Goal: Task Accomplishment & Management: Complete application form

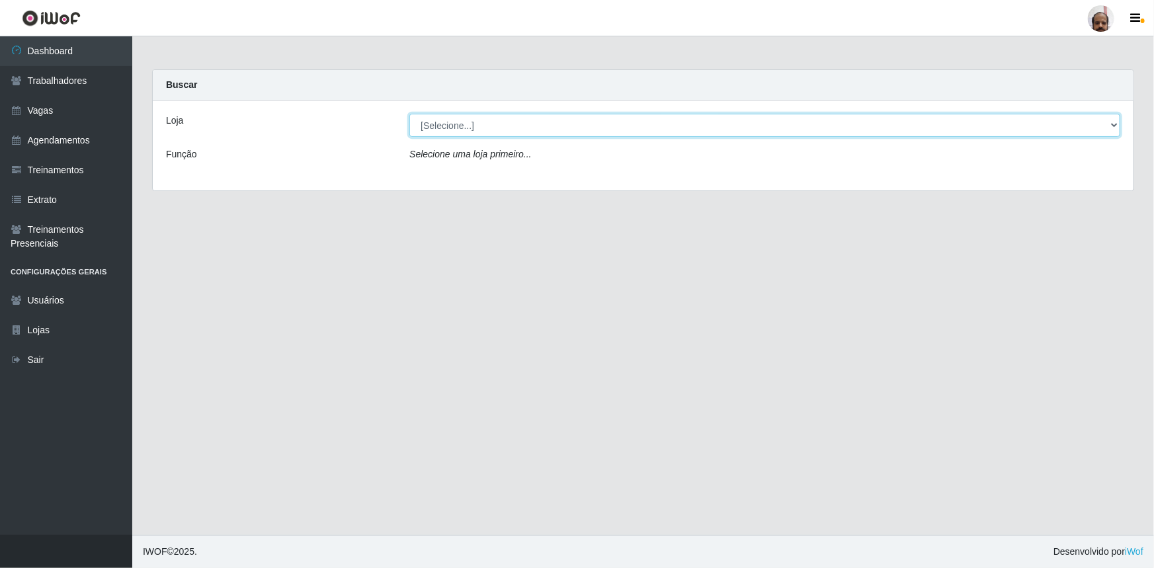
click at [438, 129] on select "[Selecione...] Mar Vermelho - Loja 05" at bounding box center [764, 125] width 711 height 23
select select "252"
click at [409, 114] on select "[Selecione...] Mar Vermelho - Loja 05" at bounding box center [764, 125] width 711 height 23
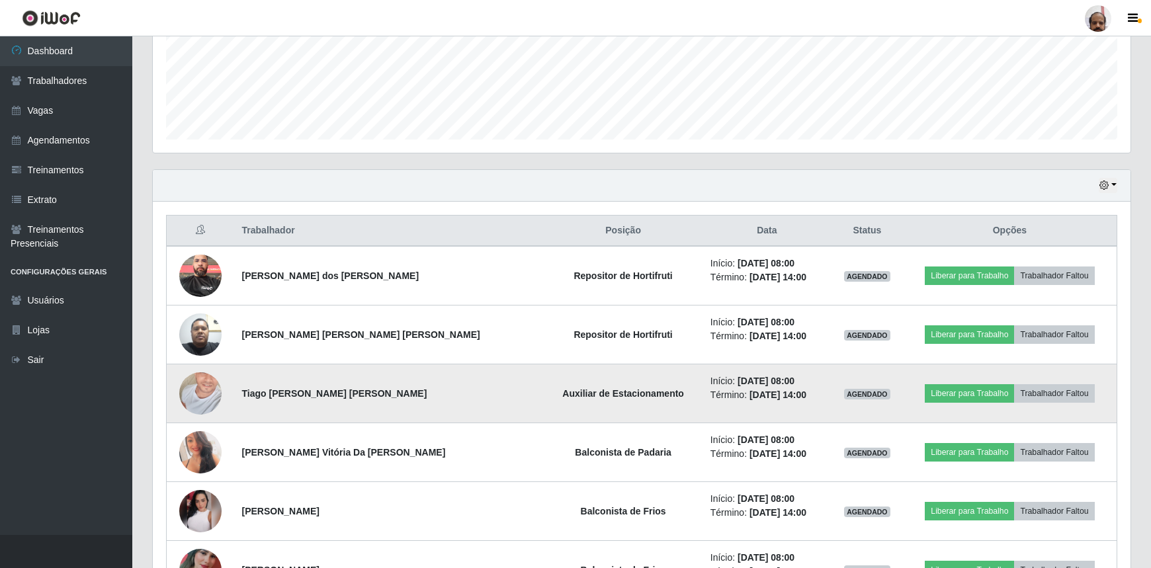
scroll to position [360, 0]
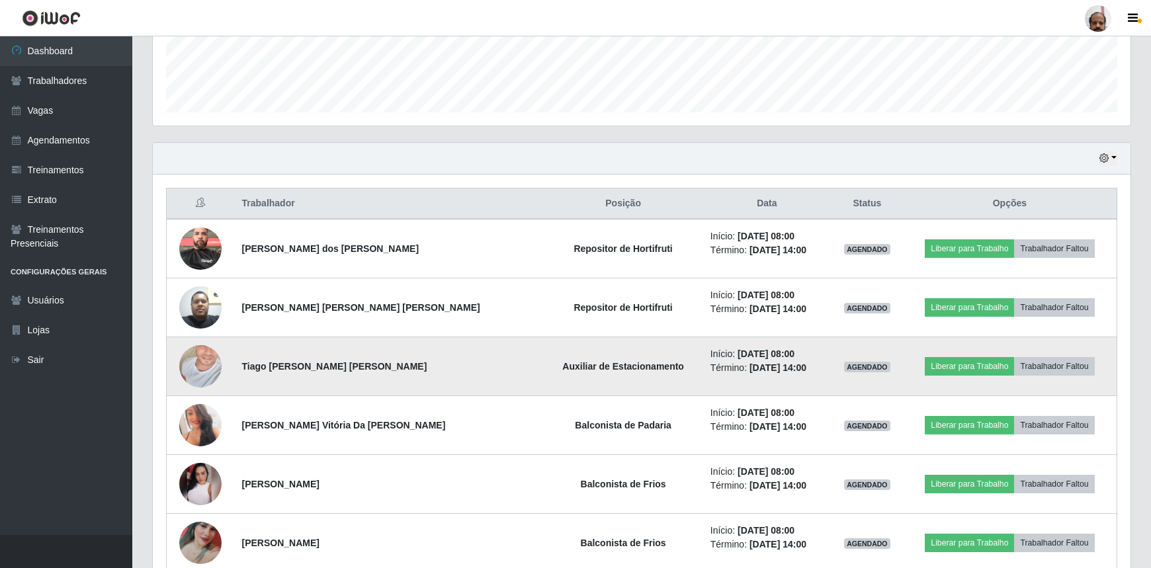
click at [205, 369] on img at bounding box center [200, 367] width 42 height 92
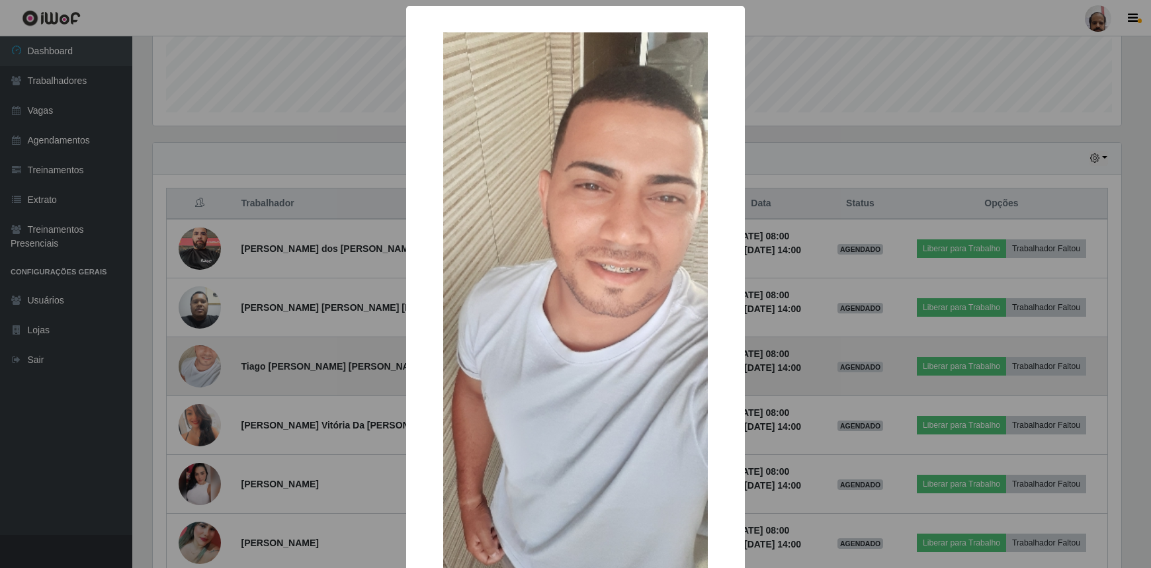
scroll to position [274, 972]
click at [205, 369] on div "× OK Cancel" at bounding box center [577, 284] width 1154 height 568
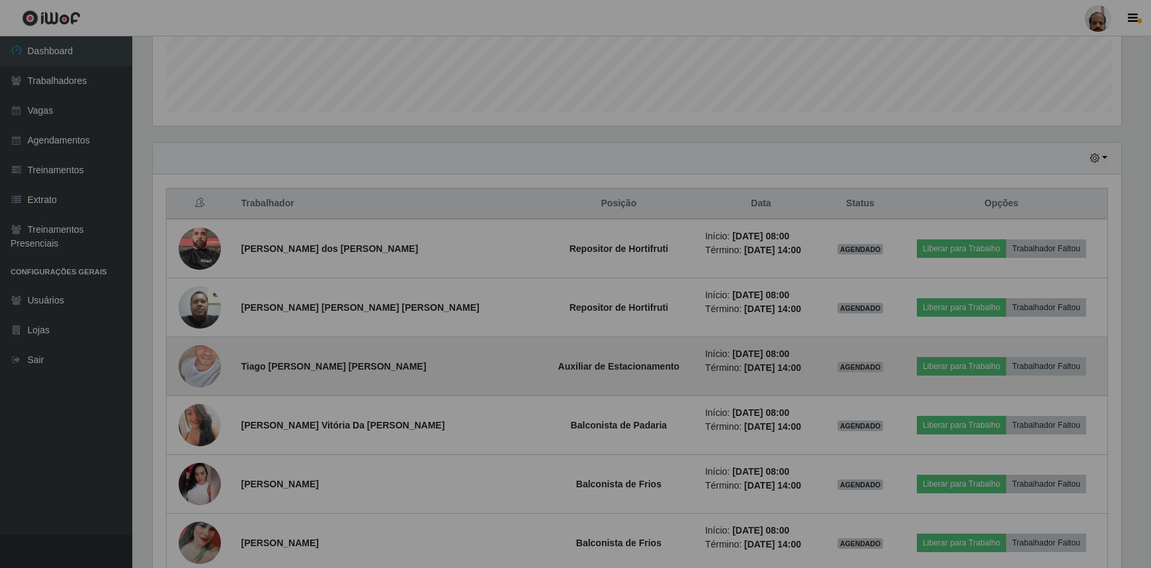
scroll to position [274, 977]
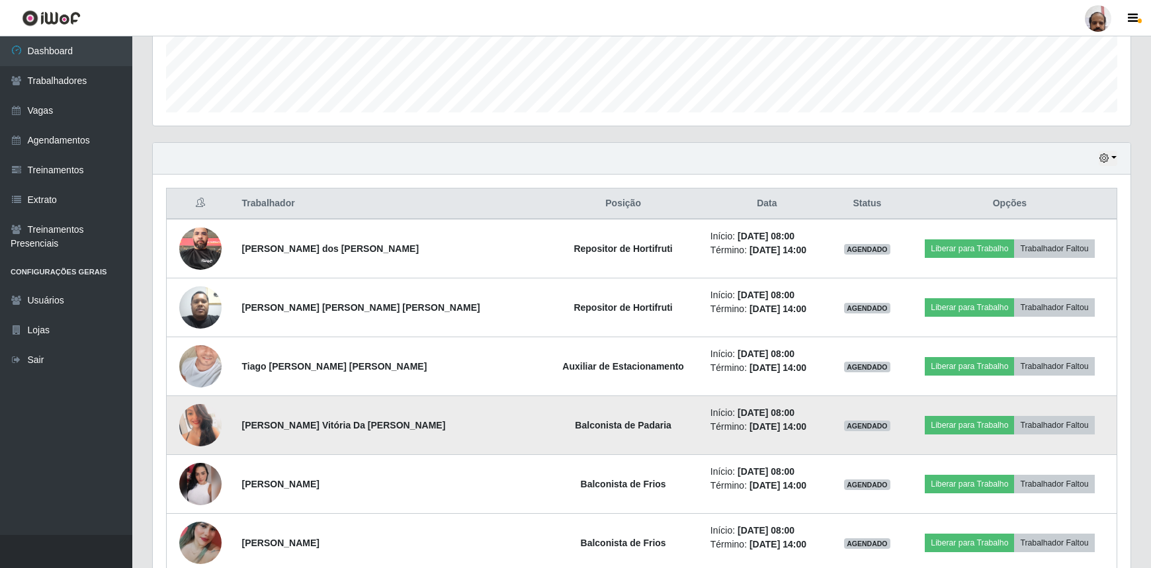
click at [202, 427] on img at bounding box center [200, 425] width 42 height 60
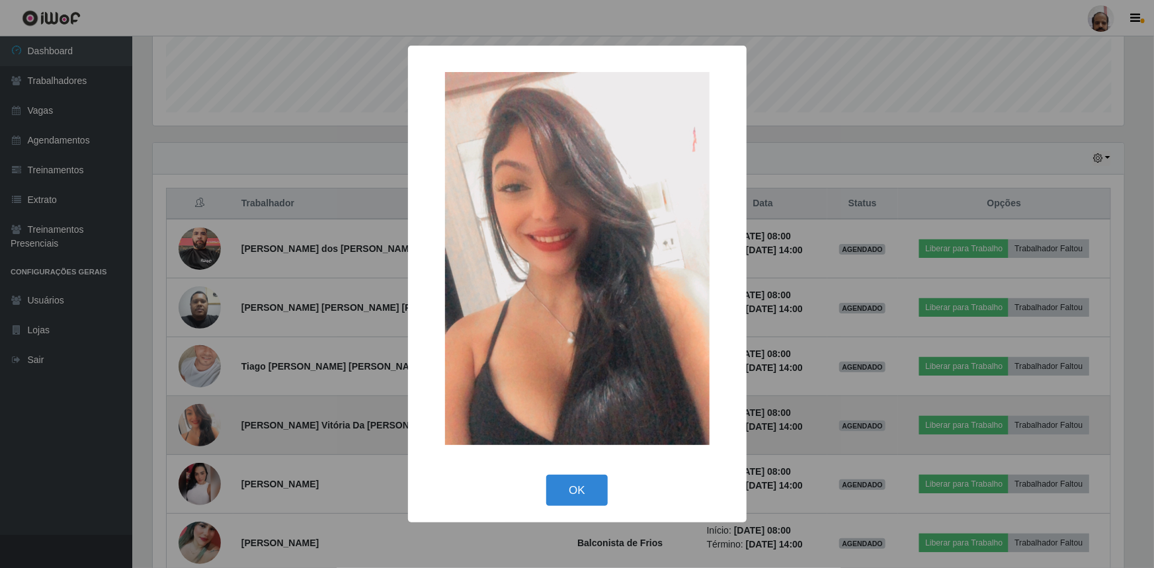
click at [202, 427] on div "× OK Cancel" at bounding box center [577, 284] width 1154 height 568
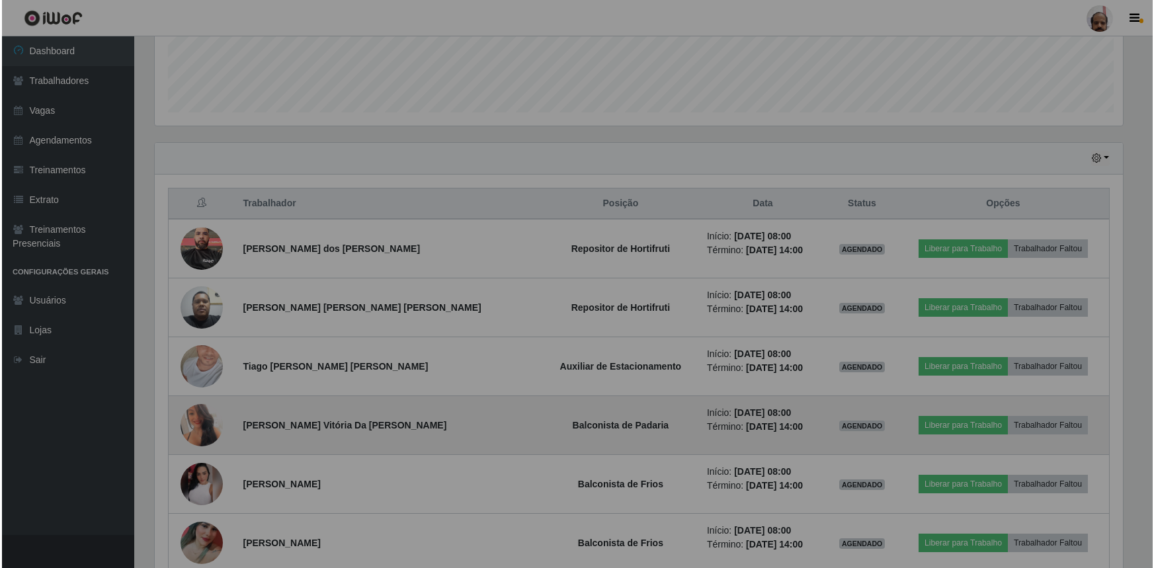
scroll to position [274, 977]
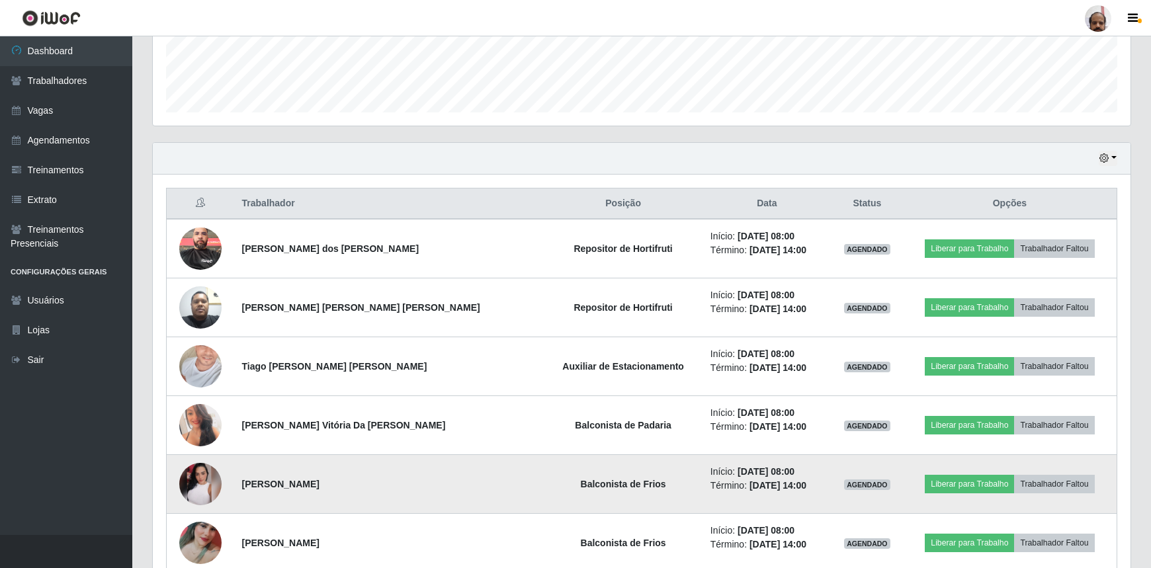
click at [212, 490] on img at bounding box center [200, 484] width 42 height 42
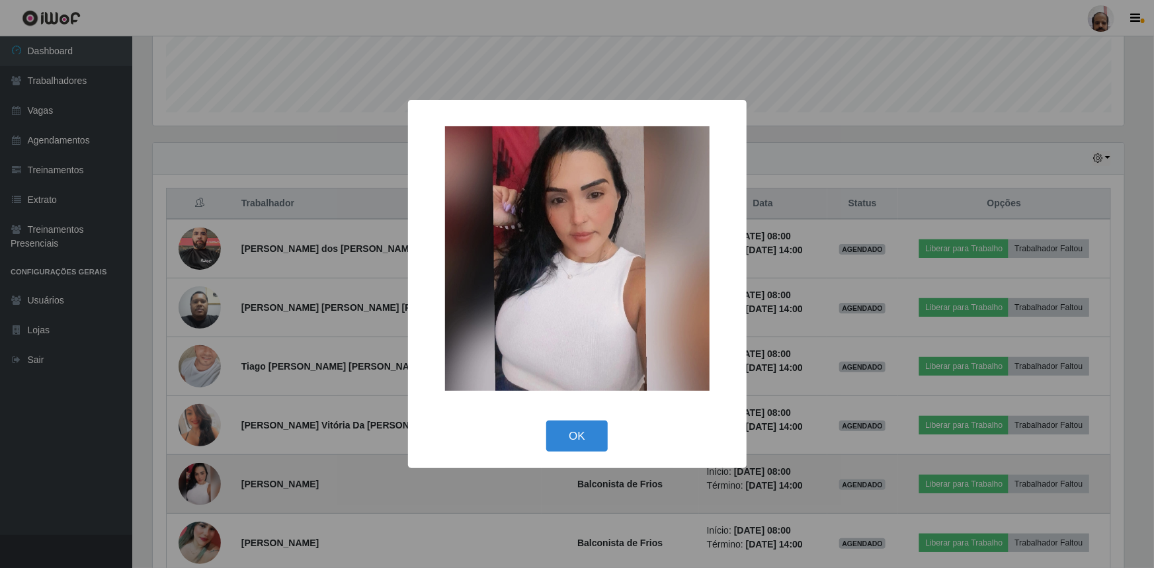
click at [212, 490] on div "× OK Cancel" at bounding box center [577, 284] width 1154 height 568
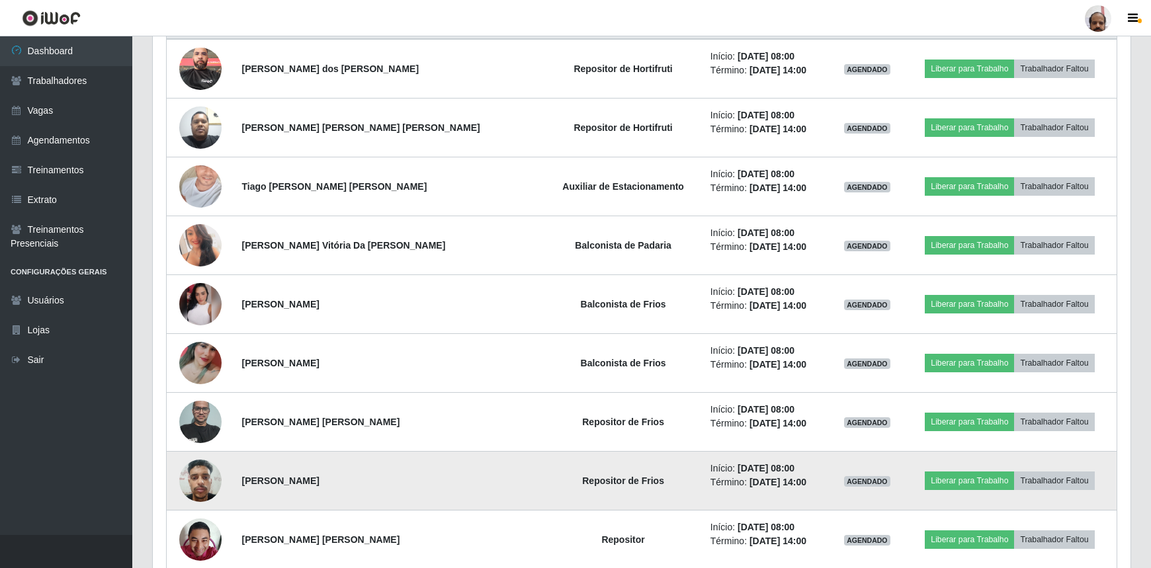
scroll to position [541, 0]
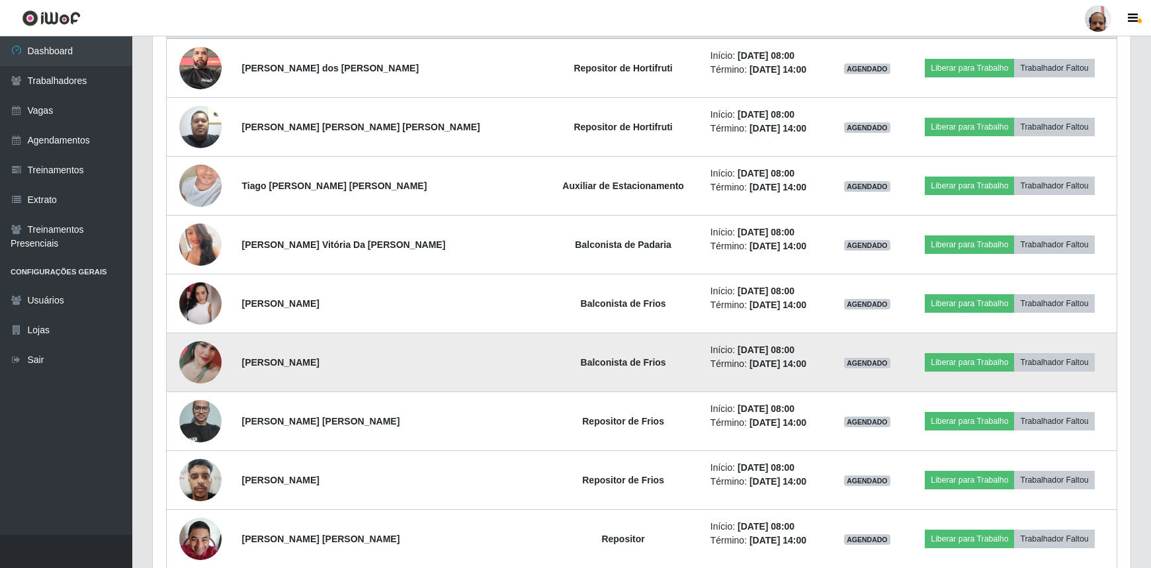
click at [212, 372] on img at bounding box center [200, 362] width 42 height 94
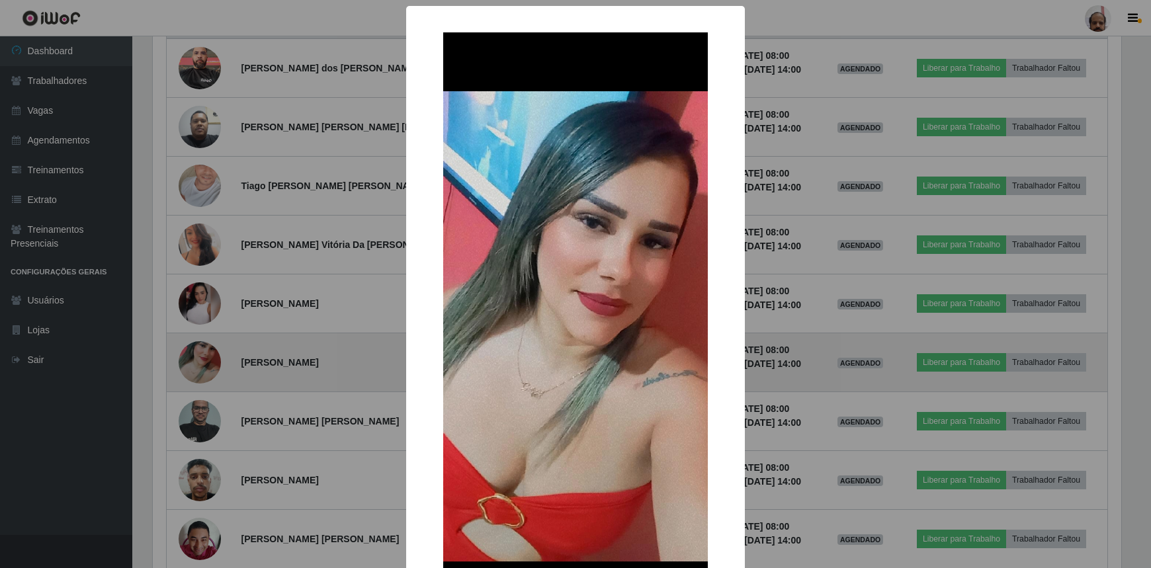
scroll to position [274, 972]
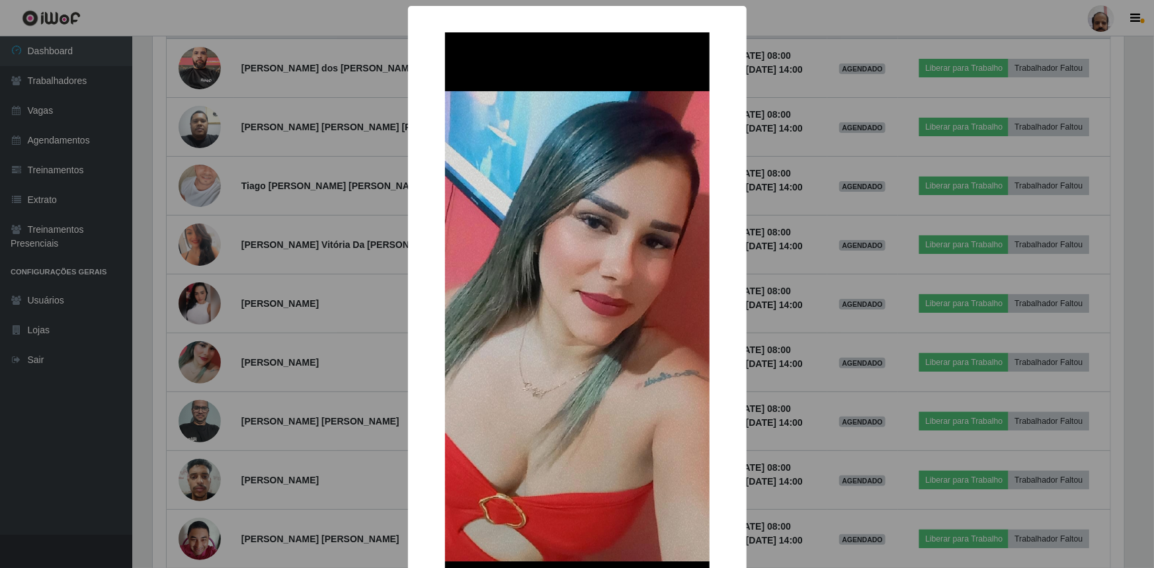
click at [212, 372] on div "× OK Cancel" at bounding box center [577, 284] width 1154 height 568
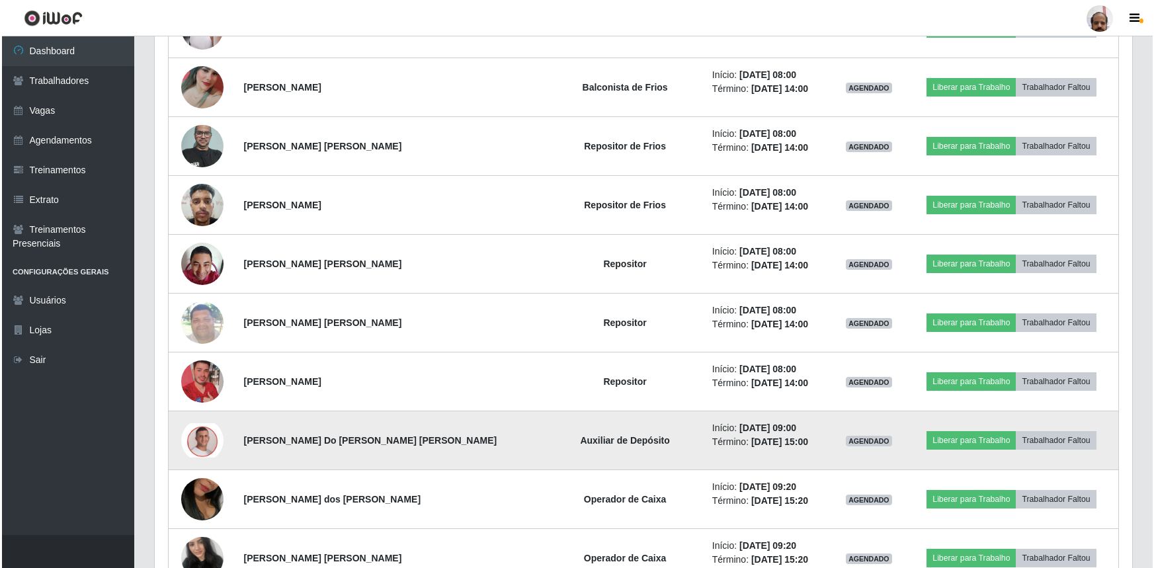
scroll to position [841, 0]
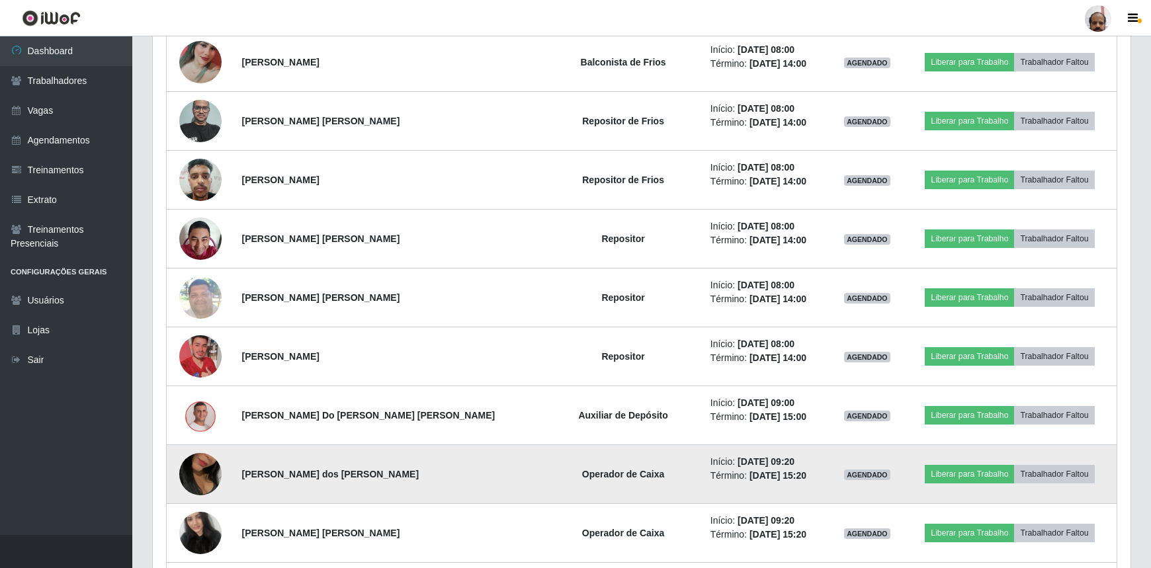
click at [208, 474] on img at bounding box center [200, 473] width 42 height 75
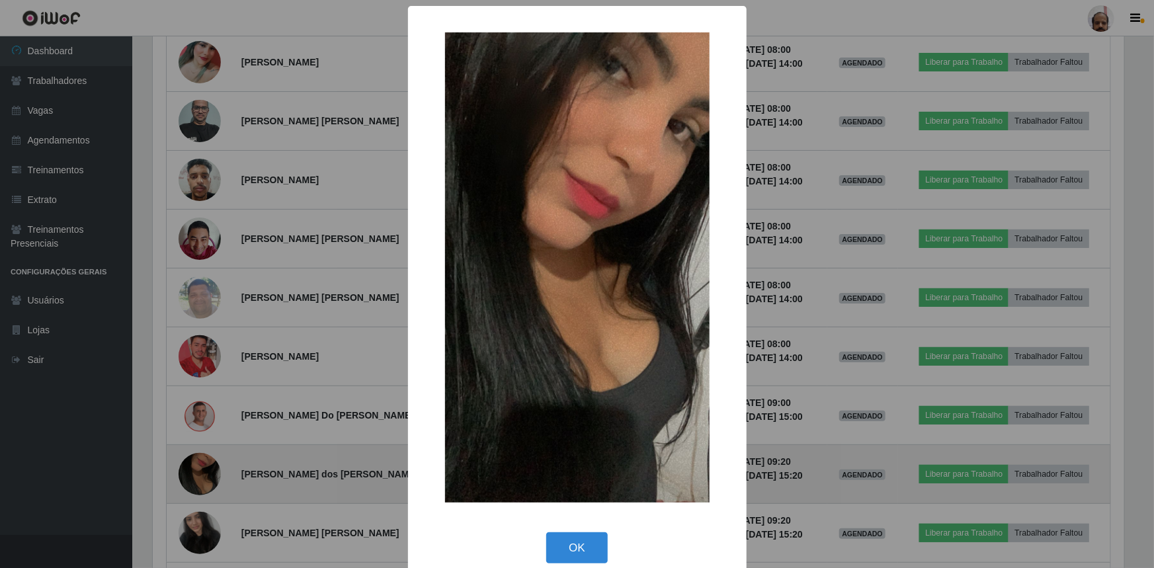
click at [208, 474] on div "× OK Cancel" at bounding box center [577, 284] width 1154 height 568
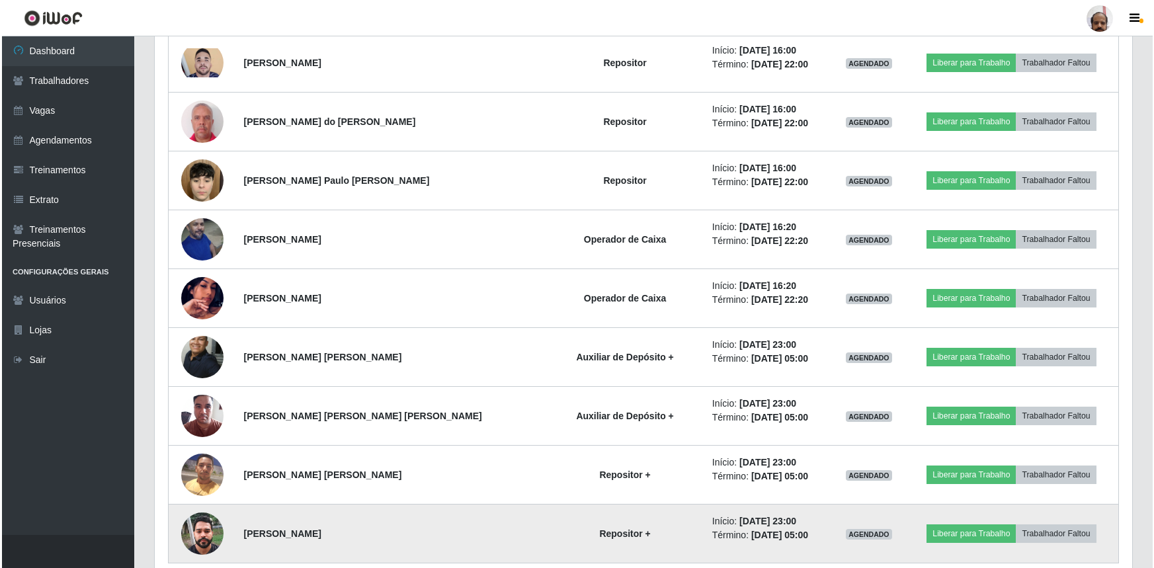
scroll to position [2104, 0]
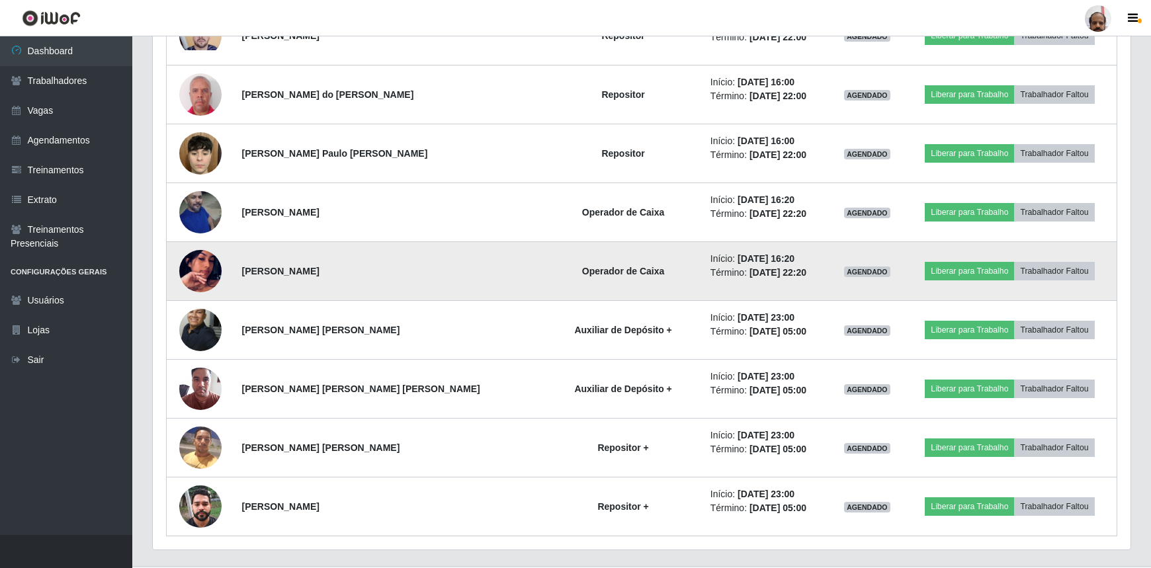
click at [205, 278] on img at bounding box center [200, 270] width 42 height 75
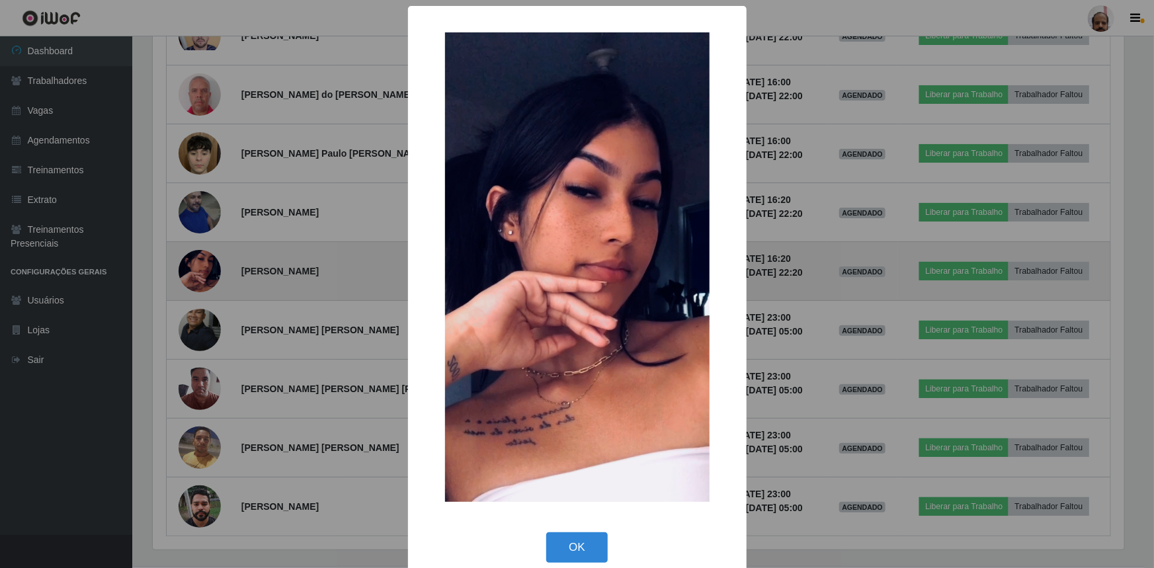
click at [205, 278] on div "× OK Cancel" at bounding box center [577, 284] width 1154 height 568
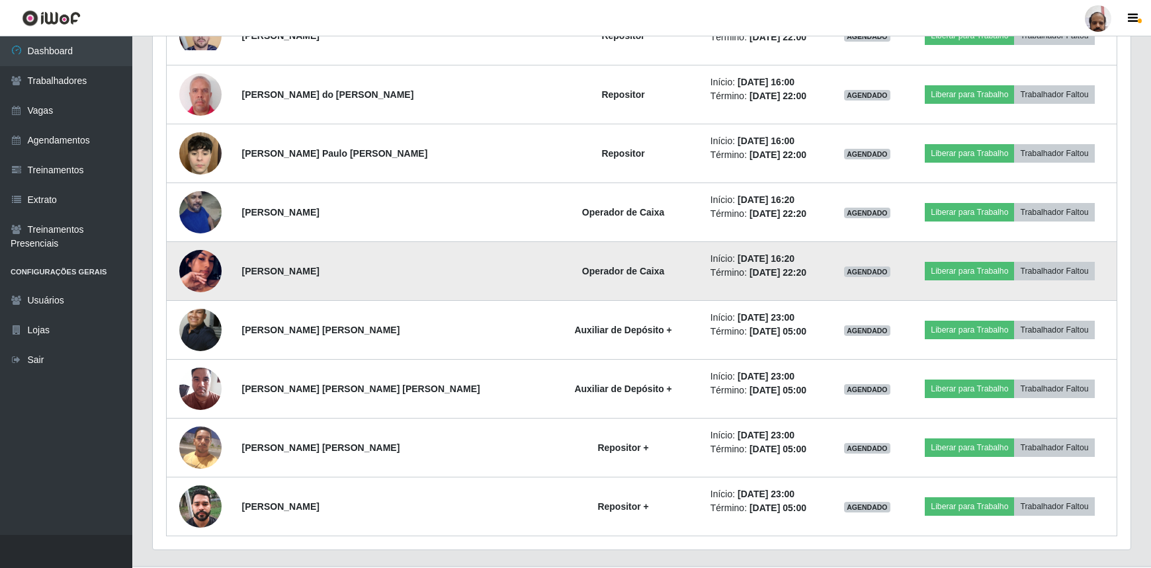
scroll to position [0, 0]
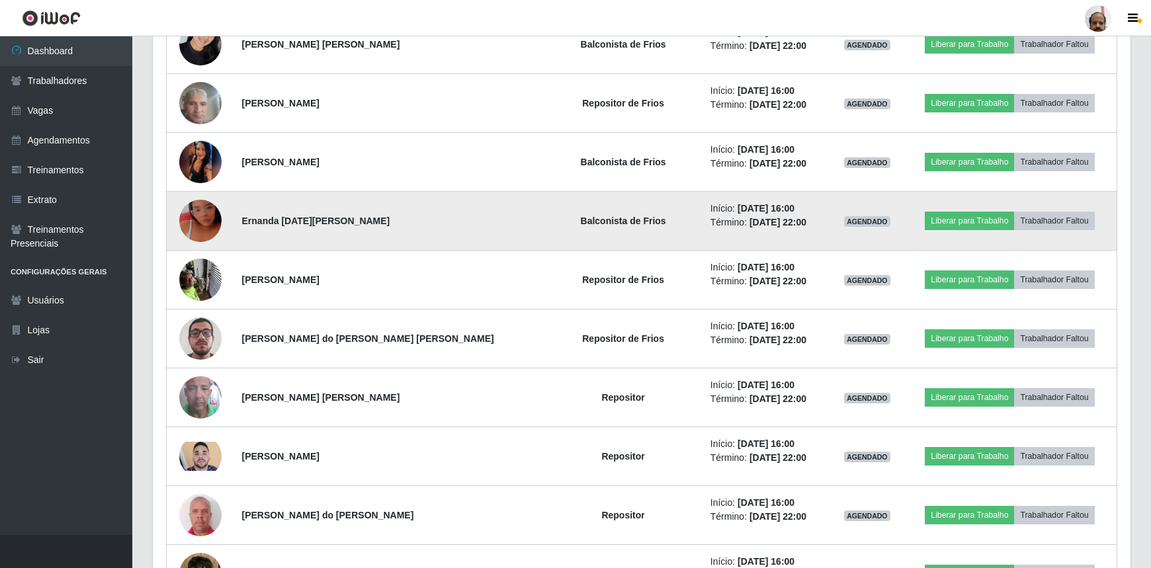
click at [203, 226] on img at bounding box center [200, 220] width 42 height 75
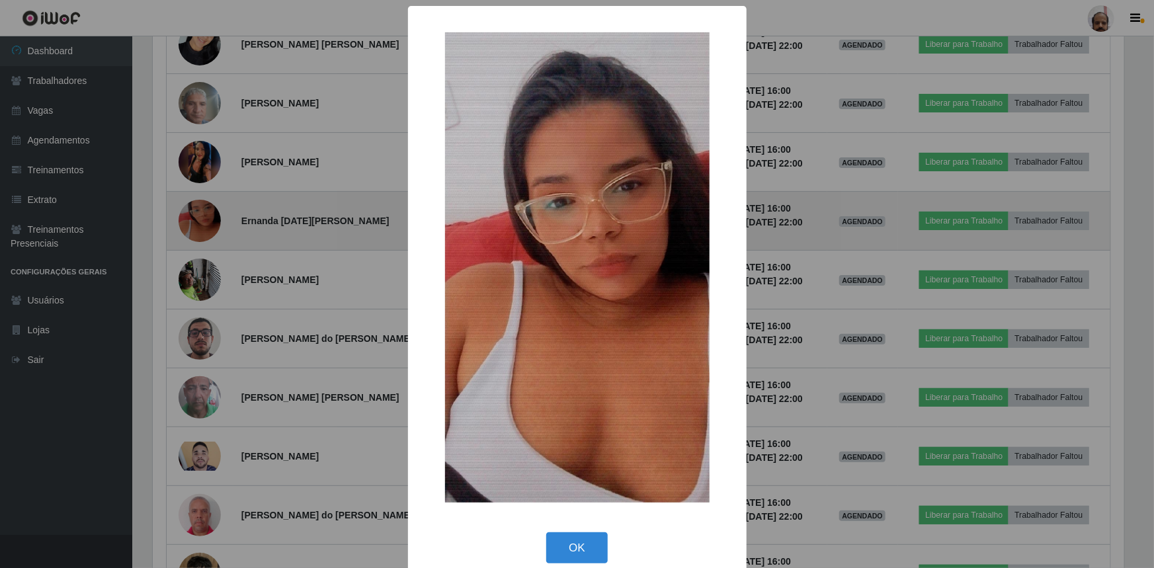
click at [203, 226] on div "× OK Cancel" at bounding box center [577, 284] width 1154 height 568
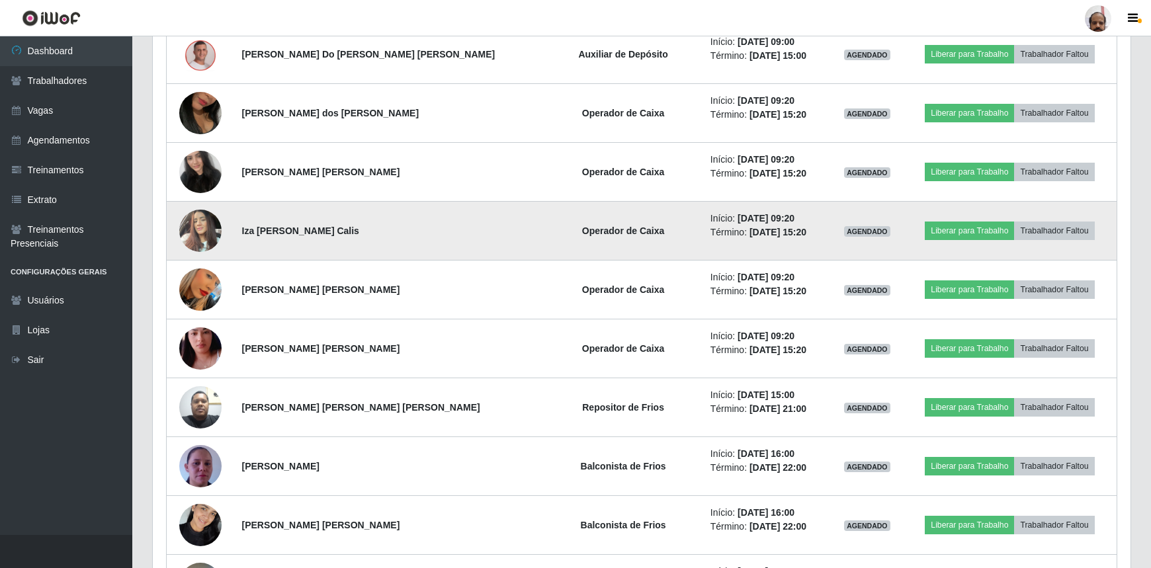
click at [208, 240] on img at bounding box center [200, 230] width 42 height 56
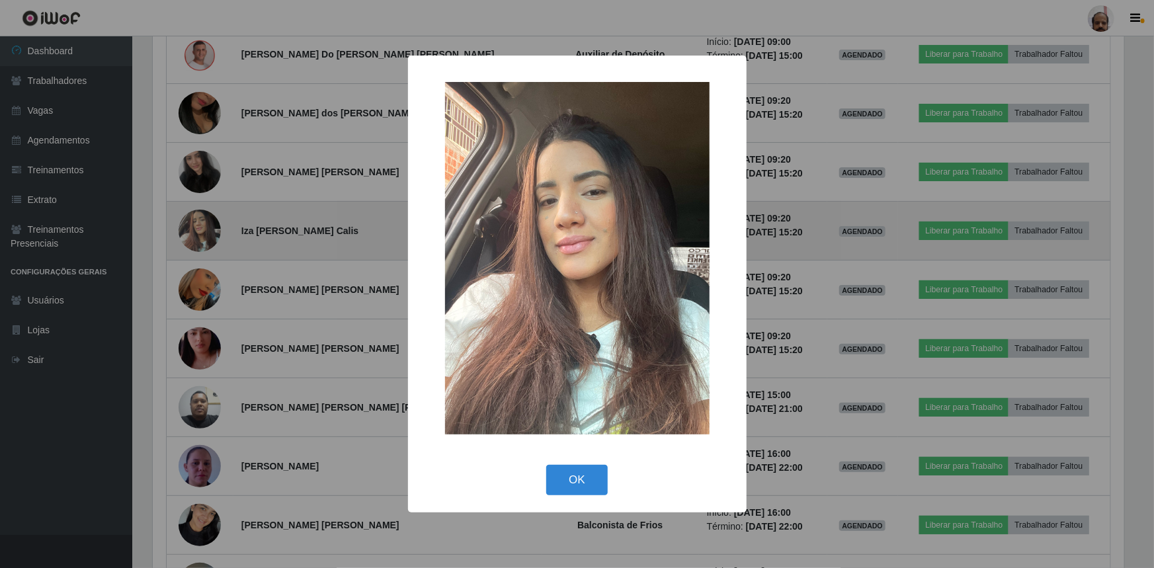
click at [208, 240] on div "× OK Cancel" at bounding box center [577, 284] width 1154 height 568
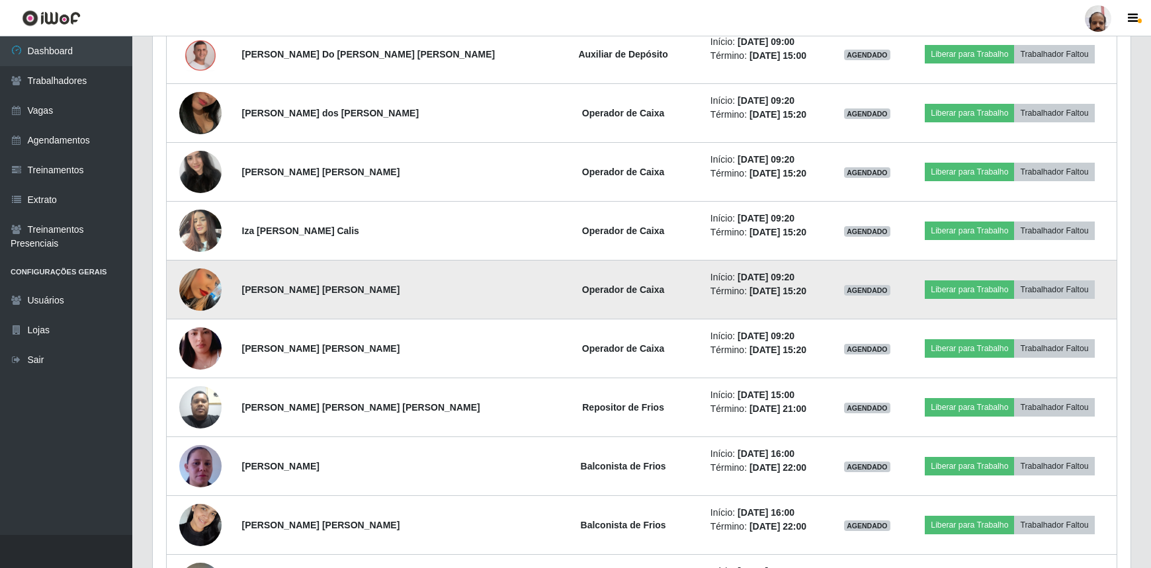
click at [208, 292] on img at bounding box center [200, 289] width 42 height 75
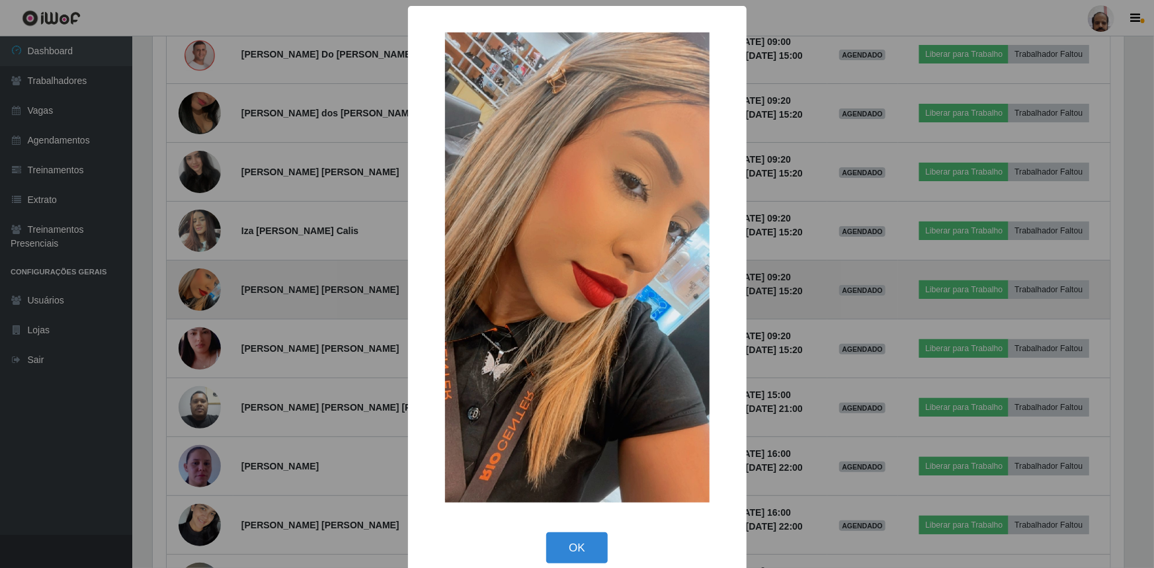
click at [208, 292] on div "× OK Cancel" at bounding box center [577, 284] width 1154 height 568
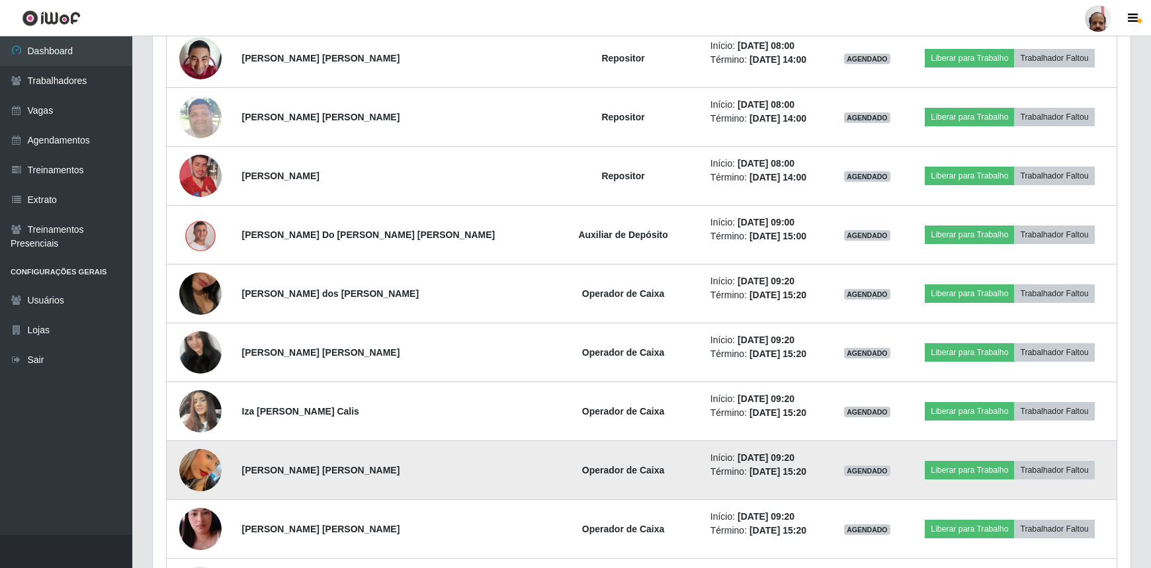
click at [208, 292] on img at bounding box center [200, 293] width 42 height 75
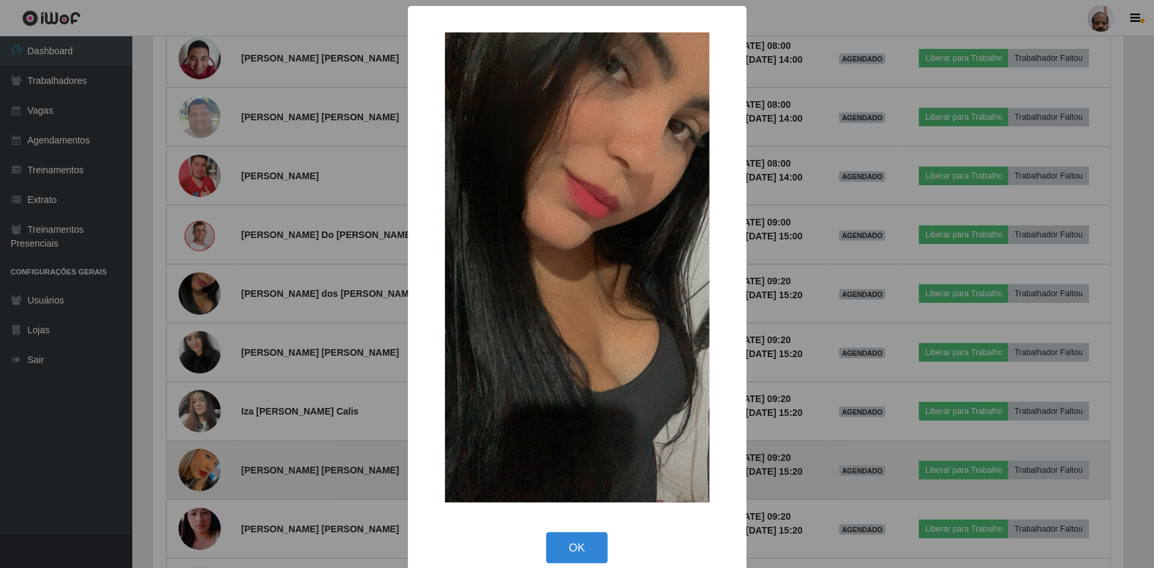
click at [208, 292] on div "× OK Cancel" at bounding box center [577, 284] width 1154 height 568
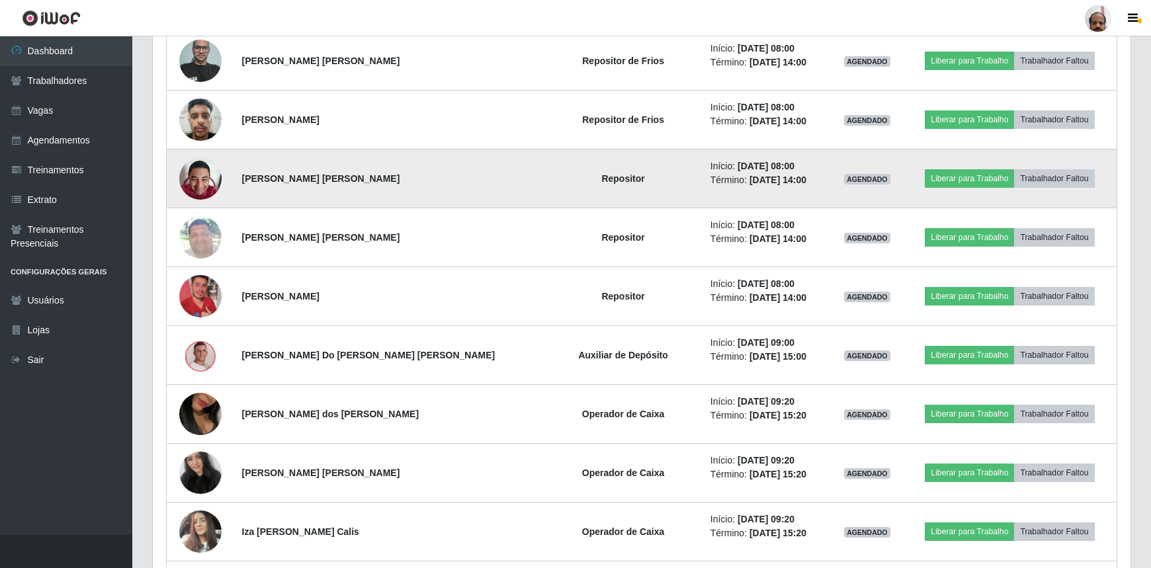
click at [250, 195] on td "[PERSON_NAME] [PERSON_NAME]" at bounding box center [389, 178] width 310 height 59
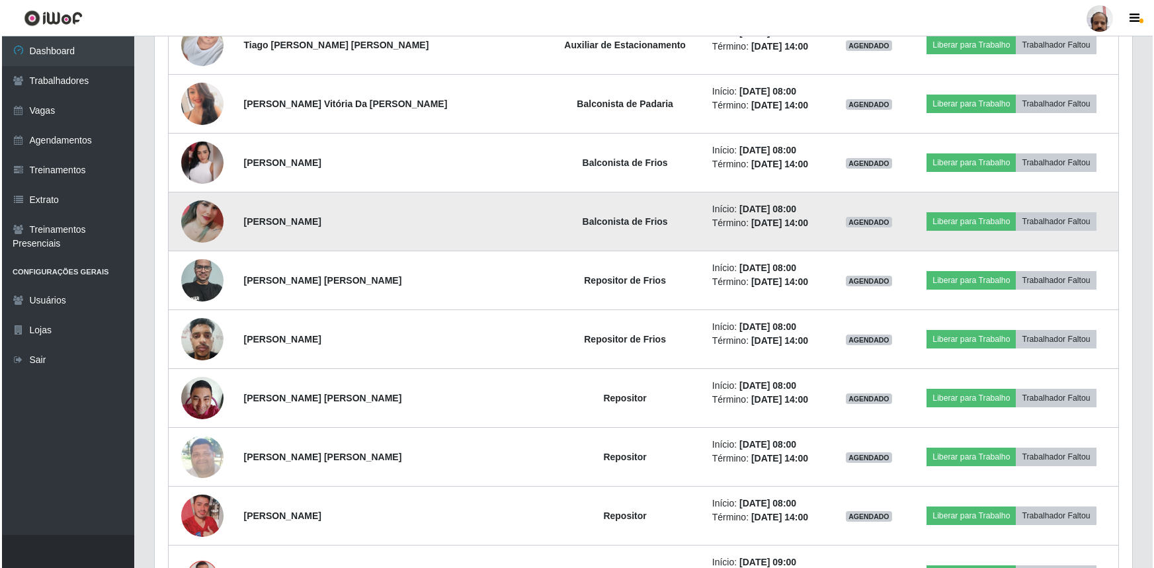
scroll to position [661, 0]
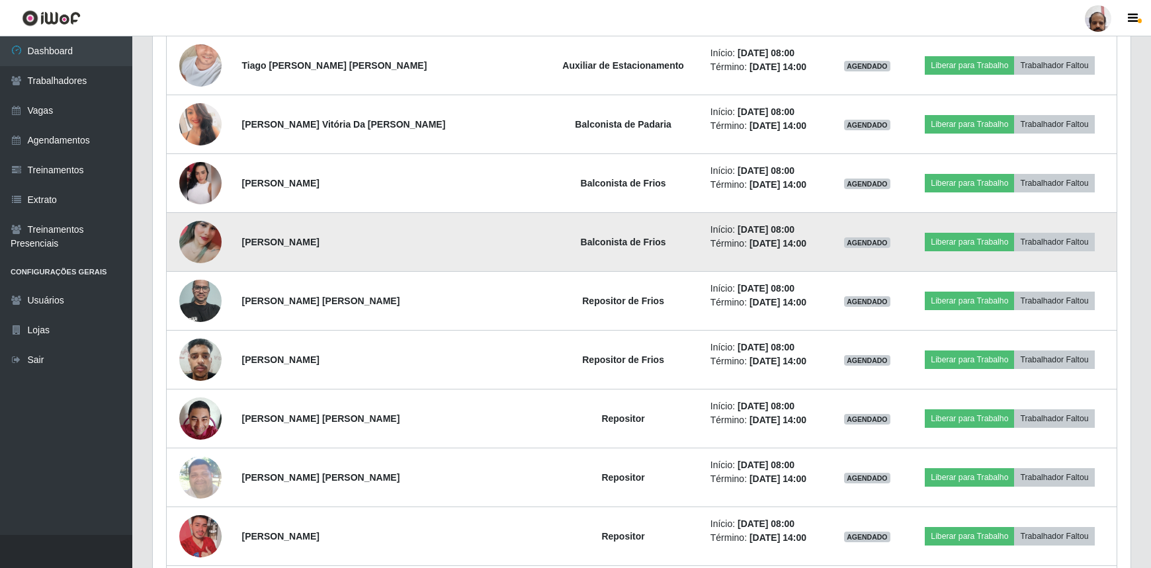
click at [200, 249] on img at bounding box center [200, 242] width 42 height 94
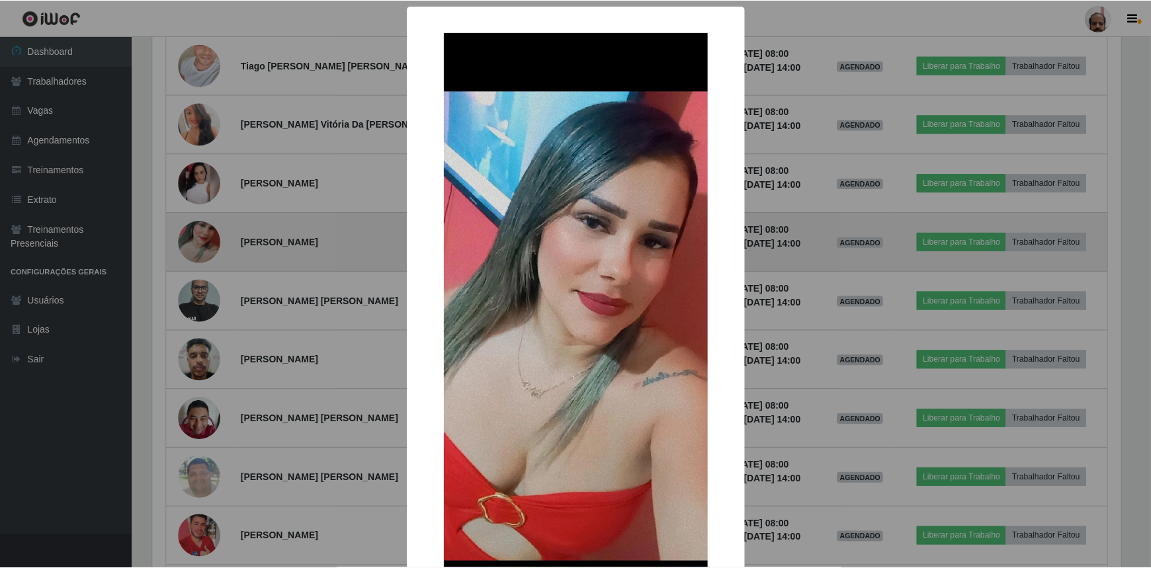
scroll to position [274, 972]
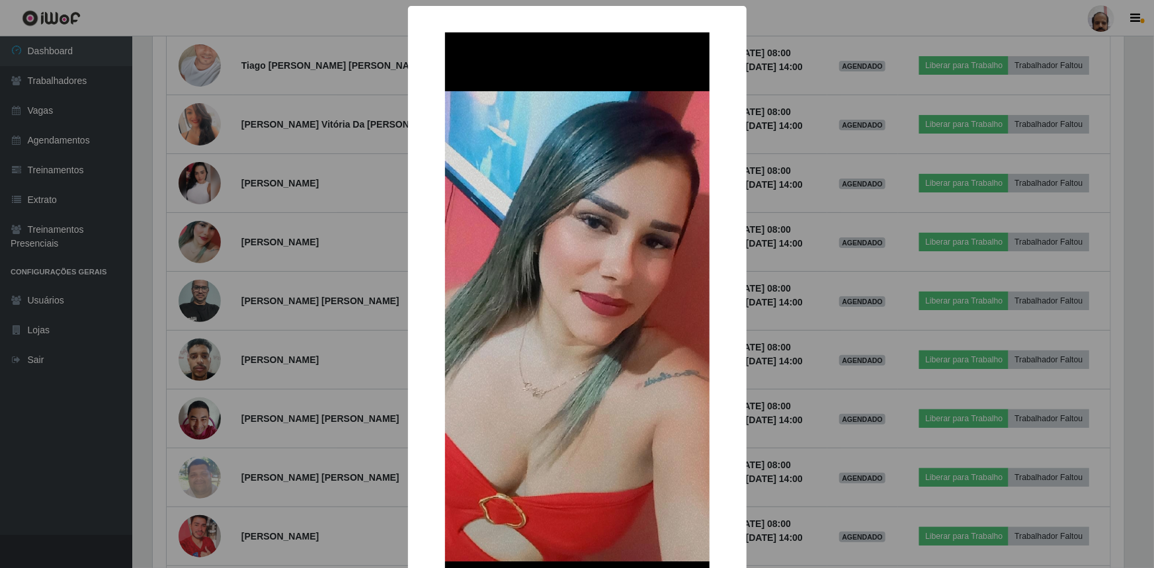
click at [200, 247] on div "× OK Cancel" at bounding box center [577, 284] width 1154 height 568
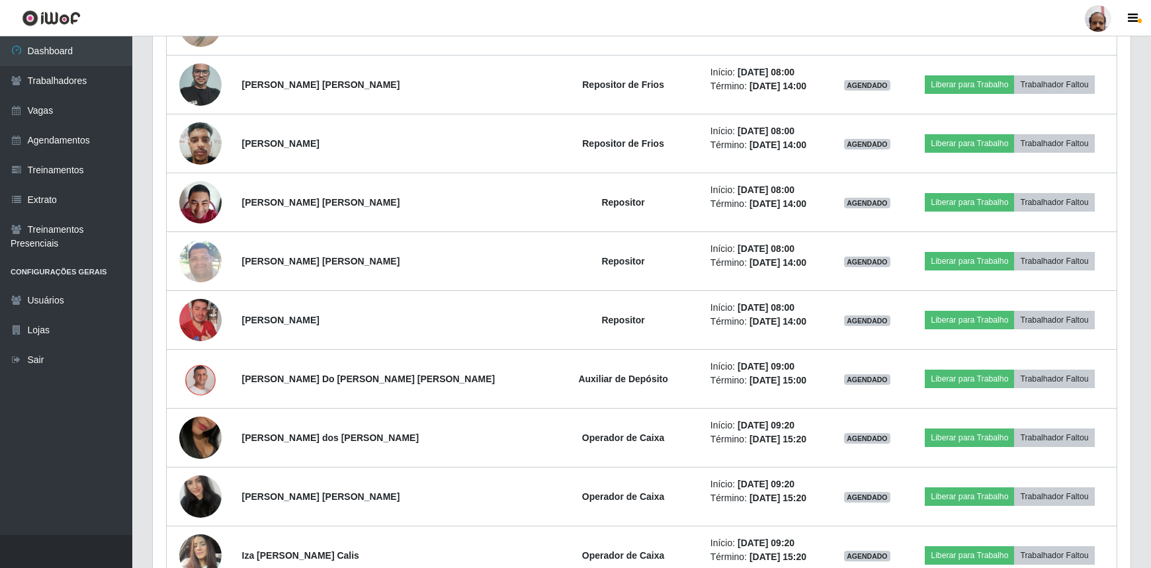
scroll to position [868, 0]
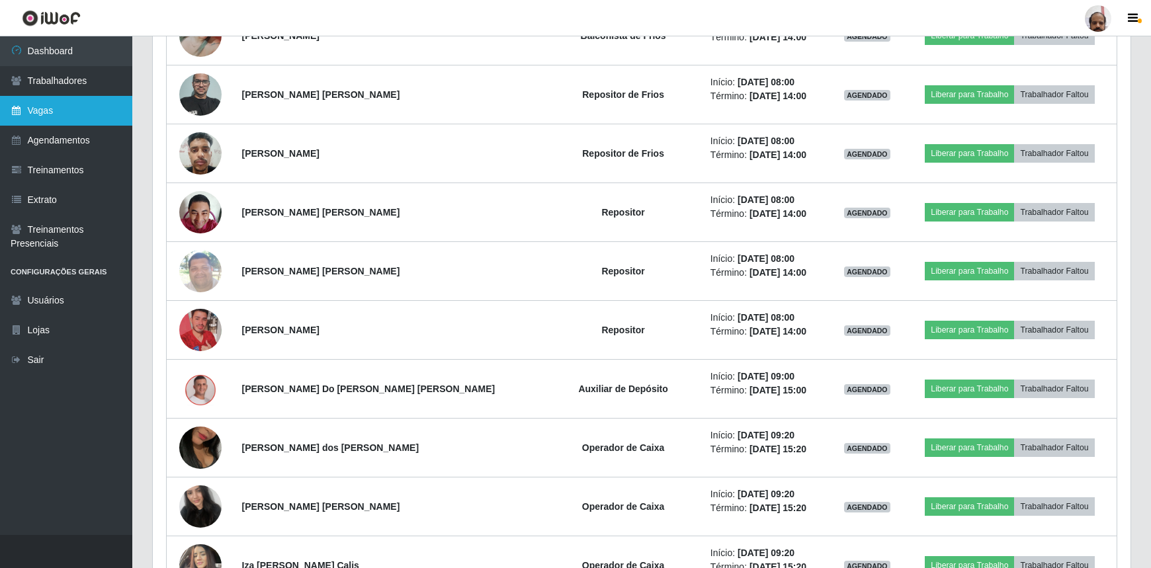
click at [75, 120] on link "Vagas" at bounding box center [66, 111] width 132 height 30
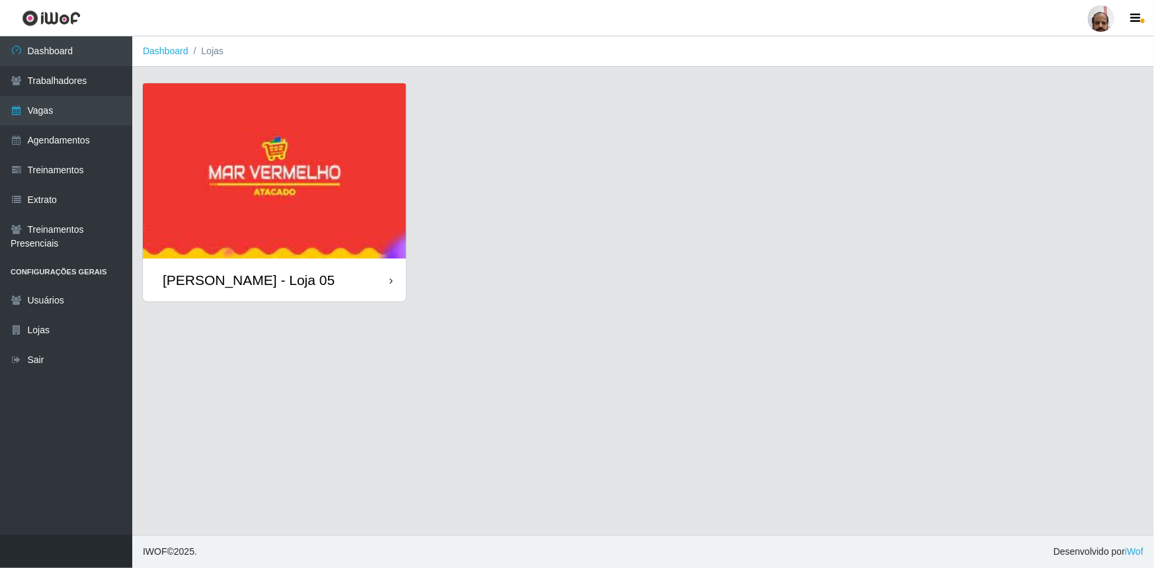
click at [297, 279] on div "[PERSON_NAME] - Loja 05" at bounding box center [249, 280] width 172 height 17
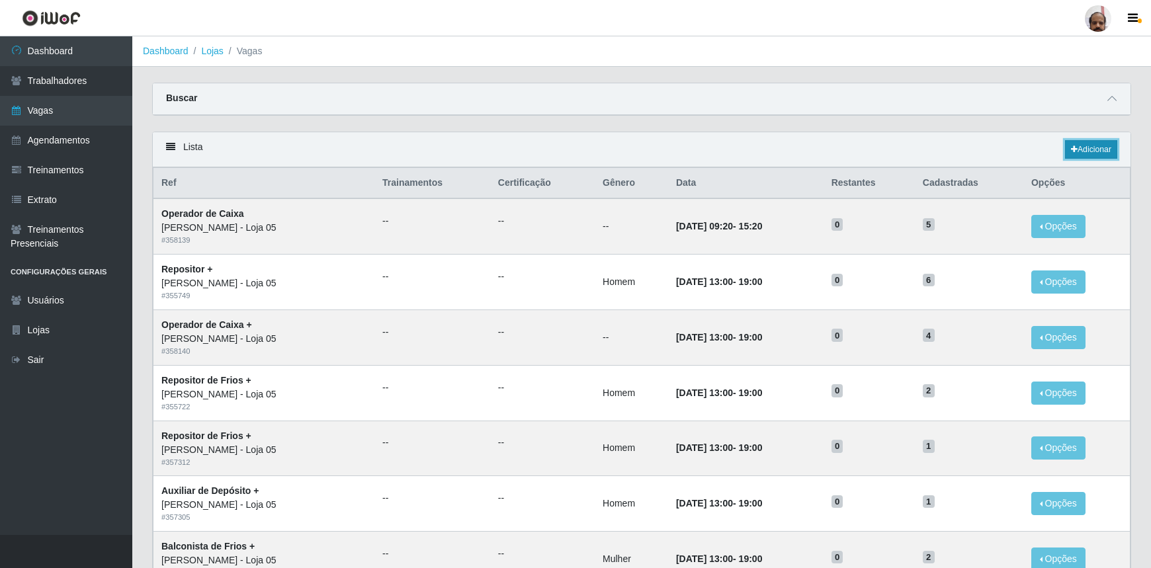
click at [1094, 147] on link "Adicionar" at bounding box center [1091, 149] width 52 height 19
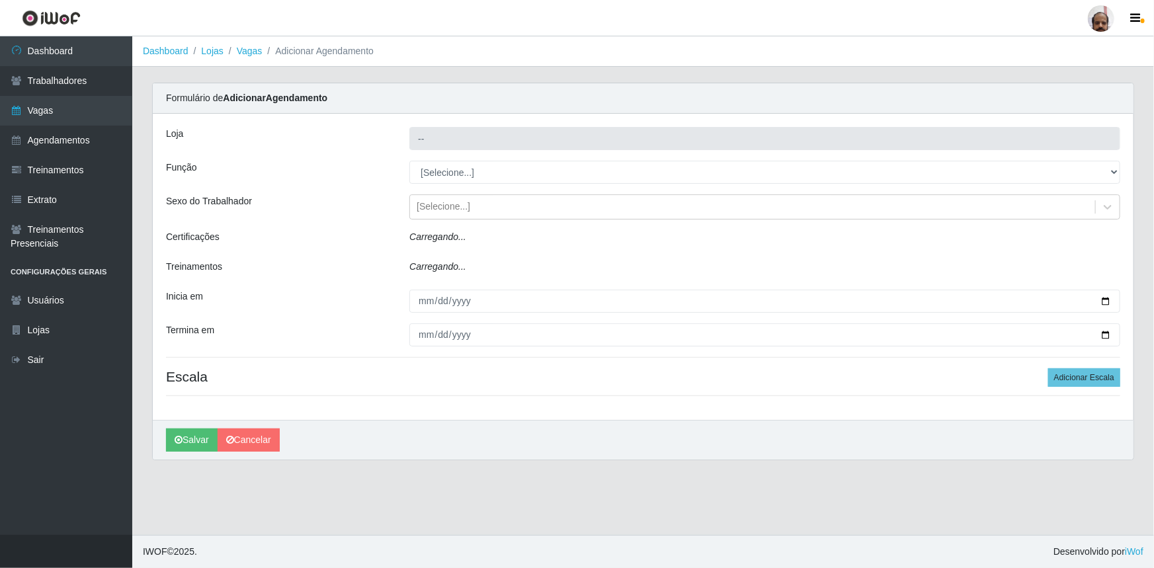
type input "[PERSON_NAME] - Loja 05"
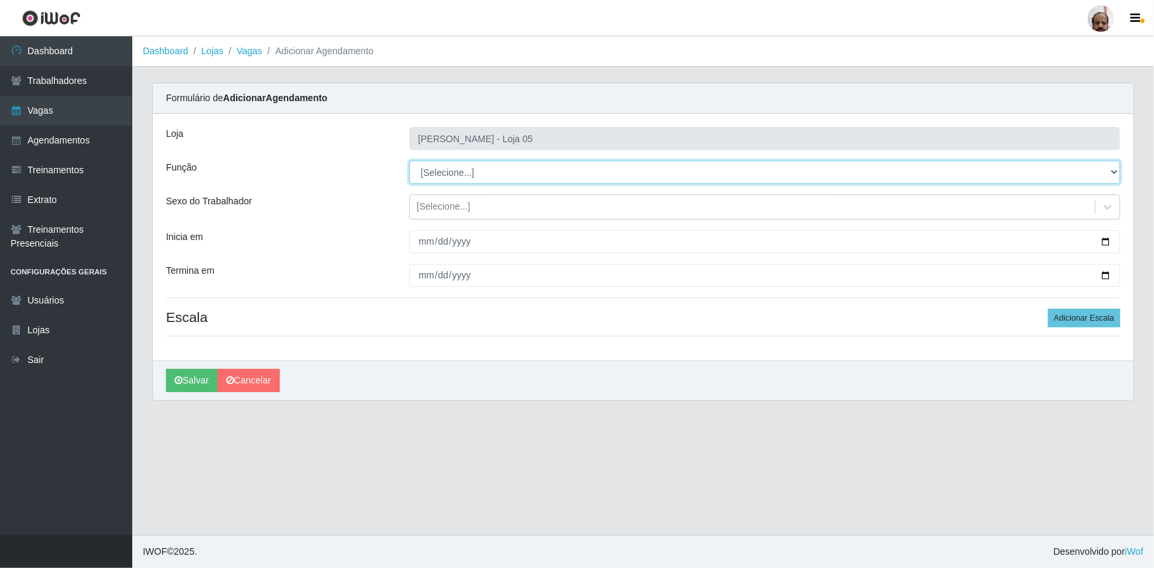
click at [1111, 172] on select "[Selecione...] ASG ASG + ASG ++ Auxiliar de Depósito Auxiliar de Depósito + Aux…" at bounding box center [764, 172] width 711 height 23
select select "82"
click at [409, 161] on select "[Selecione...] ASG ASG + ASG ++ Auxiliar de Depósito Auxiliar de Depósito + Aux…" at bounding box center [764, 172] width 711 height 23
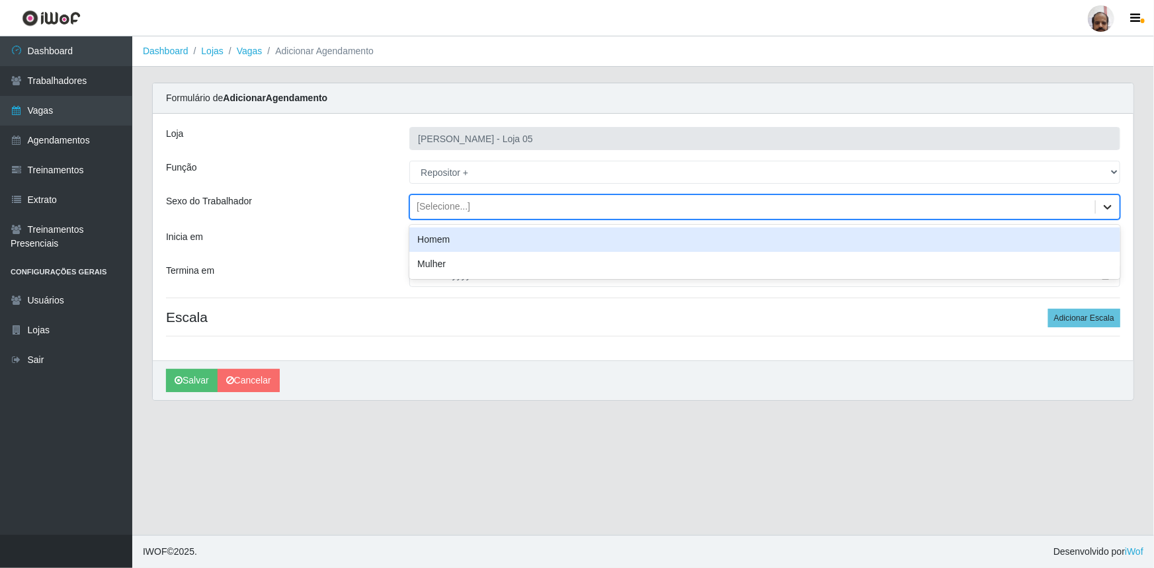
click at [1106, 206] on icon at bounding box center [1108, 207] width 8 height 5
click at [438, 237] on div "Homem" at bounding box center [764, 239] width 711 height 24
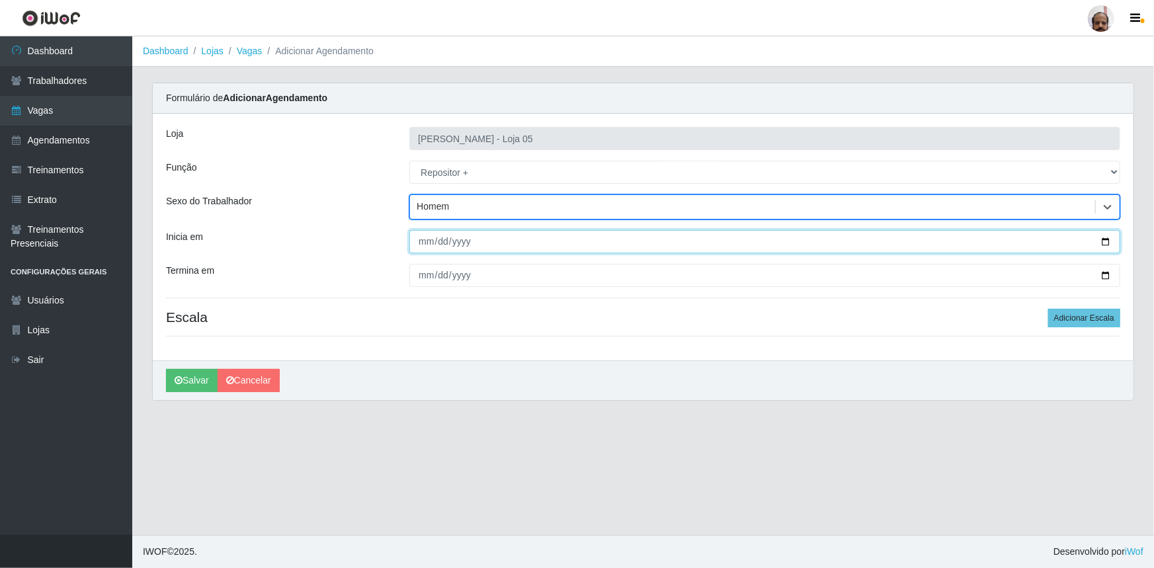
click at [1104, 241] on input "Inicia em" at bounding box center [764, 241] width 711 height 23
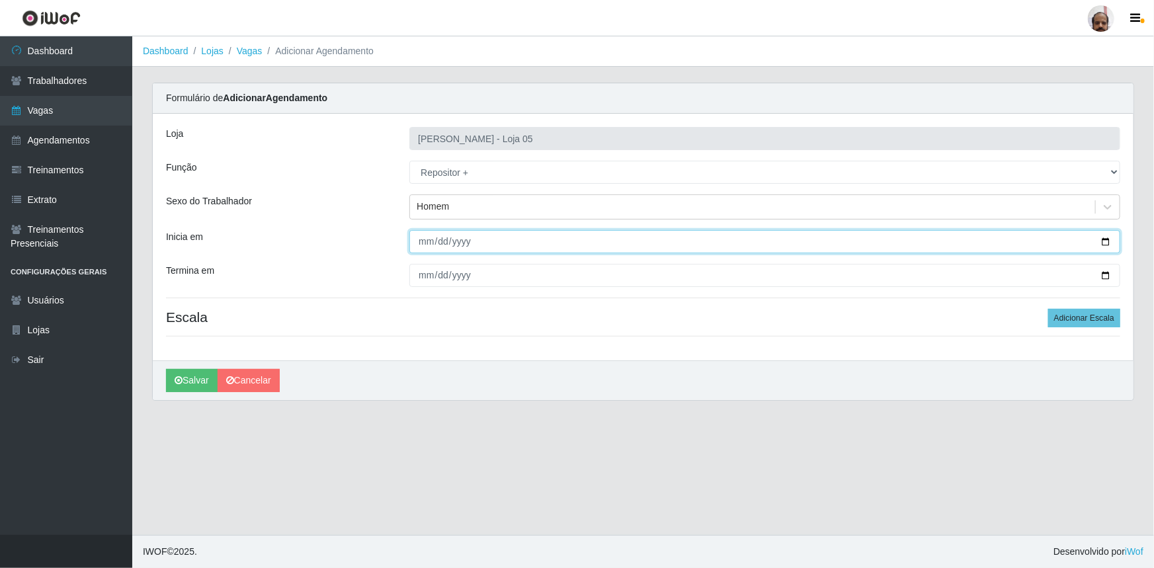
type input "[DATE]"
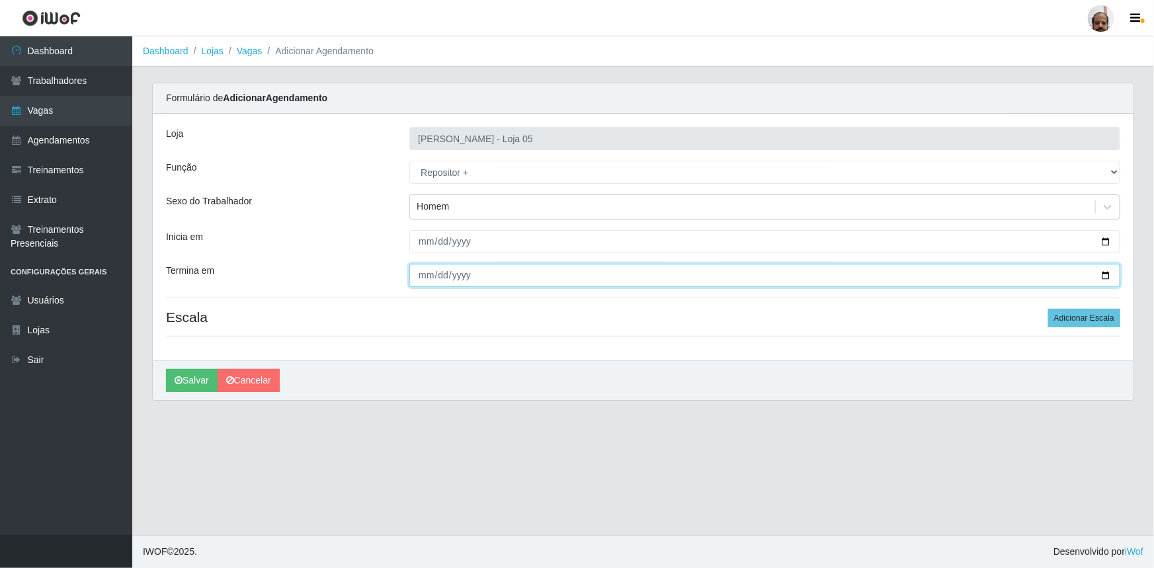
click at [1104, 276] on input "Termina em" at bounding box center [764, 275] width 711 height 23
type input "[DATE]"
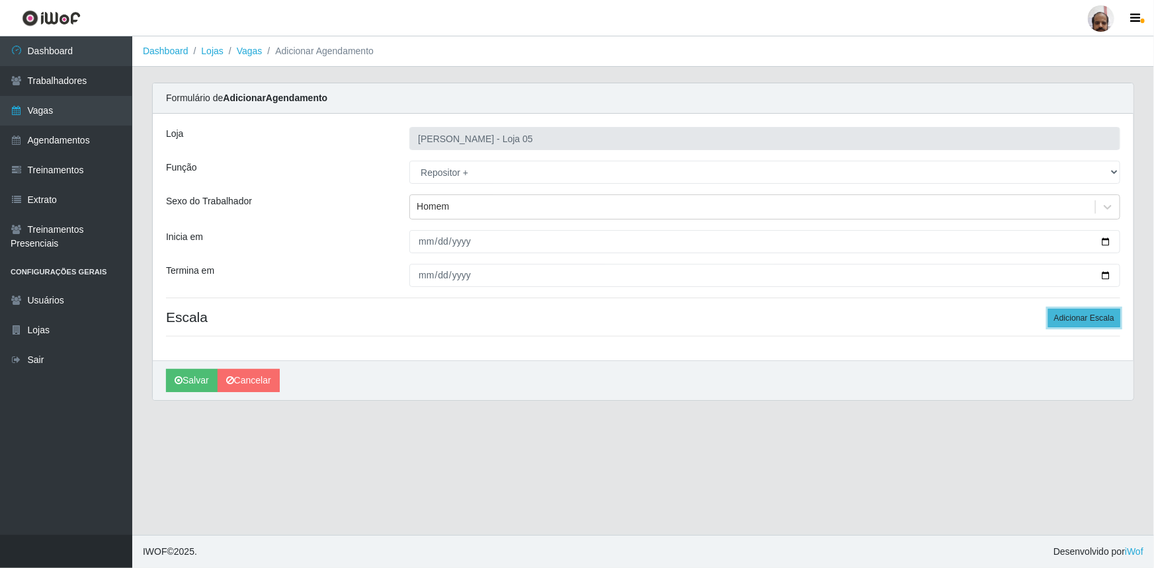
click at [1082, 319] on button "Adicionar Escala" at bounding box center [1084, 318] width 72 height 19
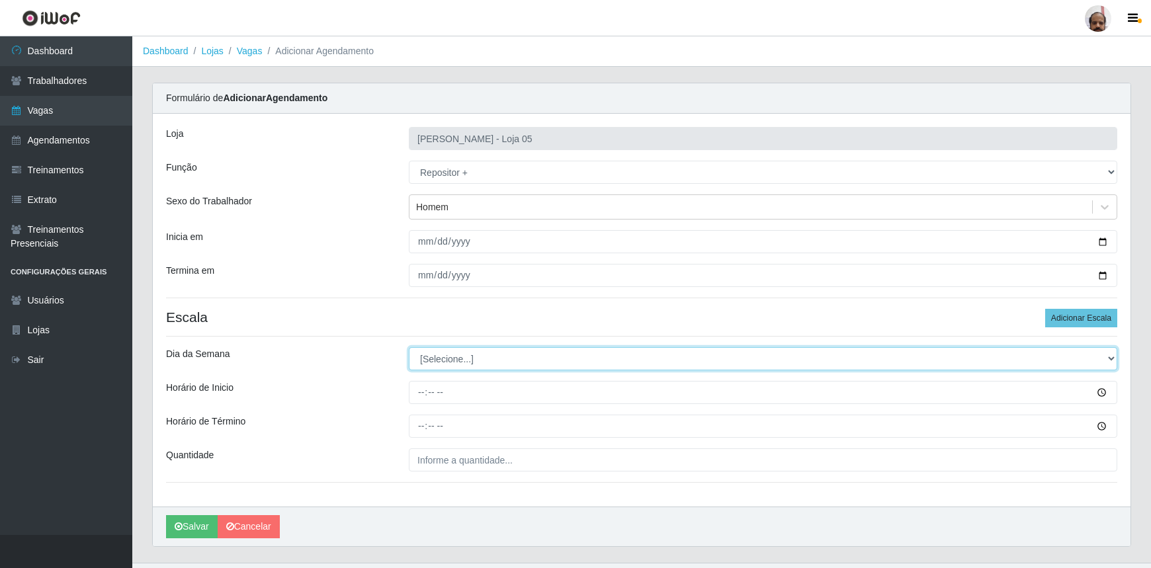
click at [1112, 362] on select "[Selecione...] Segunda Terça Quarta Quinta Sexta Sábado Domingo" at bounding box center [763, 358] width 708 height 23
select select "3"
click at [409, 347] on select "[Selecione...] Segunda Terça Quarta Quinta Sexta Sábado Domingo" at bounding box center [763, 358] width 708 height 23
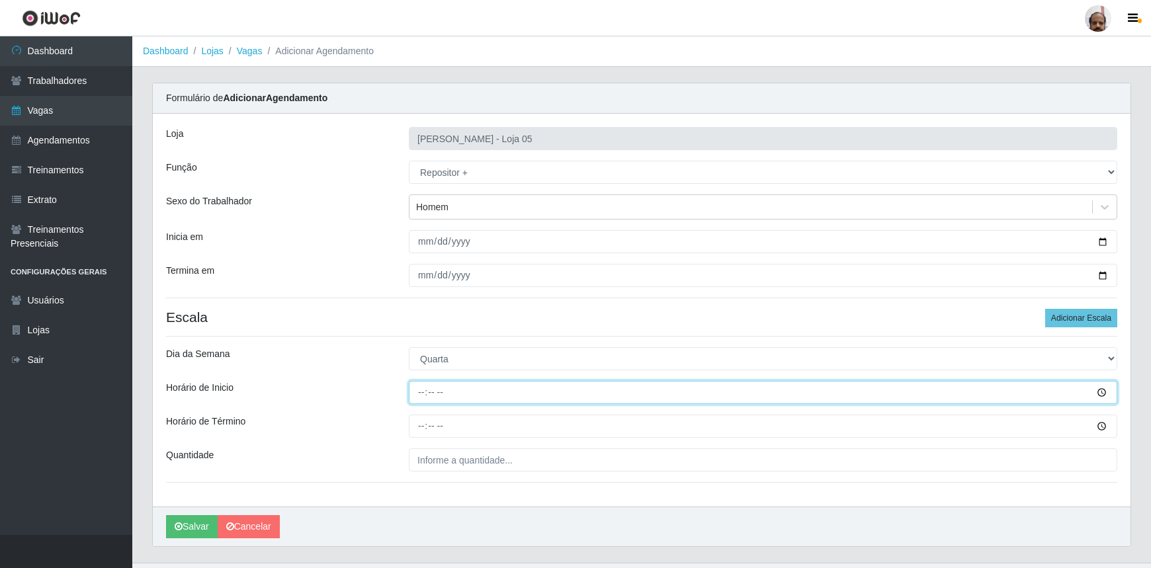
click at [424, 398] on input "Horário de Inicio" at bounding box center [763, 392] width 708 height 23
type input "23:00"
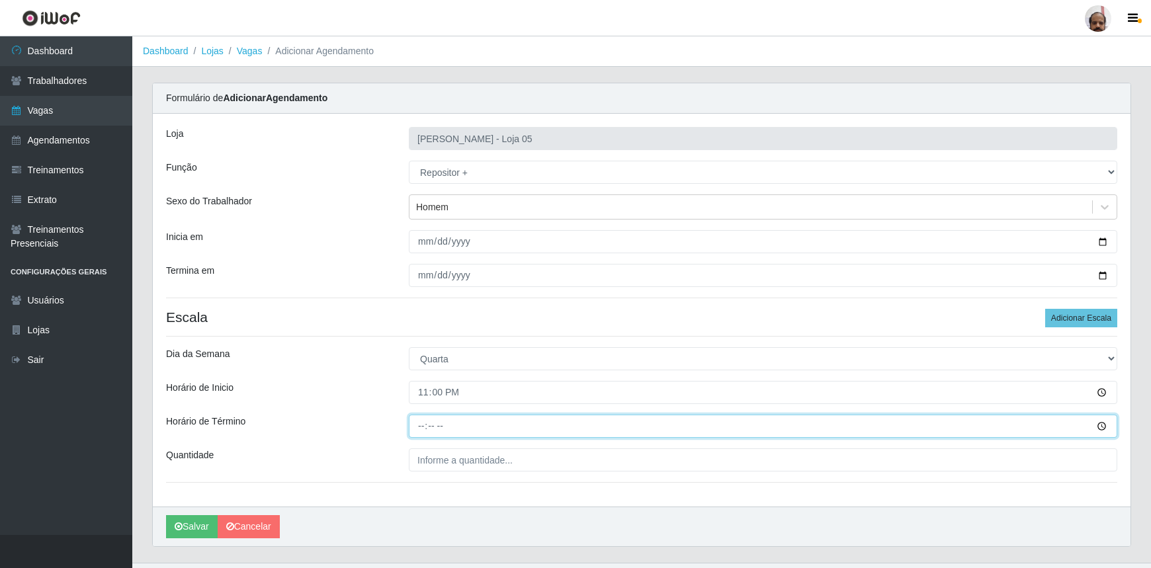
click at [423, 423] on input "Horário de Término" at bounding box center [763, 426] width 708 height 23
type input "05:00"
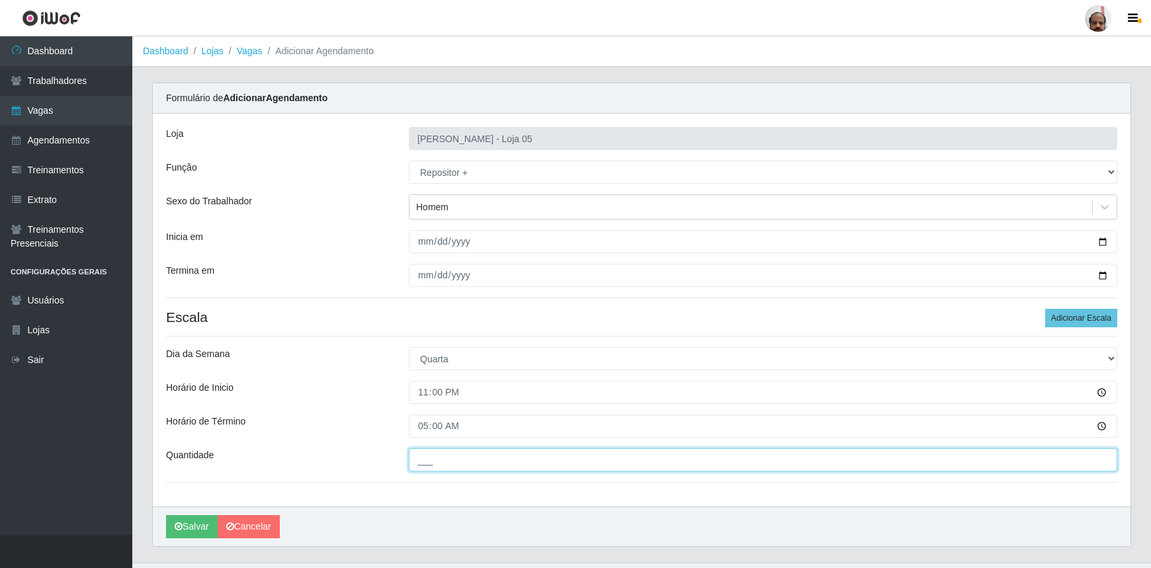
click at [421, 458] on input "___" at bounding box center [763, 459] width 708 height 23
type input "4__"
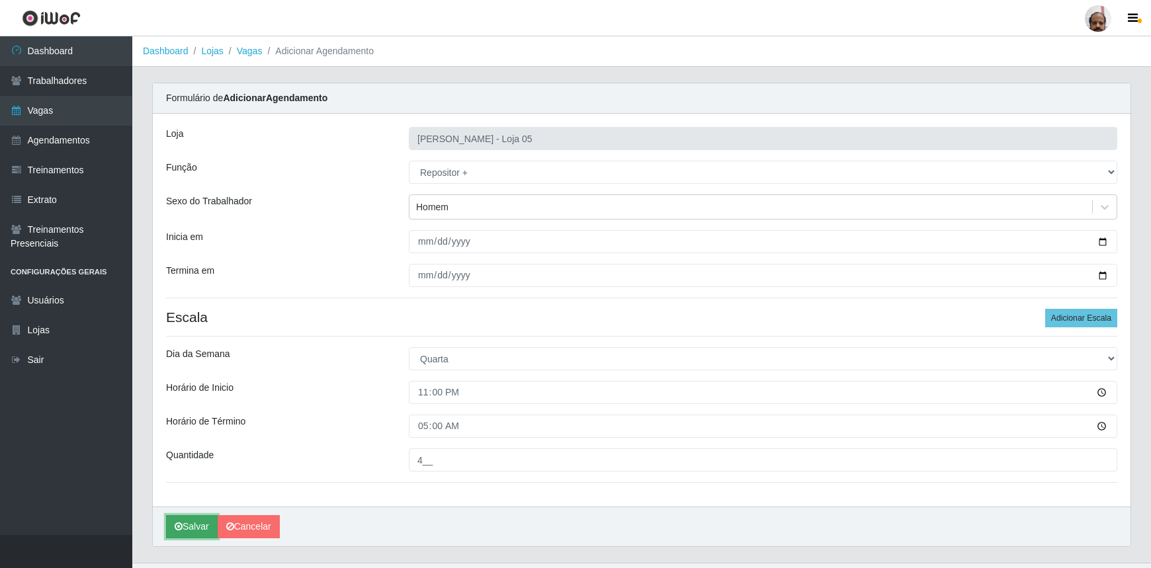
click at [199, 533] on button "Salvar" at bounding box center [192, 526] width 52 height 23
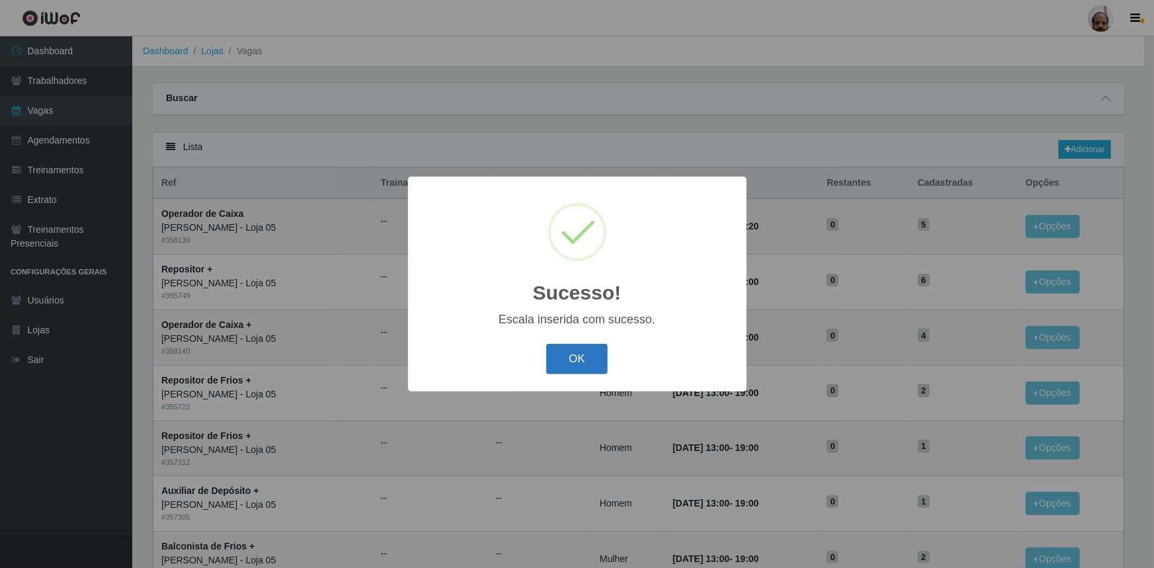
click at [597, 372] on button "OK" at bounding box center [577, 359] width 62 height 31
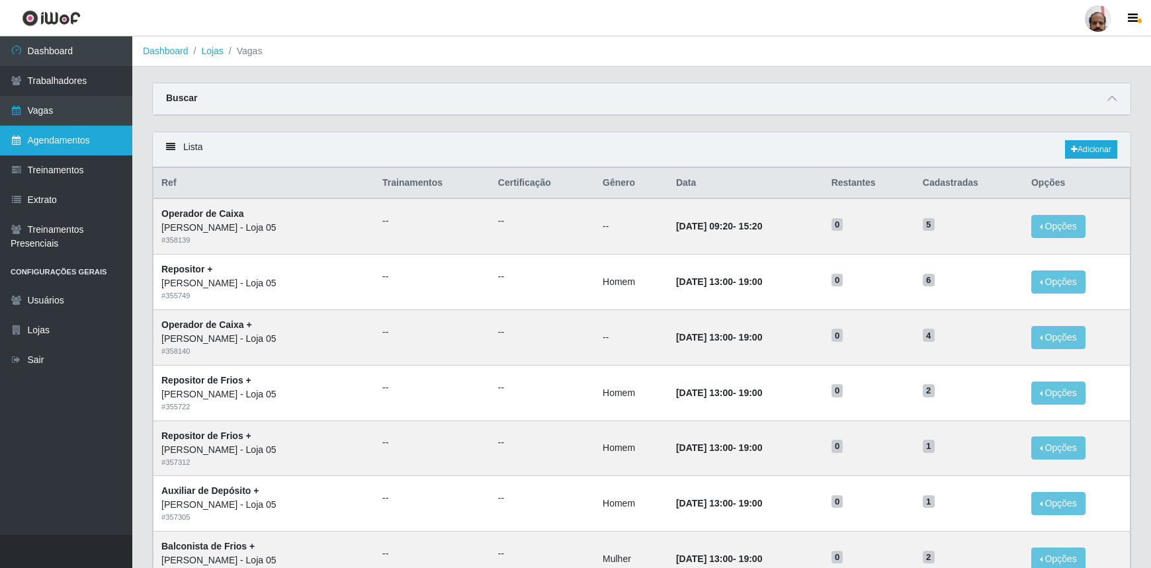
click at [73, 145] on link "Agendamentos" at bounding box center [66, 141] width 132 height 30
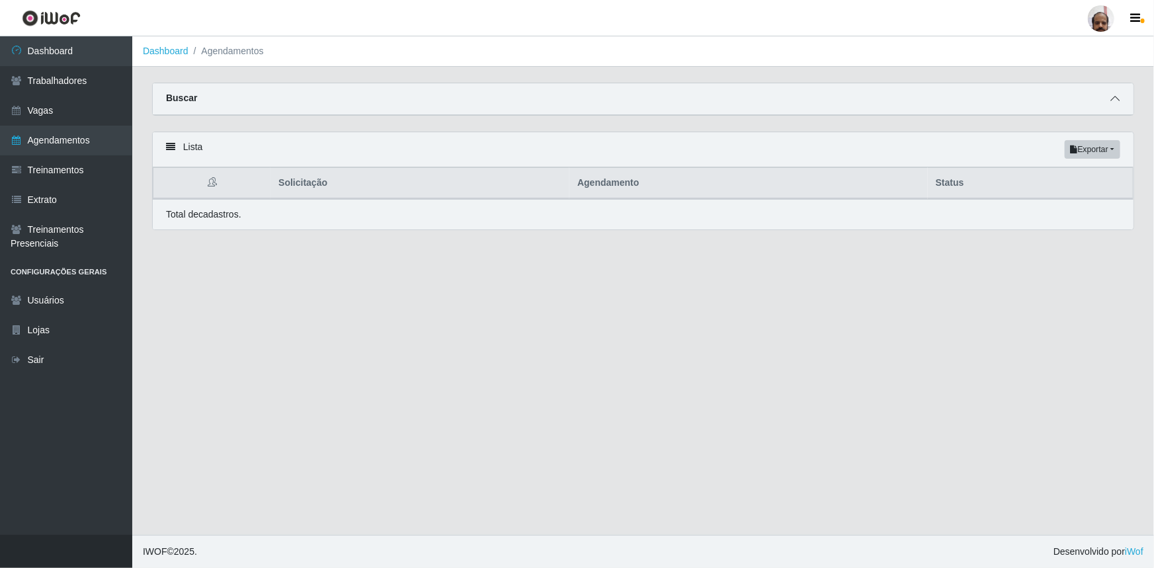
click at [1114, 99] on icon at bounding box center [1114, 98] width 9 height 9
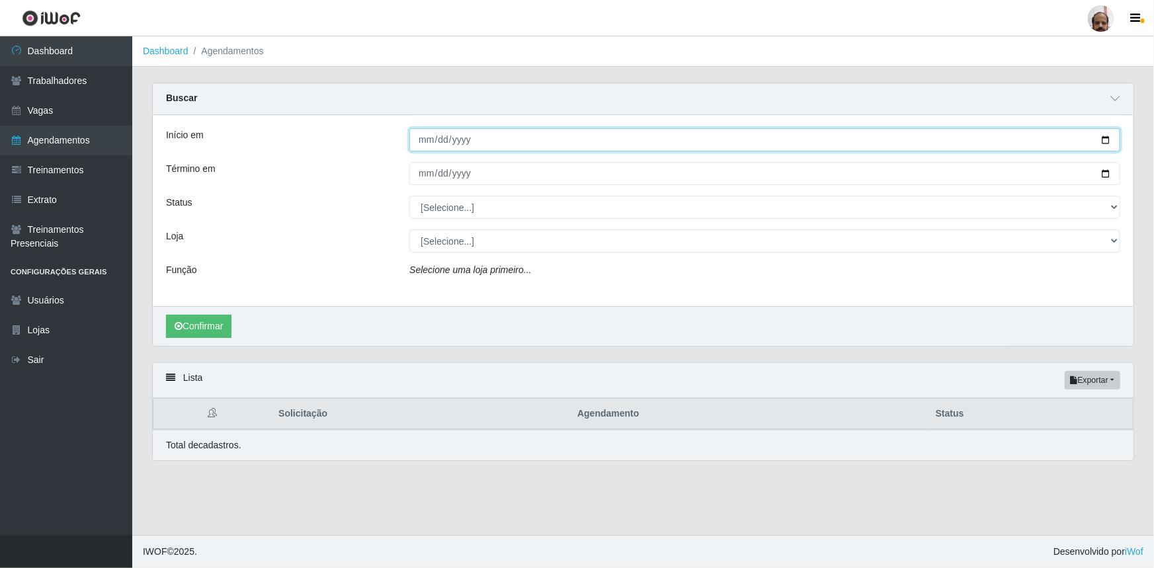
click at [1108, 140] on input "Início em" at bounding box center [764, 139] width 711 height 23
type input "[DATE]"
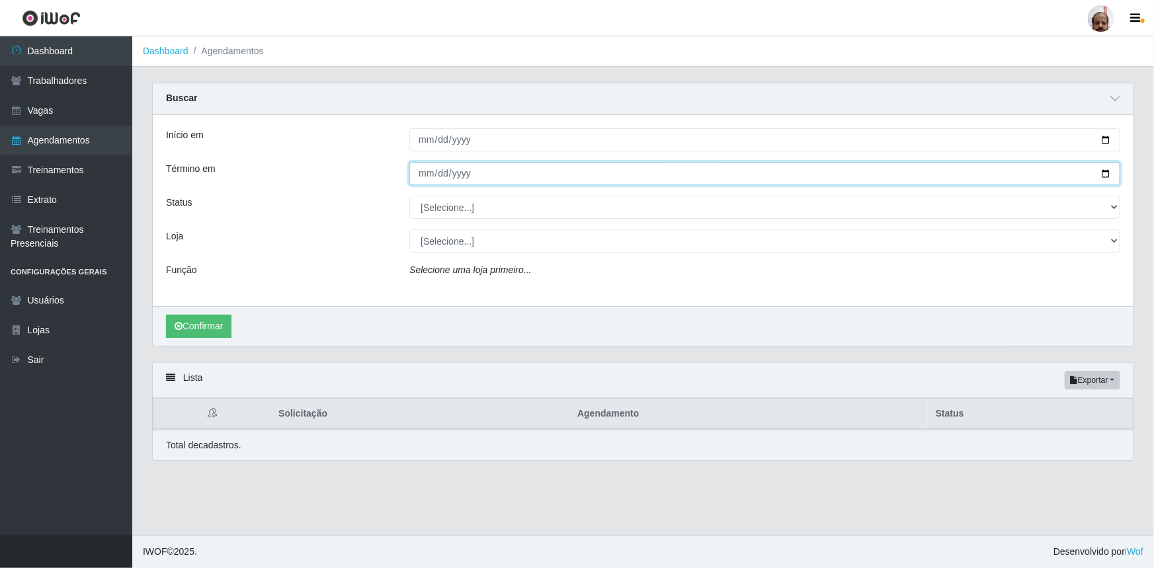
click at [1105, 171] on input "Término em" at bounding box center [764, 173] width 711 height 23
type input "[DATE]"
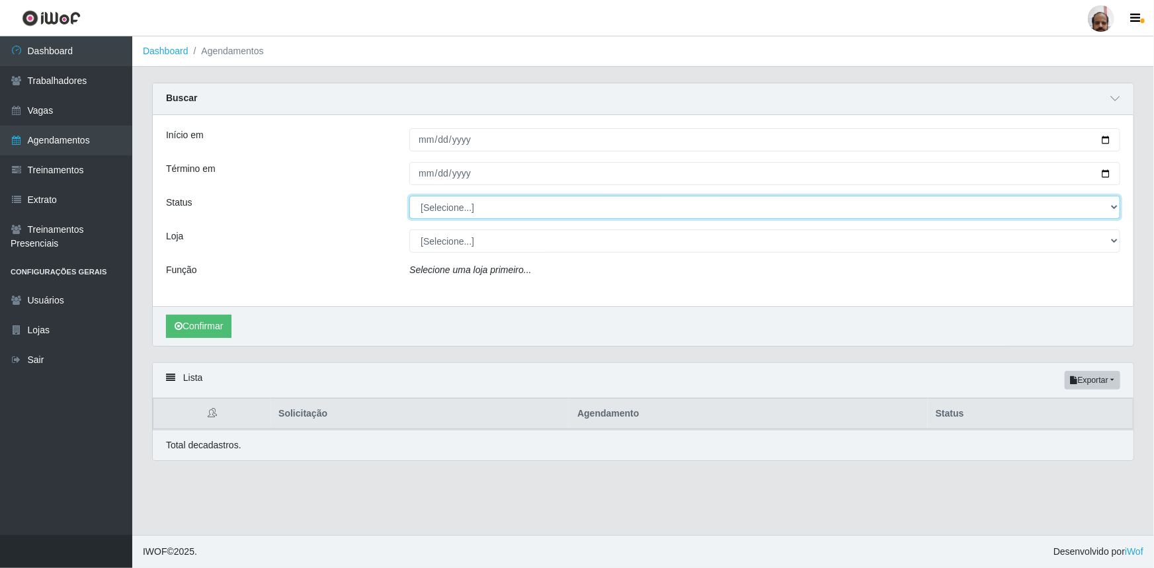
drag, startPoint x: 1114, startPoint y: 210, endPoint x: 1104, endPoint y: 218, distance: 13.6
click at [1114, 210] on select "[Selecione...] AGENDADO AGUARDANDO LIBERAR EM ANDAMENTO EM REVISÃO FINALIZADO C…" at bounding box center [764, 207] width 711 height 23
select select "AGENDADO"
click at [409, 196] on select "[Selecione...] AGENDADO AGUARDANDO LIBERAR EM ANDAMENTO EM REVISÃO FINALIZADO C…" at bounding box center [764, 207] width 711 height 23
drag, startPoint x: 1115, startPoint y: 242, endPoint x: 1069, endPoint y: 252, distance: 47.3
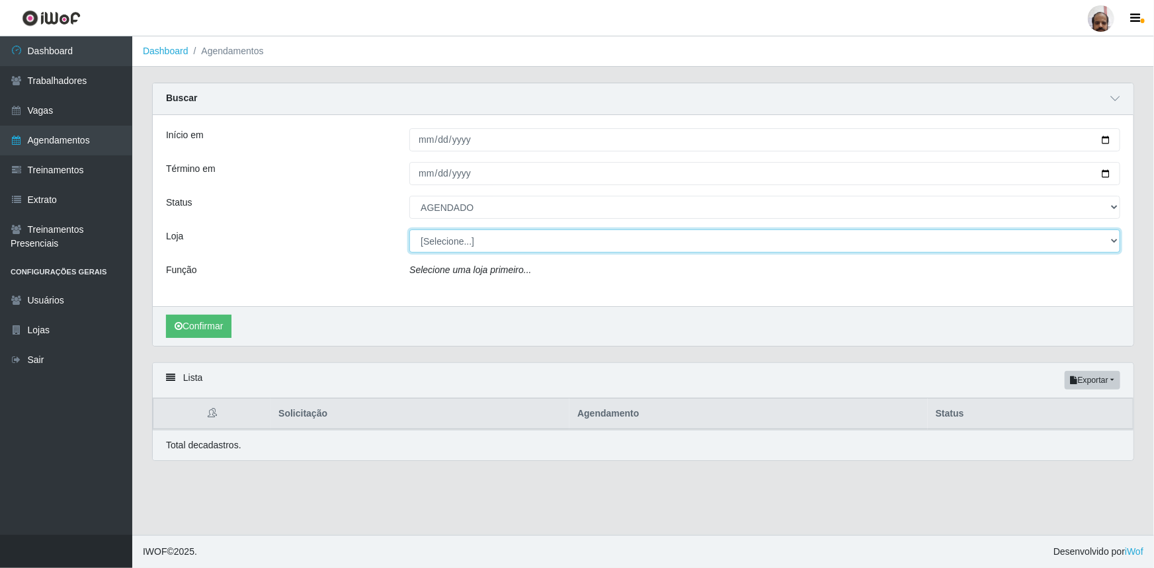
click at [1115, 242] on select "[Selecione...] Mar Vermelho - Loja 05" at bounding box center [764, 240] width 711 height 23
select select "252"
click at [409, 229] on select "[Selecione...] Mar Vermelho - Loja 05" at bounding box center [764, 240] width 711 height 23
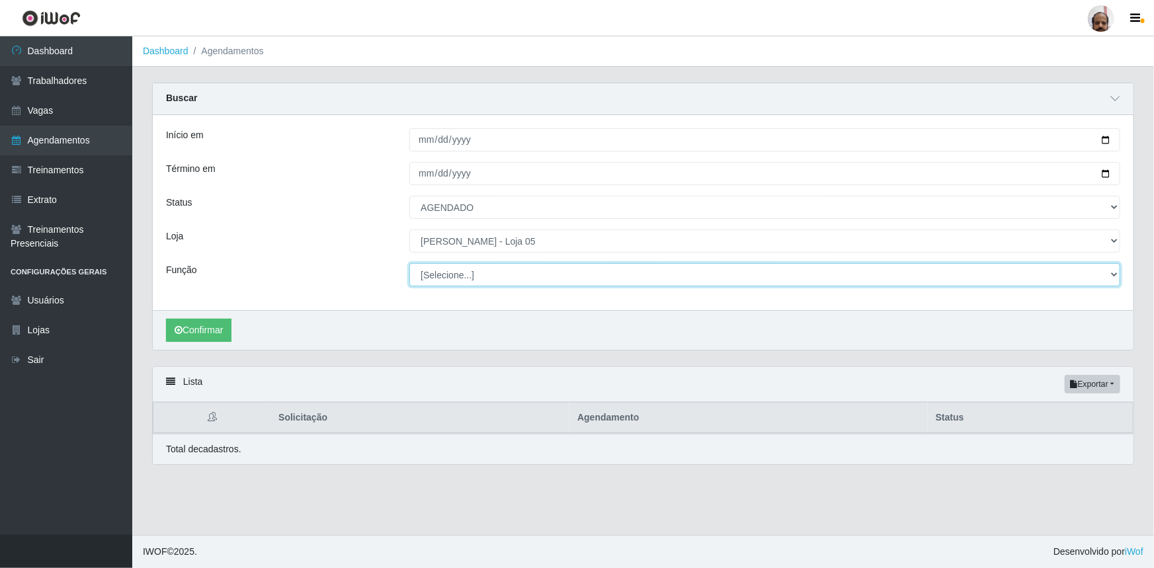
drag, startPoint x: 1119, startPoint y: 278, endPoint x: 1099, endPoint y: 288, distance: 22.2
click at [1119, 278] on select "[Selecione...] ASG ASG + ASG ++ Auxiliar de Depósito Auxiliar de Depósito + Aux…" at bounding box center [764, 274] width 711 height 23
click at [409, 263] on select "[Selecione...] ASG ASG + ASG ++ Auxiliar de Depósito Auxiliar de Depósito + Aux…" at bounding box center [764, 274] width 711 height 23
click at [1111, 273] on select "[Selecione...] ASG ASG + ASG ++ Auxiliar de Depósito Auxiliar de Depósito + Aux…" at bounding box center [764, 274] width 711 height 23
select select "4"
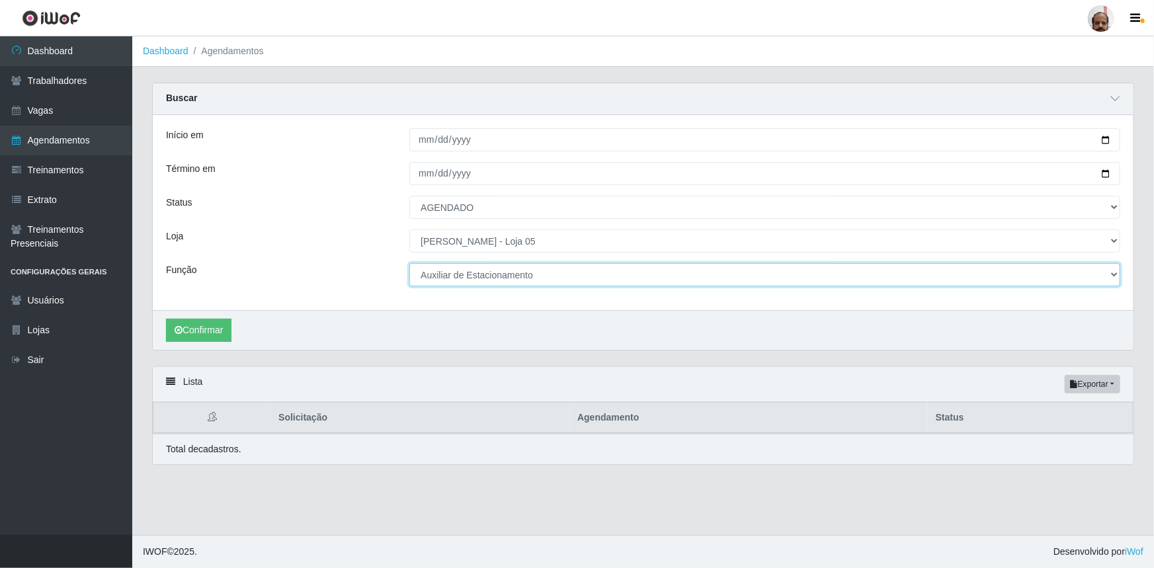
click at [409, 263] on select "[Selecione...] ASG ASG + ASG ++ Auxiliar de Depósito Auxiliar de Depósito + Aux…" at bounding box center [764, 274] width 711 height 23
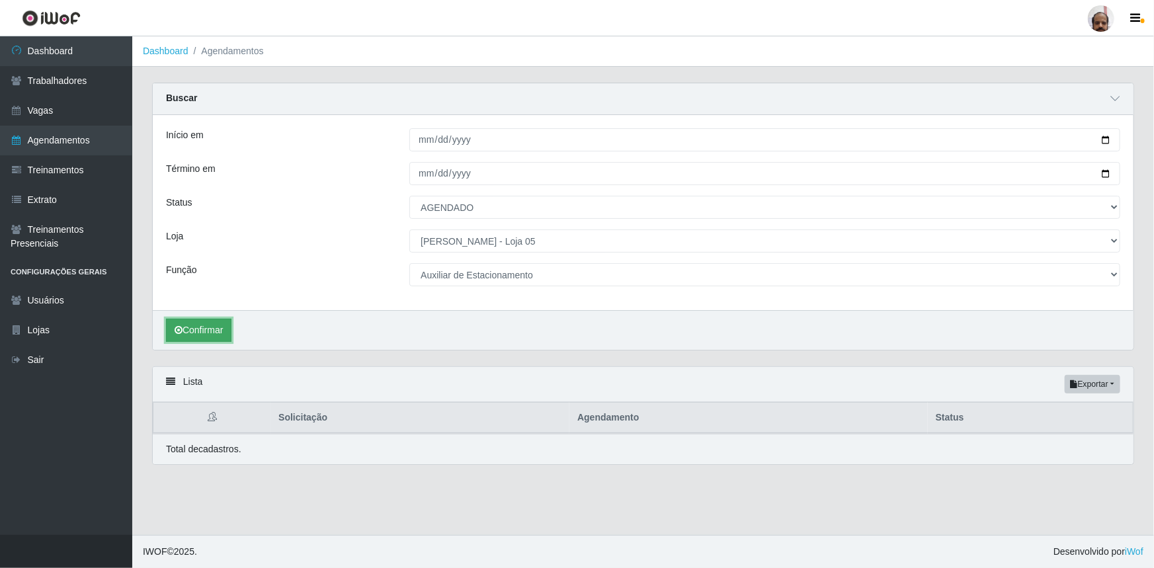
click at [210, 328] on button "Confirmar" at bounding box center [198, 330] width 65 height 23
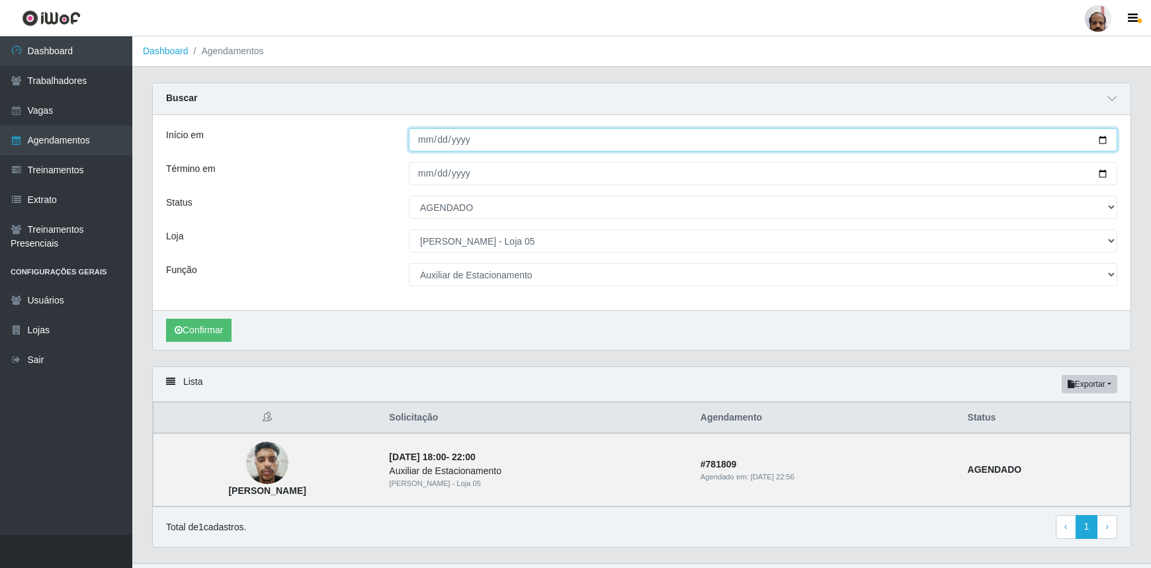
click at [1098, 139] on input "[DATE]" at bounding box center [763, 139] width 708 height 23
type input "[DATE]"
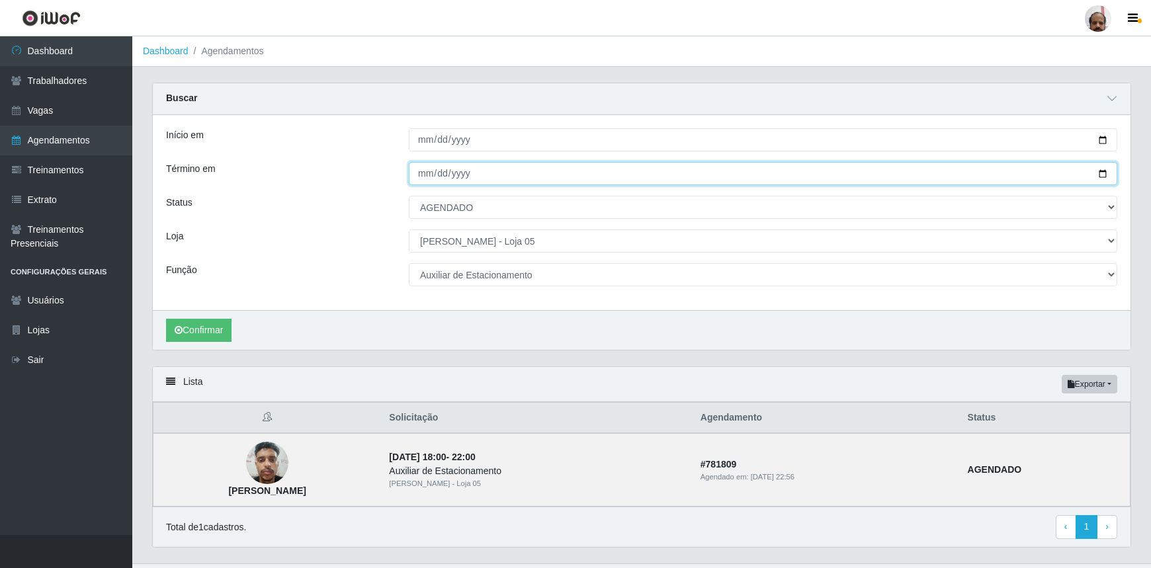
click at [1102, 168] on input "[DATE]" at bounding box center [763, 173] width 708 height 23
type input "[DATE]"
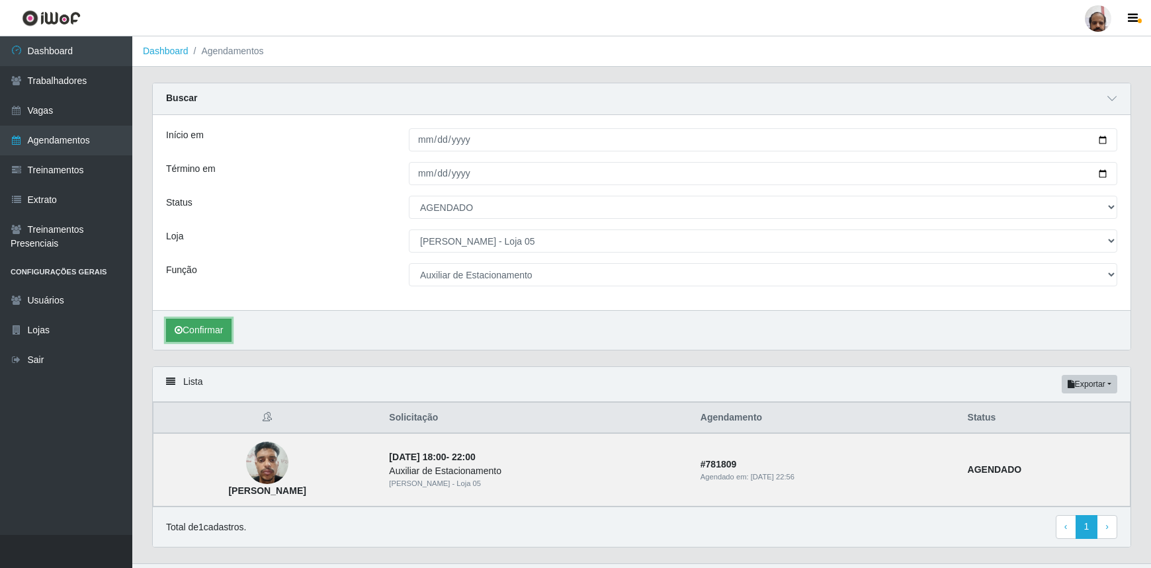
click at [192, 337] on button "Confirmar" at bounding box center [198, 330] width 65 height 23
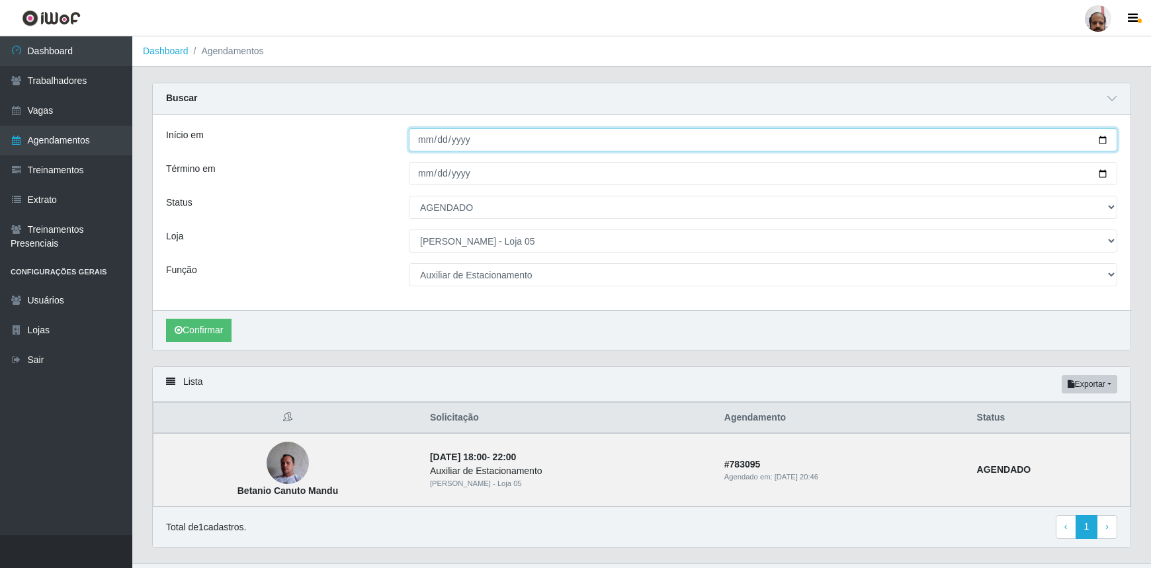
click at [1102, 141] on input "[DATE]" at bounding box center [763, 139] width 708 height 23
type input "[DATE]"
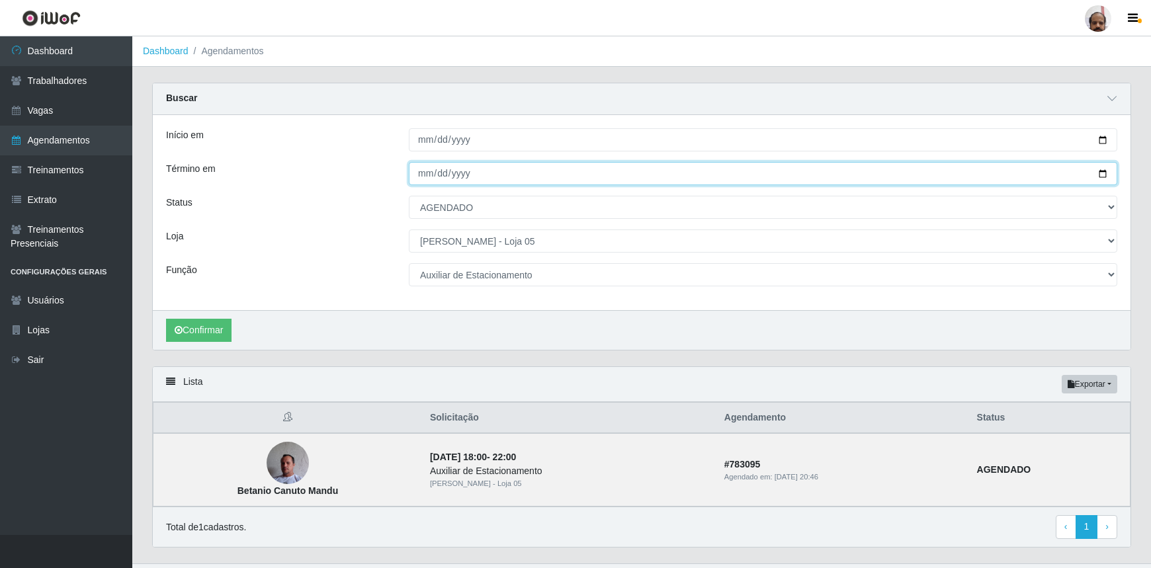
click at [1106, 172] on input "[DATE]" at bounding box center [763, 173] width 708 height 23
type input "[DATE]"
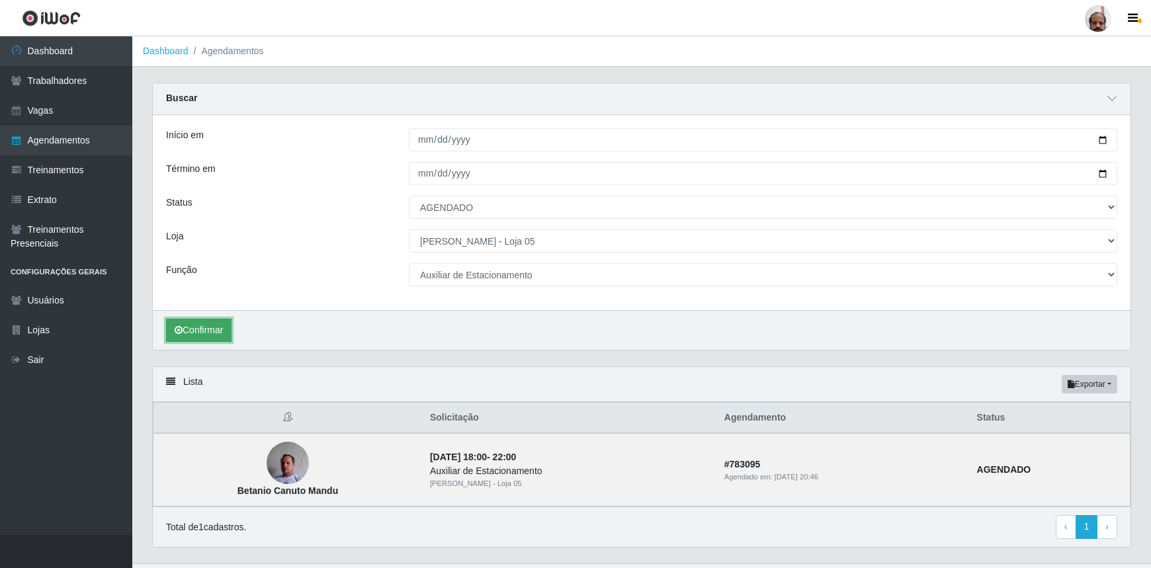
click at [208, 321] on button "Confirmar" at bounding box center [198, 330] width 65 height 23
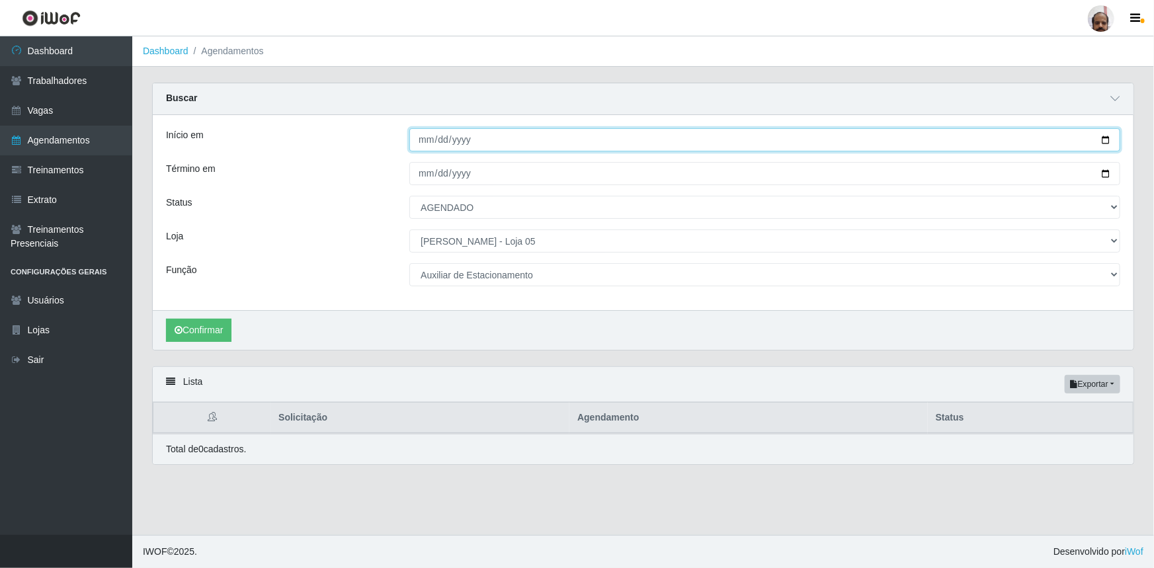
click at [1109, 144] on input "[DATE]" at bounding box center [764, 139] width 711 height 23
type input "[DATE]"
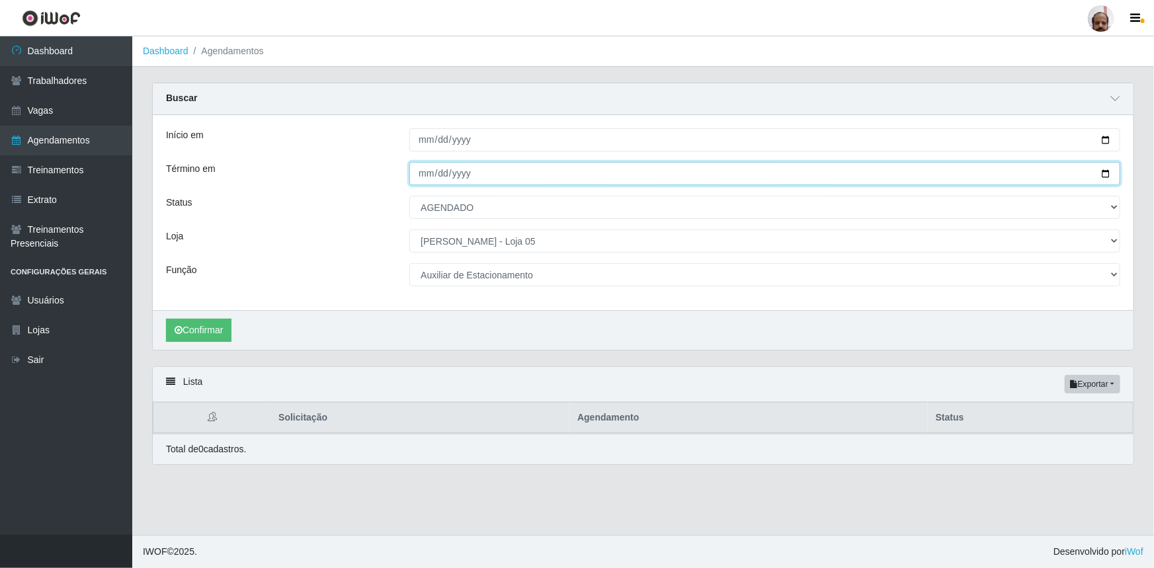
click at [1108, 173] on input "[DATE]" at bounding box center [764, 173] width 711 height 23
type input "[DATE]"
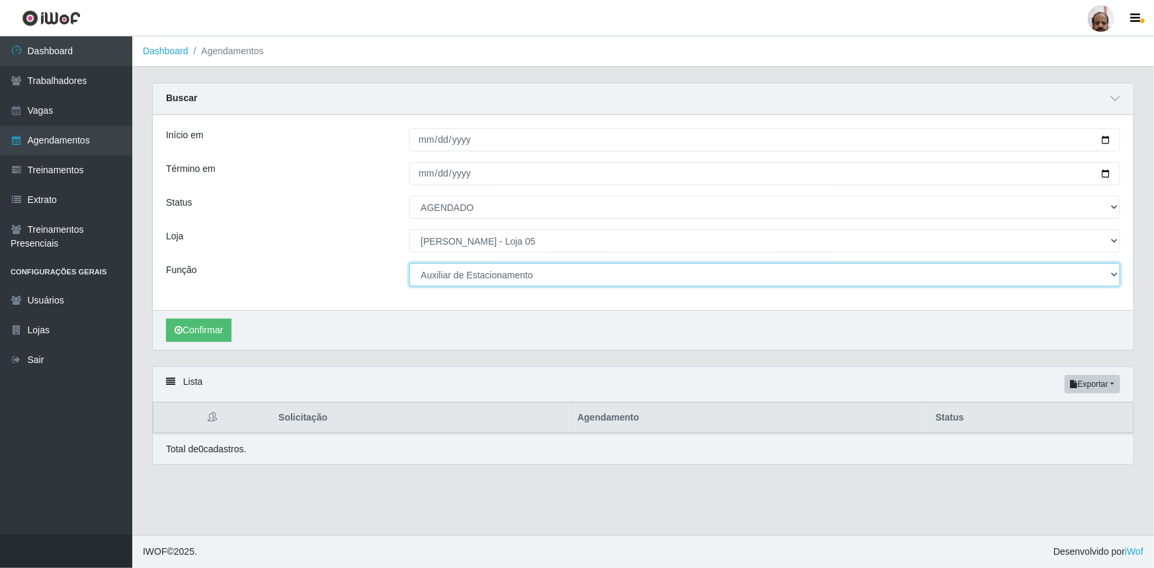
drag, startPoint x: 1111, startPoint y: 277, endPoint x: 1069, endPoint y: 283, distance: 42.7
click at [1111, 277] on select "[Selecione...] ASG ASG + ASG ++ Auxiliar de Depósito Auxiliar de Depósito + Aux…" at bounding box center [764, 274] width 711 height 23
select select "104"
click at [409, 263] on select "[Selecione...] ASG ASG + ASG ++ Auxiliar de Depósito Auxiliar de Depósito + Aux…" at bounding box center [764, 274] width 711 height 23
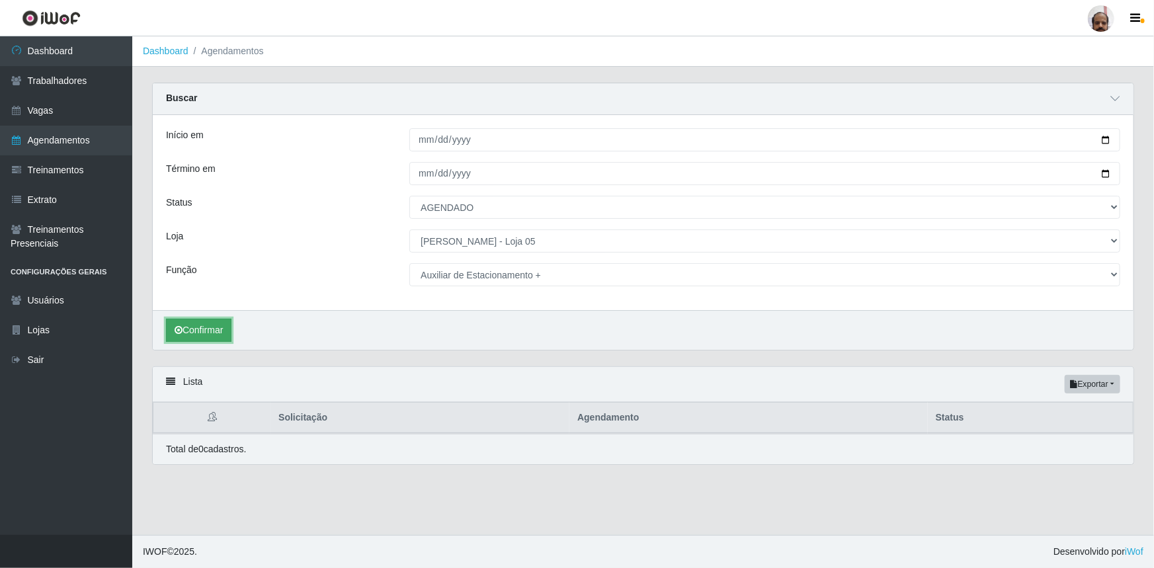
click at [214, 330] on button "Confirmar" at bounding box center [198, 330] width 65 height 23
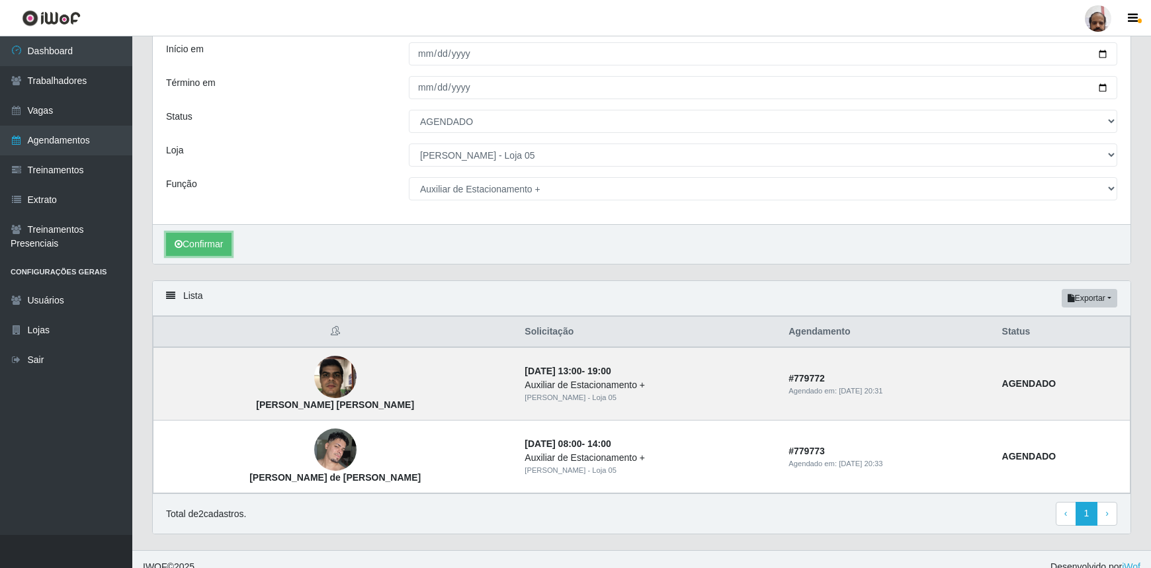
scroll to position [100, 0]
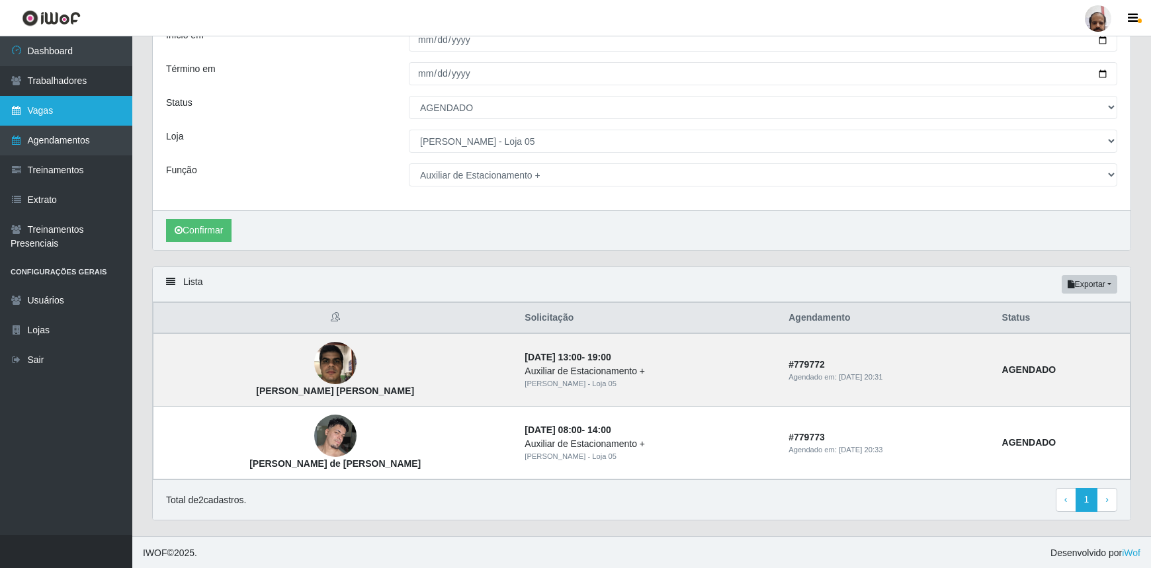
drag, startPoint x: 85, startPoint y: 122, endPoint x: 79, endPoint y: 120, distance: 6.9
click at [85, 122] on link "Vagas" at bounding box center [66, 111] width 132 height 30
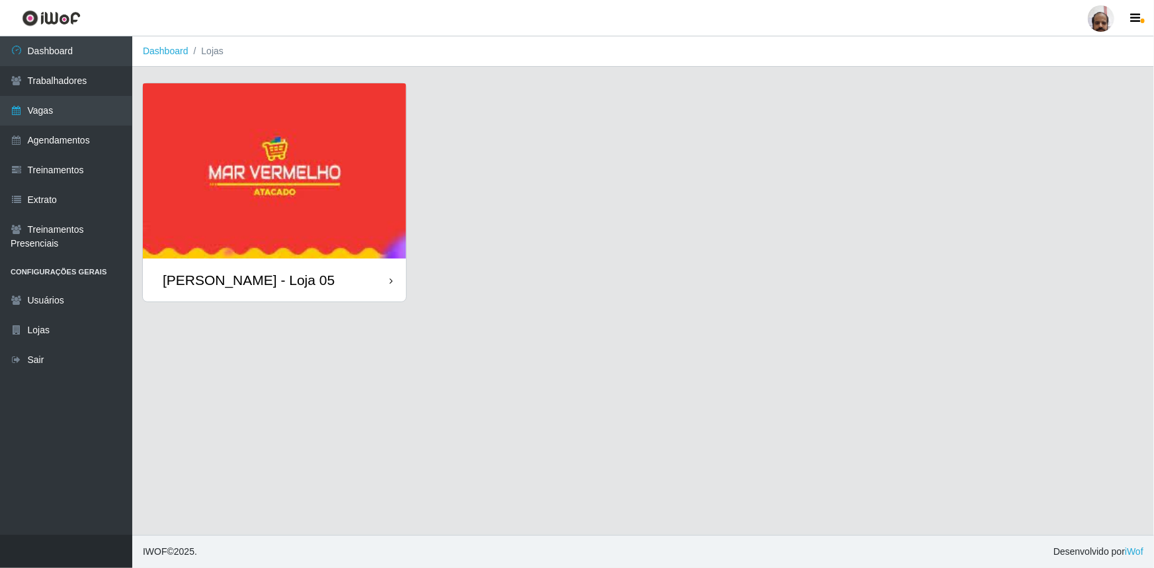
click at [304, 275] on div "[PERSON_NAME] - Loja 05" at bounding box center [249, 280] width 172 height 17
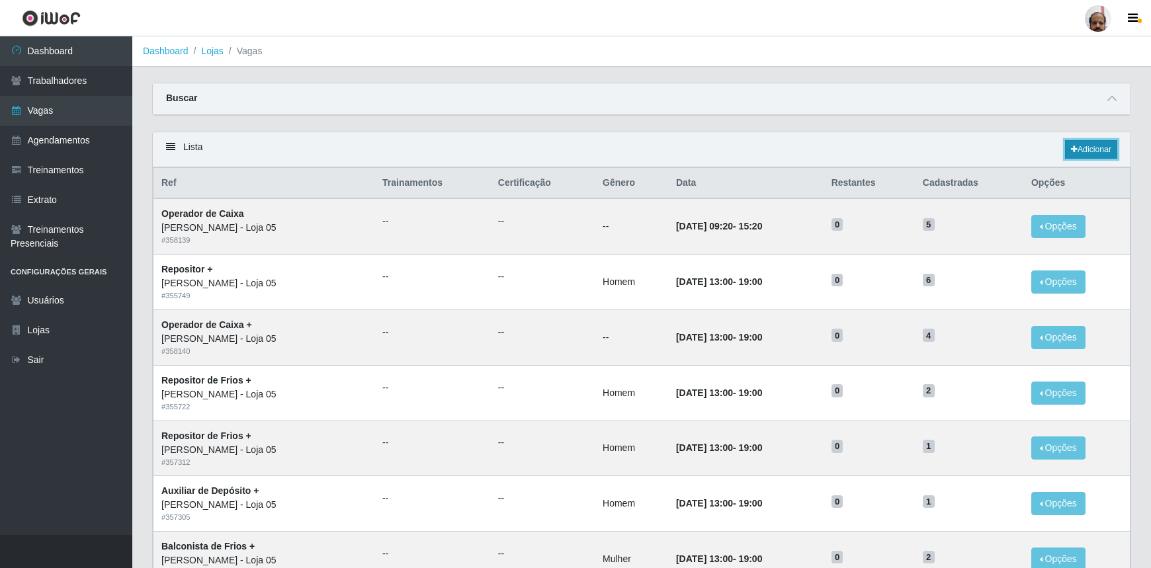
click at [1101, 153] on link "Adicionar" at bounding box center [1091, 149] width 52 height 19
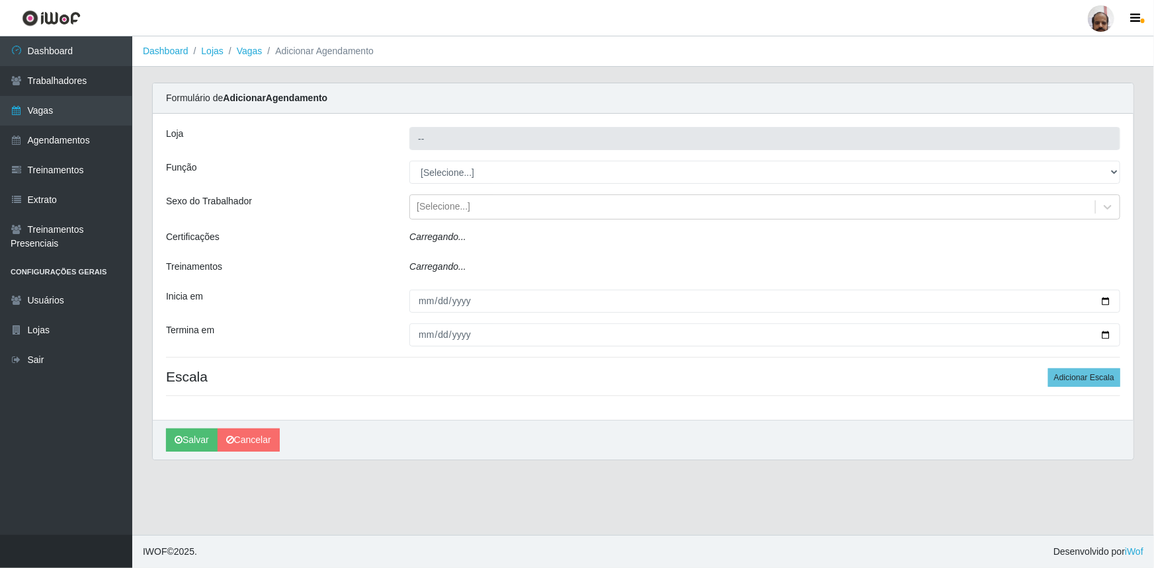
type input "[PERSON_NAME] - Loja 05"
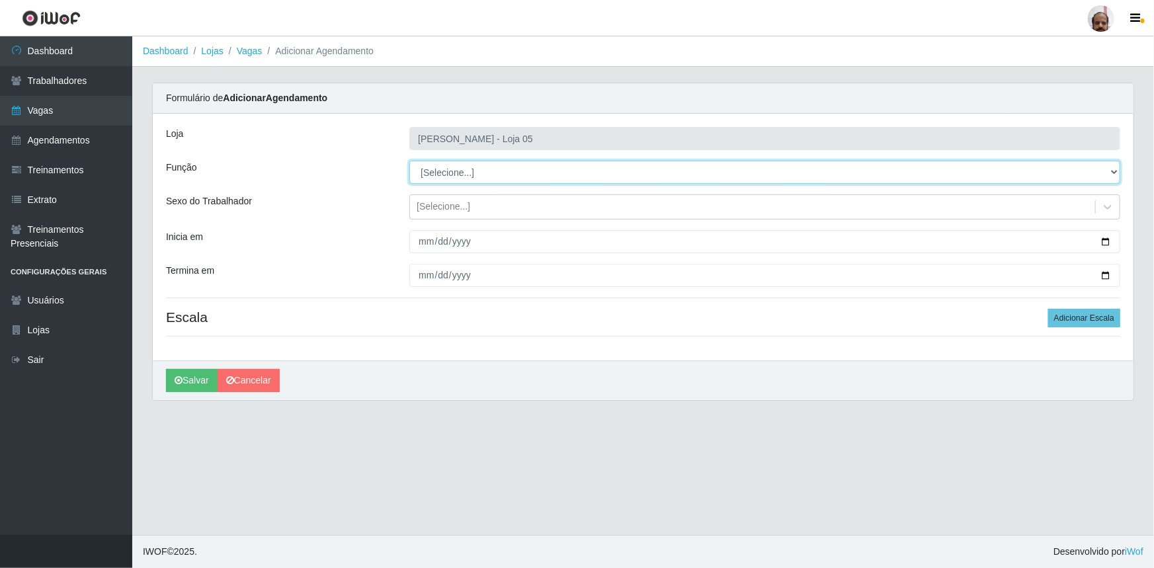
click at [1112, 168] on select "[Selecione...] ASG ASG + ASG ++ Auxiliar de Depósito Auxiliar de Depósito + Aux…" at bounding box center [764, 172] width 711 height 23
select select "4"
click at [409, 161] on select "[Selecione...] ASG ASG + ASG ++ Auxiliar de Depósito Auxiliar de Depósito + Aux…" at bounding box center [764, 172] width 711 height 23
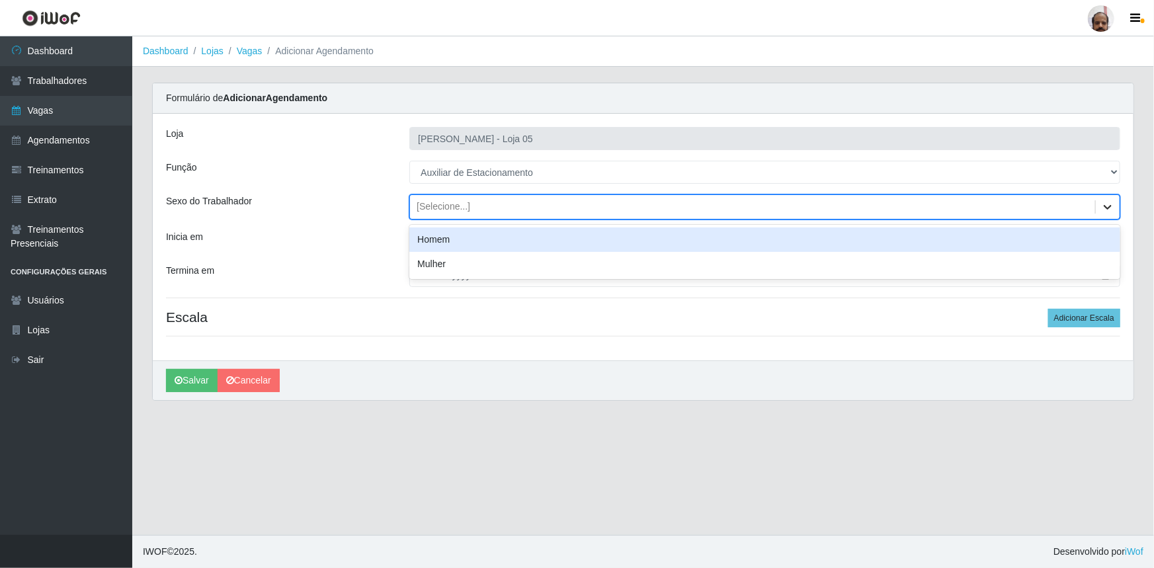
click at [1106, 205] on icon at bounding box center [1107, 206] width 13 height 13
click at [440, 248] on div "Homem" at bounding box center [764, 239] width 711 height 24
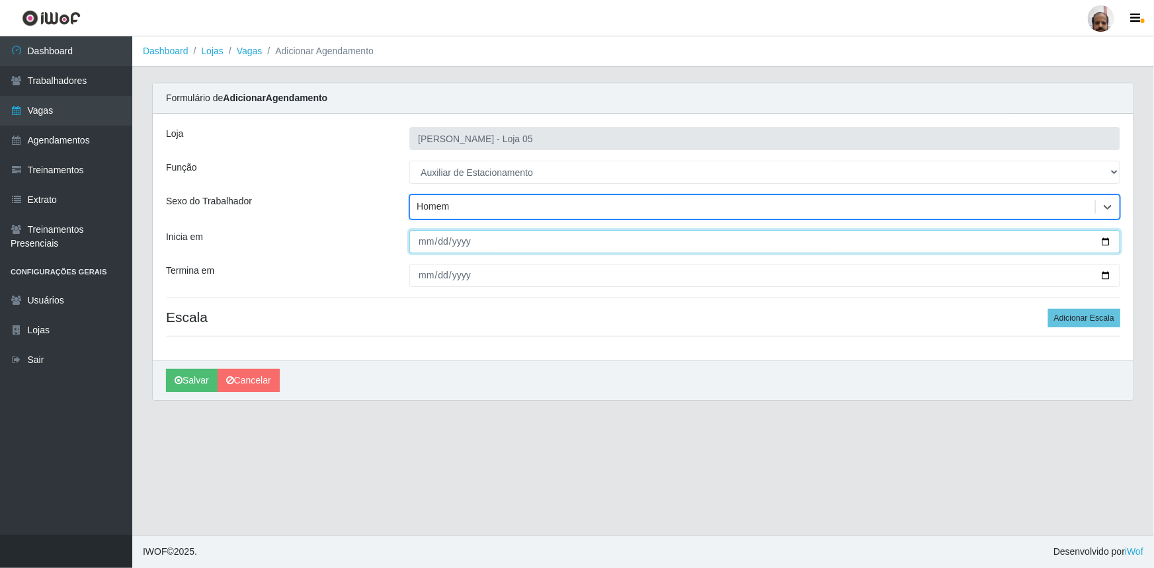
click at [1108, 240] on input "Inicia em" at bounding box center [764, 241] width 711 height 23
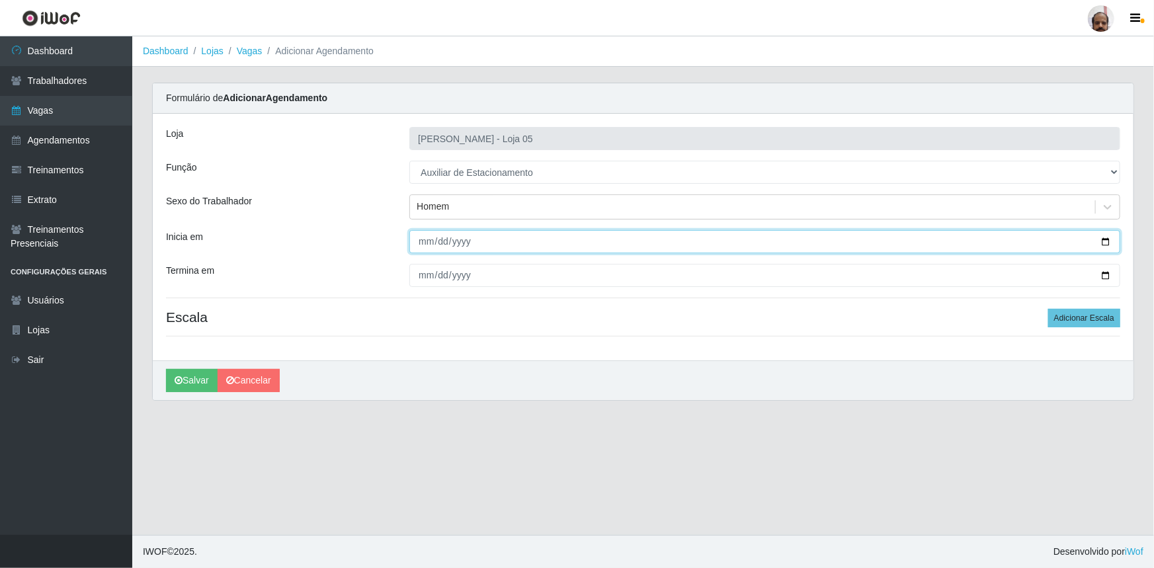
type input "[DATE]"
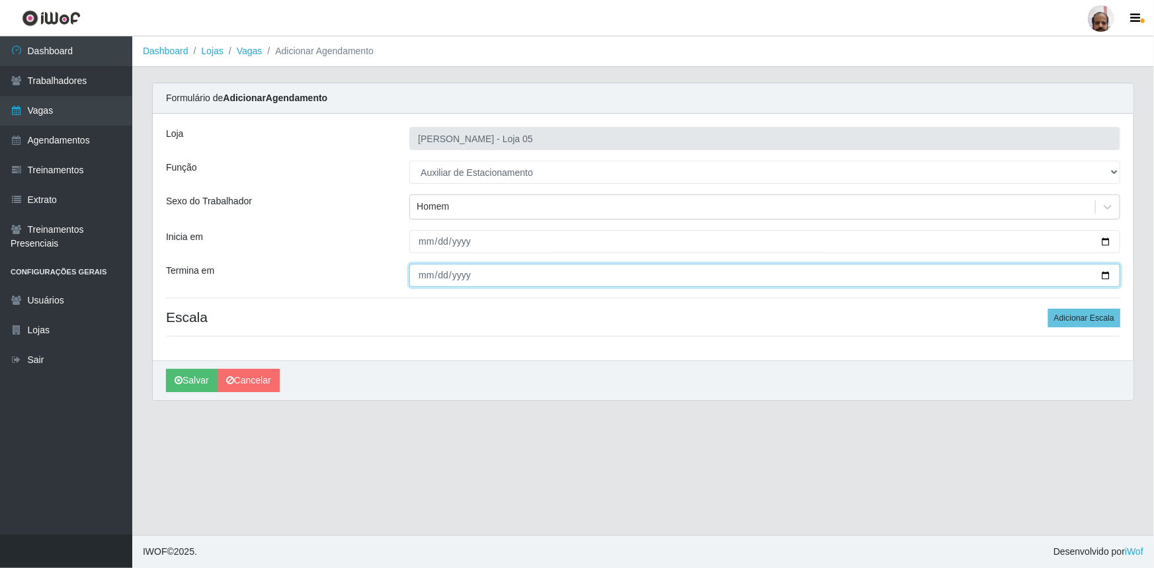
click at [1106, 273] on input "Termina em" at bounding box center [764, 275] width 711 height 23
type input "[DATE]"
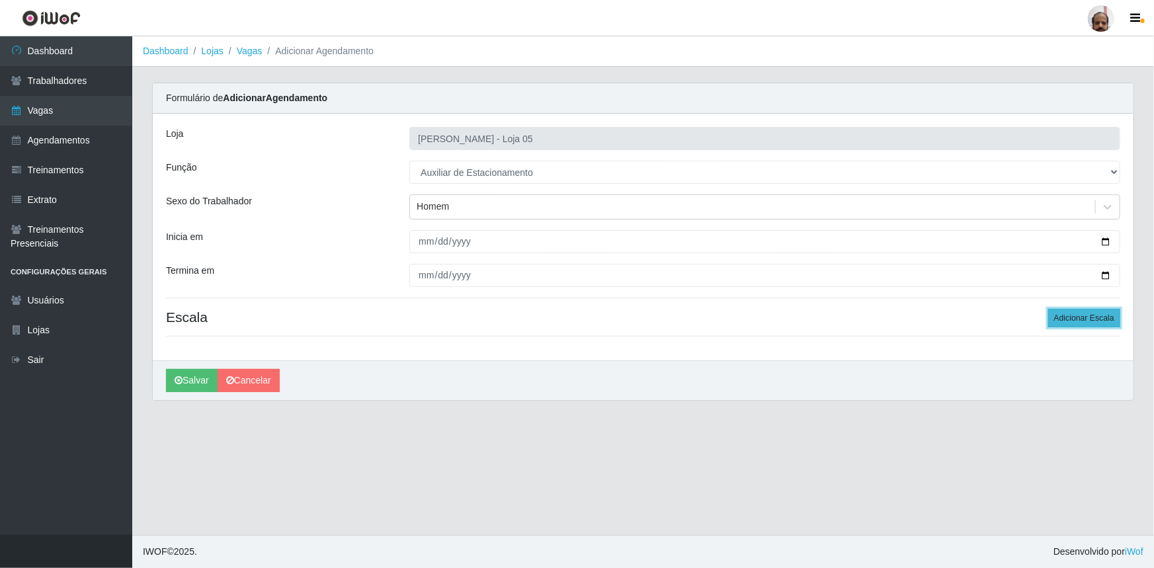
click at [1080, 317] on button "Adicionar Escala" at bounding box center [1084, 318] width 72 height 19
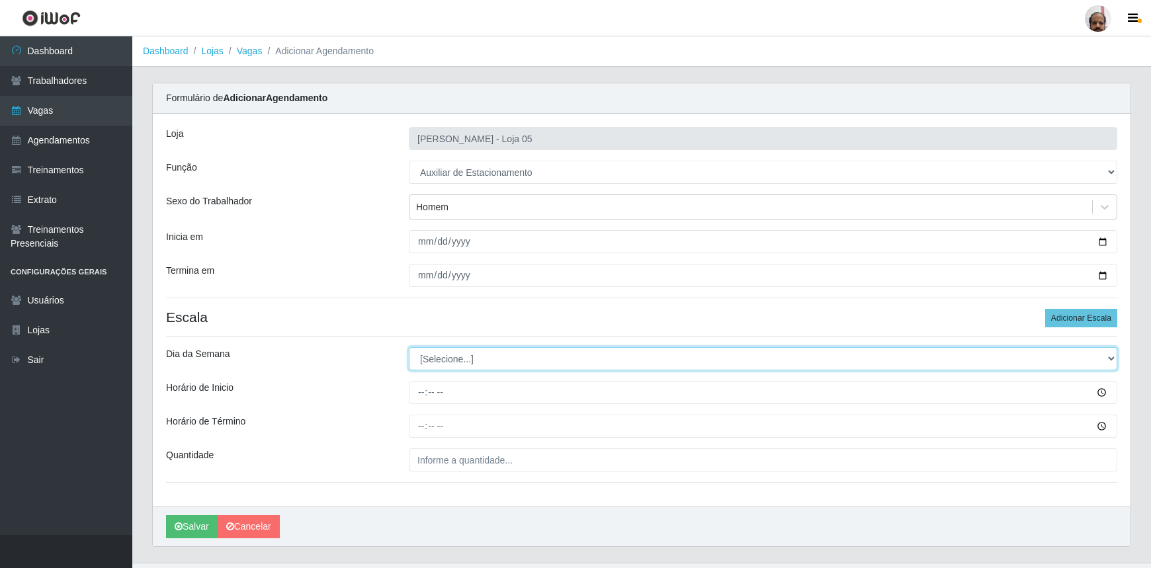
drag, startPoint x: 1112, startPoint y: 356, endPoint x: 1100, endPoint y: 359, distance: 12.2
click at [1112, 356] on select "[Selecione...] Segunda Terça Quarta Quinta Sexta Sábado Domingo" at bounding box center [763, 358] width 708 height 23
select select "4"
click at [409, 347] on select "[Selecione...] Segunda Terça Quarta Quinta Sexta Sábado Domingo" at bounding box center [763, 358] width 708 height 23
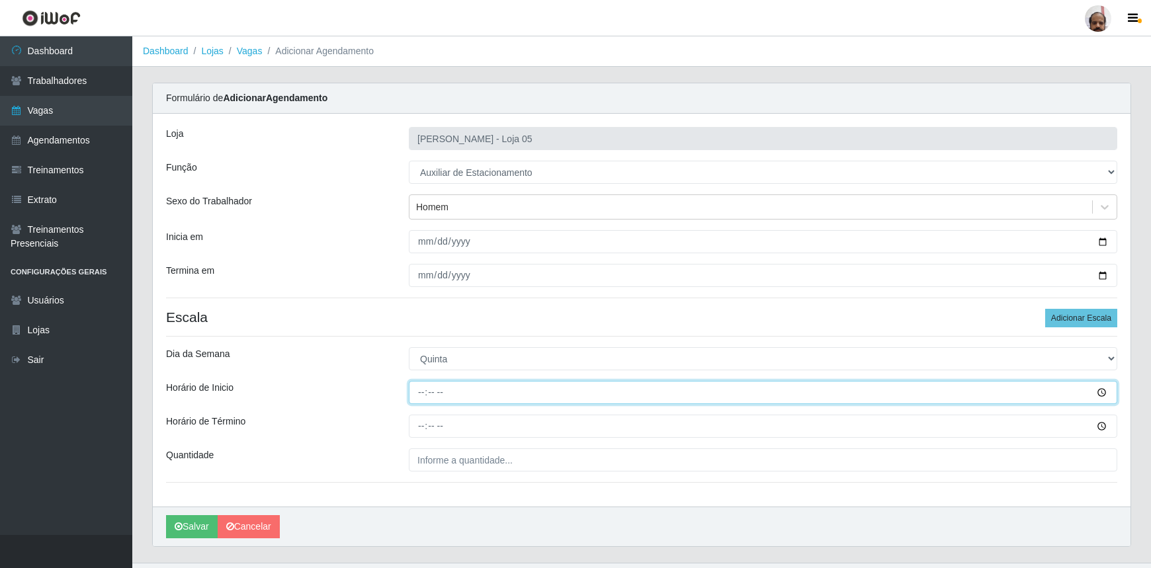
click at [1104, 392] on input "Horário de Inicio" at bounding box center [763, 392] width 708 height 23
click at [419, 395] on input "Horário de Inicio" at bounding box center [763, 392] width 708 height 23
type input "08:00"
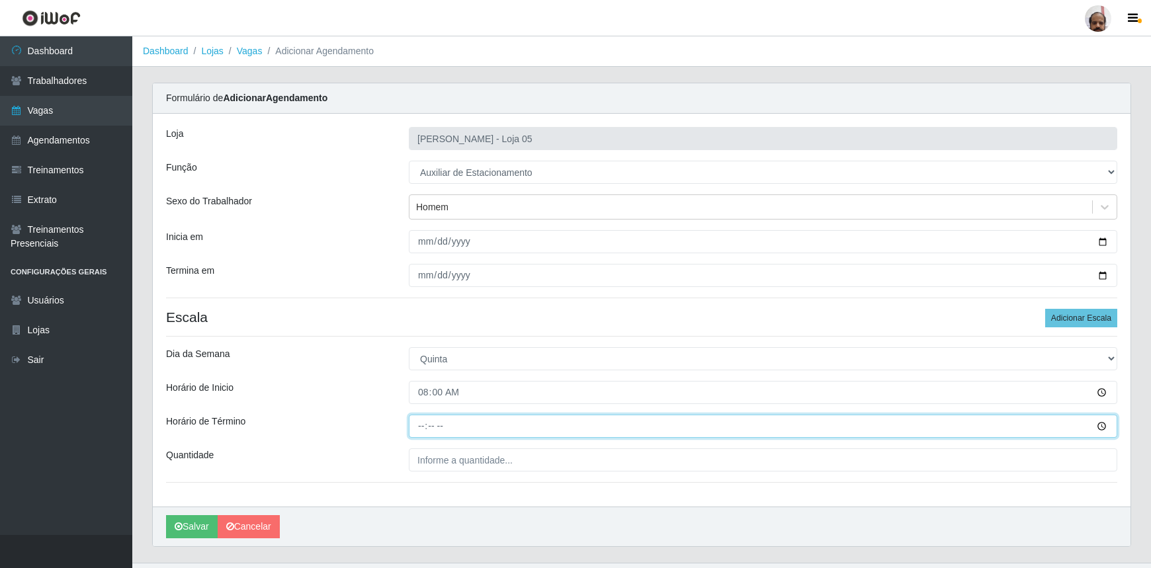
click at [417, 423] on input "Horário de Término" at bounding box center [763, 426] width 708 height 23
type input "14:00"
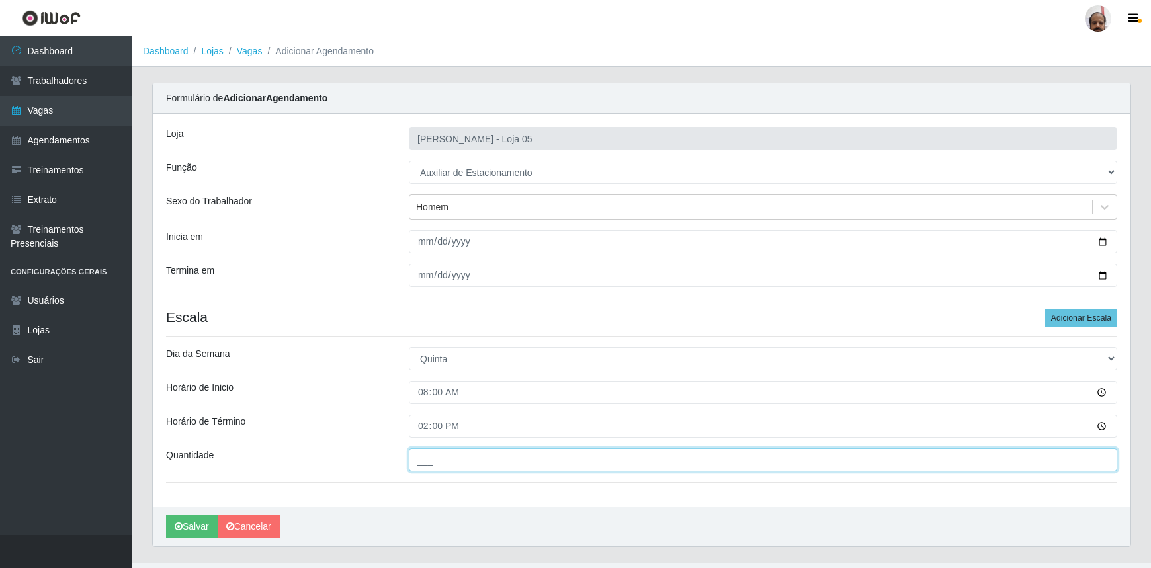
click at [430, 470] on input "___" at bounding box center [763, 459] width 708 height 23
type input "1__"
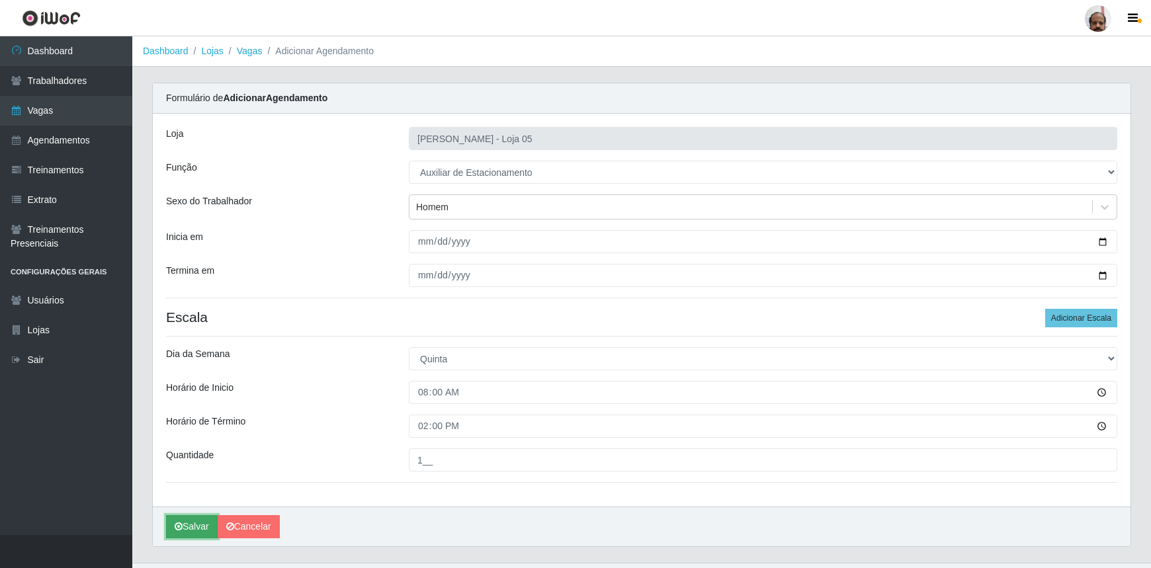
click at [196, 527] on button "Salvar" at bounding box center [192, 526] width 52 height 23
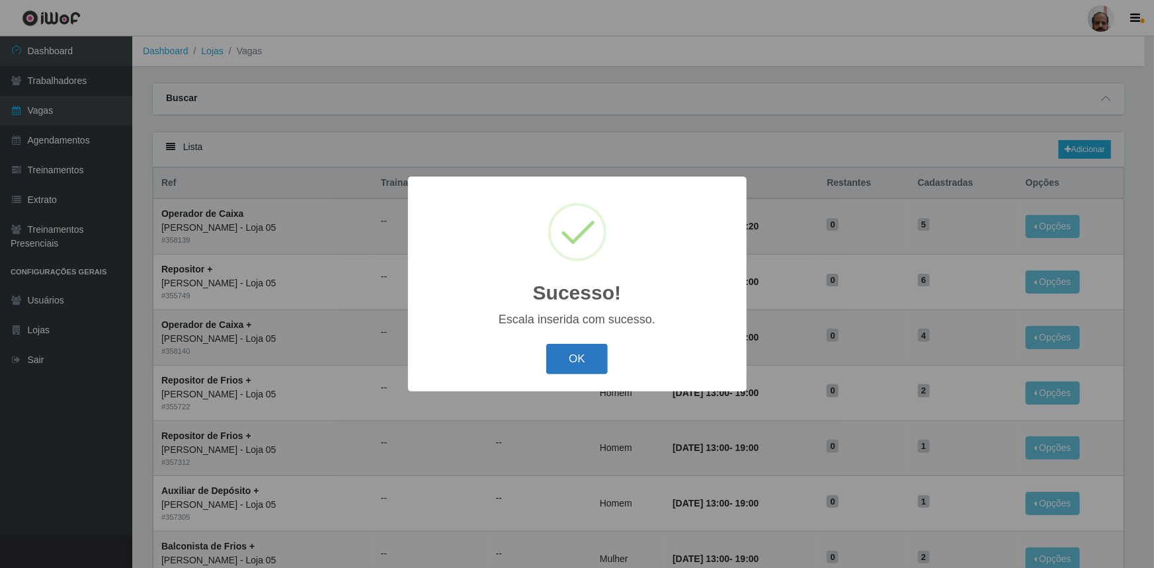
click at [588, 372] on button "OK" at bounding box center [577, 359] width 62 height 31
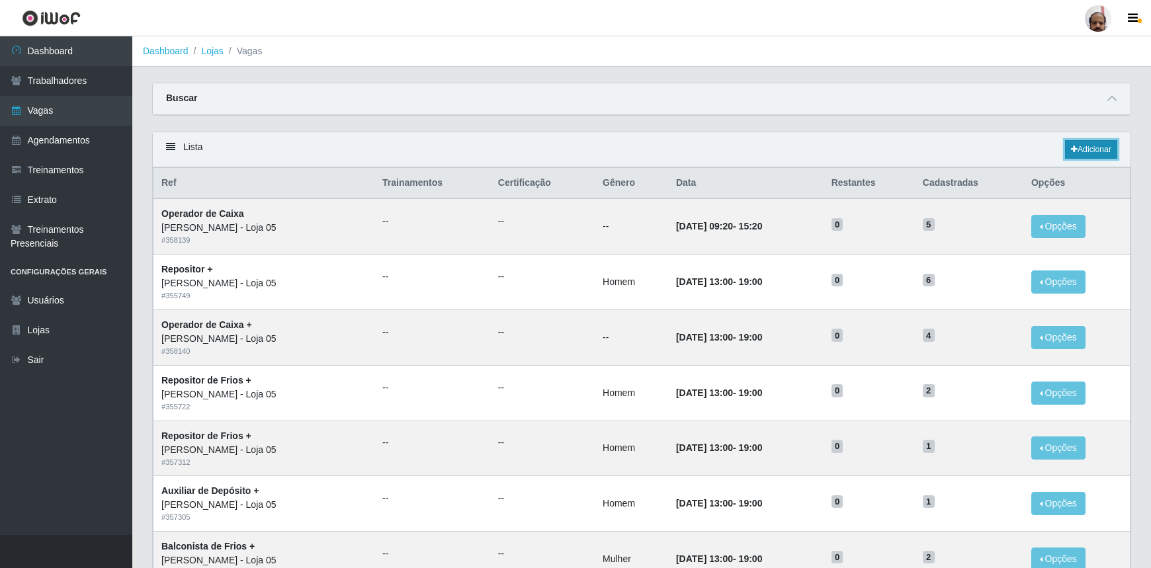
click at [1093, 152] on link "Adicionar" at bounding box center [1091, 149] width 52 height 19
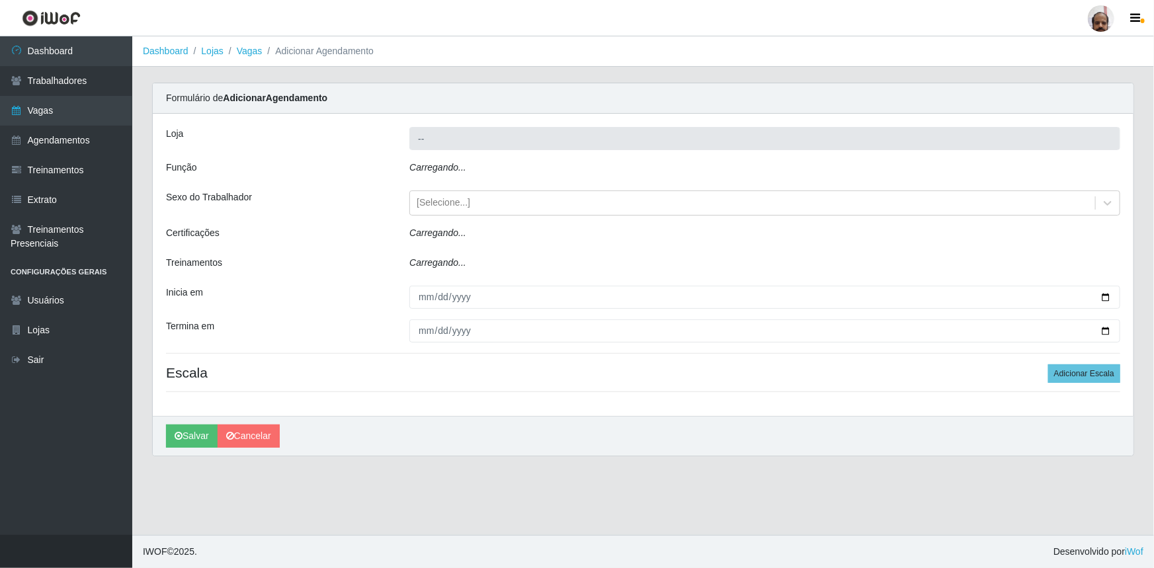
type input "[PERSON_NAME] - Loja 05"
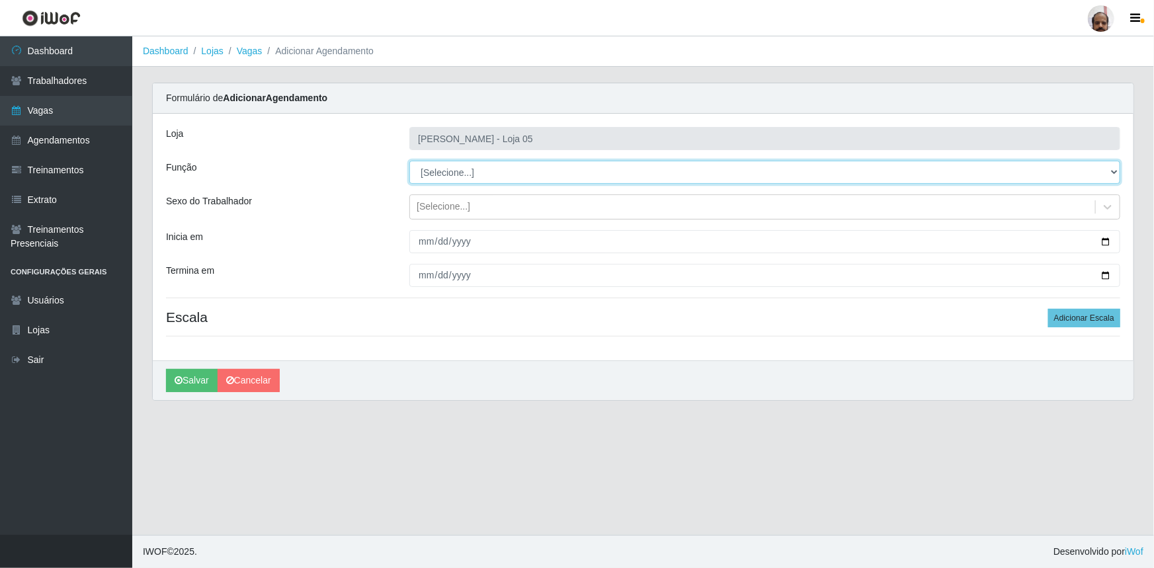
click at [1111, 170] on select "[Selecione...] ASG ASG + ASG ++ Auxiliar de Depósito Auxiliar de Depósito + Aux…" at bounding box center [764, 172] width 711 height 23
select select "4"
click at [409, 161] on select "[Selecione...] ASG ASG + ASG ++ Auxiliar de Depósito Auxiliar de Depósito + Aux…" at bounding box center [764, 172] width 711 height 23
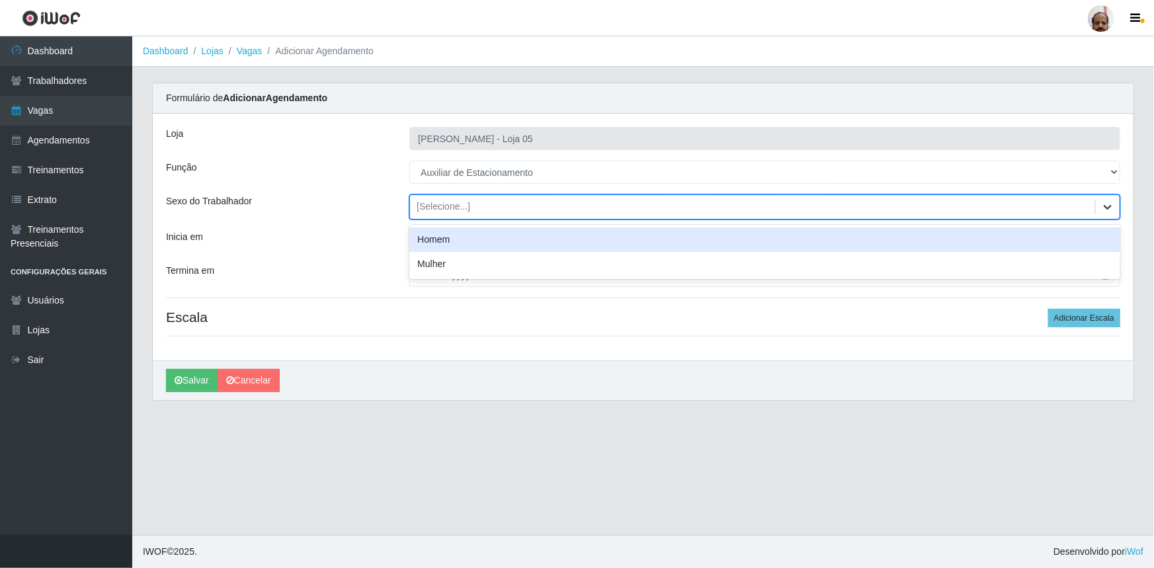
click at [1107, 208] on icon at bounding box center [1108, 207] width 8 height 5
click at [438, 229] on div "Homem" at bounding box center [764, 239] width 711 height 24
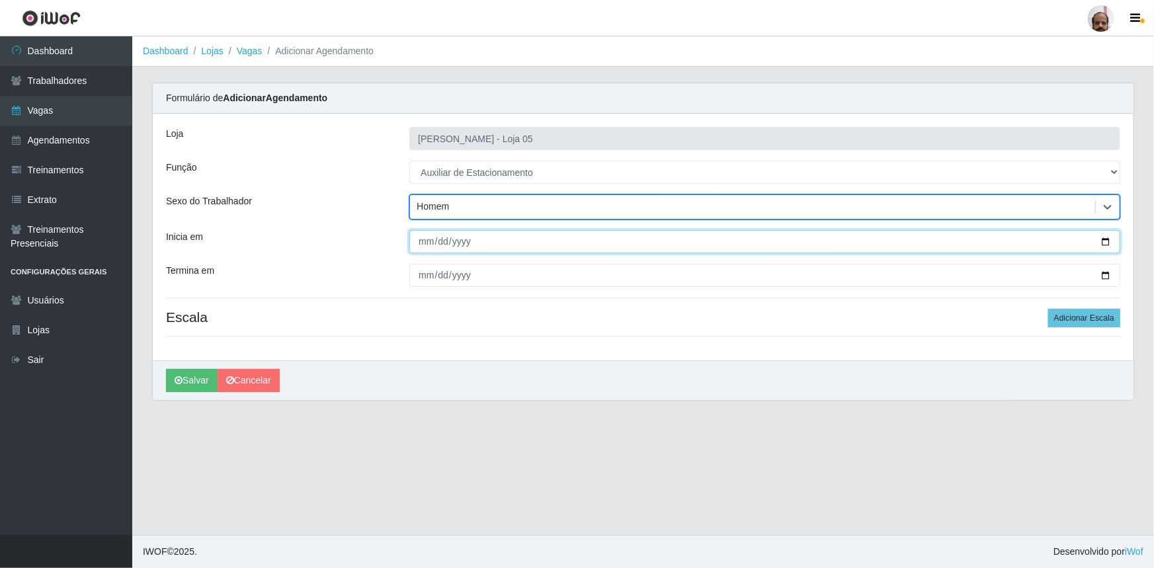
click at [1106, 241] on input "Inicia em" at bounding box center [764, 241] width 711 height 23
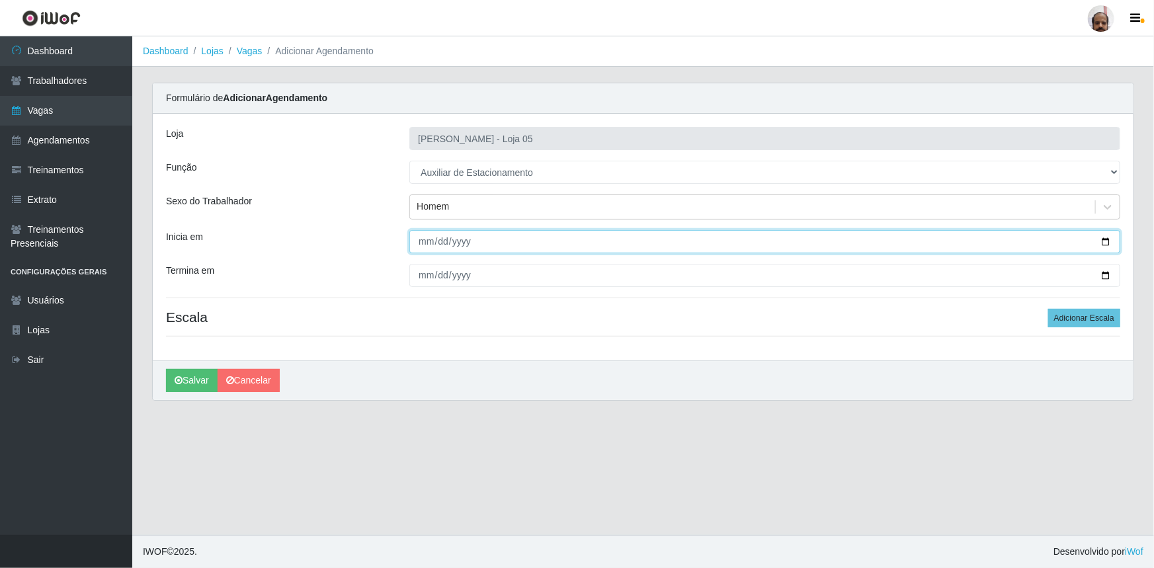
type input "[DATE]"
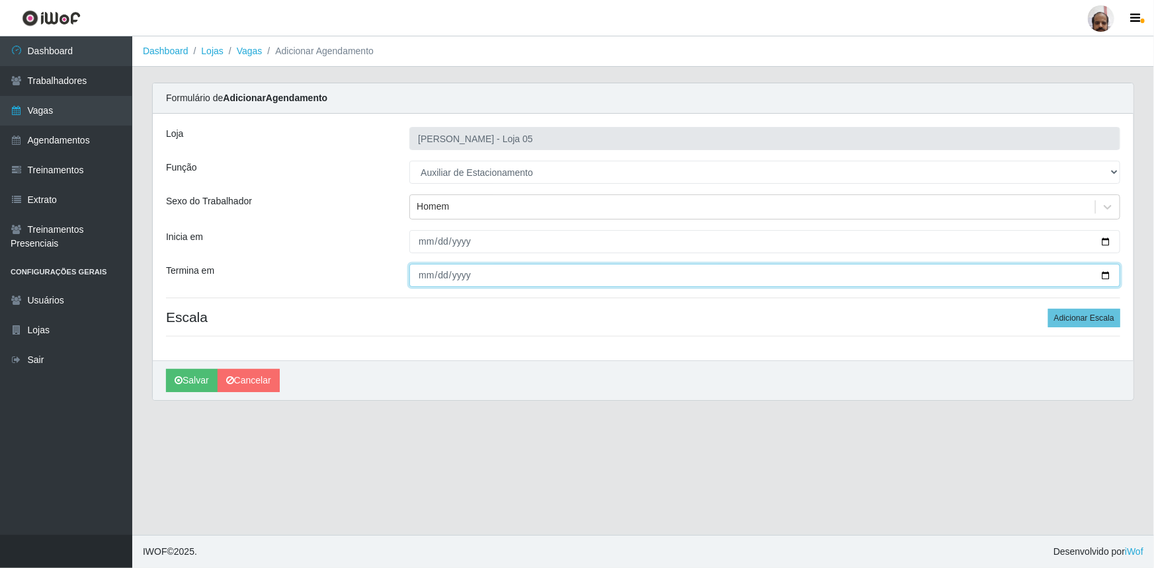
click at [1106, 272] on input "Termina em" at bounding box center [764, 275] width 711 height 23
type input "[DATE]"
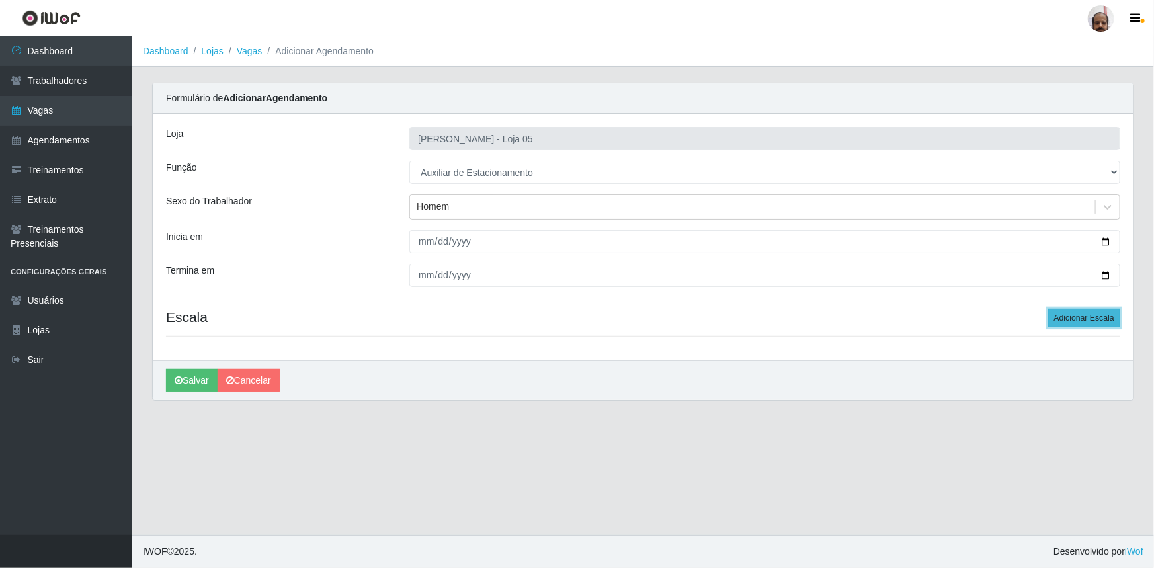
click at [1071, 319] on button "Adicionar Escala" at bounding box center [1084, 318] width 72 height 19
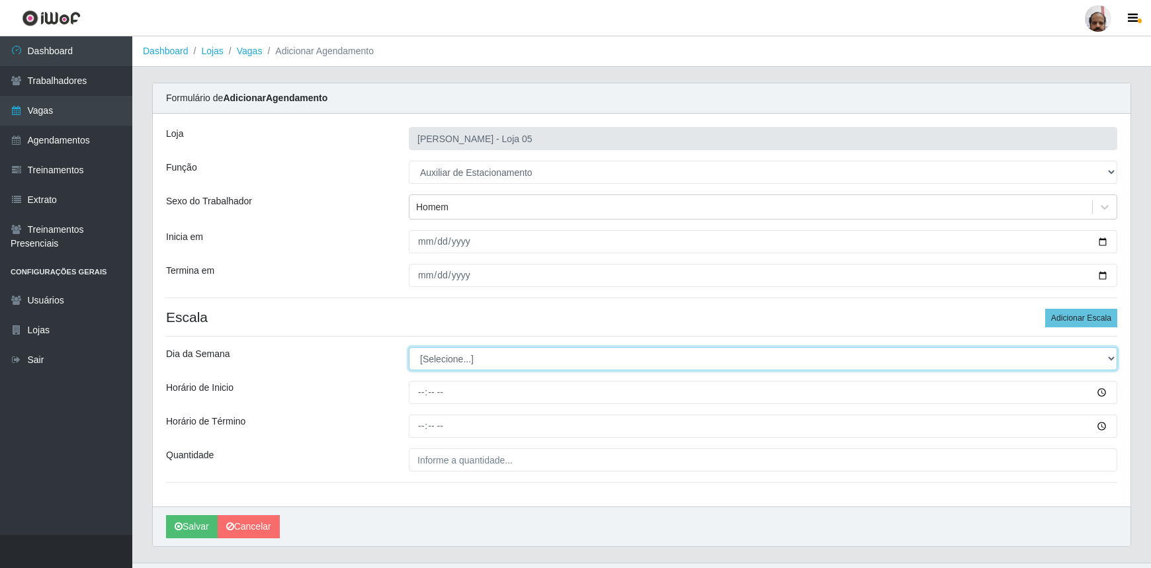
drag, startPoint x: 1108, startPoint y: 356, endPoint x: 1100, endPoint y: 358, distance: 7.7
click at [1108, 356] on select "[Selecione...] Segunda Terça Quarta Quinta Sexta Sábado Domingo" at bounding box center [763, 358] width 708 height 23
select select "4"
click at [409, 347] on select "[Selecione...] Segunda Terça Quarta Quinta Sexta Sábado Domingo" at bounding box center [763, 358] width 708 height 23
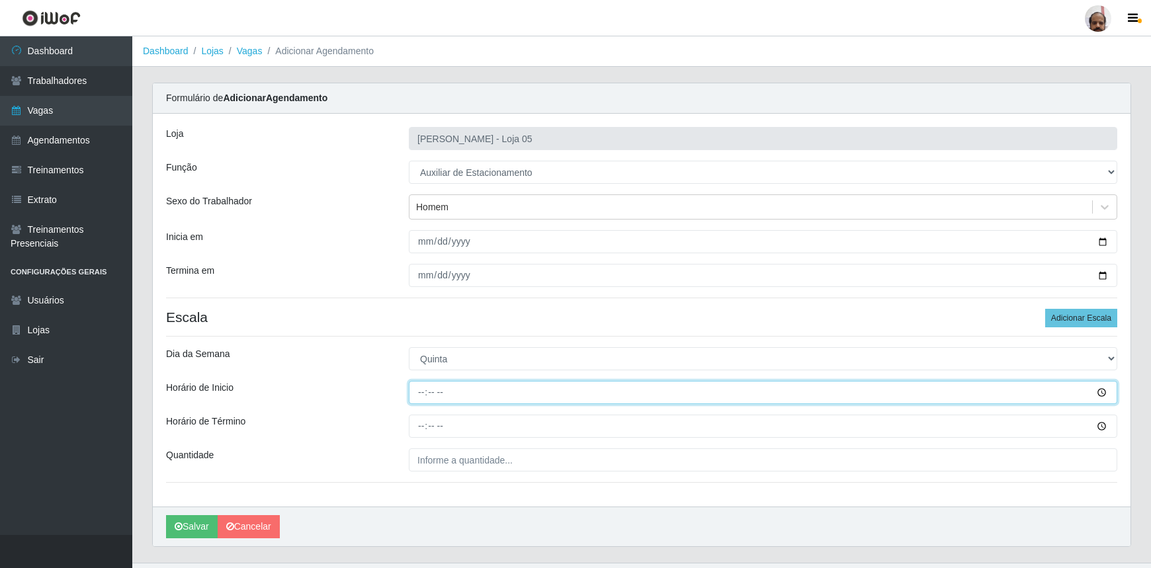
click at [417, 399] on input "Horário de Inicio" at bounding box center [763, 392] width 708 height 23
type input "09:00"
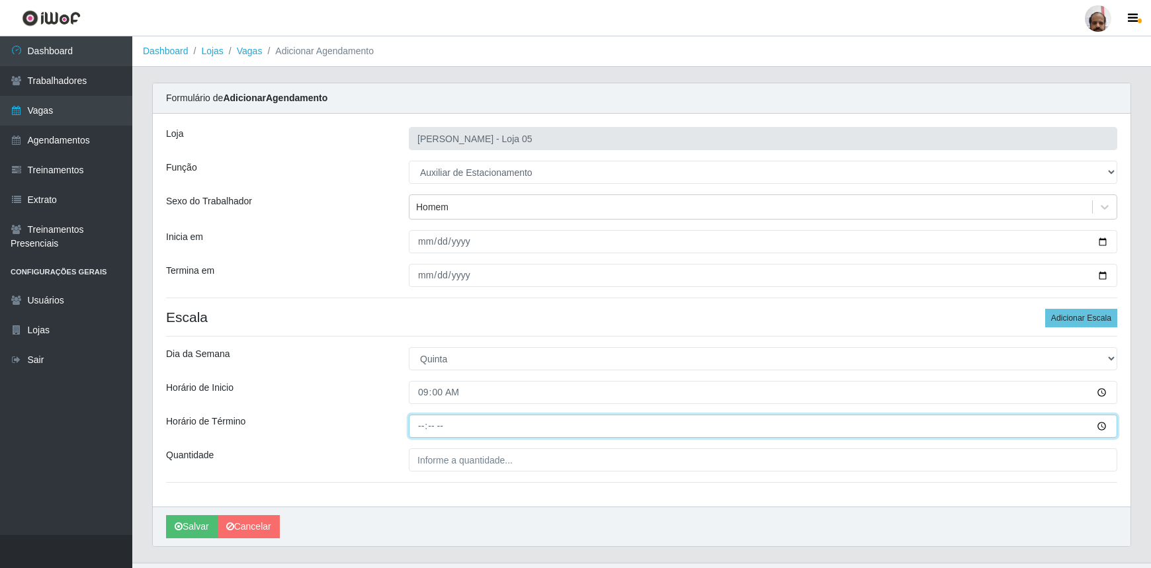
click at [423, 429] on input "Horário de Término" at bounding box center [763, 426] width 708 height 23
type input "15:00"
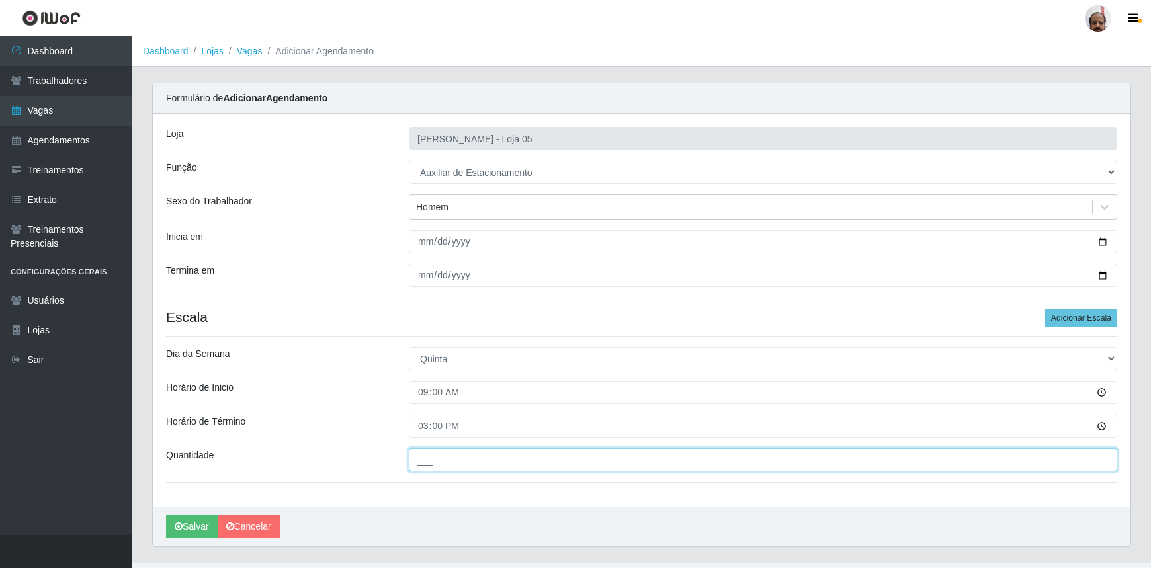
click at [430, 466] on input "___" at bounding box center [763, 459] width 708 height 23
type input "1__"
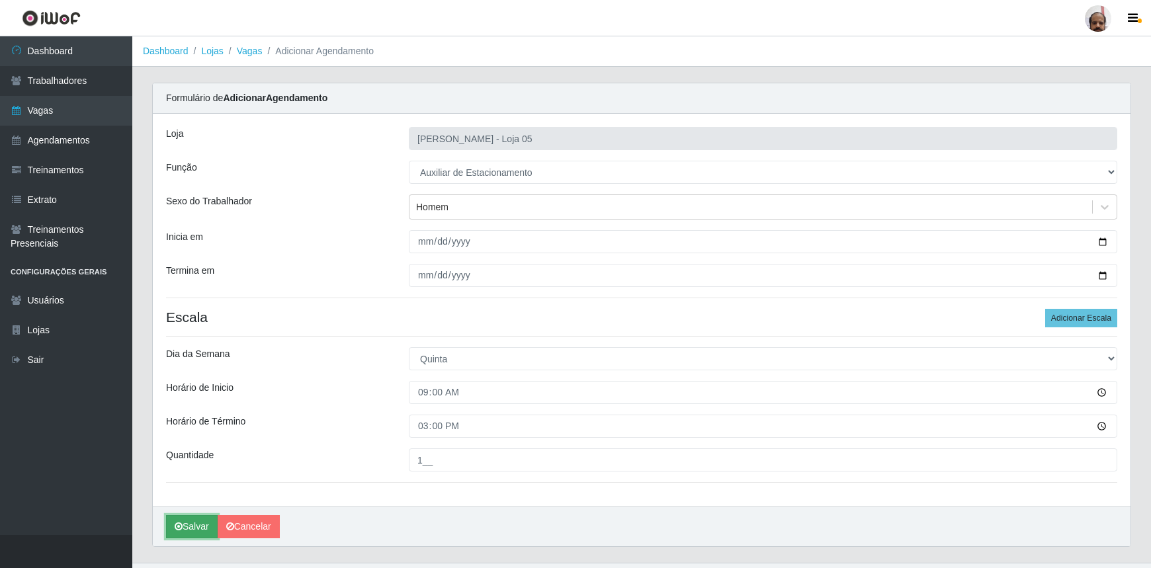
click at [185, 517] on button "Salvar" at bounding box center [192, 526] width 52 height 23
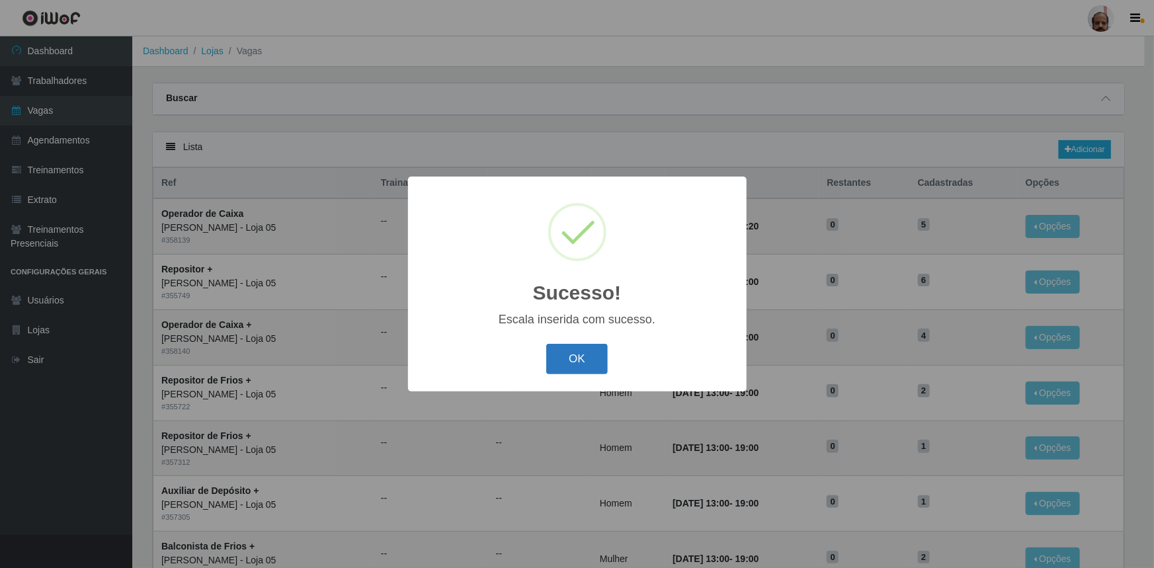
click at [588, 361] on button "OK" at bounding box center [577, 359] width 62 height 31
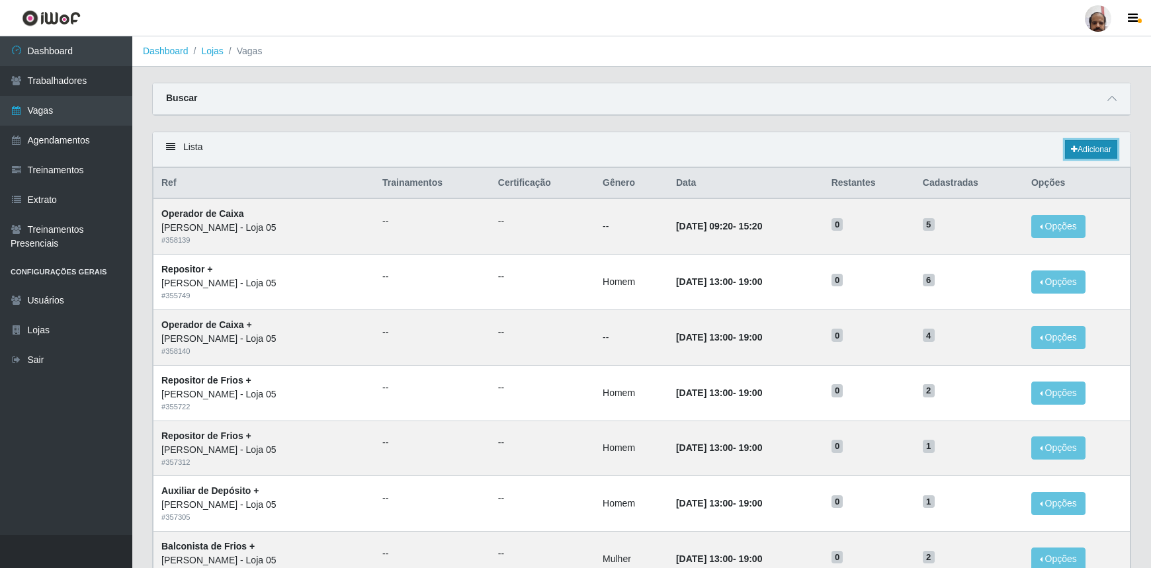
click at [1093, 149] on link "Adicionar" at bounding box center [1091, 149] width 52 height 19
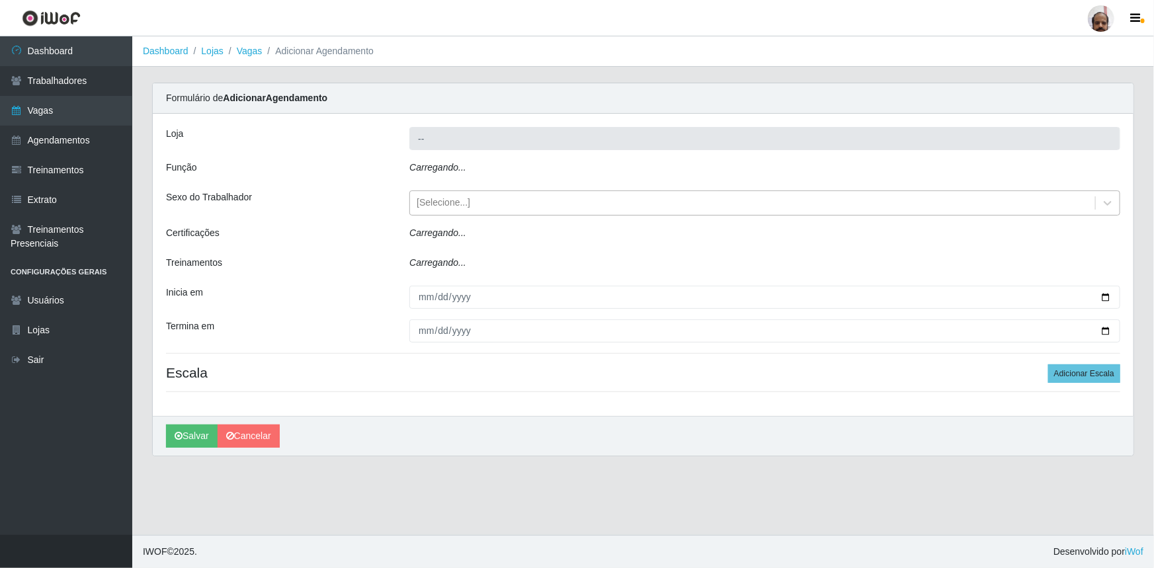
type input "[PERSON_NAME] - Loja 05"
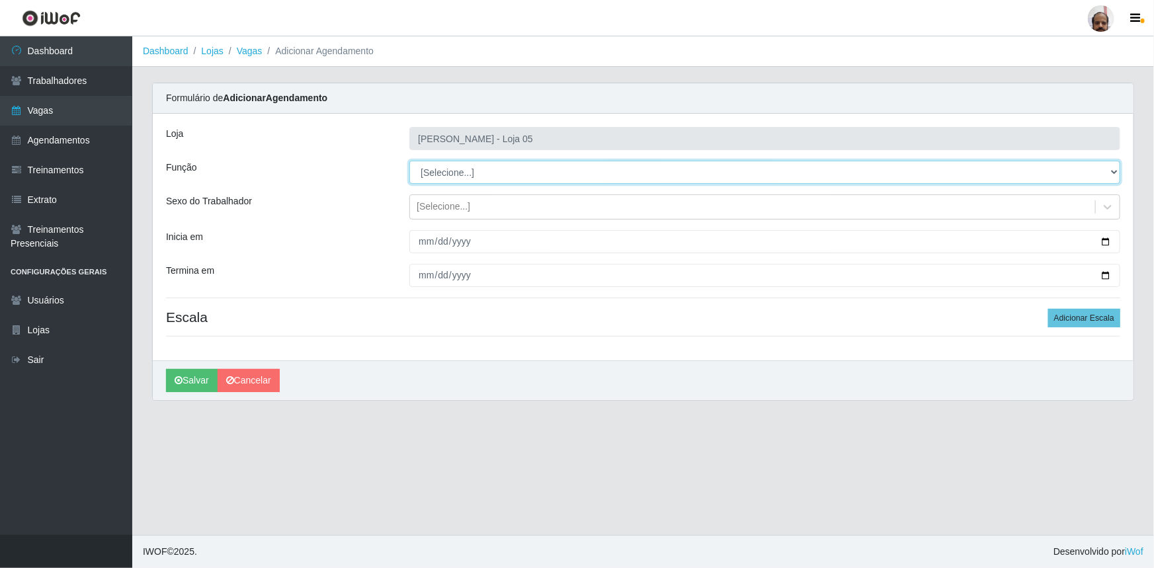
click at [1116, 172] on select "[Selecione...] ASG ASG + ASG ++ Auxiliar de Depósito Auxiliar de Depósito + Aux…" at bounding box center [764, 172] width 711 height 23
select select "4"
click at [409, 161] on select "[Selecione...] ASG ASG + ASG ++ Auxiliar de Depósito Auxiliar de Depósito + Aux…" at bounding box center [764, 172] width 711 height 23
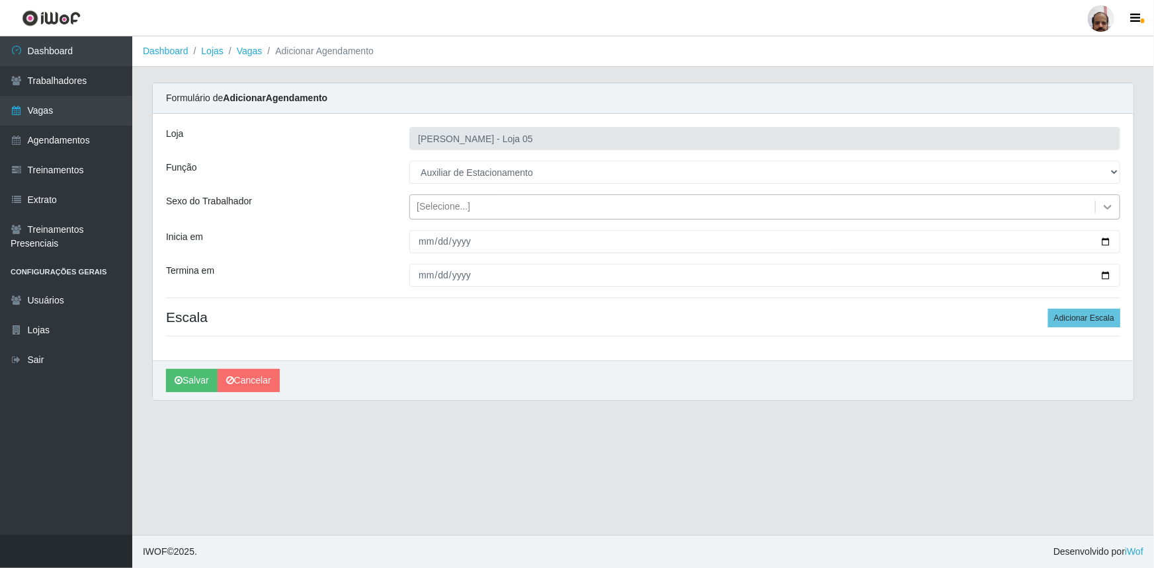
click at [1104, 202] on icon at bounding box center [1107, 206] width 13 height 13
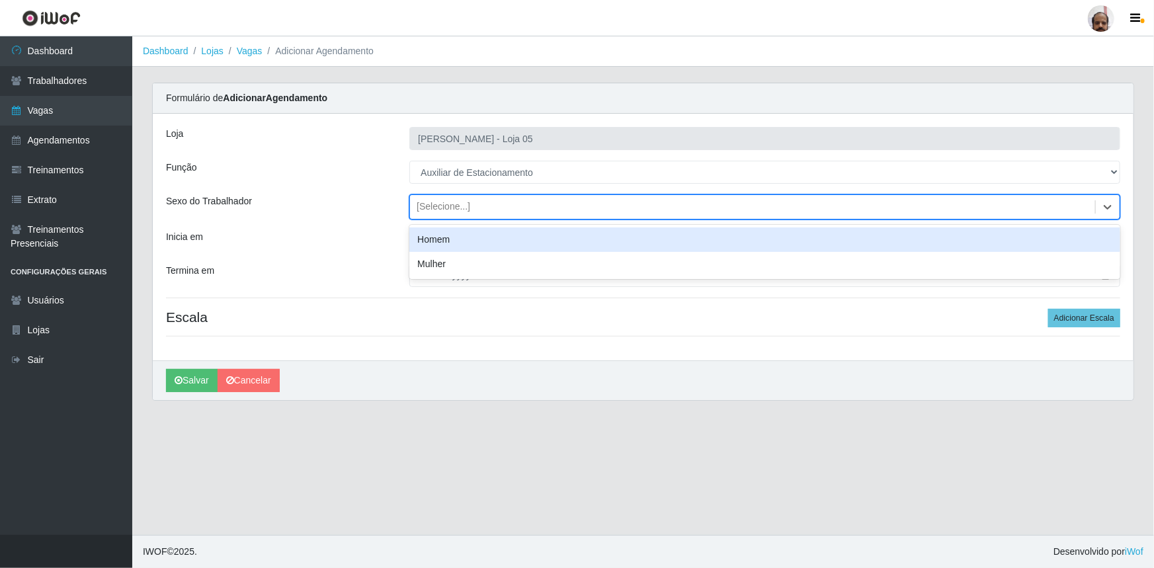
click at [455, 249] on div "Homem" at bounding box center [764, 239] width 711 height 24
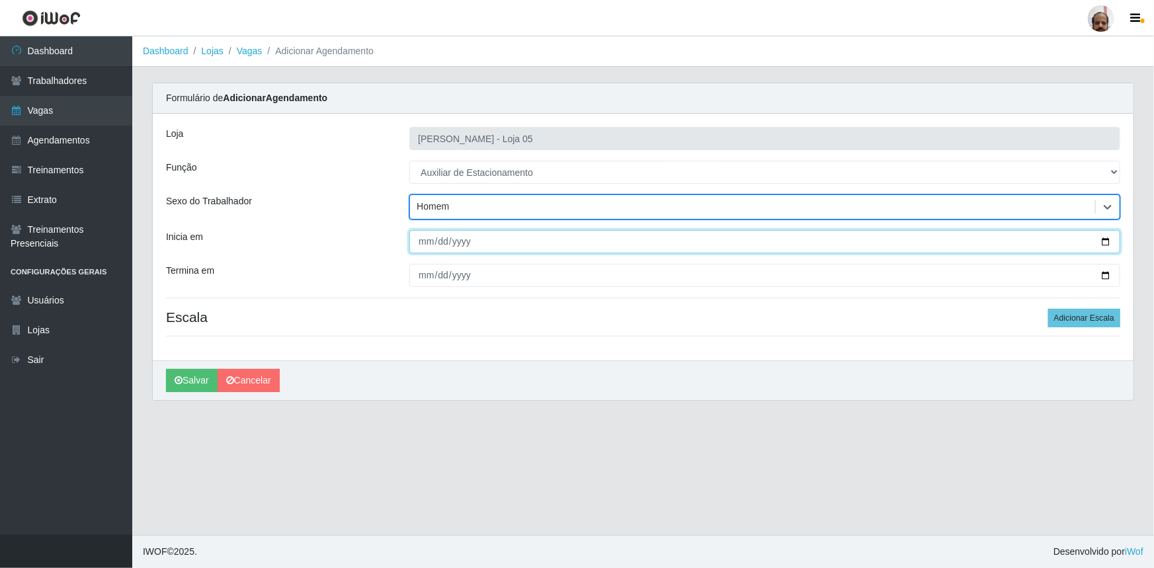
click at [1111, 240] on input "Inicia em" at bounding box center [764, 241] width 711 height 23
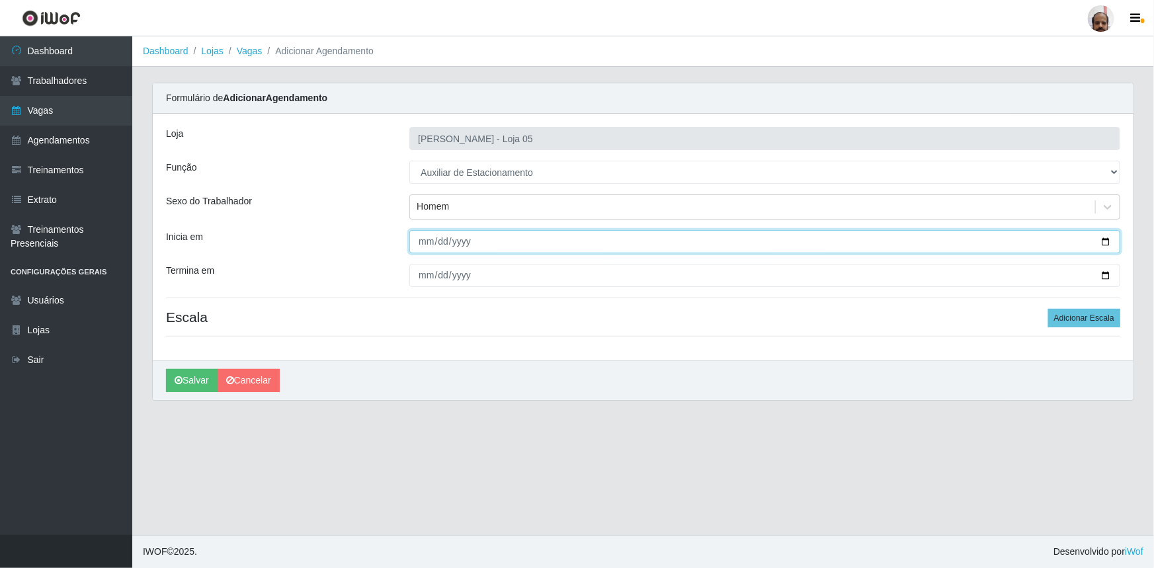
type input "[DATE]"
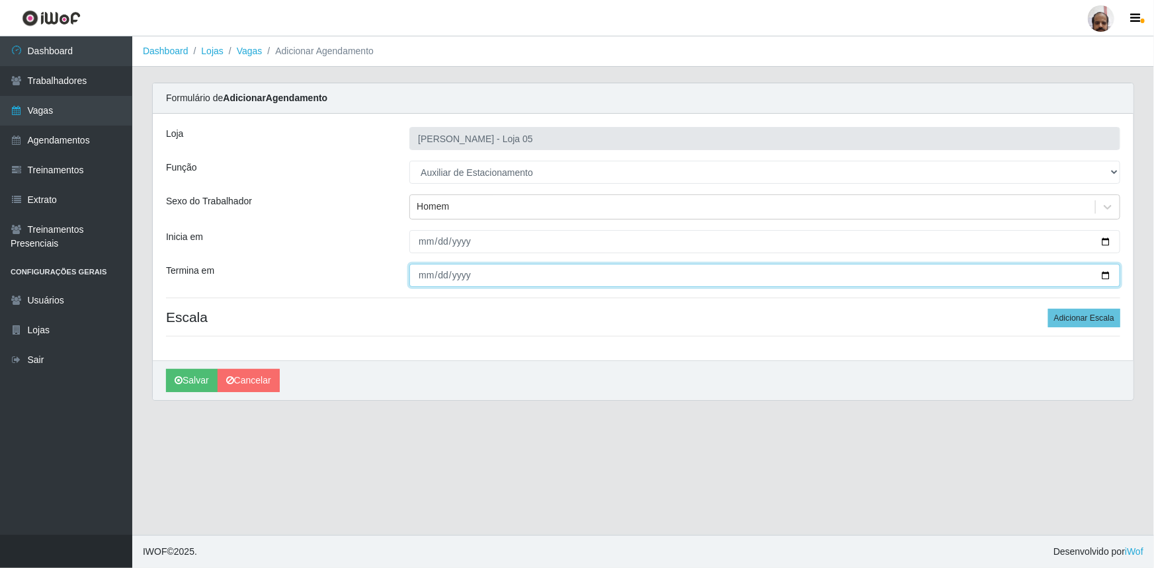
click at [1106, 275] on input "Termina em" at bounding box center [764, 275] width 711 height 23
type input "[DATE]"
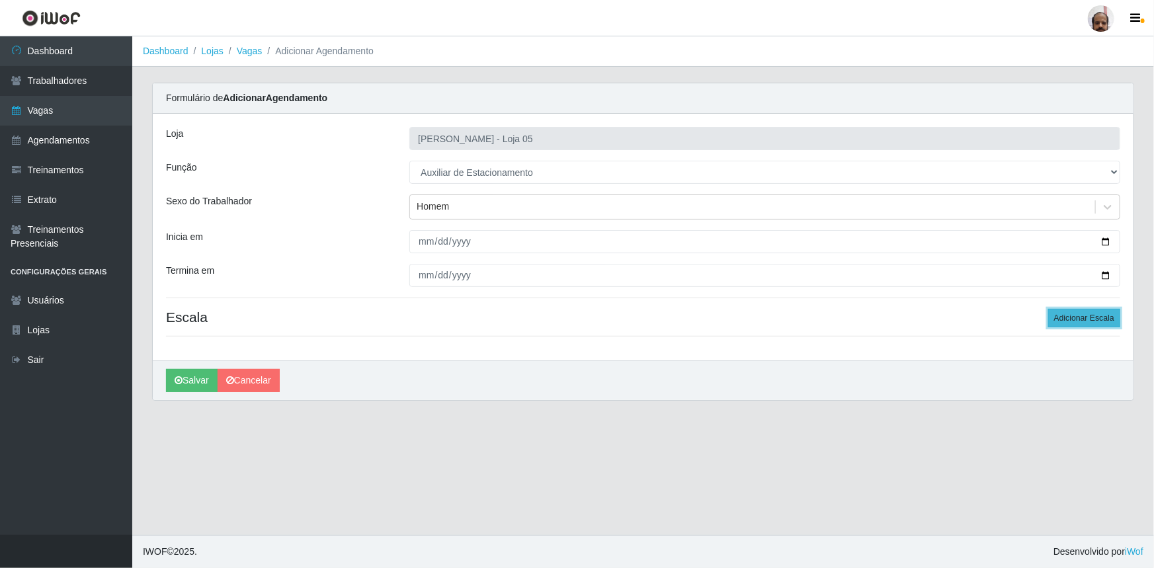
click at [1077, 313] on button "Adicionar Escala" at bounding box center [1084, 318] width 72 height 19
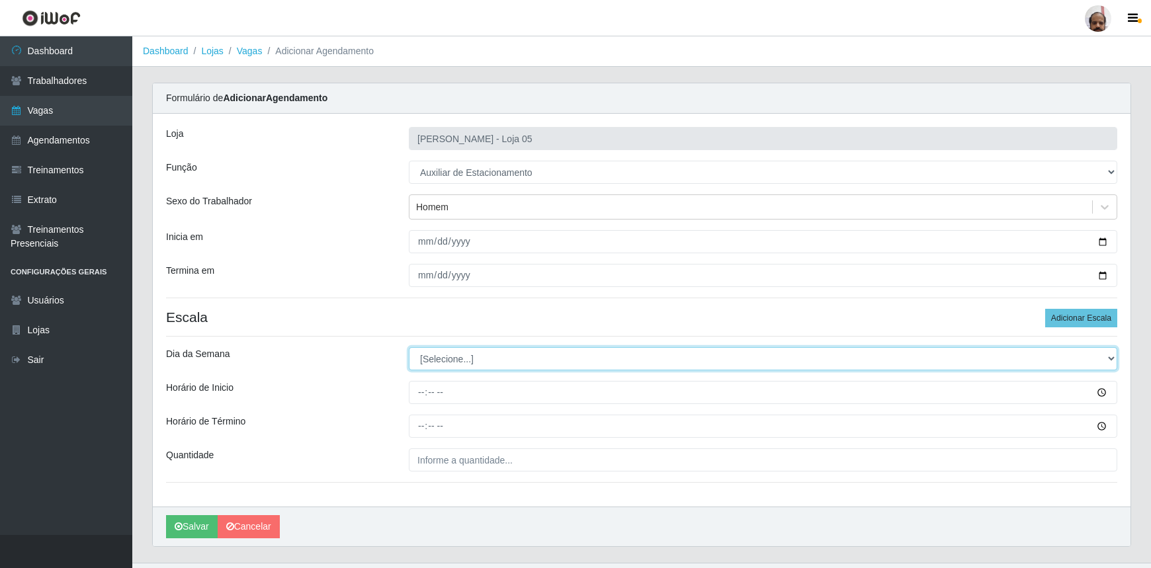
drag, startPoint x: 1109, startPoint y: 354, endPoint x: 1053, endPoint y: 368, distance: 58.1
click at [1109, 354] on select "[Selecione...] Segunda Terça Quarta Quinta Sexta Sábado Domingo" at bounding box center [763, 358] width 708 height 23
select select "5"
click at [409, 347] on select "[Selecione...] Segunda Terça Quarta Quinta Sexta Sábado Domingo" at bounding box center [763, 358] width 708 height 23
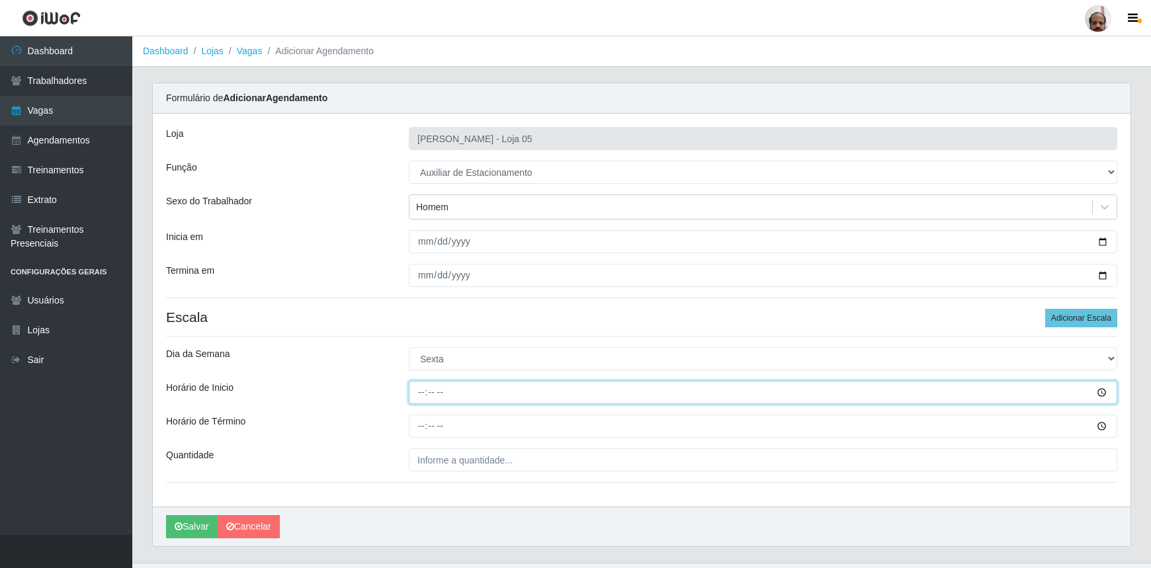
click at [413, 401] on input "Horário de Inicio" at bounding box center [763, 392] width 708 height 23
type input "08:00"
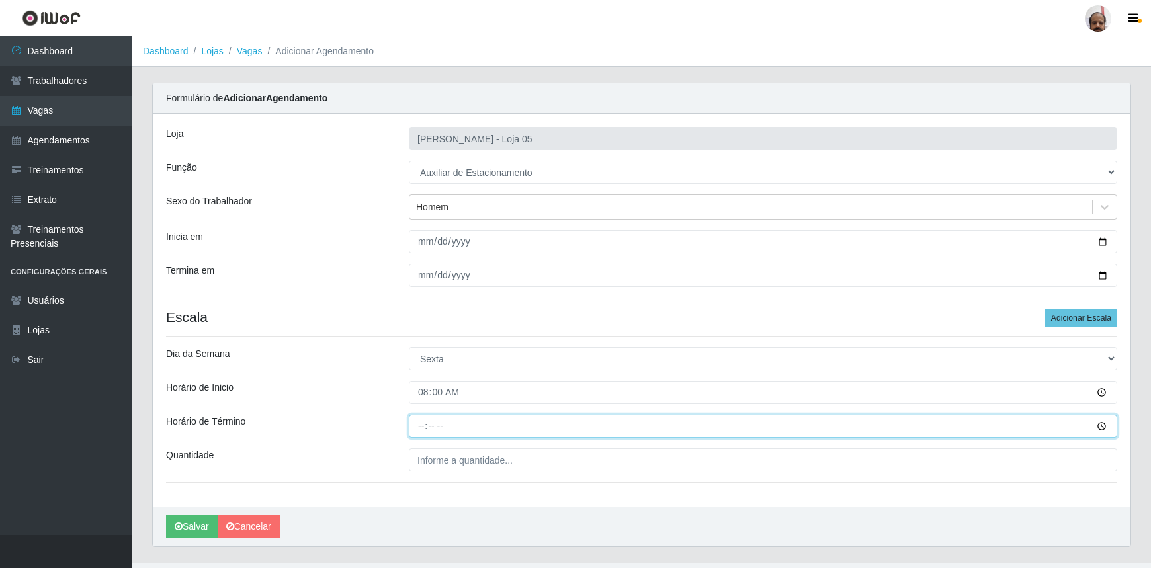
click at [417, 427] on input "Horário de Término" at bounding box center [763, 426] width 708 height 23
type input "14:00"
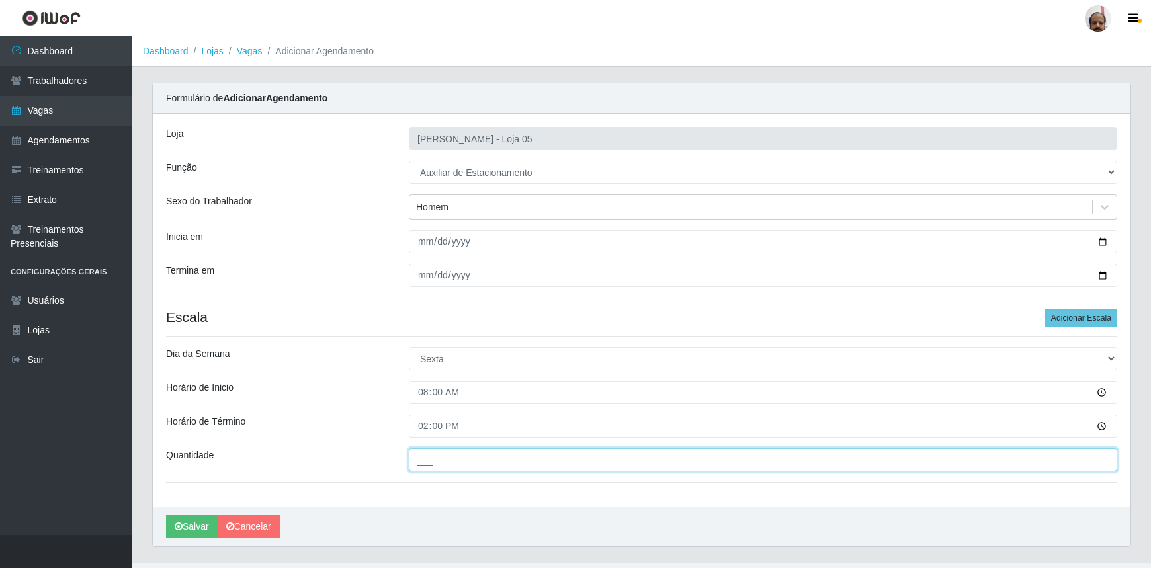
click at [419, 454] on input "___" at bounding box center [763, 459] width 708 height 23
type input "1__"
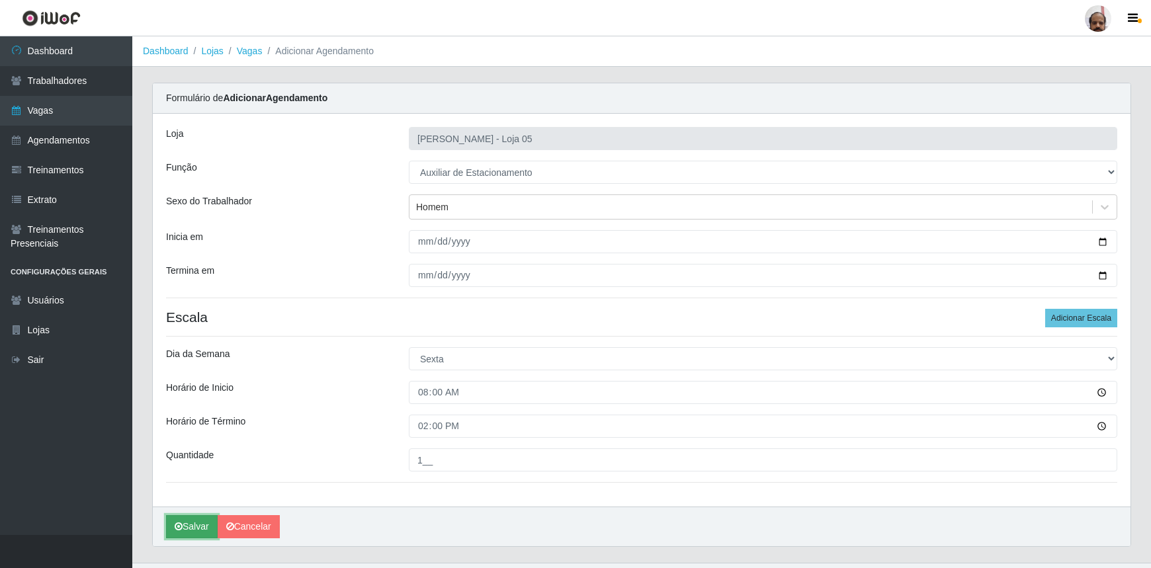
click at [200, 520] on button "Salvar" at bounding box center [192, 526] width 52 height 23
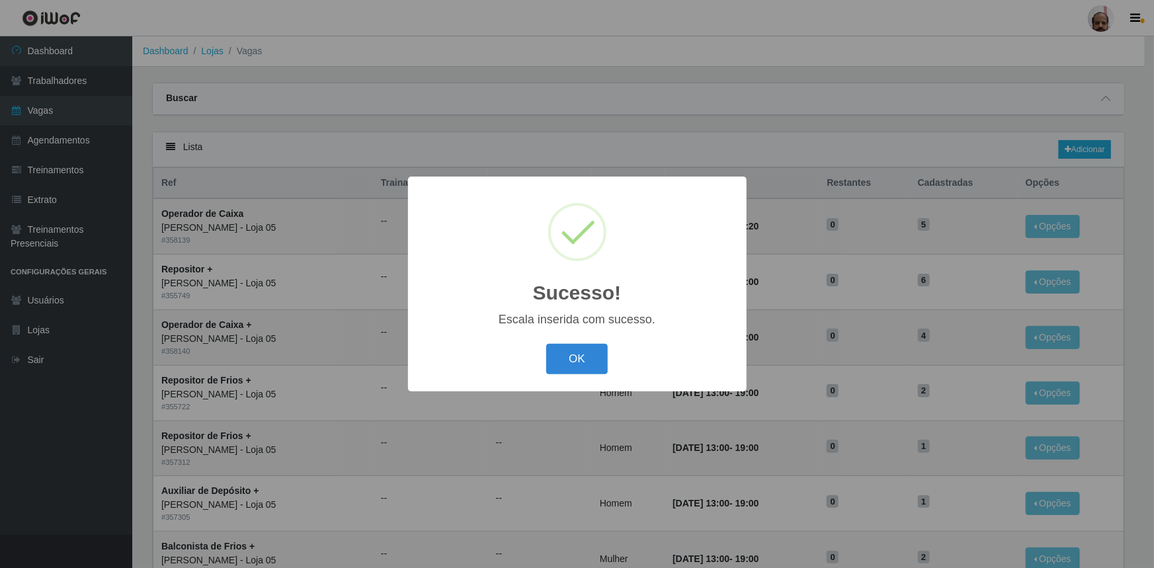
drag, startPoint x: 618, startPoint y: 364, endPoint x: 608, endPoint y: 369, distance: 10.9
click at [616, 365] on div "OK Cancel" at bounding box center [577, 359] width 312 height 38
click at [602, 370] on button "OK" at bounding box center [577, 359] width 62 height 31
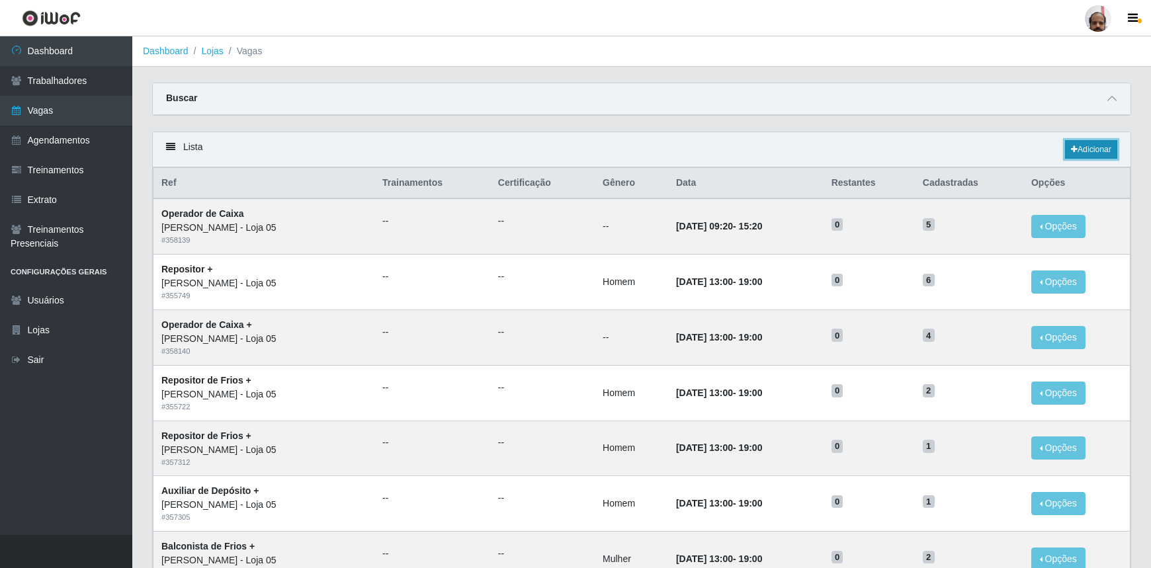
click at [1097, 155] on link "Adicionar" at bounding box center [1091, 149] width 52 height 19
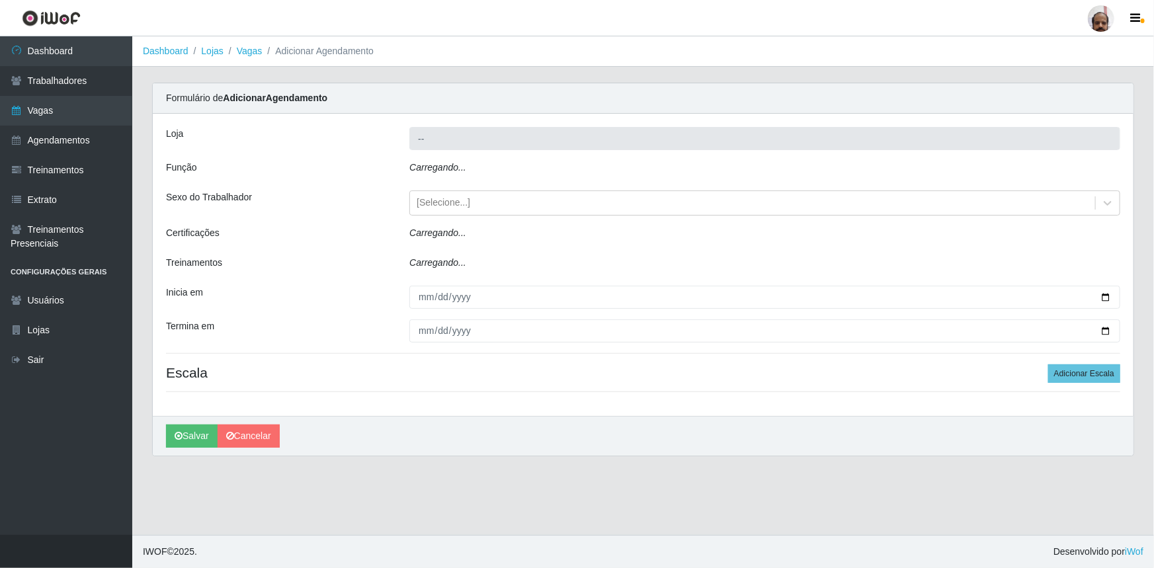
type input "[PERSON_NAME] - Loja 05"
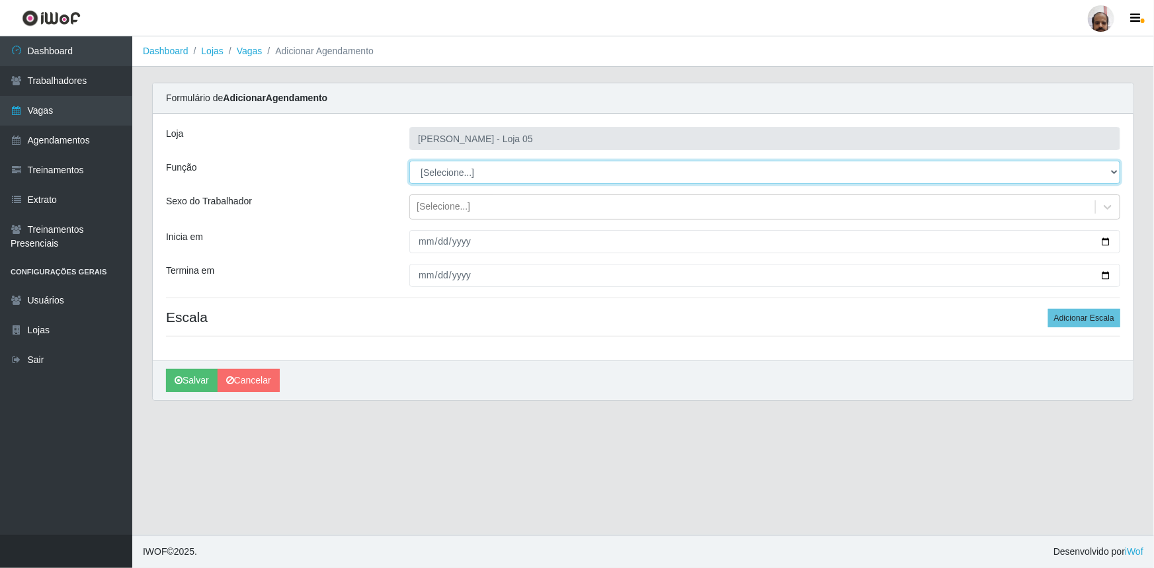
click at [1114, 173] on select "[Selecione...] ASG ASG + ASG ++ Auxiliar de Depósito Auxiliar de Depósito + Aux…" at bounding box center [764, 172] width 711 height 23
select select "4"
click at [409, 161] on select "[Selecione...] ASG ASG + ASG ++ Auxiliar de Depósito Auxiliar de Depósito + Aux…" at bounding box center [764, 172] width 711 height 23
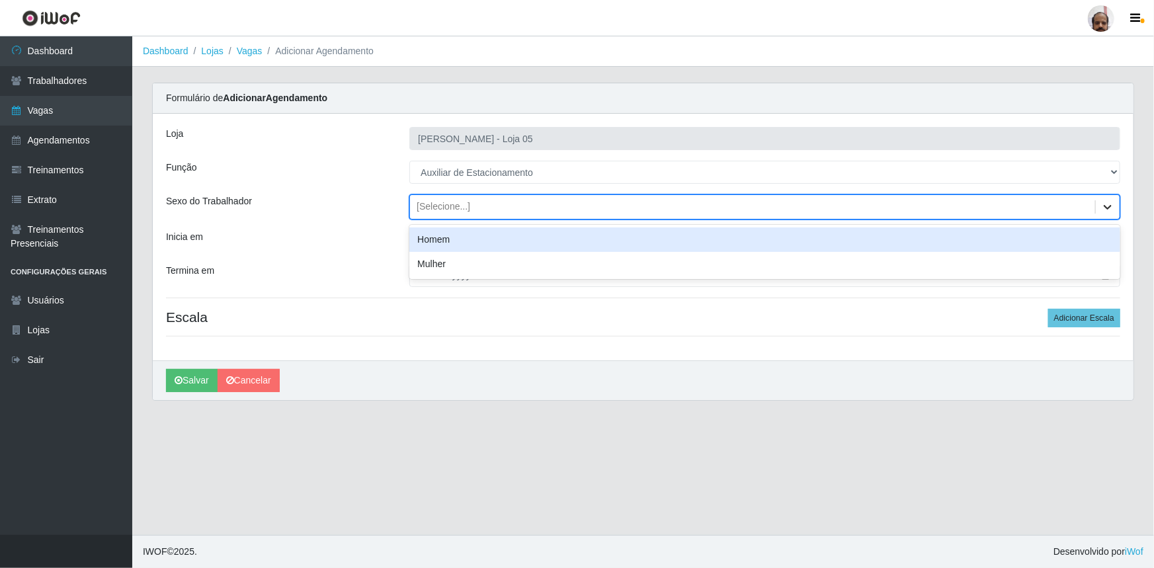
click at [1106, 211] on icon at bounding box center [1107, 206] width 13 height 13
click at [468, 249] on div "Homem" at bounding box center [764, 239] width 711 height 24
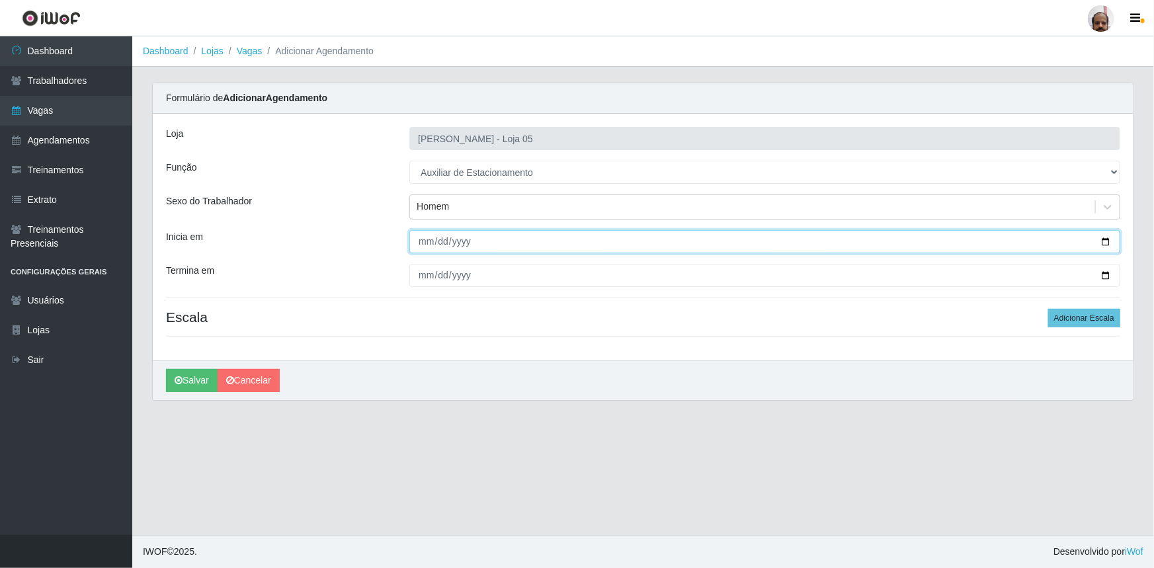
click at [1104, 239] on input "Inicia em" at bounding box center [764, 241] width 711 height 23
type input "[DATE]"
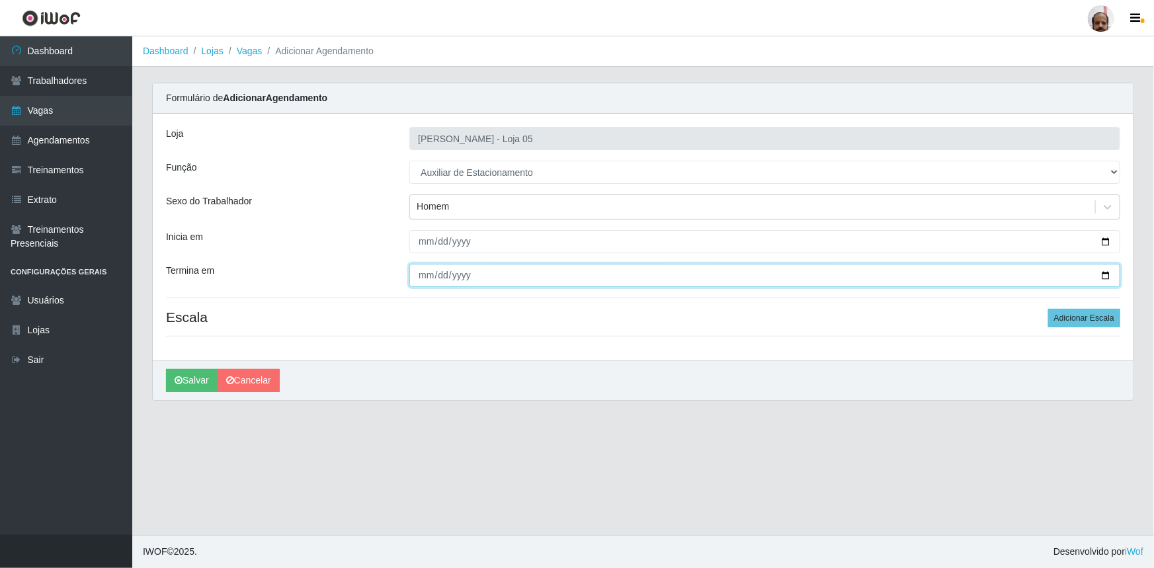
click at [1108, 269] on input "Termina em" at bounding box center [764, 275] width 711 height 23
type input "[DATE]"
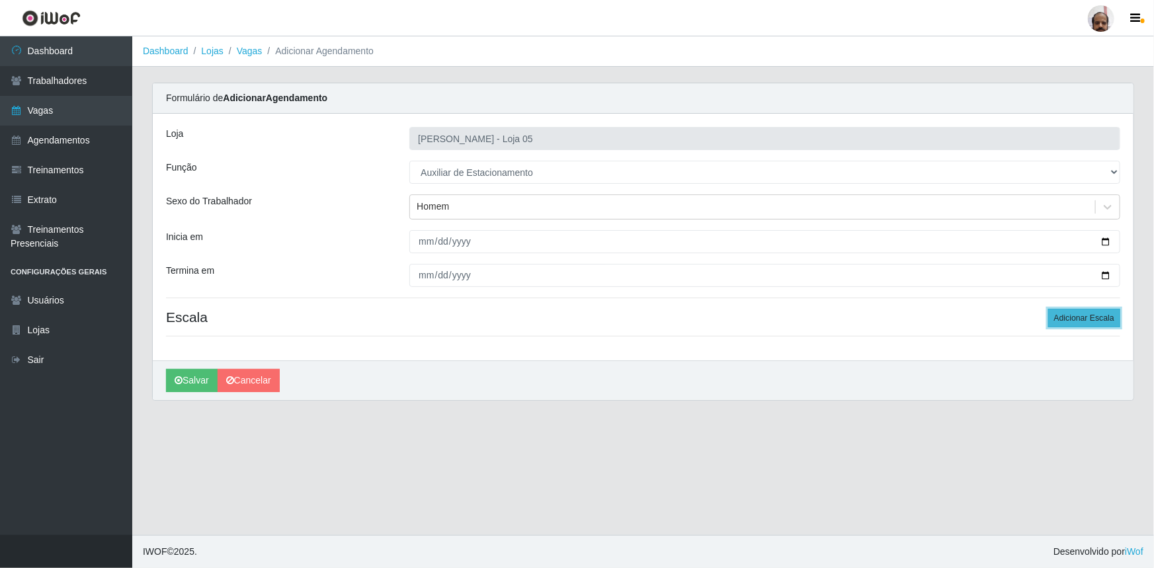
click at [1071, 310] on button "Adicionar Escala" at bounding box center [1084, 318] width 72 height 19
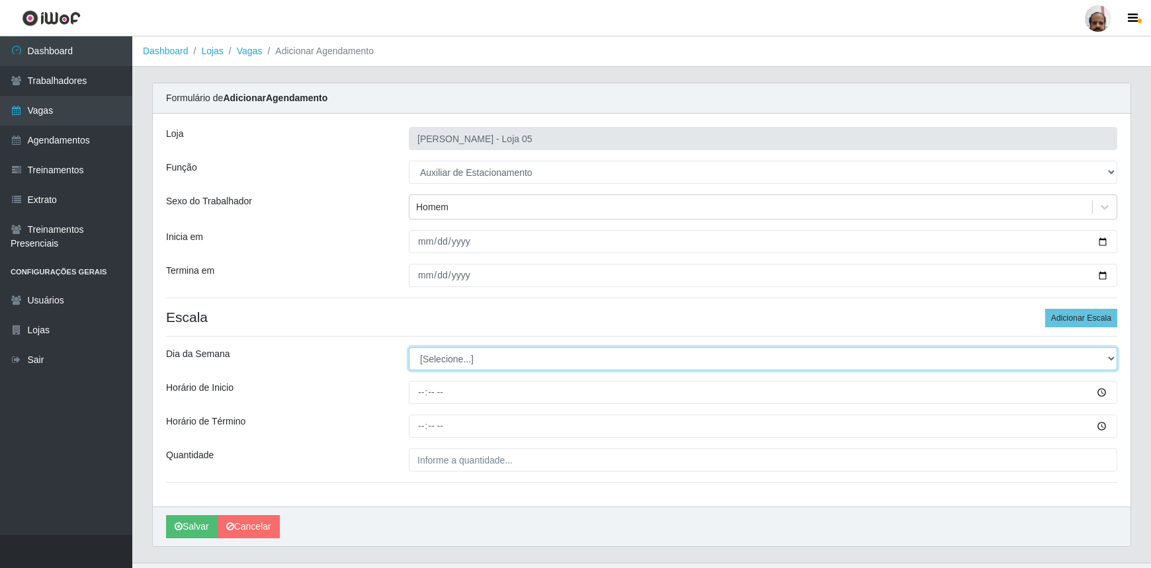
click at [1106, 359] on select "[Selecione...] Segunda Terça Quarta Quinta Sexta Sábado Domingo" at bounding box center [763, 358] width 708 height 23
select select "5"
click at [409, 347] on select "[Selecione...] Segunda Terça Quarta Quinta Sexta Sábado Domingo" at bounding box center [763, 358] width 708 height 23
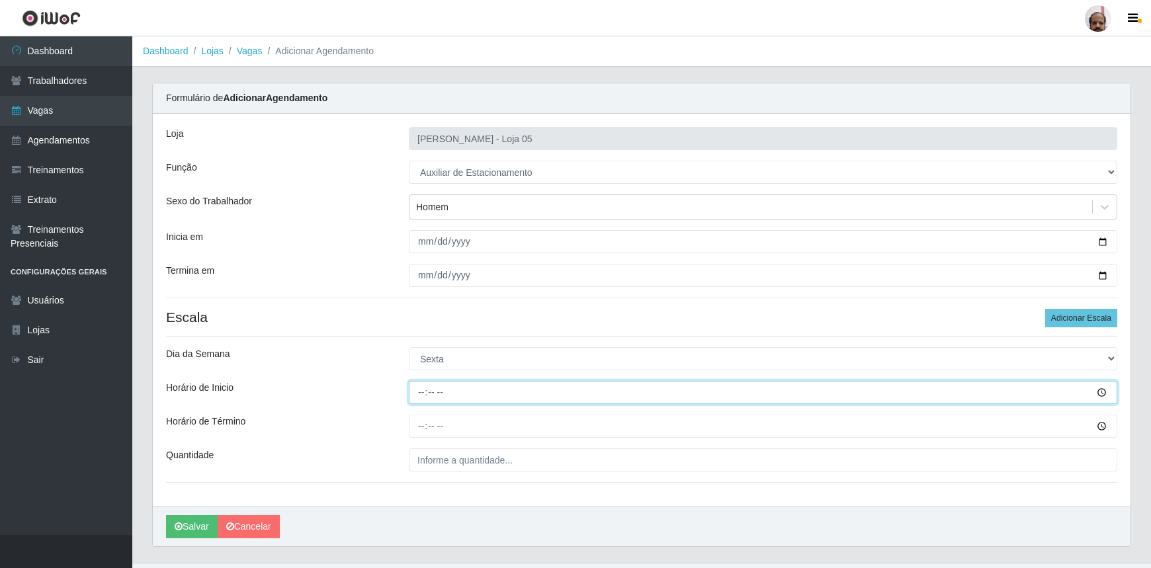
click at [410, 395] on input "Horário de Inicio" at bounding box center [763, 392] width 708 height 23
type input "09:00"
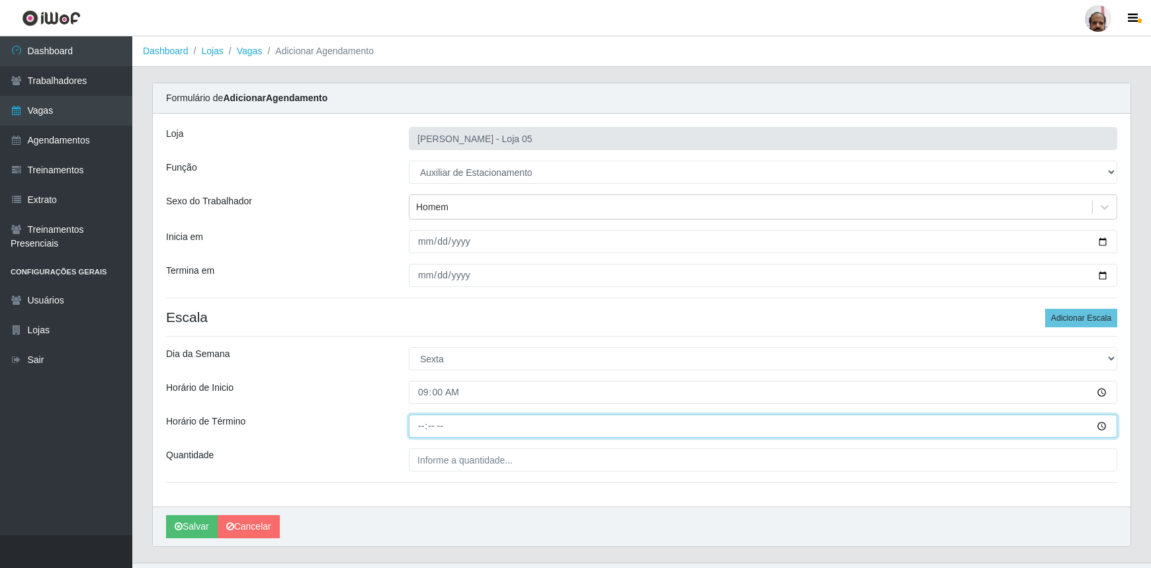
click at [417, 421] on input "Horário de Término" at bounding box center [763, 426] width 708 height 23
type input "15:00"
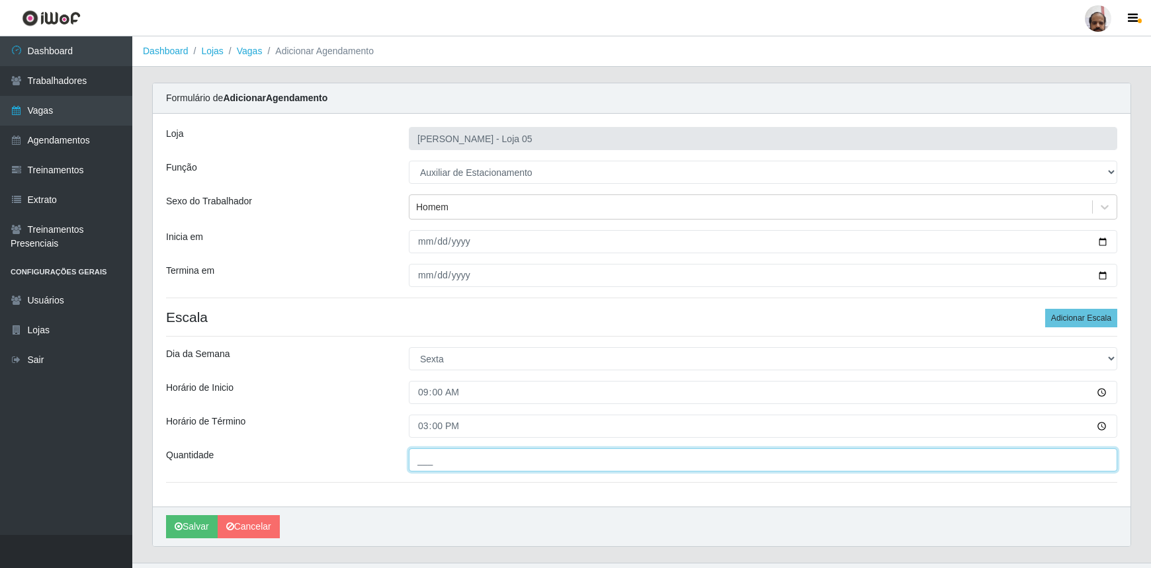
click at [417, 456] on input "___" at bounding box center [763, 459] width 708 height 23
type input "1__"
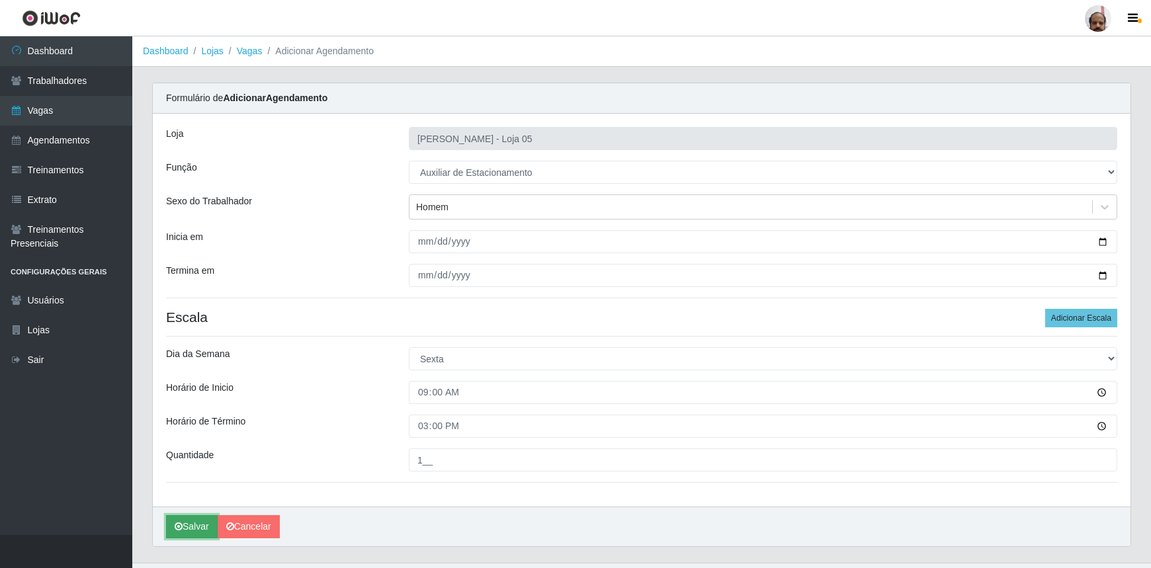
click at [199, 525] on button "Salvar" at bounding box center [192, 526] width 52 height 23
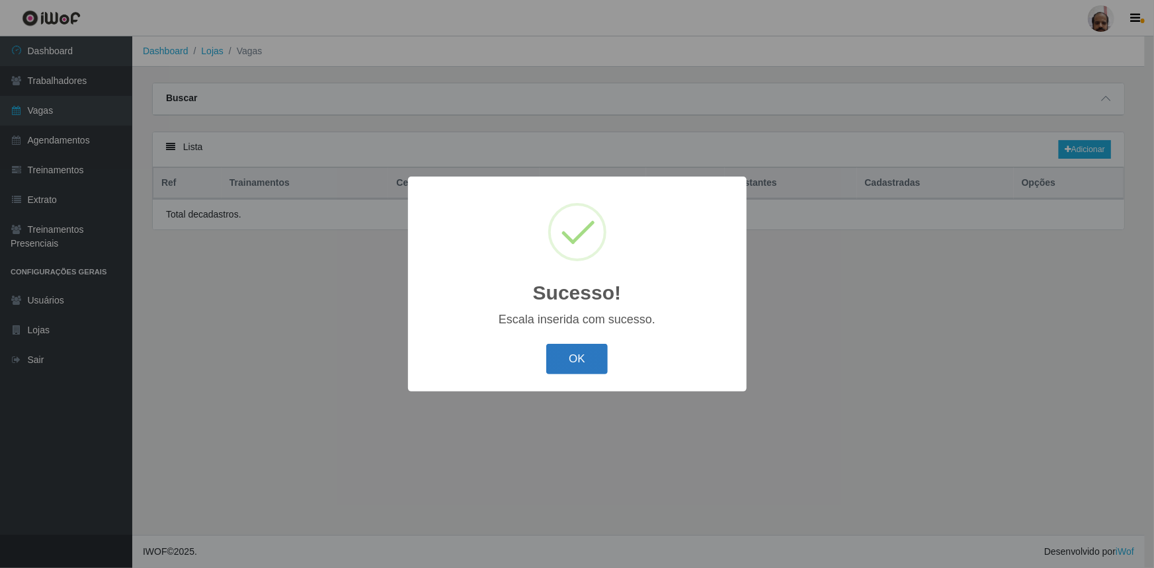
click at [584, 362] on button "OK" at bounding box center [577, 359] width 62 height 31
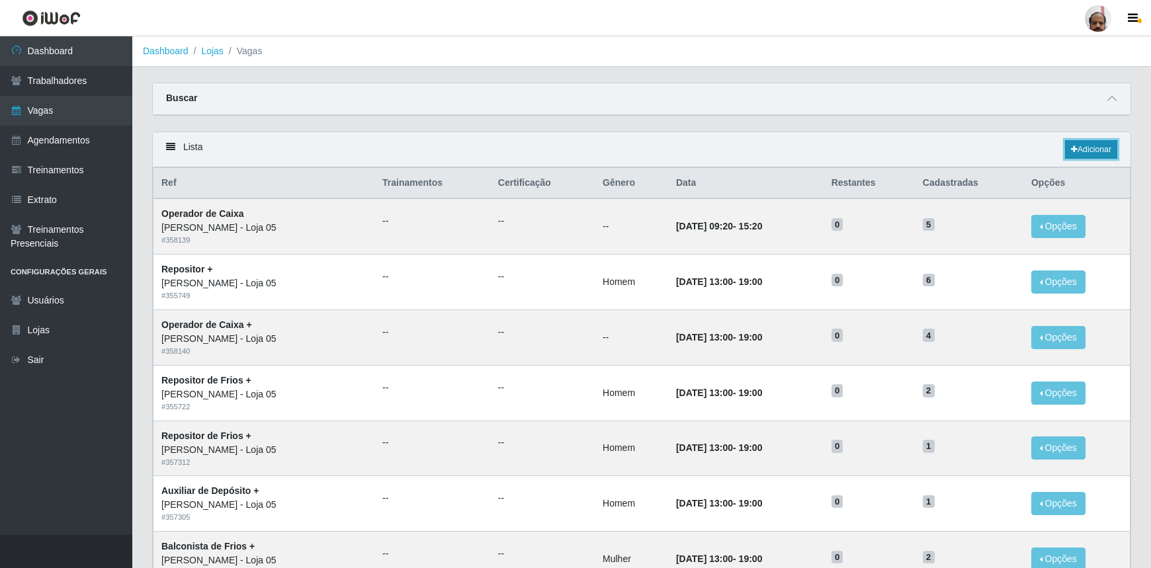
click at [1104, 156] on link "Adicionar" at bounding box center [1091, 149] width 52 height 19
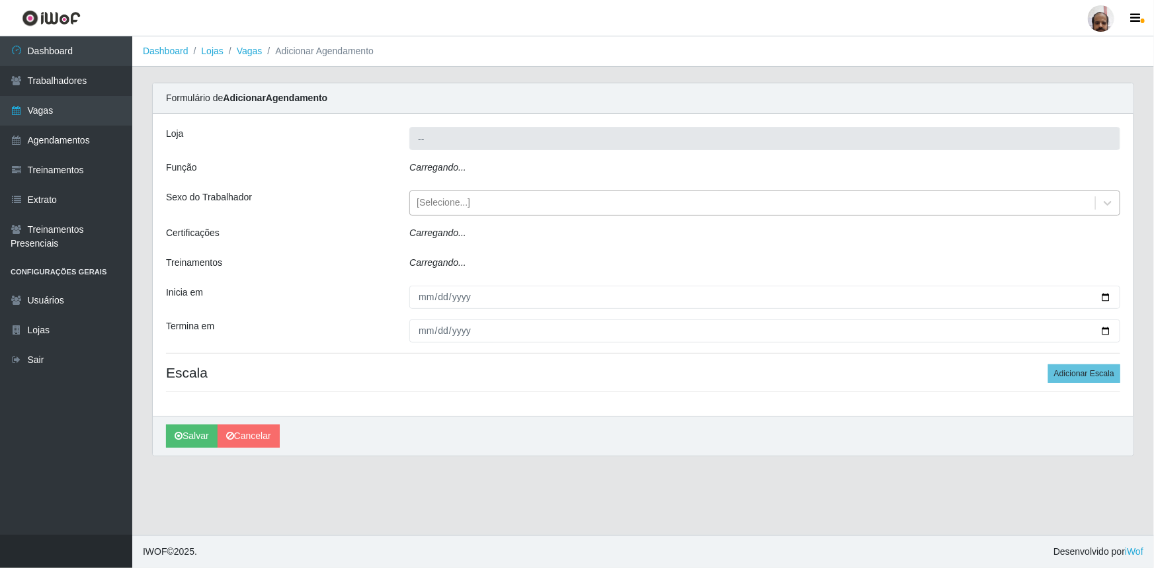
type input "[PERSON_NAME] - Loja 05"
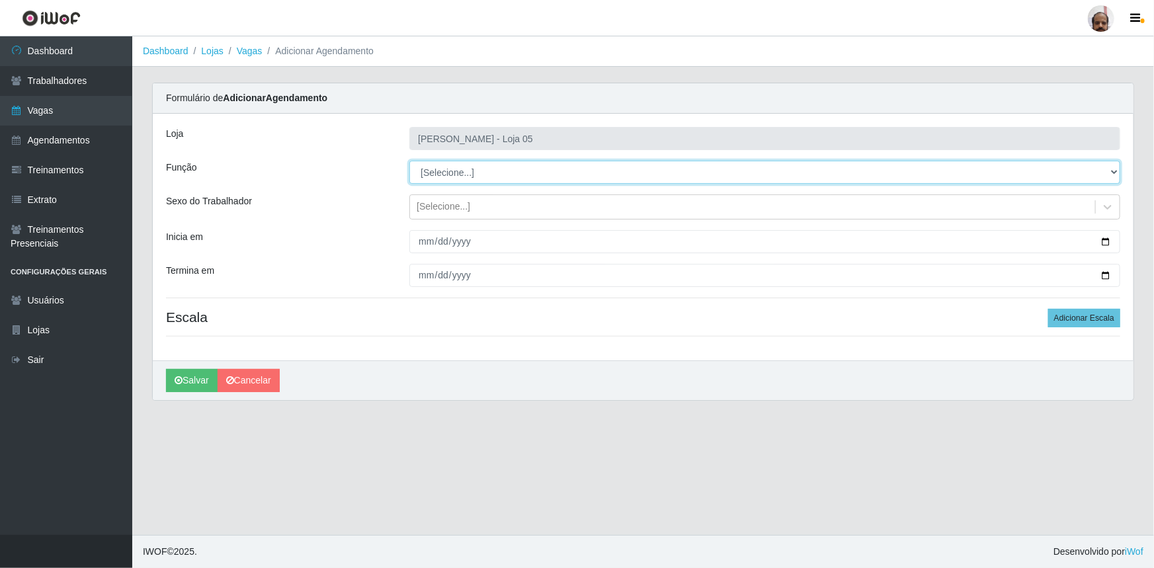
click at [1113, 169] on select "[Selecione...] ASG ASG + ASG ++ Auxiliar de Depósito Auxiliar de Depósito + Aux…" at bounding box center [764, 172] width 711 height 23
select select "4"
click at [409, 161] on select "[Selecione...] ASG ASG + ASG ++ Auxiliar de Depósito Auxiliar de Depósito + Aux…" at bounding box center [764, 172] width 711 height 23
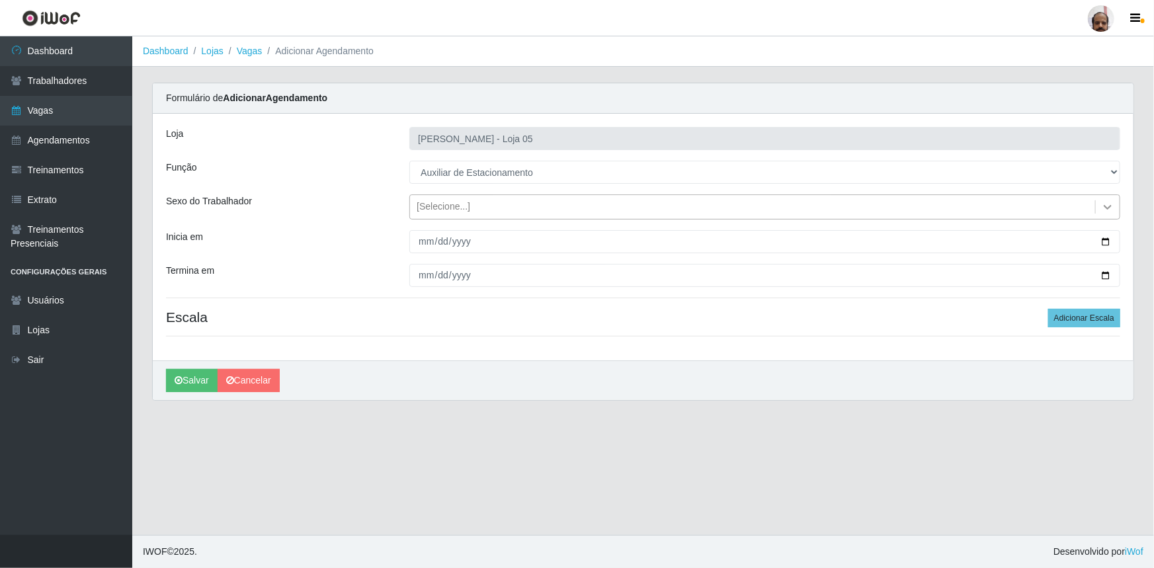
click at [1104, 210] on icon at bounding box center [1107, 206] width 13 height 13
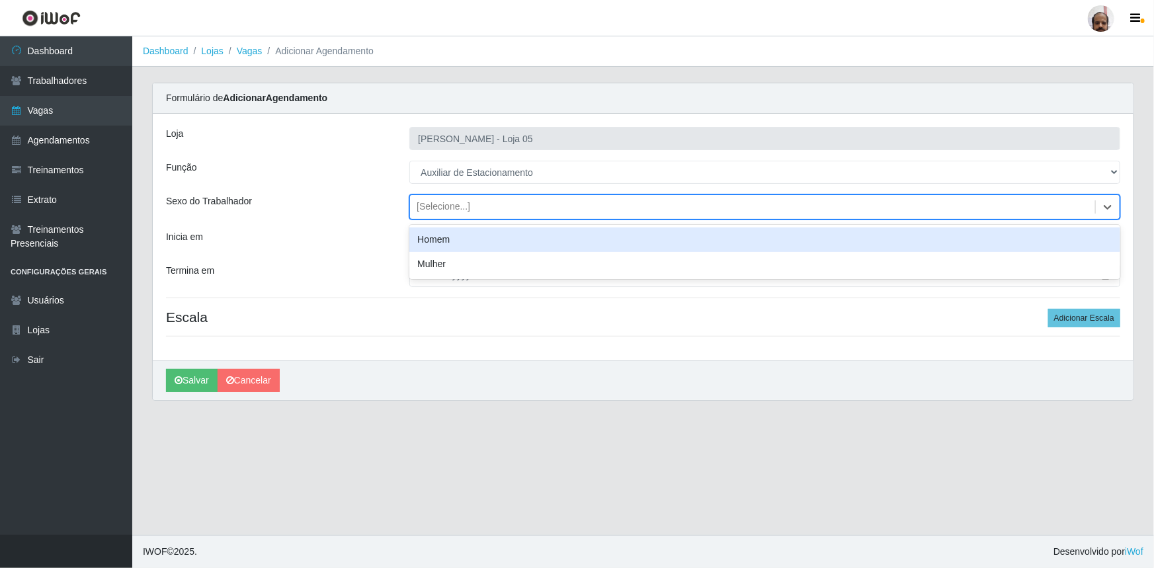
click at [480, 243] on div "Homem" at bounding box center [764, 239] width 711 height 24
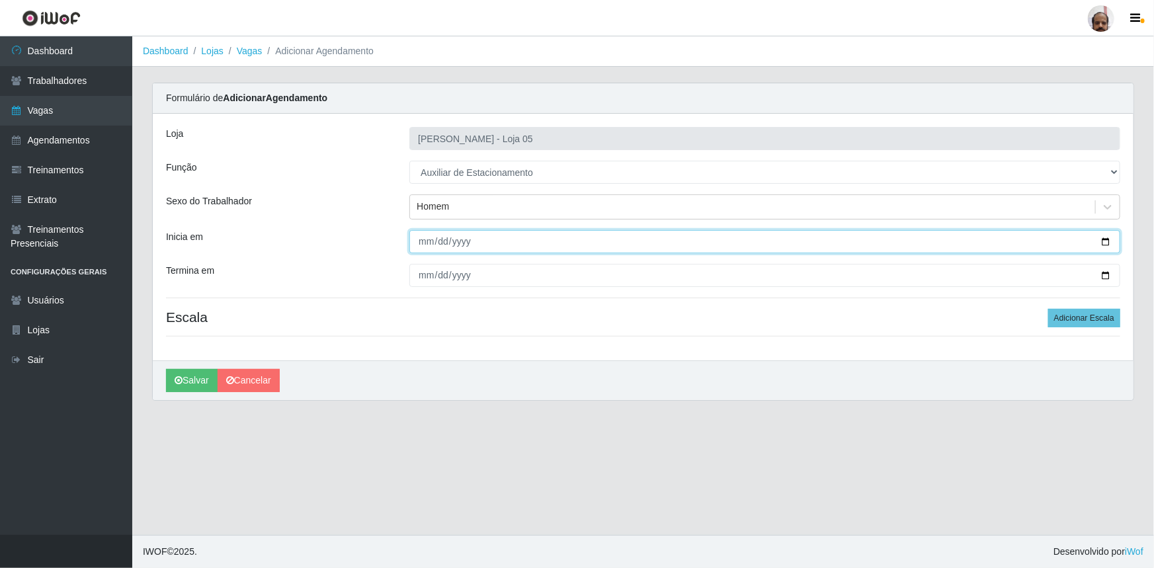
click at [1109, 240] on input "Inicia em" at bounding box center [764, 241] width 711 height 23
type input "[DATE]"
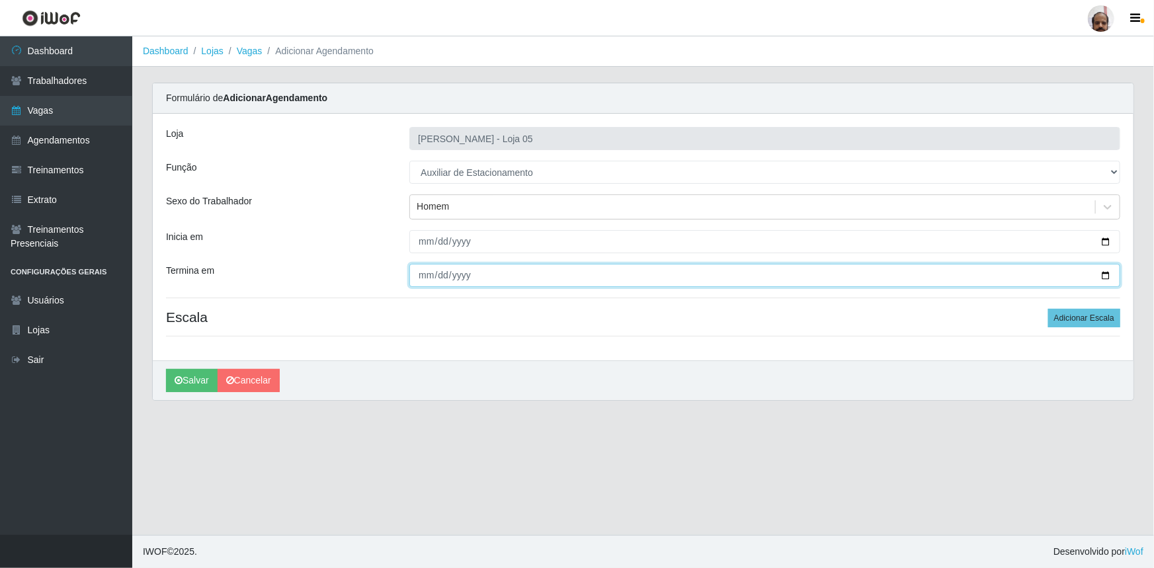
click at [1104, 272] on input "Termina em" at bounding box center [764, 275] width 711 height 23
type input "[DATE]"
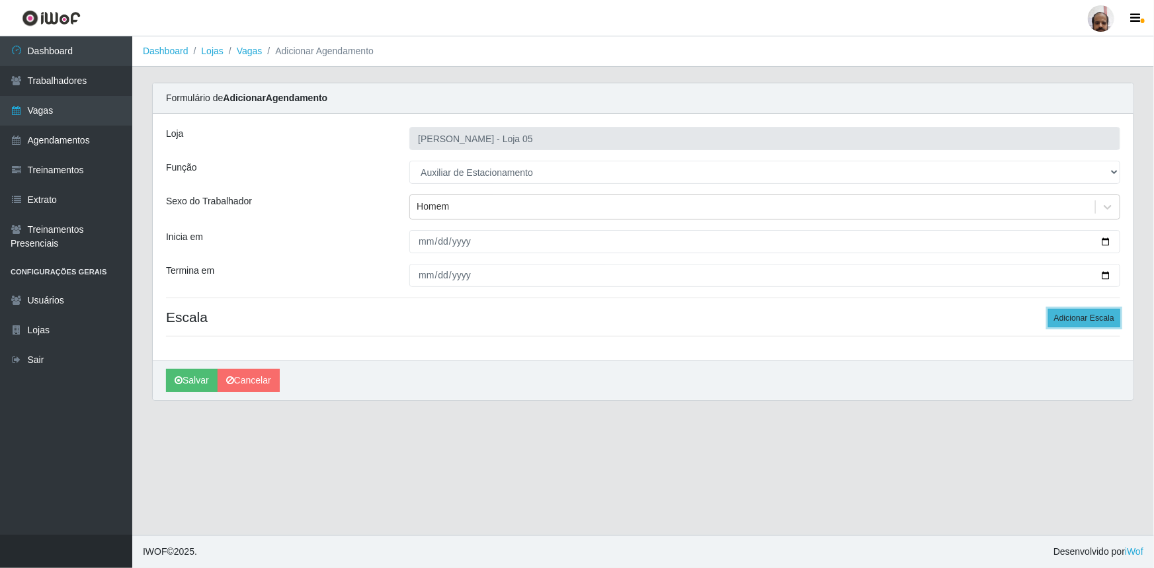
click at [1077, 321] on button "Adicionar Escala" at bounding box center [1084, 318] width 72 height 19
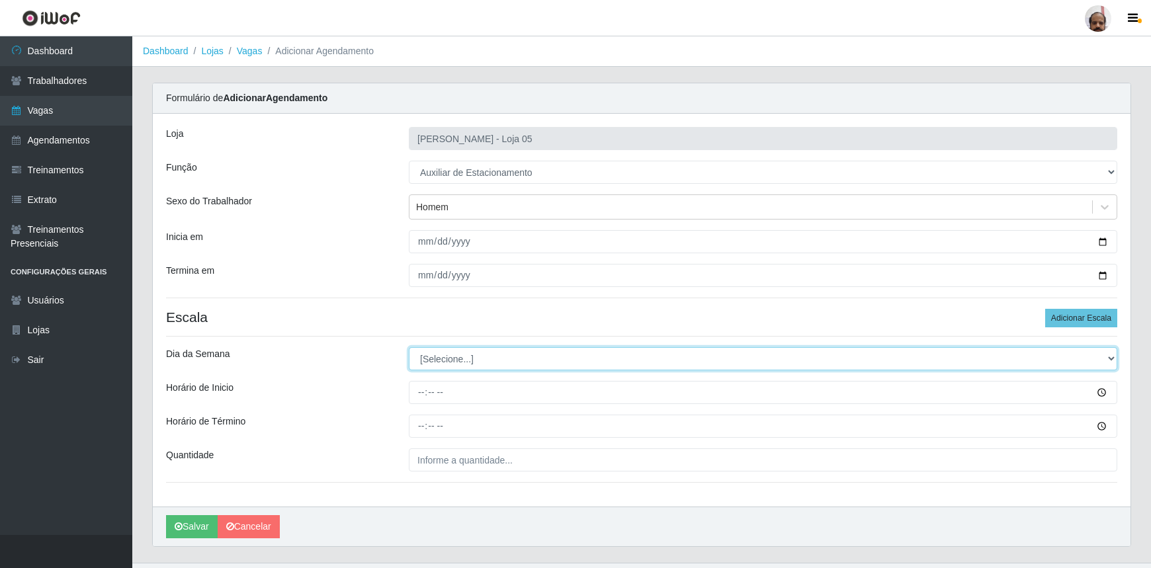
drag, startPoint x: 1112, startPoint y: 360, endPoint x: 1083, endPoint y: 366, distance: 29.7
click at [1112, 360] on select "[Selecione...] Segunda Terça Quarta Quinta Sexta Sábado Domingo" at bounding box center [763, 358] width 708 height 23
select select "6"
click at [409, 347] on select "[Selecione...] Segunda Terça Quarta Quinta Sexta Sábado Domingo" at bounding box center [763, 358] width 708 height 23
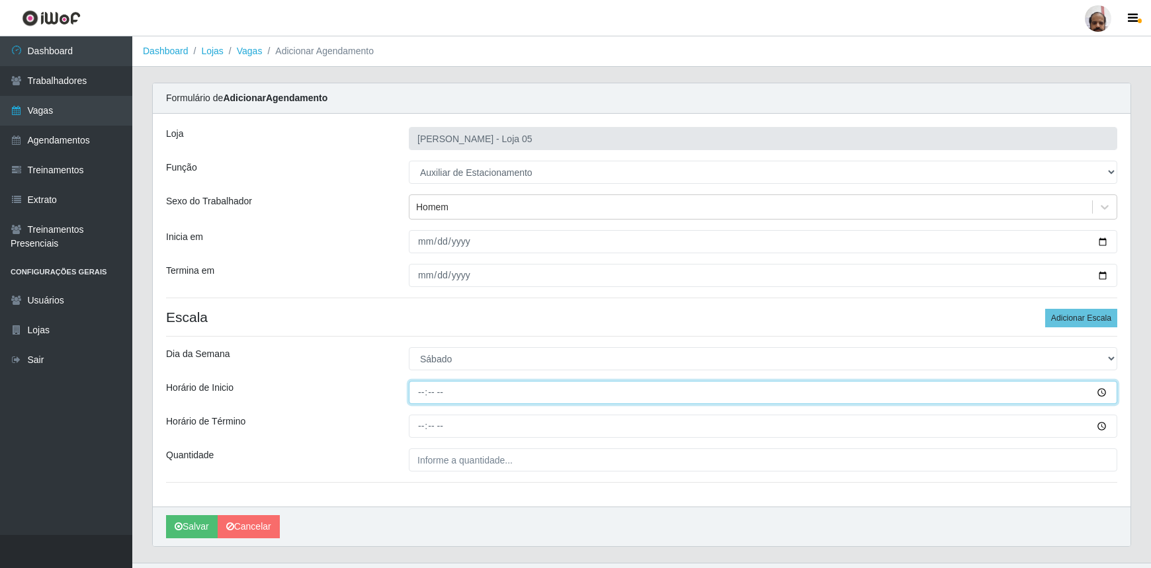
click at [419, 391] on input "Horário de Inicio" at bounding box center [763, 392] width 708 height 23
type input "08:00"
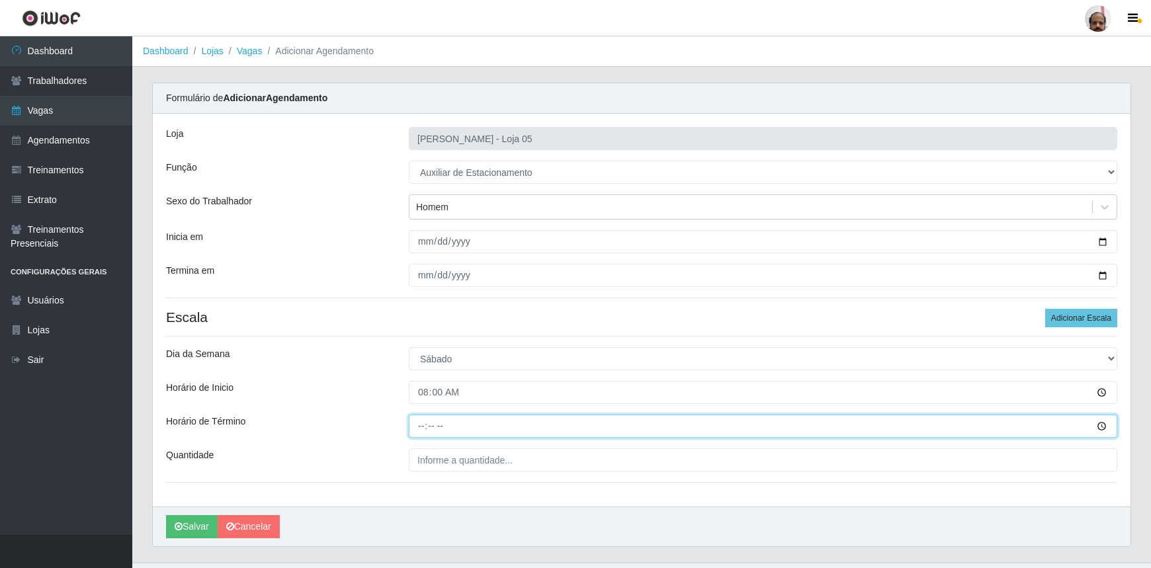
click at [417, 429] on input "Horário de Término" at bounding box center [763, 426] width 708 height 23
type input "14:00"
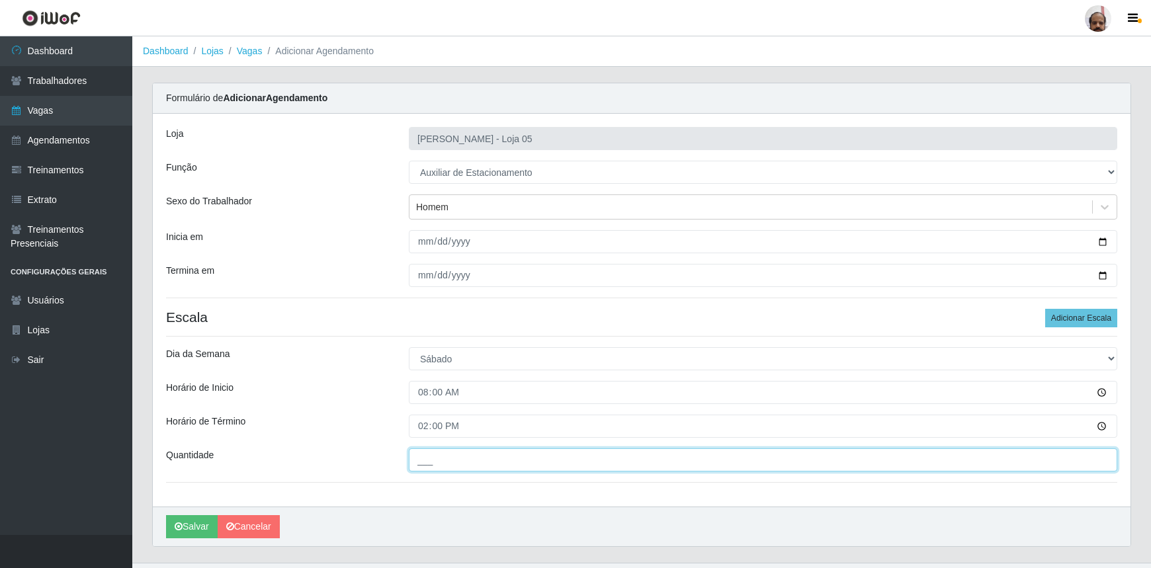
click at [420, 454] on input "___" at bounding box center [763, 459] width 708 height 23
type input "1__"
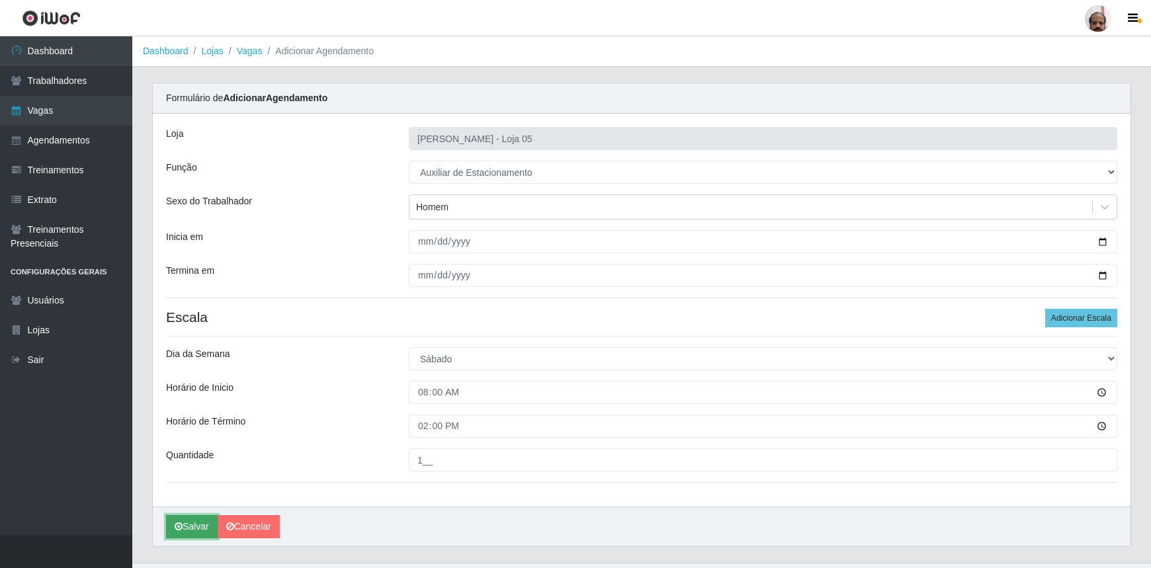
click at [213, 528] on button "Salvar" at bounding box center [192, 526] width 52 height 23
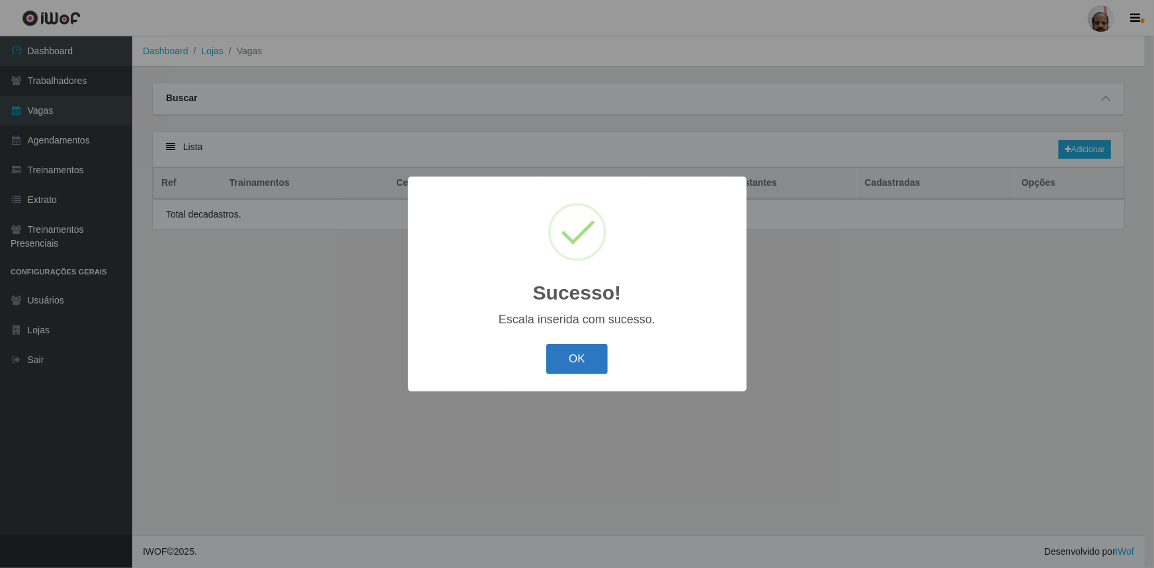
click at [583, 354] on button "OK" at bounding box center [577, 359] width 62 height 31
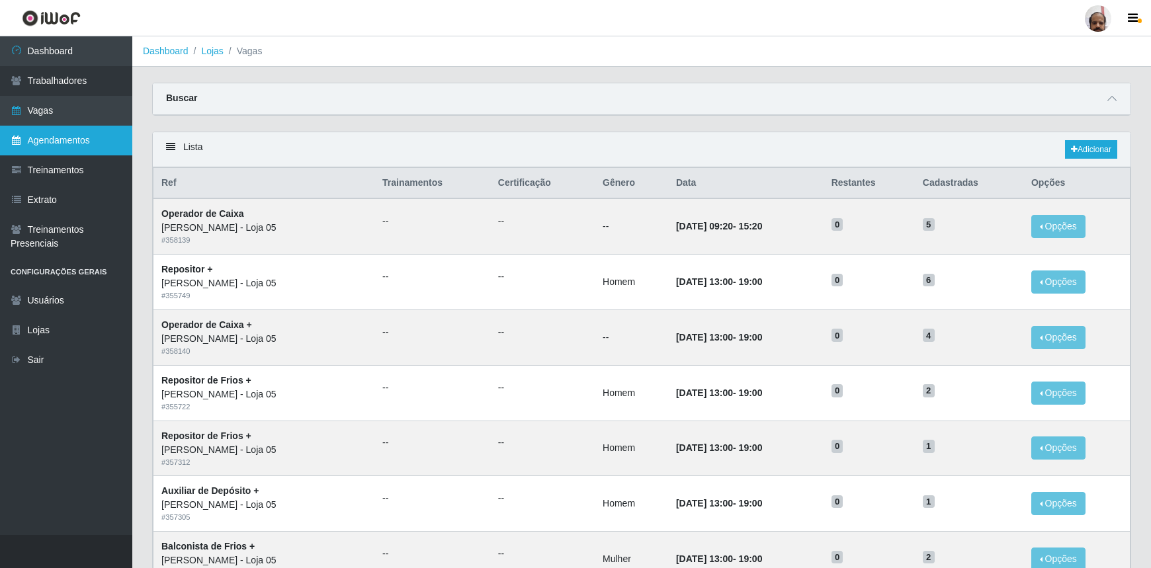
click at [71, 151] on link "Agendamentos" at bounding box center [66, 141] width 132 height 30
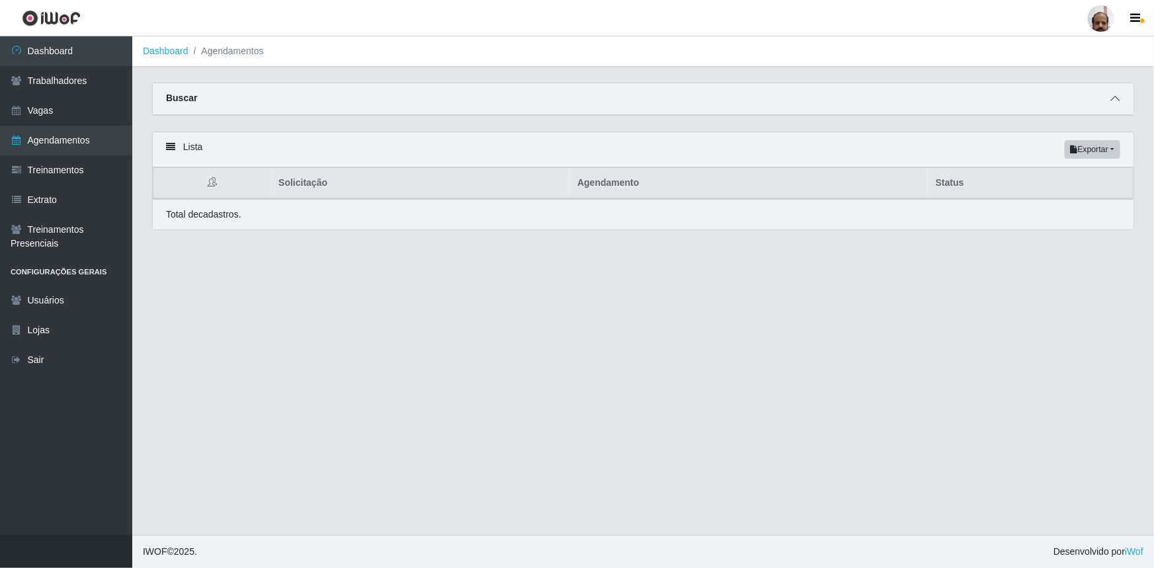
click at [1118, 102] on icon at bounding box center [1114, 98] width 9 height 9
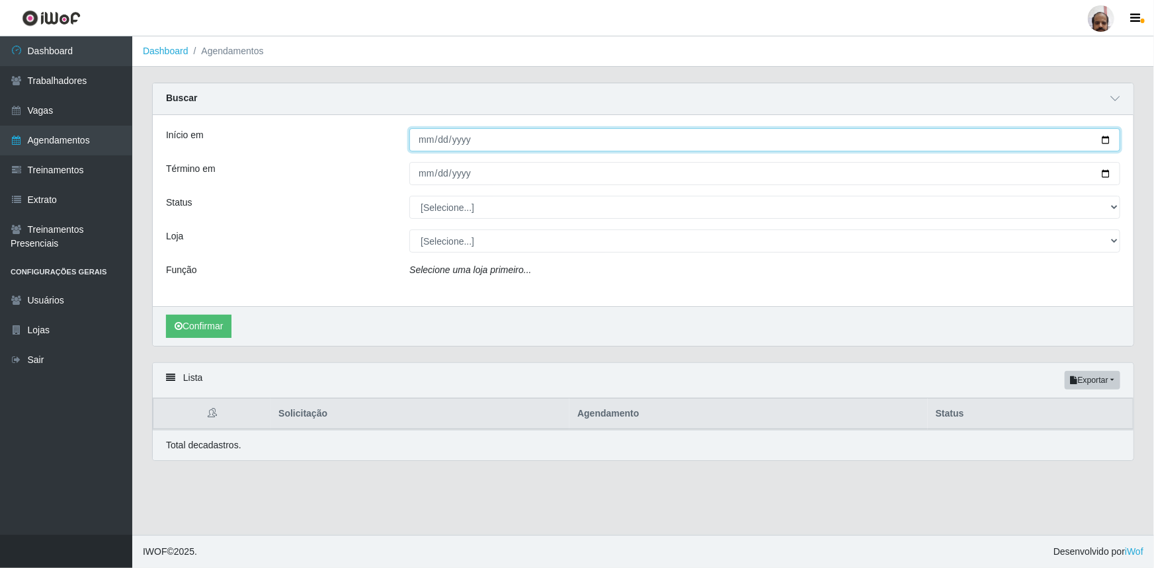
click at [1110, 143] on input "Início em" at bounding box center [764, 139] width 711 height 23
type input "[DATE]"
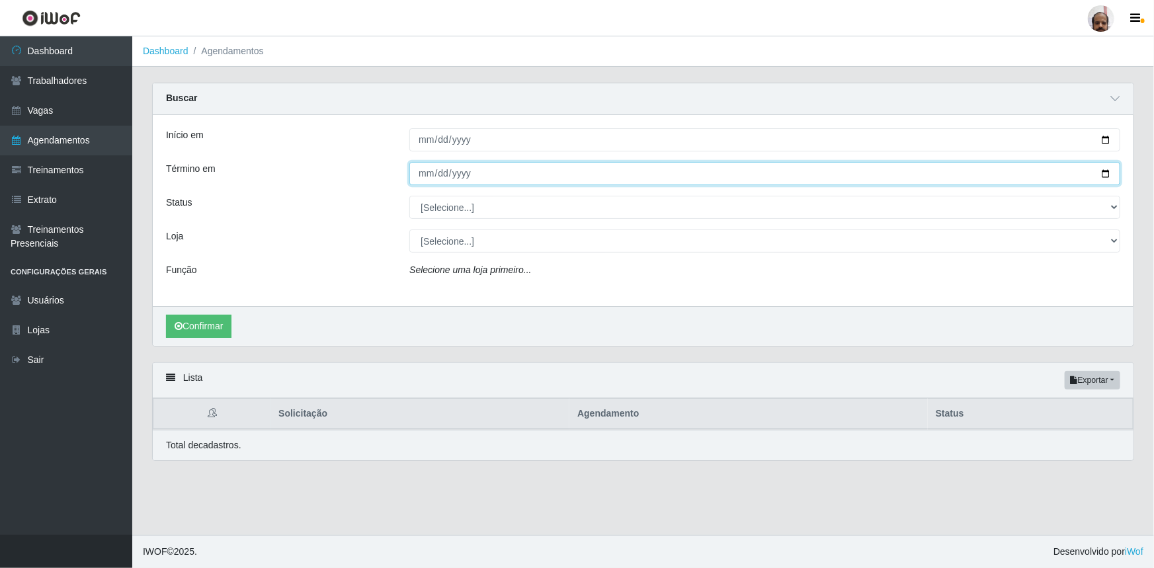
click at [1108, 173] on input "Término em" at bounding box center [764, 173] width 711 height 23
type input "[DATE]"
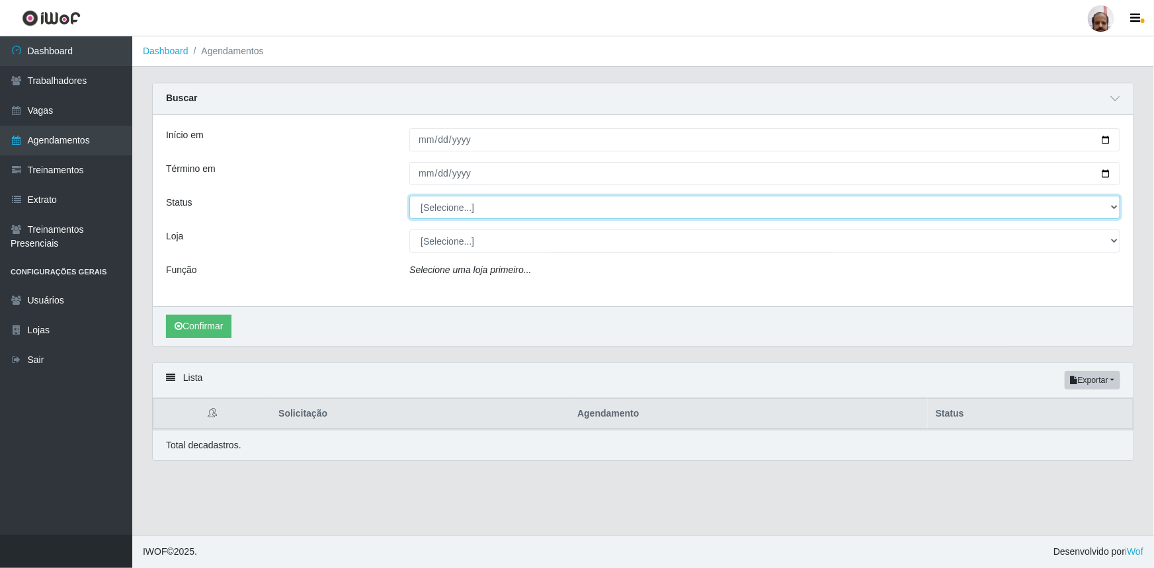
click at [1120, 206] on select "[Selecione...] AGENDADO AGUARDANDO LIBERAR EM ANDAMENTO EM REVISÃO FINALIZADO C…" at bounding box center [764, 207] width 711 height 23
select select "AGENDADO"
click at [409, 196] on select "[Selecione...] AGENDADO AGUARDANDO LIBERAR EM ANDAMENTO EM REVISÃO FINALIZADO C…" at bounding box center [764, 207] width 711 height 23
click at [1114, 238] on select "[Selecione...] Mar Vermelho - Loja 05" at bounding box center [764, 240] width 711 height 23
select select "252"
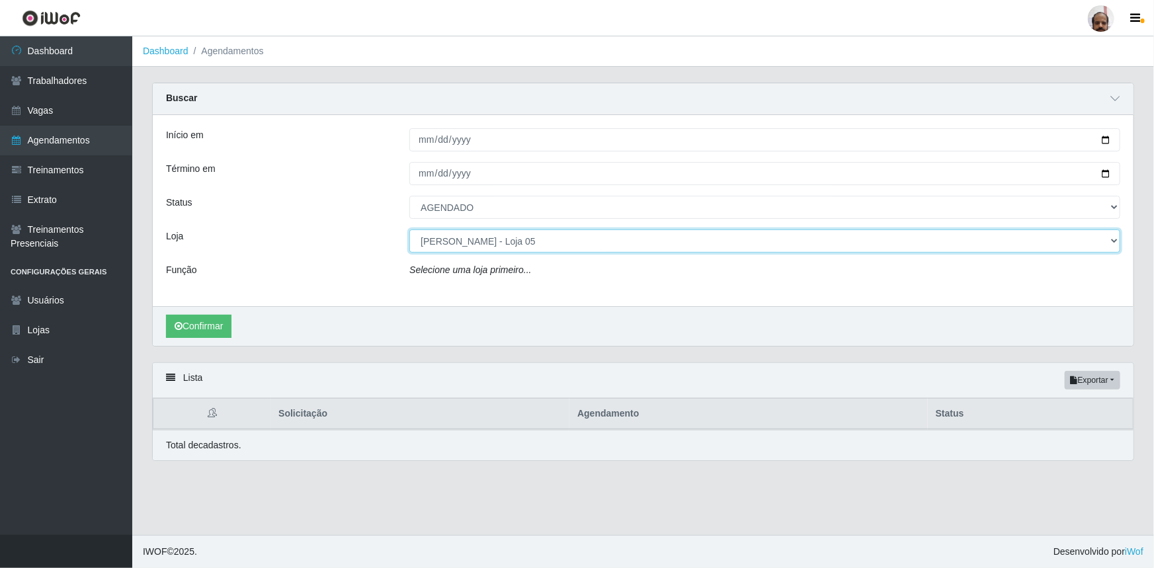
click at [409, 229] on select "[Selecione...] Mar Vermelho - Loja 05" at bounding box center [764, 240] width 711 height 23
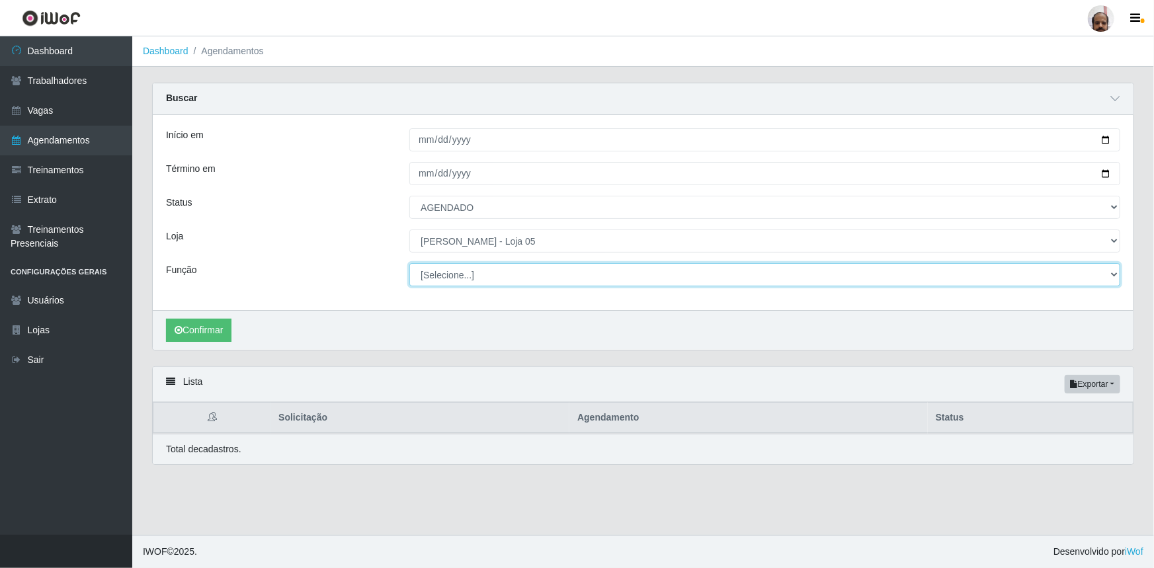
drag, startPoint x: 1112, startPoint y: 276, endPoint x: 1104, endPoint y: 284, distance: 11.2
click at [1112, 276] on select "[Selecione...] ASG ASG + ASG ++ Auxiliar de Depósito Auxiliar de Depósito + Aux…" at bounding box center [764, 274] width 711 height 23
select select "107"
click at [409, 263] on select "[Selecione...] ASG ASG + ASG ++ Auxiliar de Depósito Auxiliar de Depósito + Aux…" at bounding box center [764, 274] width 711 height 23
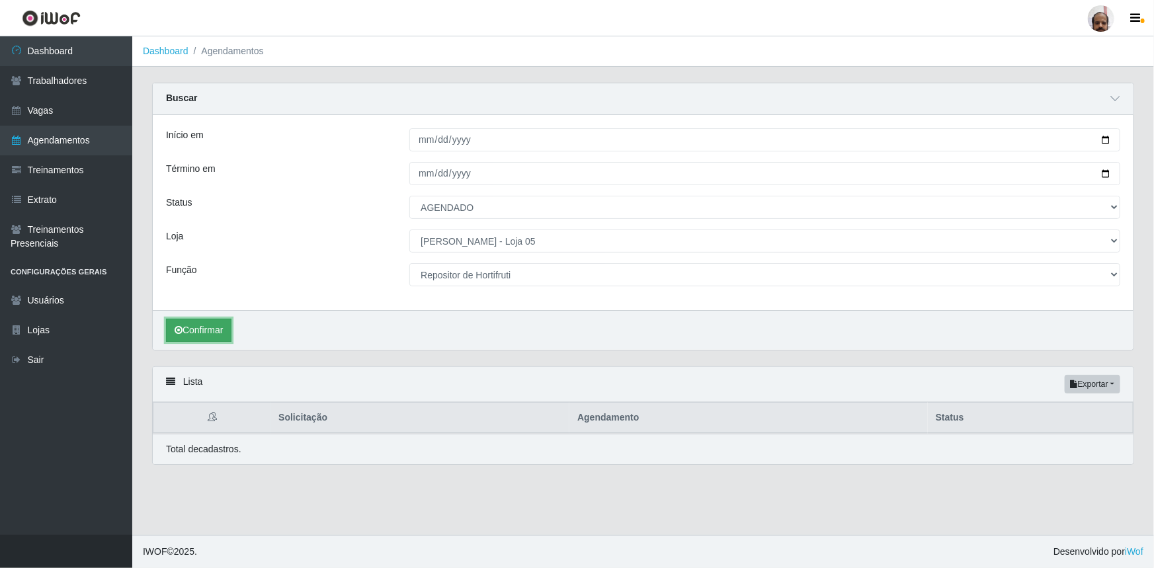
click at [210, 337] on button "Confirmar" at bounding box center [198, 330] width 65 height 23
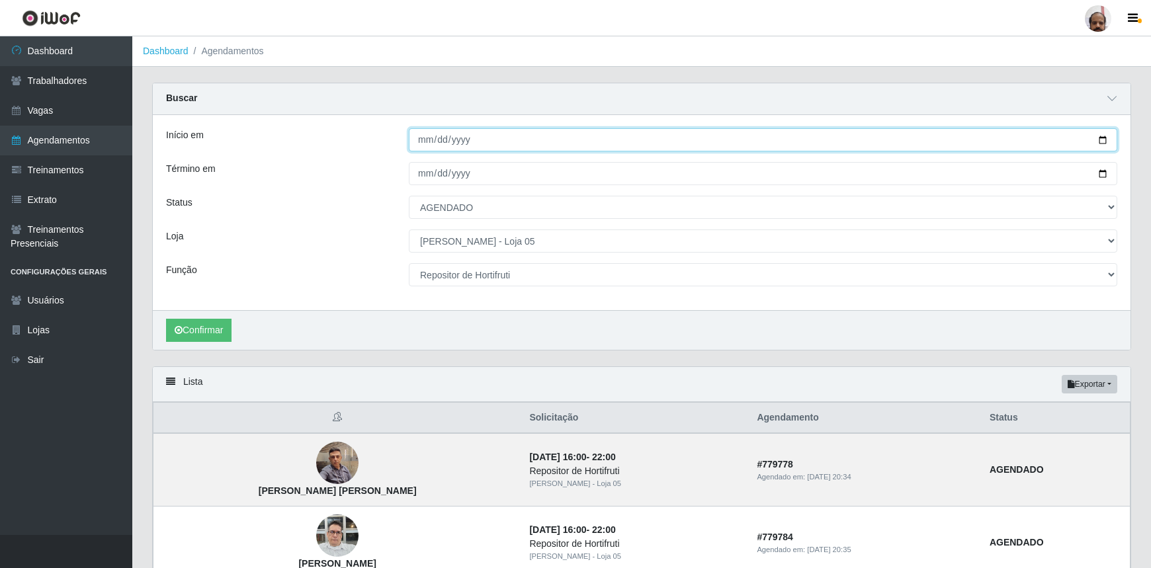
click at [1102, 140] on input "[DATE]" at bounding box center [763, 139] width 708 height 23
type input "[DATE]"
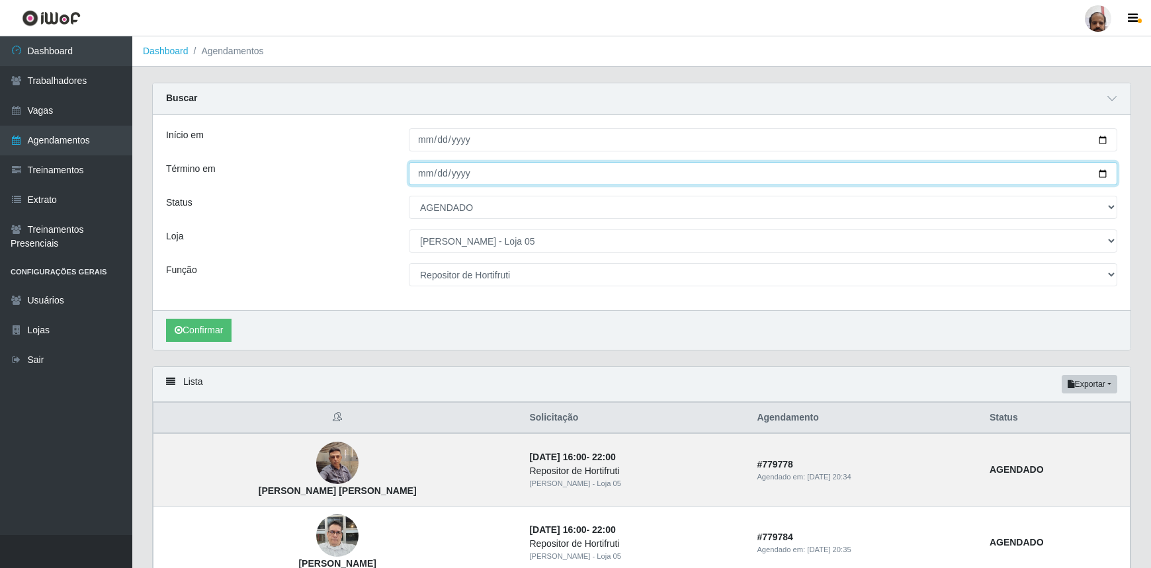
click at [1103, 173] on input "[DATE]" at bounding box center [763, 173] width 708 height 23
type input "[DATE]"
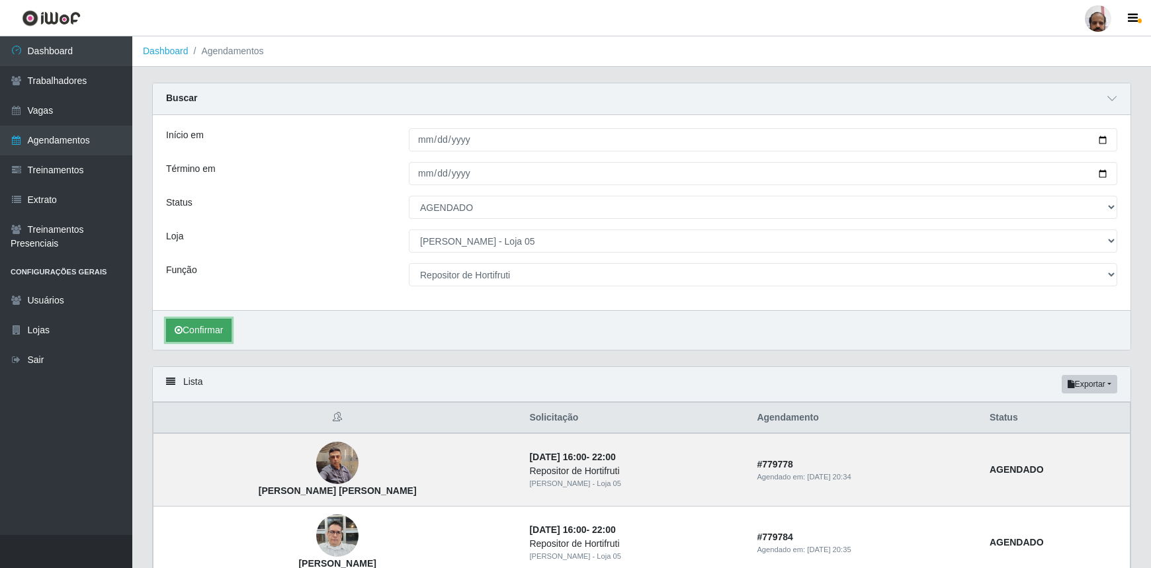
click at [208, 333] on button "Confirmar" at bounding box center [198, 330] width 65 height 23
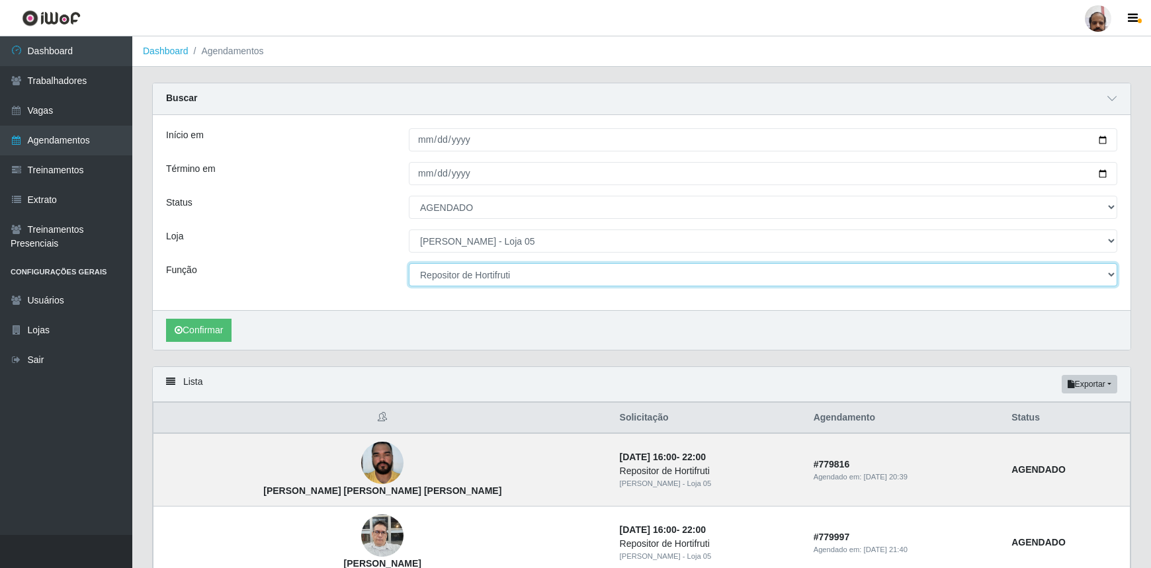
click at [1108, 276] on select "[Selecione...] ASG ASG + ASG ++ Auxiliar de Depósito Auxiliar de Depósito + Aux…" at bounding box center [763, 274] width 708 height 23
select select "24"
click at [409, 263] on select "[Selecione...] ASG ASG + ASG ++ Auxiliar de Depósito Auxiliar de Depósito + Aux…" at bounding box center [763, 274] width 708 height 23
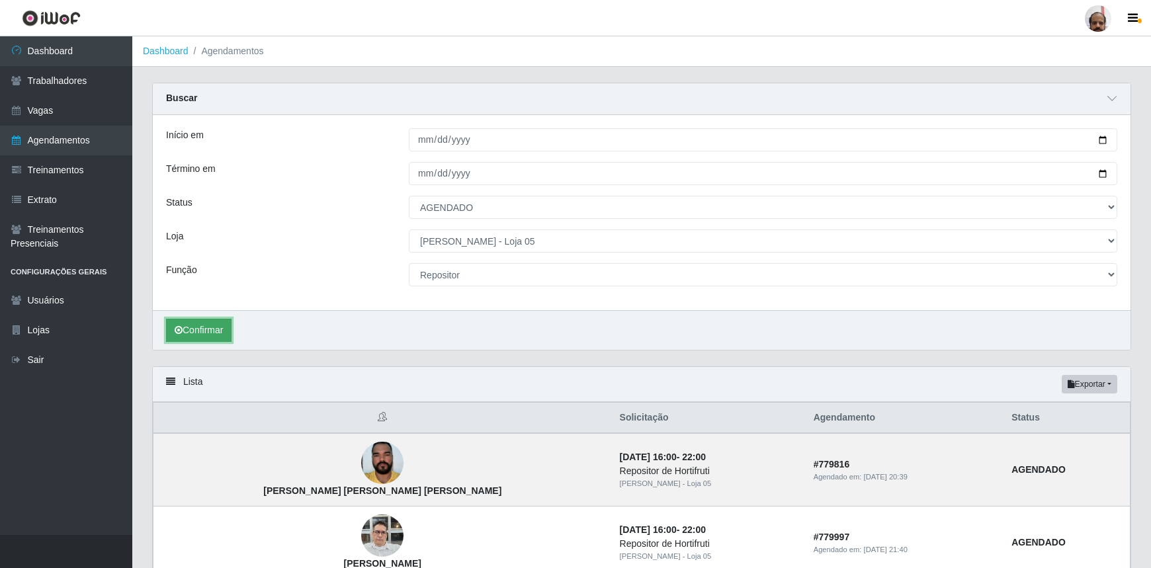
click at [218, 327] on button "Confirmar" at bounding box center [198, 330] width 65 height 23
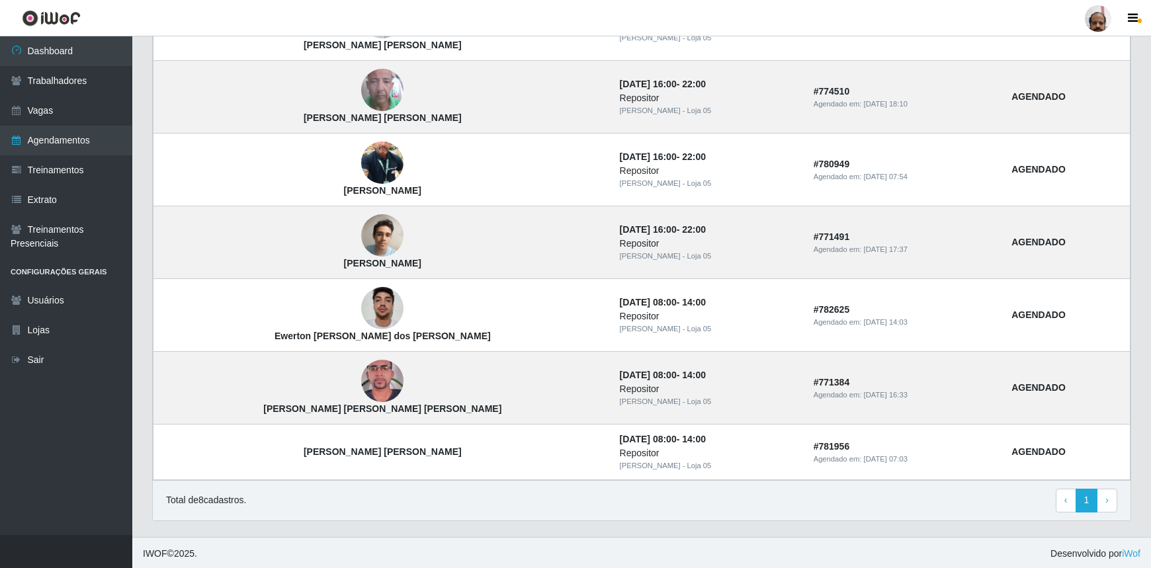
scroll to position [519, 0]
click at [83, 111] on link "Vagas" at bounding box center [66, 111] width 132 height 30
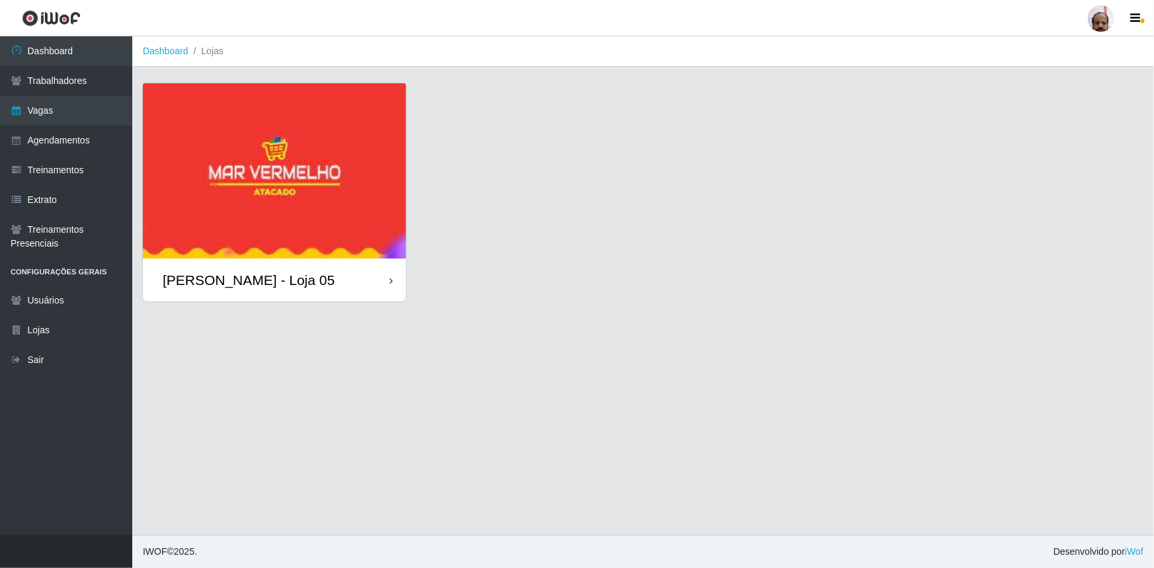
click at [298, 278] on div "[PERSON_NAME] - Loja 05" at bounding box center [249, 280] width 172 height 17
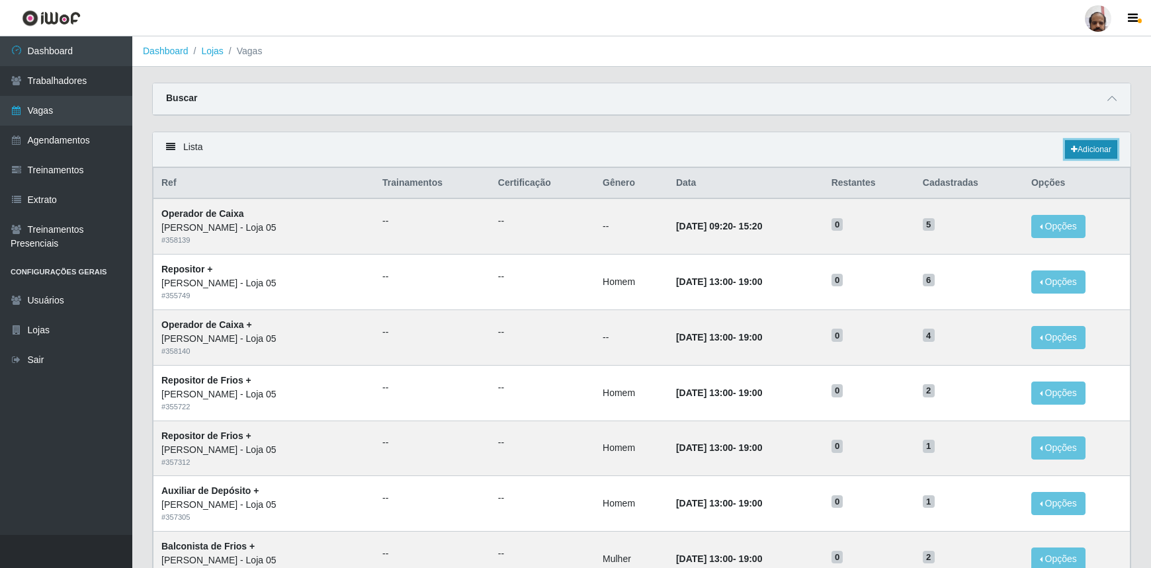
click at [1105, 154] on link "Adicionar" at bounding box center [1091, 149] width 52 height 19
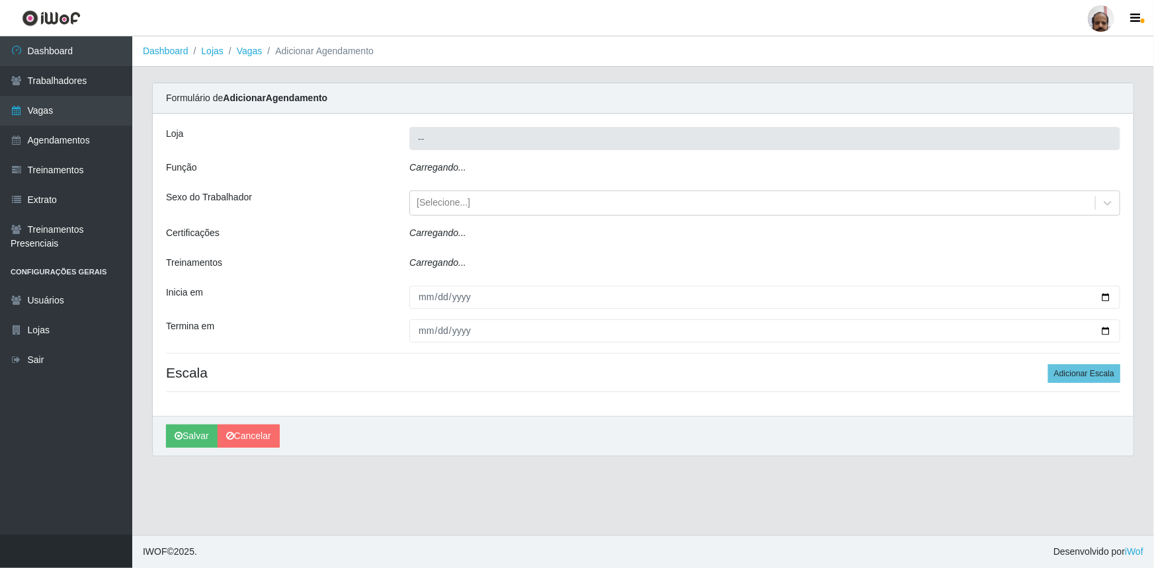
type input "[PERSON_NAME] - Loja 05"
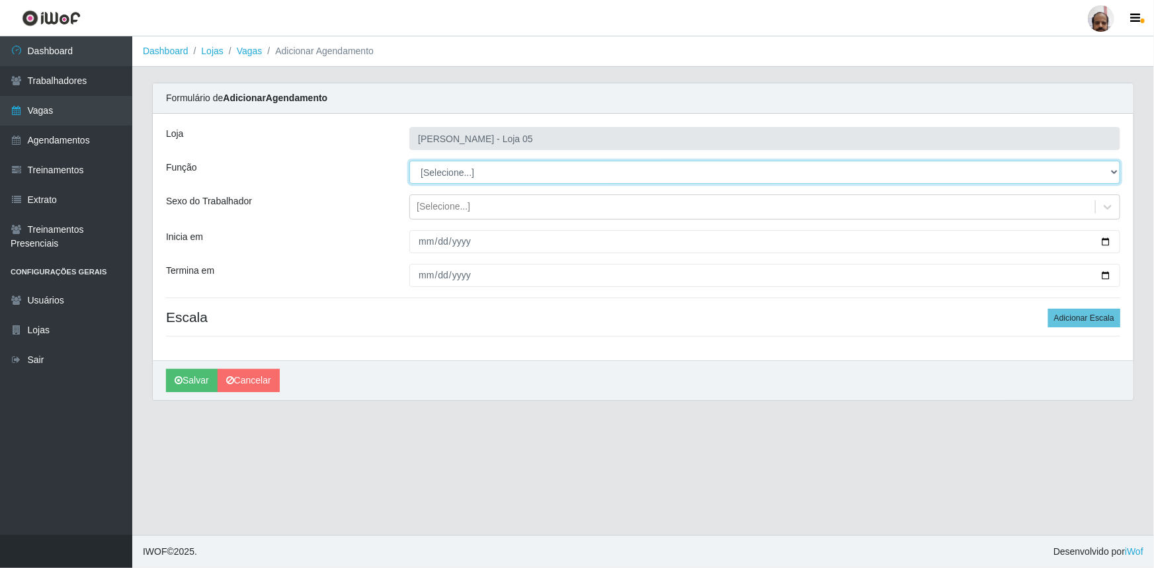
click at [1116, 175] on select "[Selecione...] ASG ASG + ASG ++ Auxiliar de Depósito Auxiliar de Depósito + Aux…" at bounding box center [764, 172] width 711 height 23
select select "24"
click at [409, 161] on select "[Selecione...] ASG ASG + ASG ++ Auxiliar de Depósito Auxiliar de Depósito + Aux…" at bounding box center [764, 172] width 711 height 23
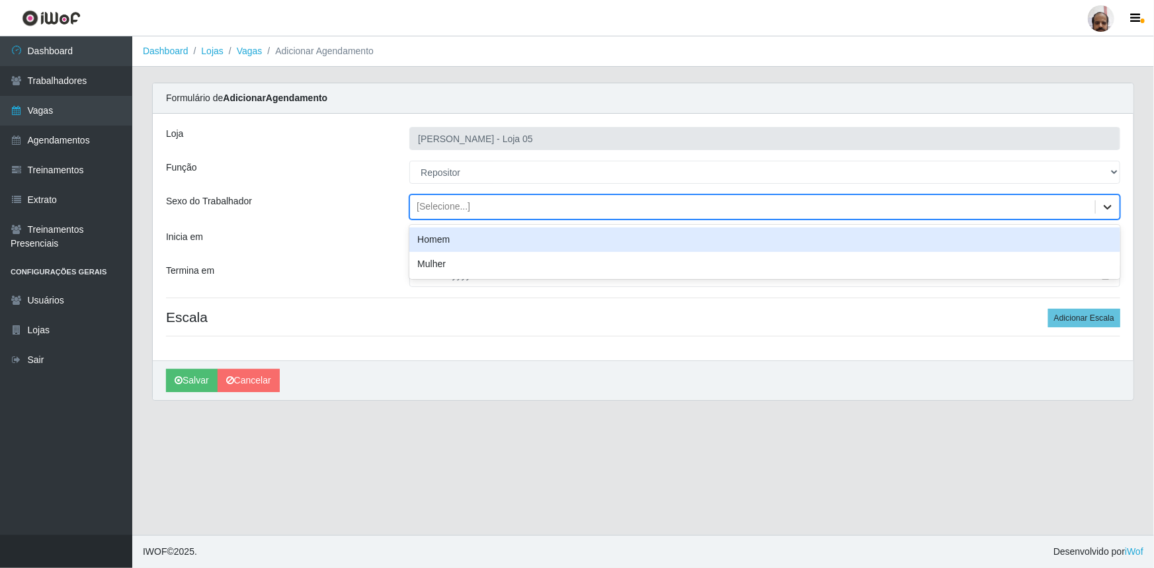
click at [1104, 206] on icon at bounding box center [1107, 206] width 13 height 13
click at [465, 241] on div "Homem" at bounding box center [764, 239] width 711 height 24
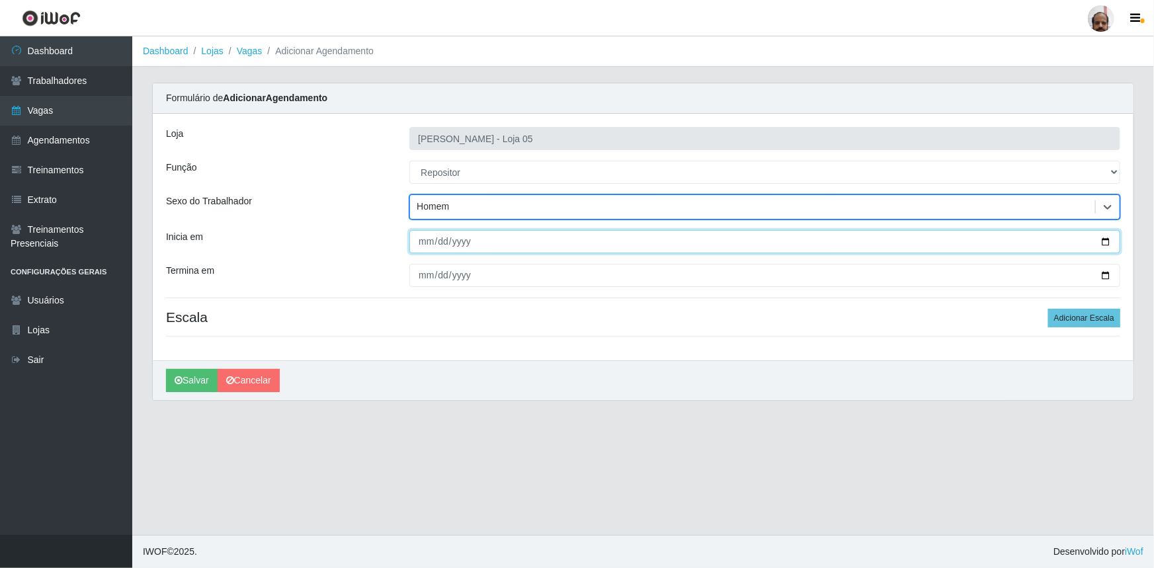
click at [1104, 238] on input "Inicia em" at bounding box center [764, 241] width 711 height 23
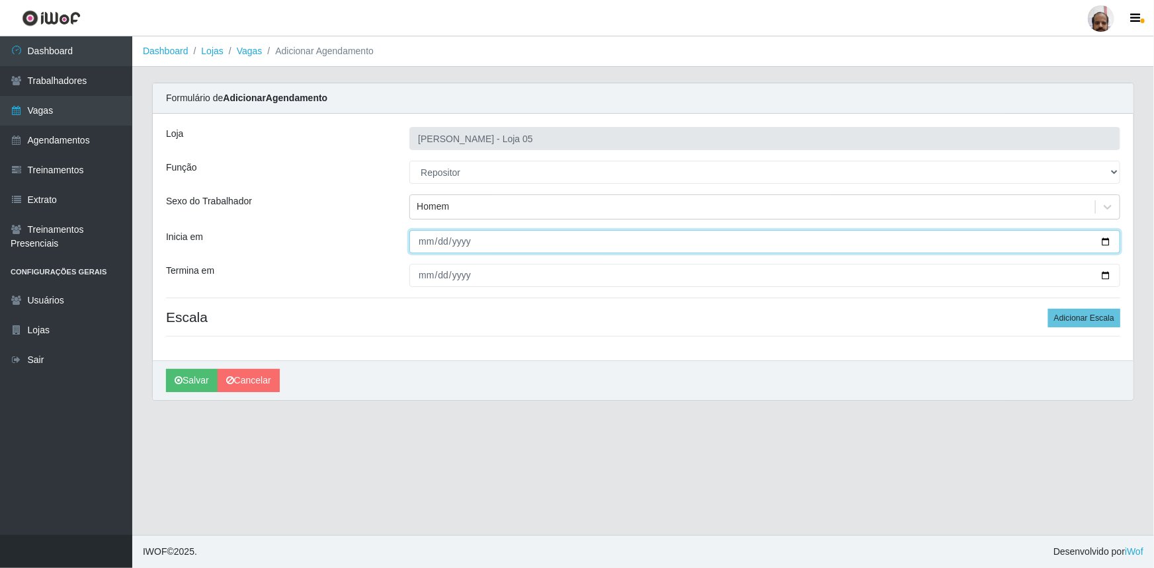
type input "[DATE]"
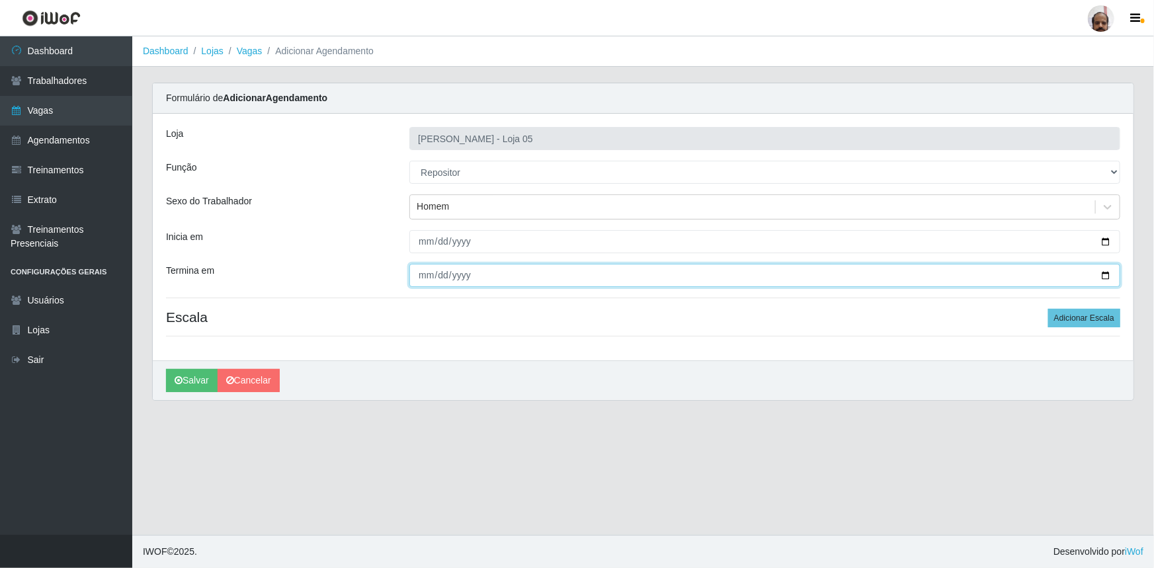
click at [1112, 272] on input "Termina em" at bounding box center [764, 275] width 711 height 23
click at [1104, 277] on input "Termina em" at bounding box center [764, 275] width 711 height 23
type input "[DATE]"
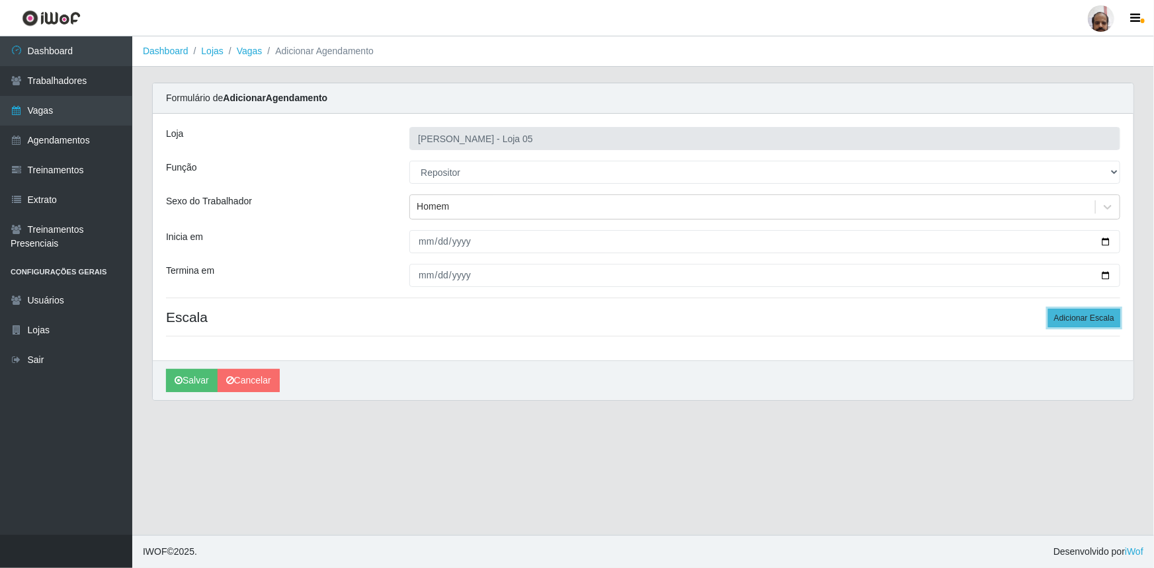
click at [1066, 319] on button "Adicionar Escala" at bounding box center [1084, 318] width 72 height 19
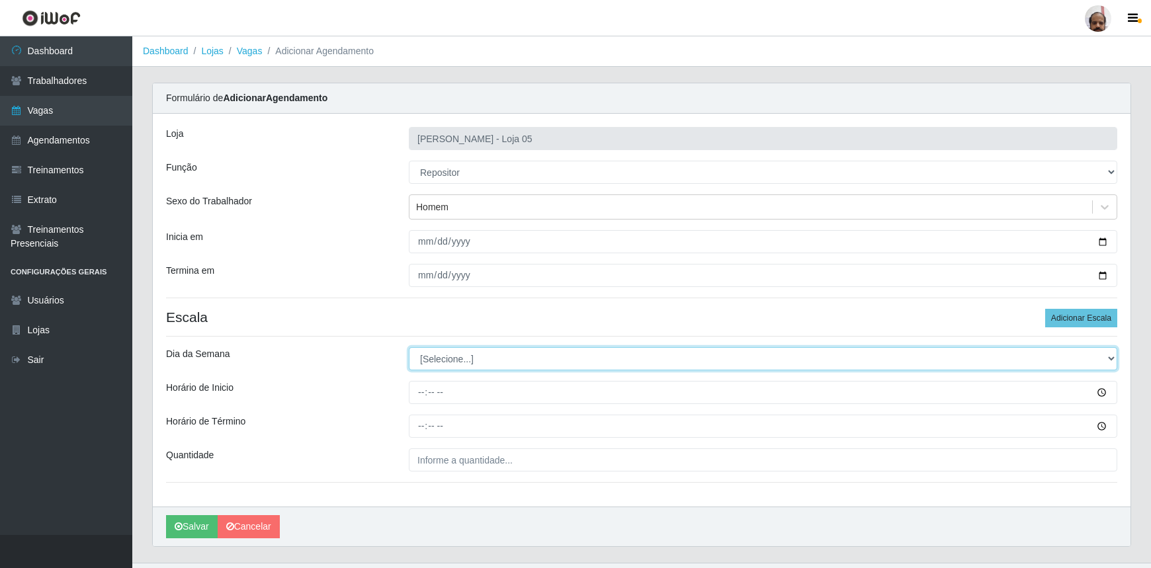
click at [1111, 358] on select "[Selecione...] Segunda Terça Quarta Quinta Sexta Sábado Domingo" at bounding box center [763, 358] width 708 height 23
select select "4"
click at [409, 347] on select "[Selecione...] Segunda Terça Quarta Quinta Sexta Sábado Domingo" at bounding box center [763, 358] width 708 height 23
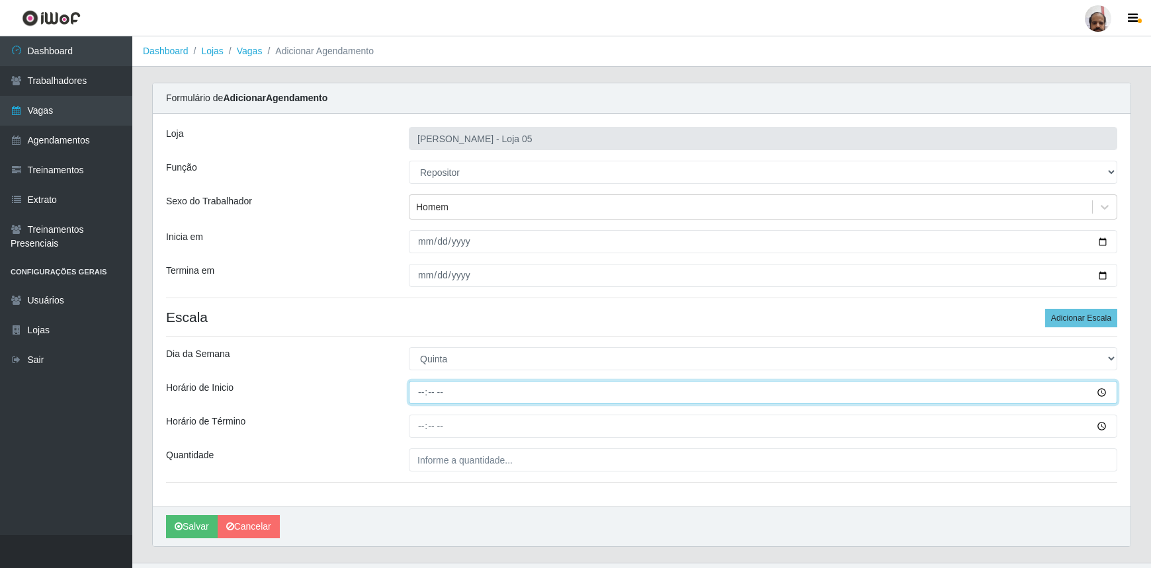
click at [419, 400] on input "Horário de Inicio" at bounding box center [763, 392] width 708 height 23
type input "08:00"
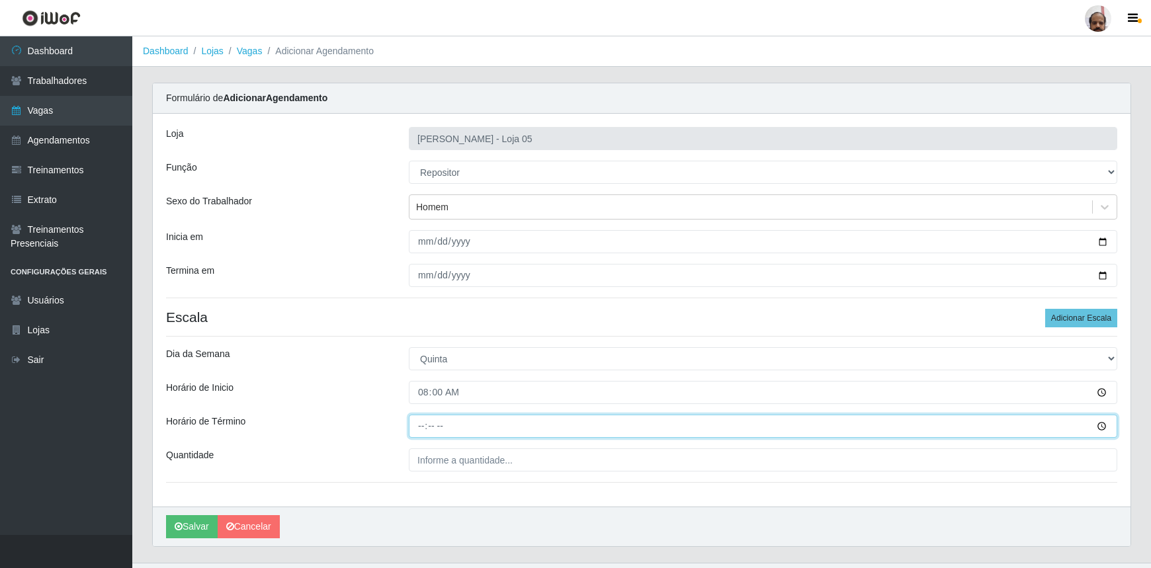
click at [417, 430] on input "Horário de Término" at bounding box center [763, 426] width 708 height 23
type input "14:00"
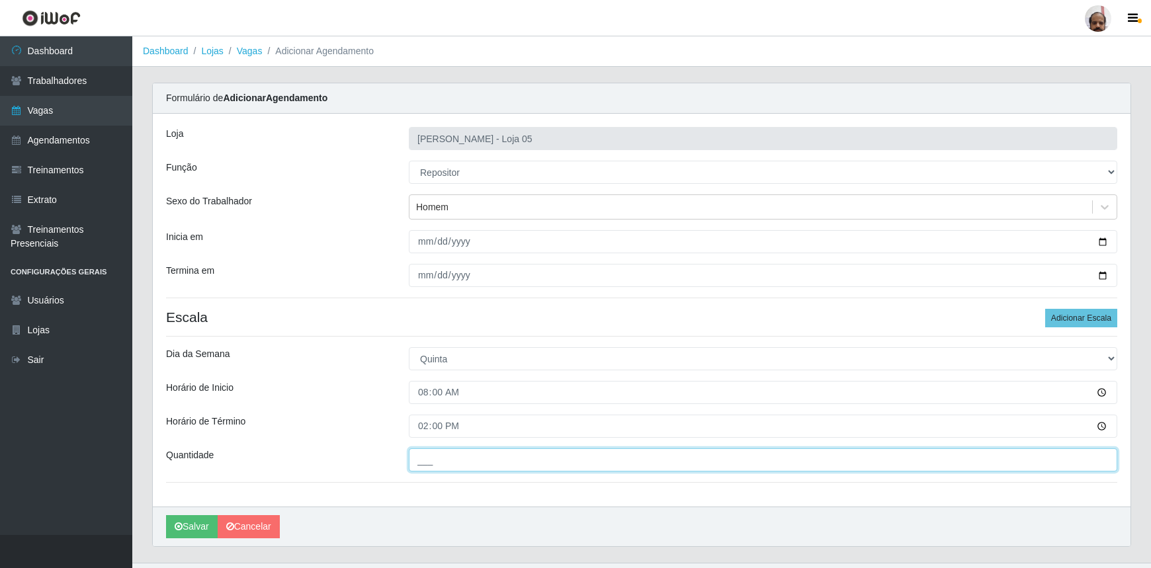
click at [422, 455] on input "___" at bounding box center [763, 459] width 708 height 23
type input "3__"
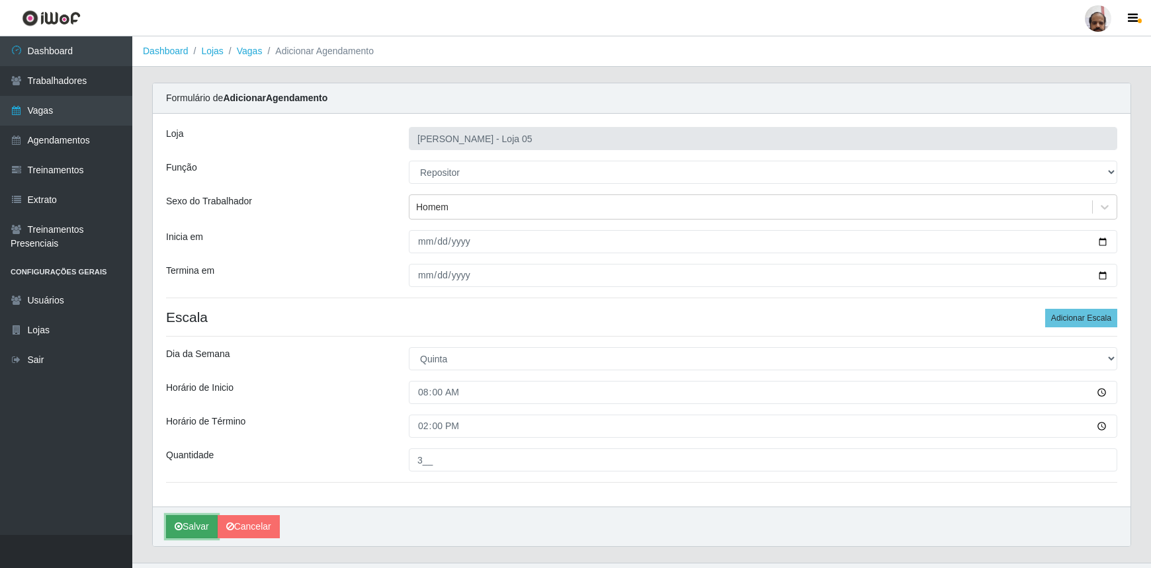
click at [186, 530] on button "Salvar" at bounding box center [192, 526] width 52 height 23
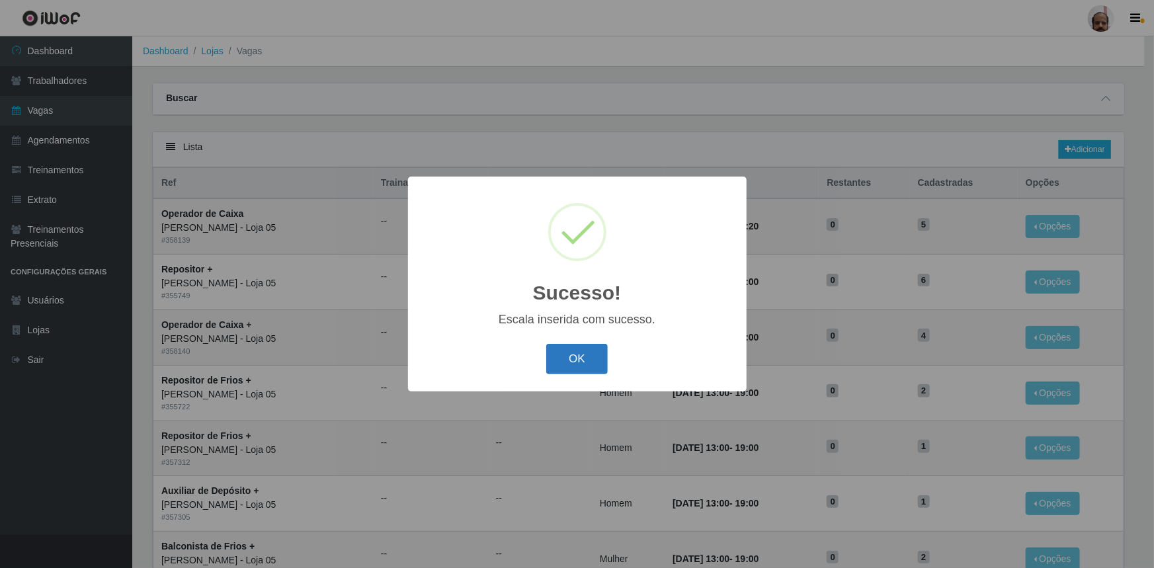
click at [598, 356] on button "OK" at bounding box center [577, 359] width 62 height 31
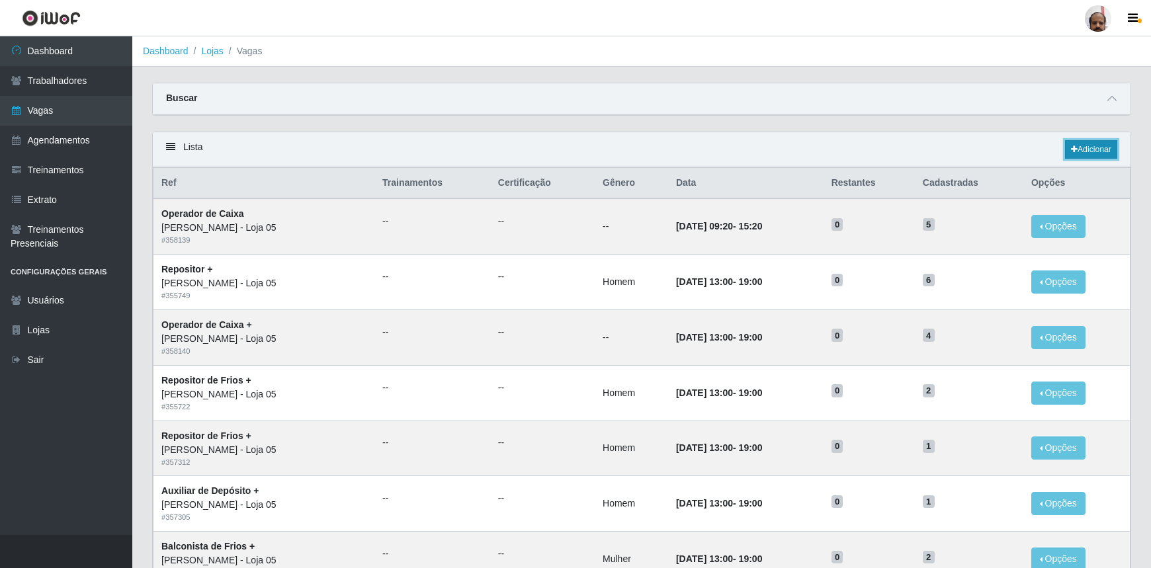
click at [1091, 151] on link "Adicionar" at bounding box center [1091, 149] width 52 height 19
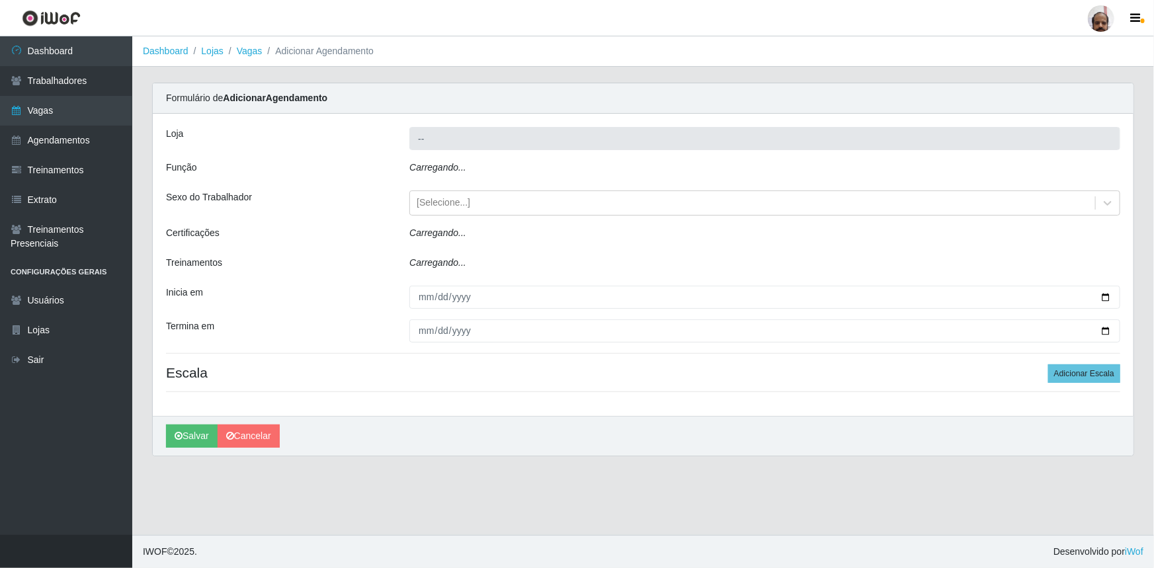
type input "[PERSON_NAME] - Loja 05"
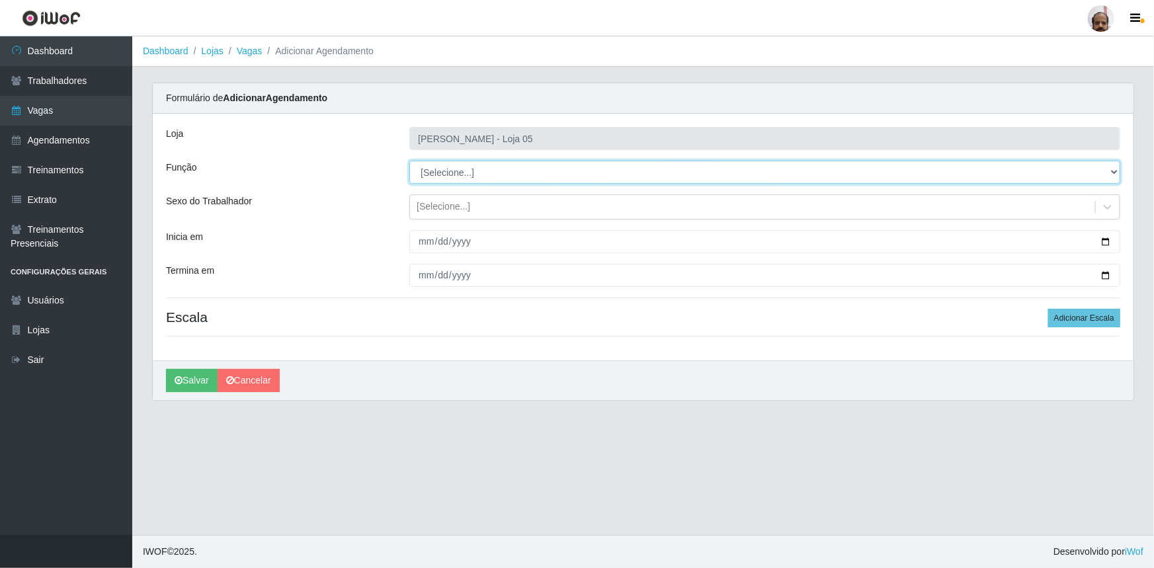
drag, startPoint x: 1116, startPoint y: 169, endPoint x: 1088, endPoint y: 180, distance: 30.3
click at [1116, 169] on select "[Selecione...] ASG ASG + ASG ++ Auxiliar de Depósito Auxiliar de Depósito + Aux…" at bounding box center [764, 172] width 711 height 23
select select "24"
click at [409, 161] on select "[Selecione...] ASG ASG + ASG ++ Auxiliar de Depósito Auxiliar de Depósito + Aux…" at bounding box center [764, 172] width 711 height 23
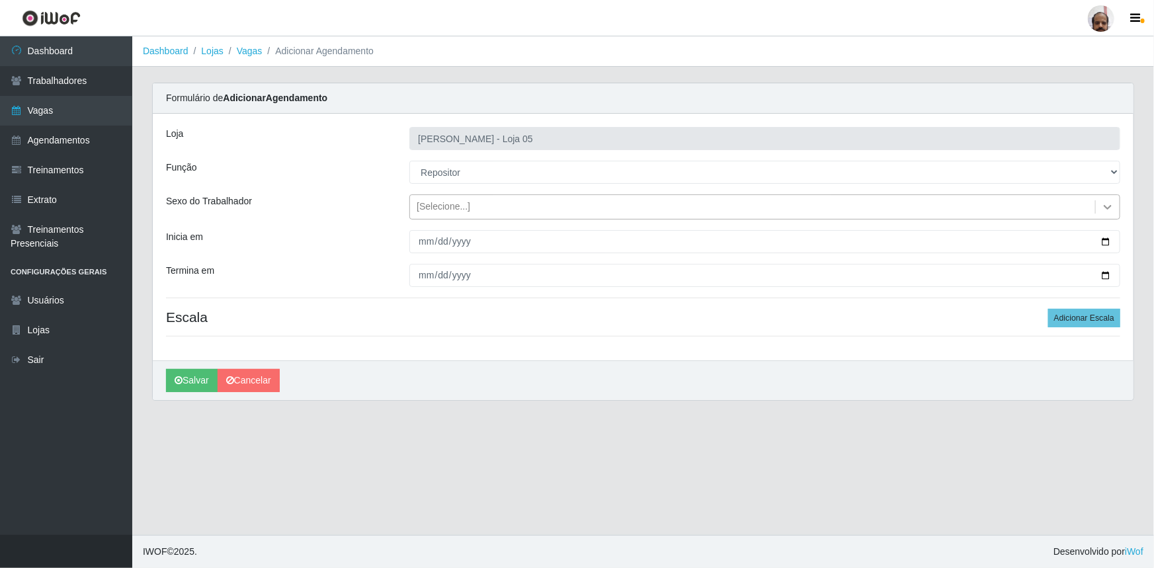
click at [1108, 208] on icon at bounding box center [1108, 207] width 8 height 5
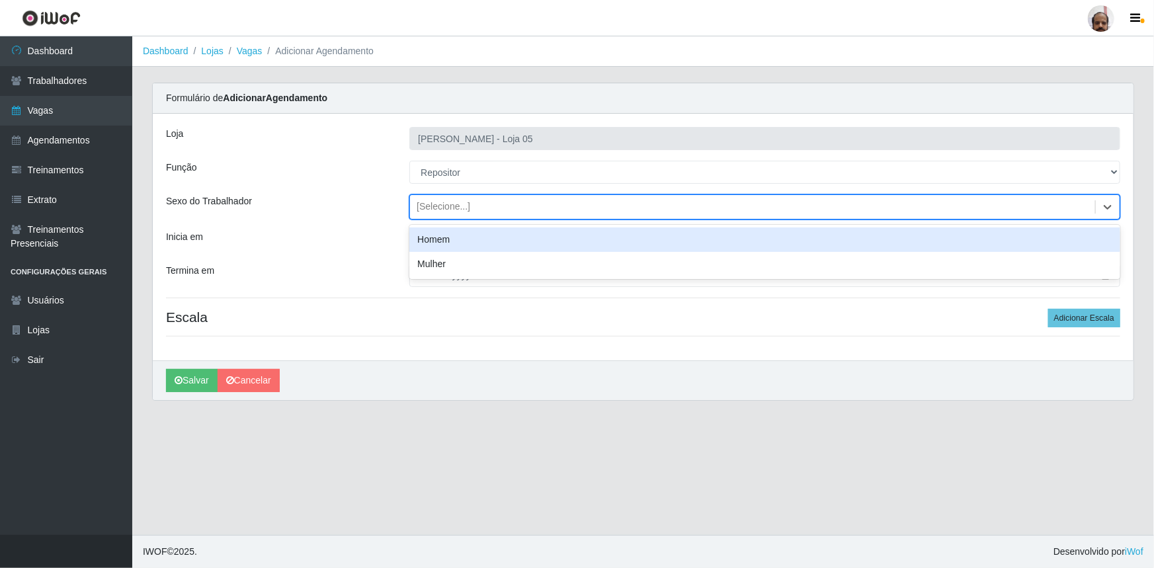
click at [476, 249] on div "Homem" at bounding box center [764, 239] width 711 height 24
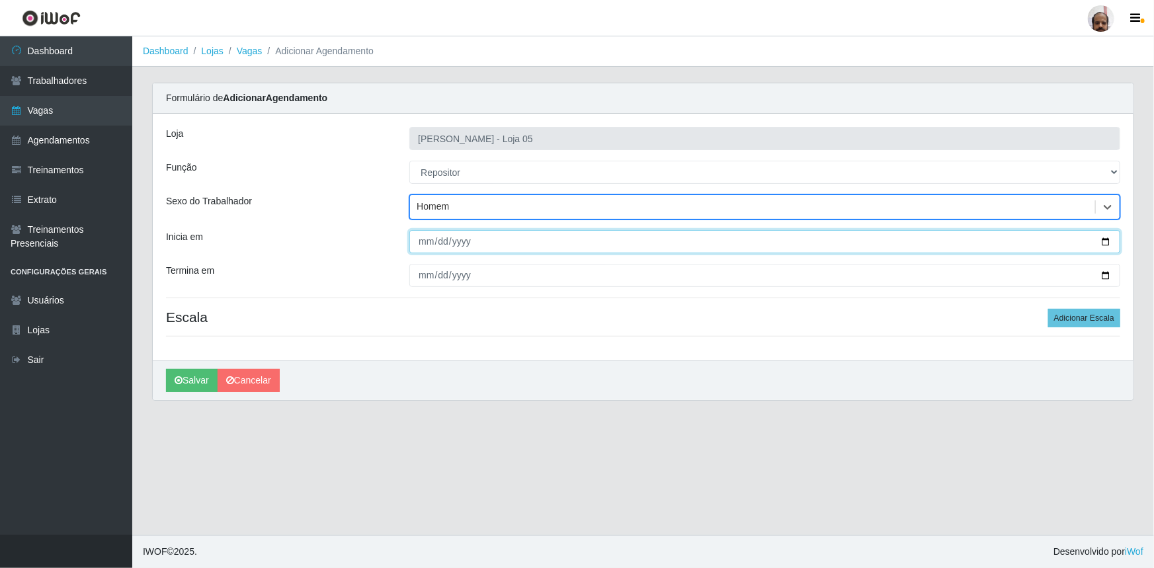
click at [1109, 244] on input "Inicia em" at bounding box center [764, 241] width 711 height 23
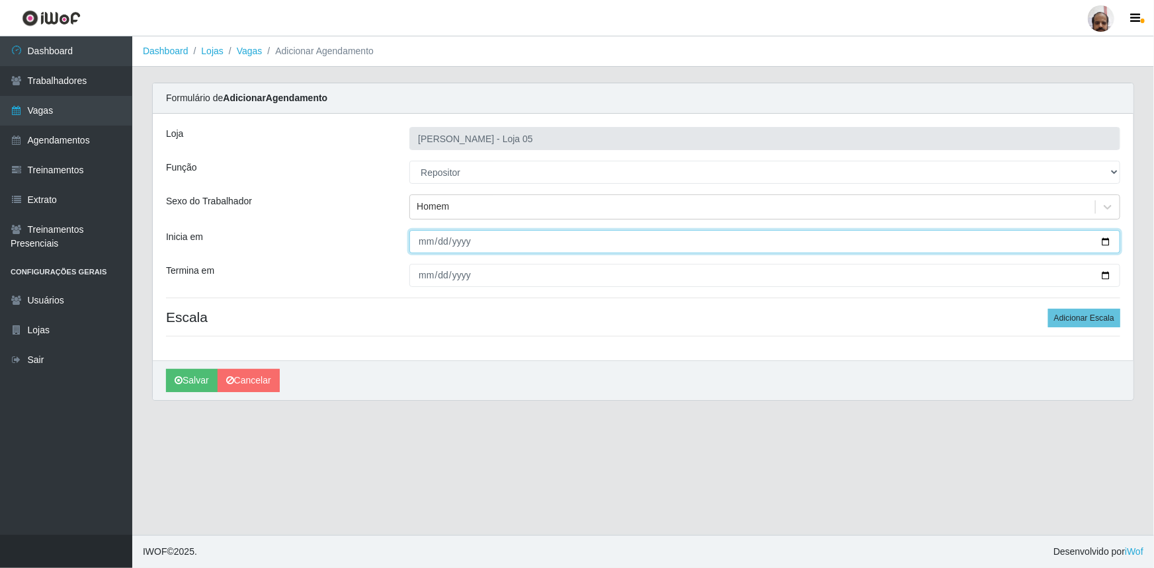
type input "[DATE]"
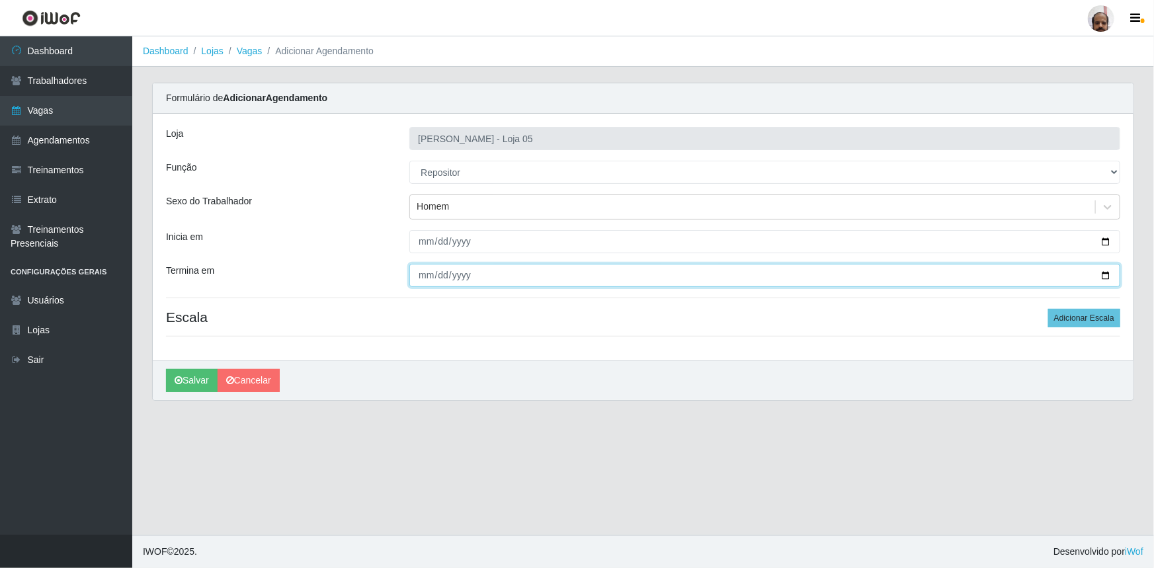
click at [1105, 273] on input "Termina em" at bounding box center [764, 275] width 711 height 23
type input "[DATE]"
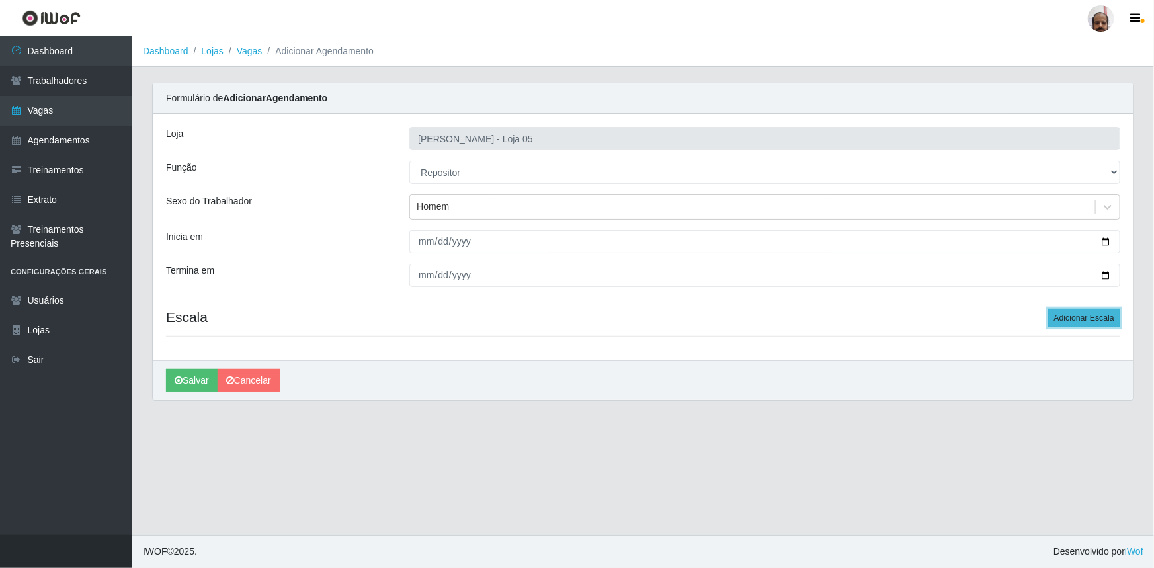
click at [1112, 313] on button "Adicionar Escala" at bounding box center [1084, 318] width 72 height 19
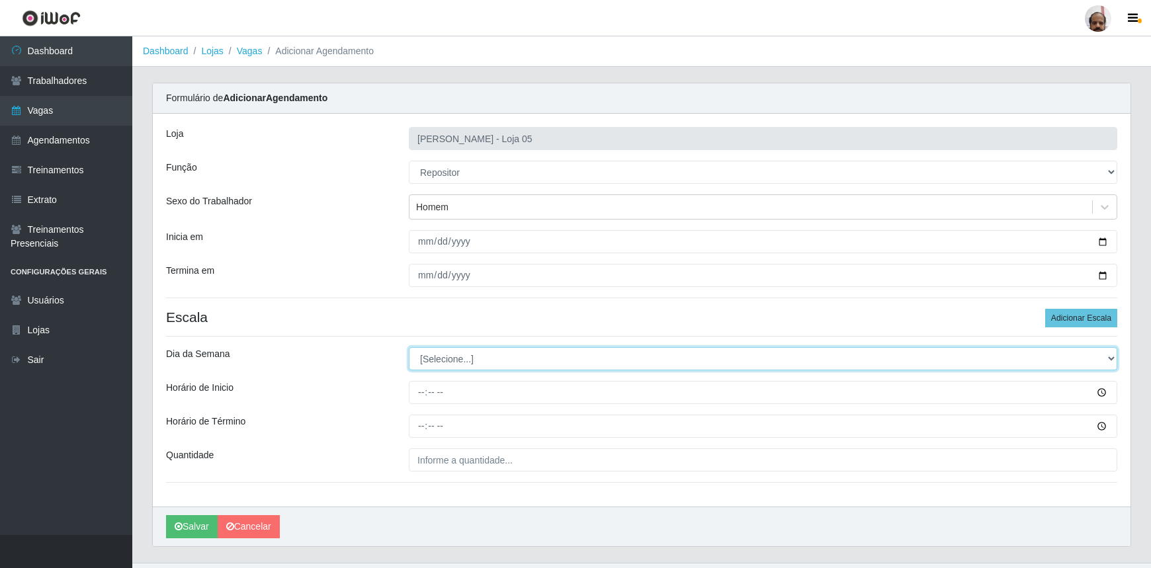
click at [1110, 358] on select "[Selecione...] Segunda Terça Quarta Quinta Sexta Sábado Domingo" at bounding box center [763, 358] width 708 height 23
select select "5"
click at [409, 347] on select "[Selecione...] Segunda Terça Quarta Quinta Sexta Sábado Domingo" at bounding box center [763, 358] width 708 height 23
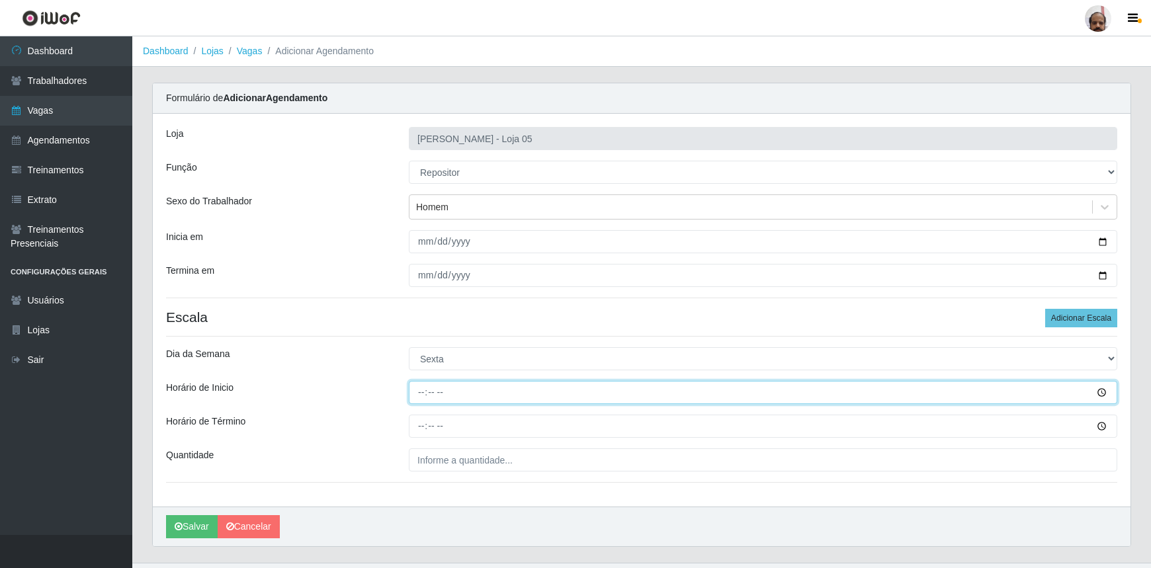
click at [421, 399] on input "Horário de Inicio" at bounding box center [763, 392] width 708 height 23
type input "08:00"
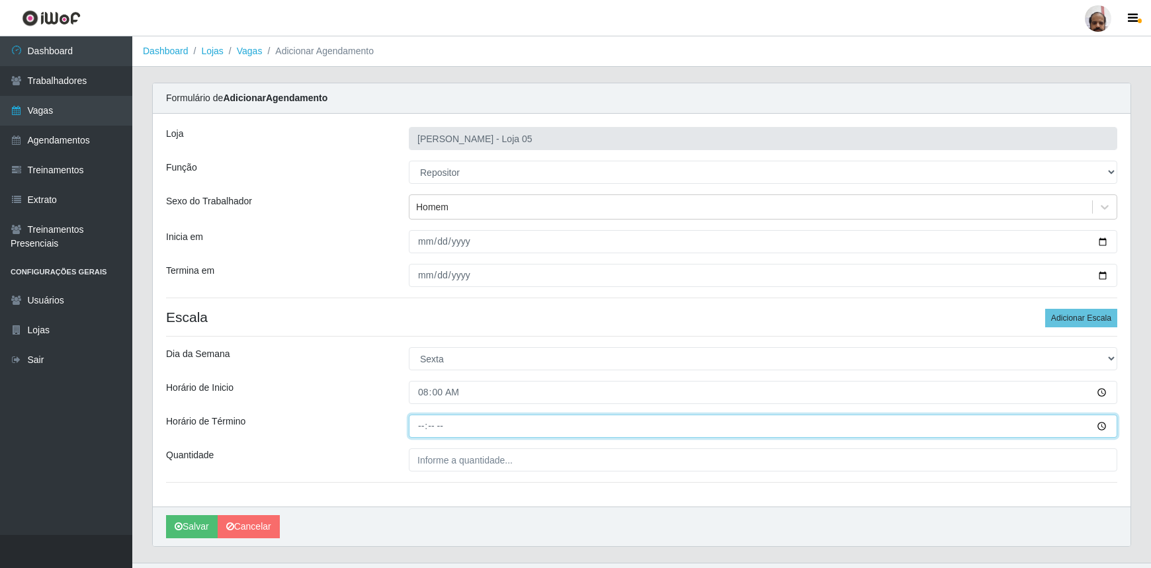
click at [418, 429] on input "Horário de Término" at bounding box center [763, 426] width 708 height 23
type input "14:00"
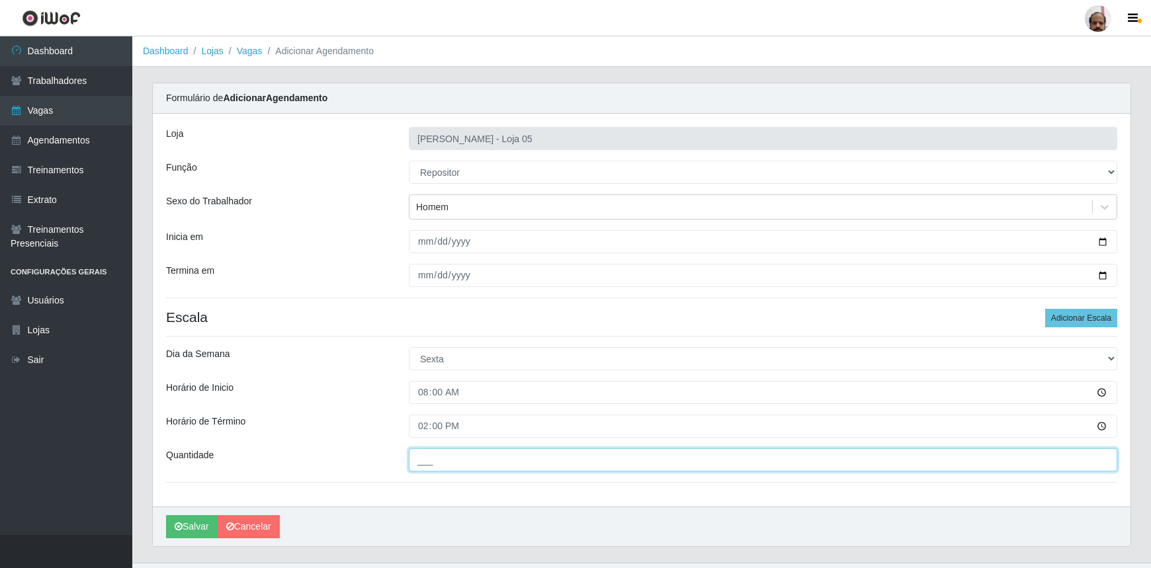
click at [421, 458] on input "___" at bounding box center [763, 459] width 708 height 23
type input "2__"
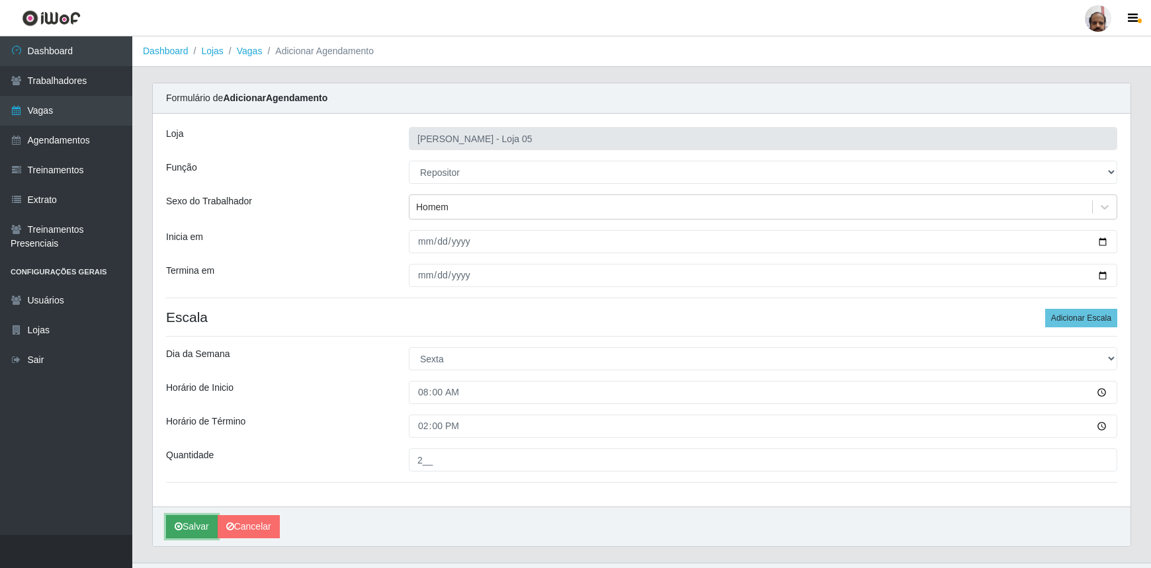
click at [202, 526] on button "Salvar" at bounding box center [192, 526] width 52 height 23
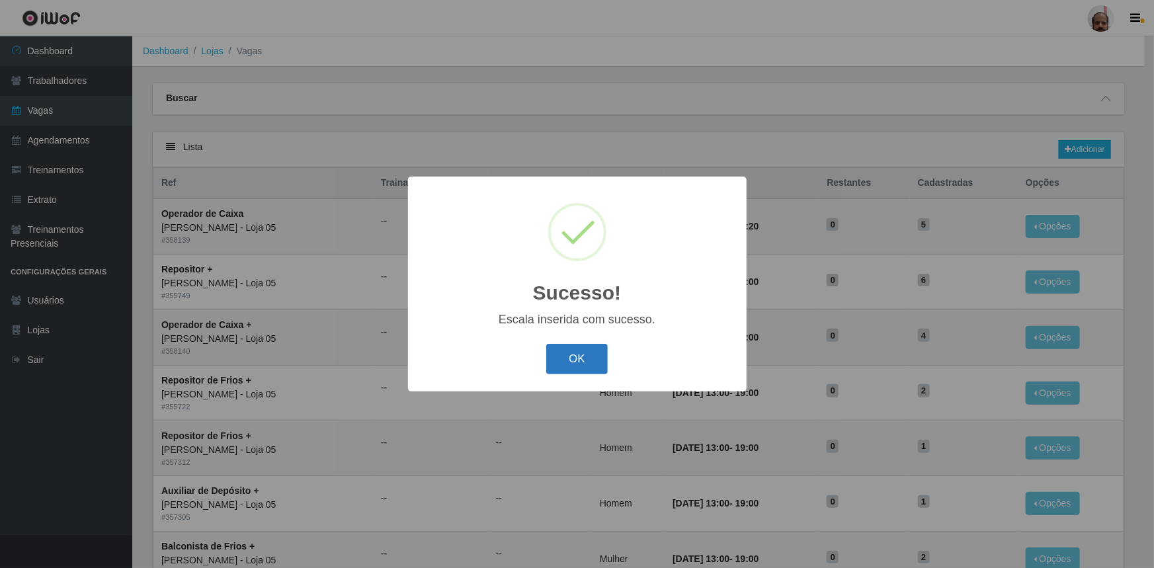
click at [601, 348] on button "OK" at bounding box center [577, 359] width 62 height 31
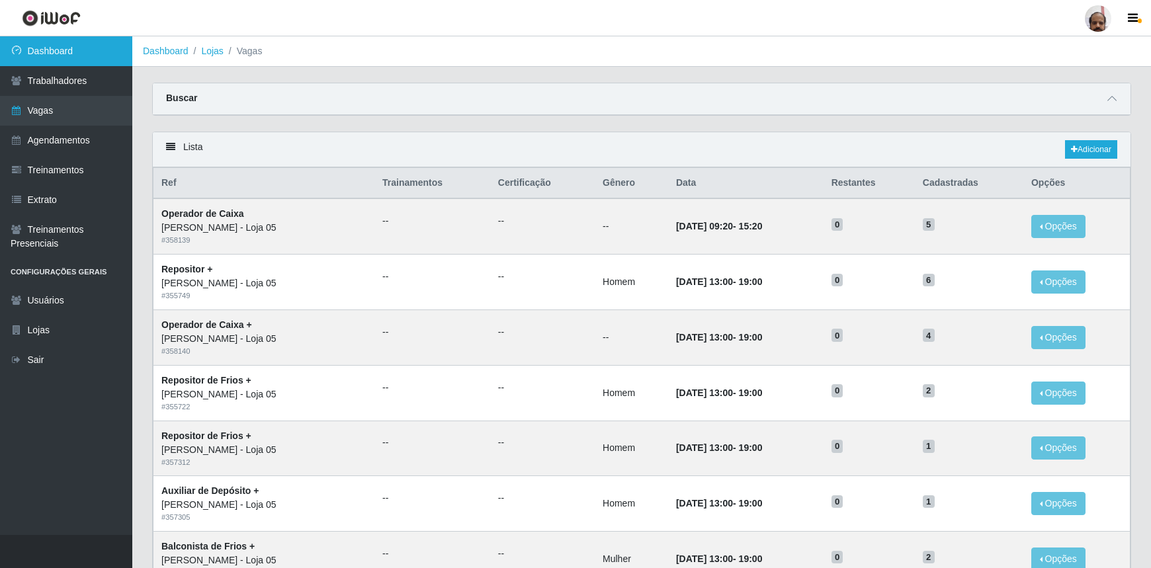
click at [110, 54] on link "Dashboard" at bounding box center [66, 51] width 132 height 30
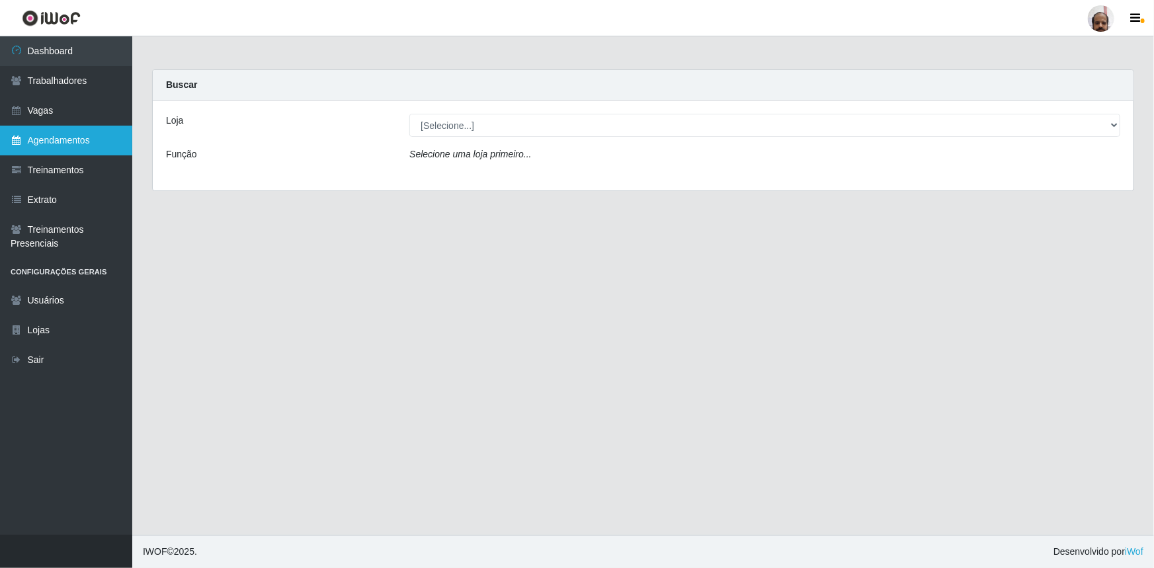
click at [67, 139] on link "Agendamentos" at bounding box center [66, 141] width 132 height 30
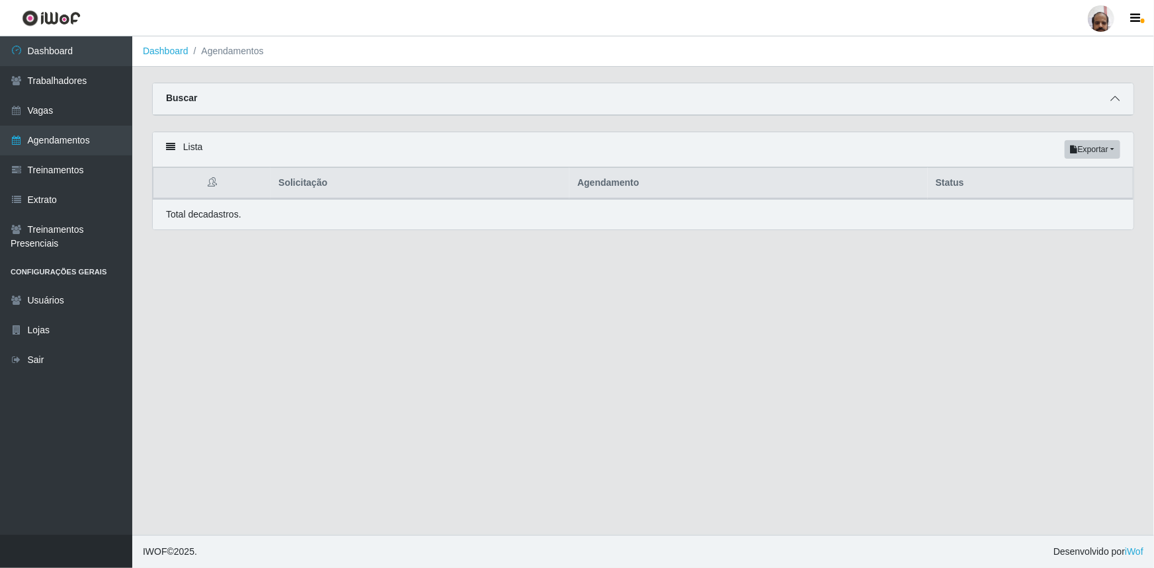
click at [1121, 104] on span at bounding box center [1115, 98] width 16 height 15
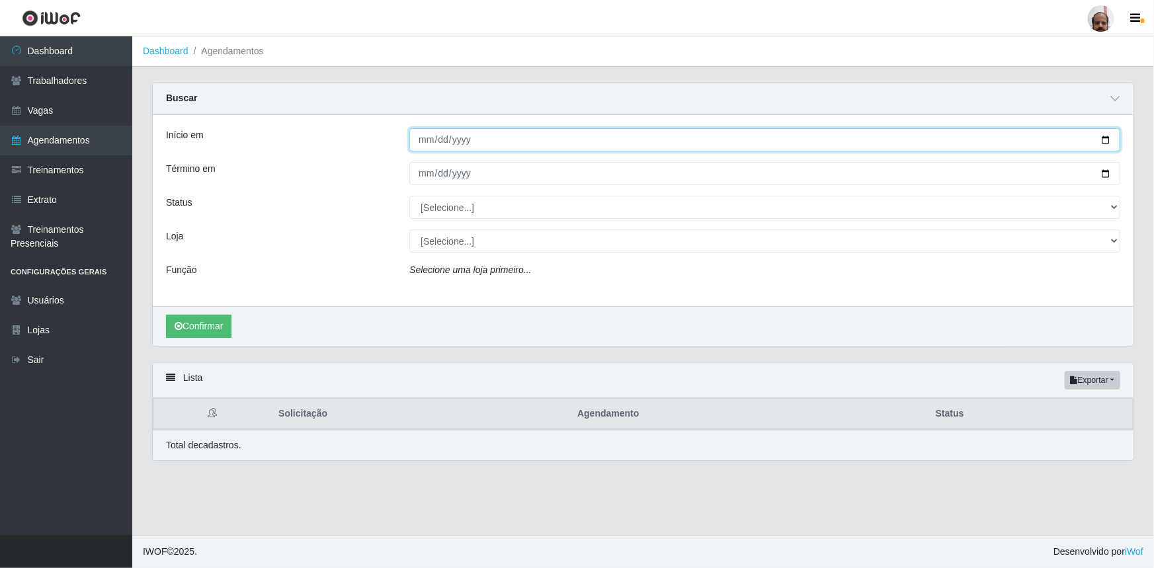
click at [1102, 142] on input "Início em" at bounding box center [764, 139] width 711 height 23
type input "[DATE]"
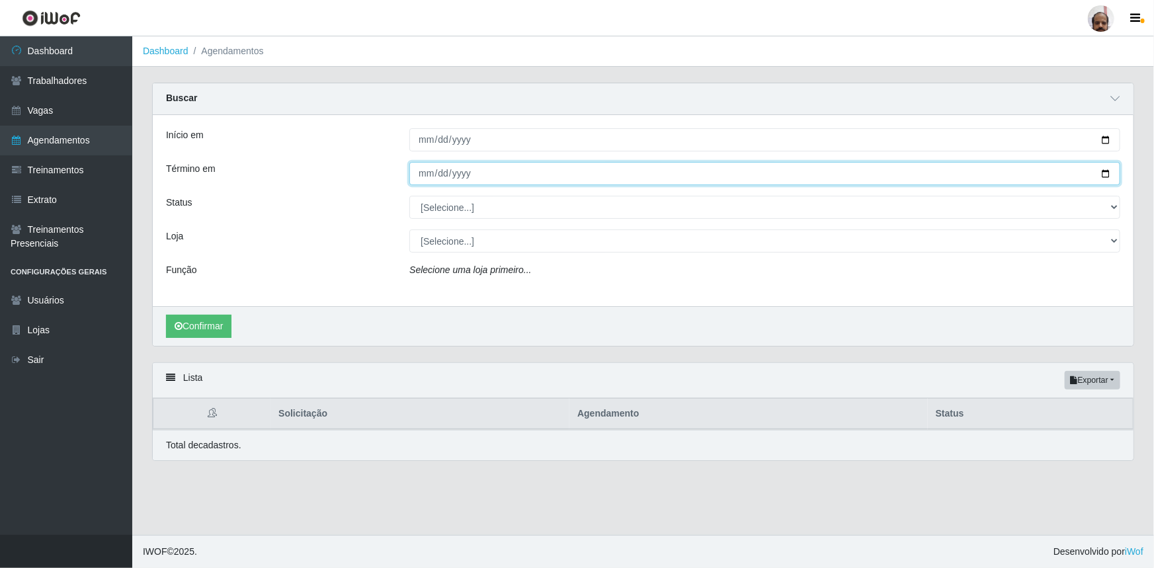
click at [1104, 172] on input "Término em" at bounding box center [764, 173] width 711 height 23
type input "[DATE]"
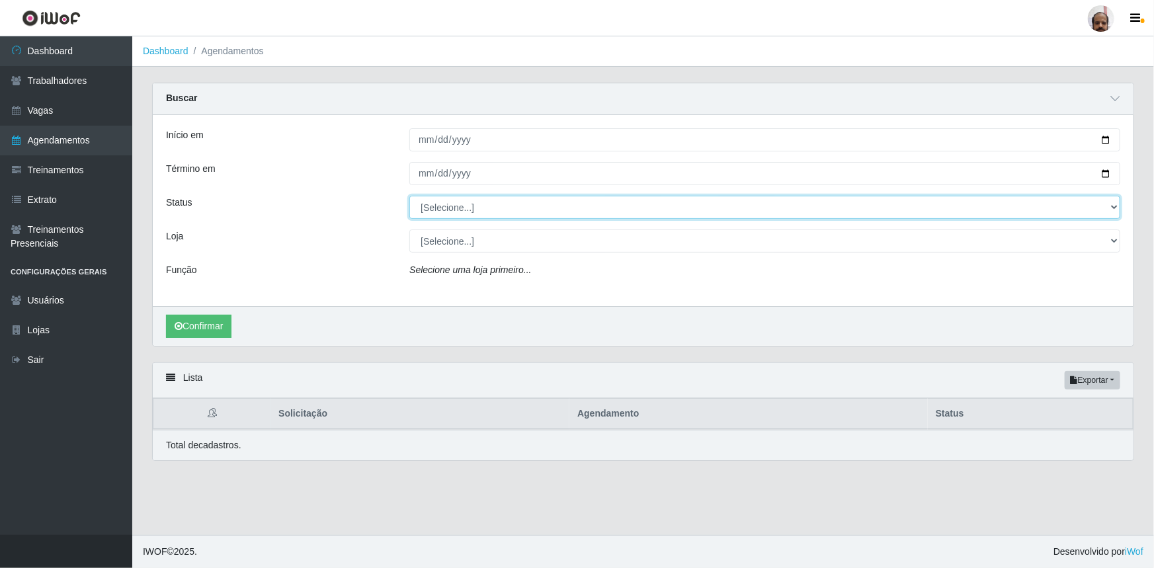
click at [1112, 209] on select "[Selecione...] AGENDADO AGUARDANDO LIBERAR EM ANDAMENTO EM REVISÃO FINALIZADO C…" at bounding box center [764, 207] width 711 height 23
select select "AGENDADO"
click at [409, 196] on select "[Selecione...] AGENDADO AGUARDANDO LIBERAR EM ANDAMENTO EM REVISÃO FINALIZADO C…" at bounding box center [764, 207] width 711 height 23
click at [1111, 241] on select "[Selecione...] Mar Vermelho - Loja 05" at bounding box center [764, 240] width 711 height 23
select select "252"
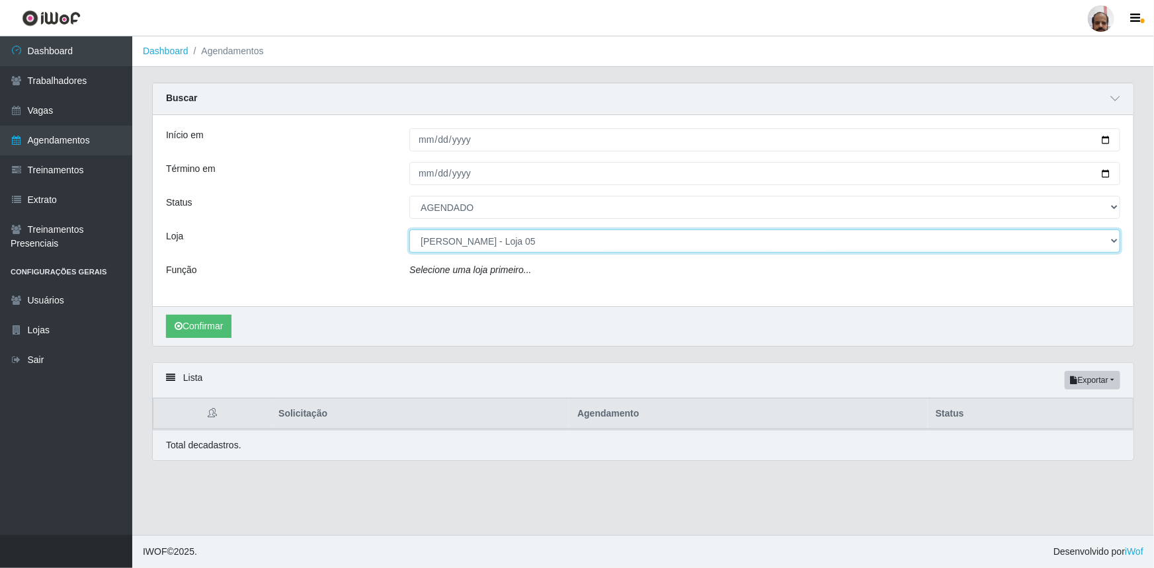
click at [409, 229] on select "[Selecione...] Mar Vermelho - Loja 05" at bounding box center [764, 240] width 711 height 23
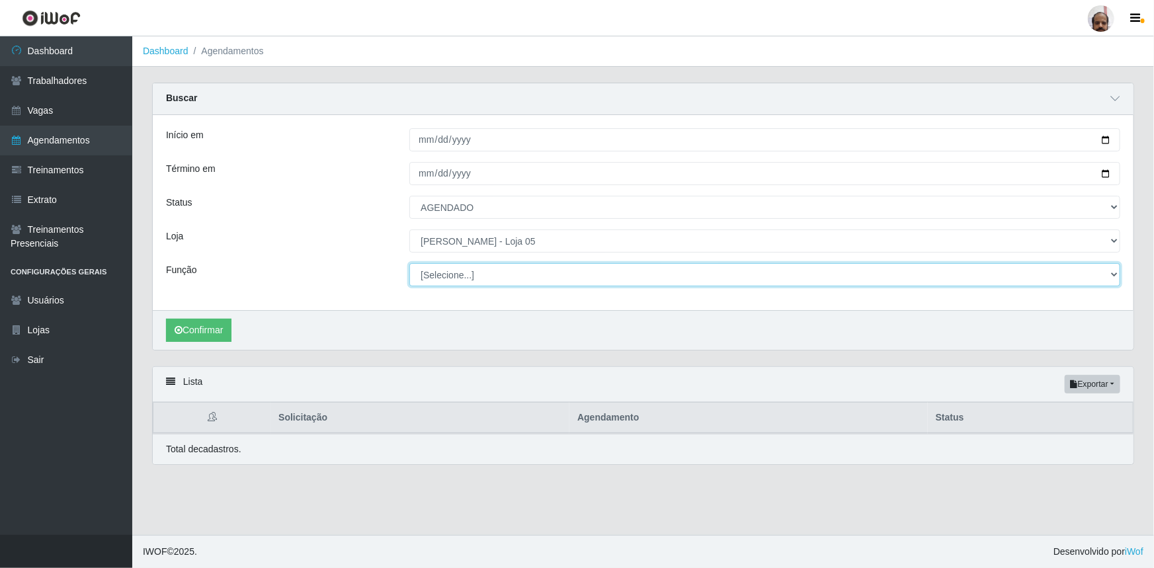
click at [1112, 276] on select "[Selecione...] ASG ASG + ASG ++ Auxiliar de Depósito Auxiliar de Depósito + Aux…" at bounding box center [764, 274] width 711 height 23
select select "1"
click at [409, 263] on select "[Selecione...] ASG ASG + ASG ++ Auxiliar de Depósito Auxiliar de Depósito + Aux…" at bounding box center [764, 274] width 711 height 23
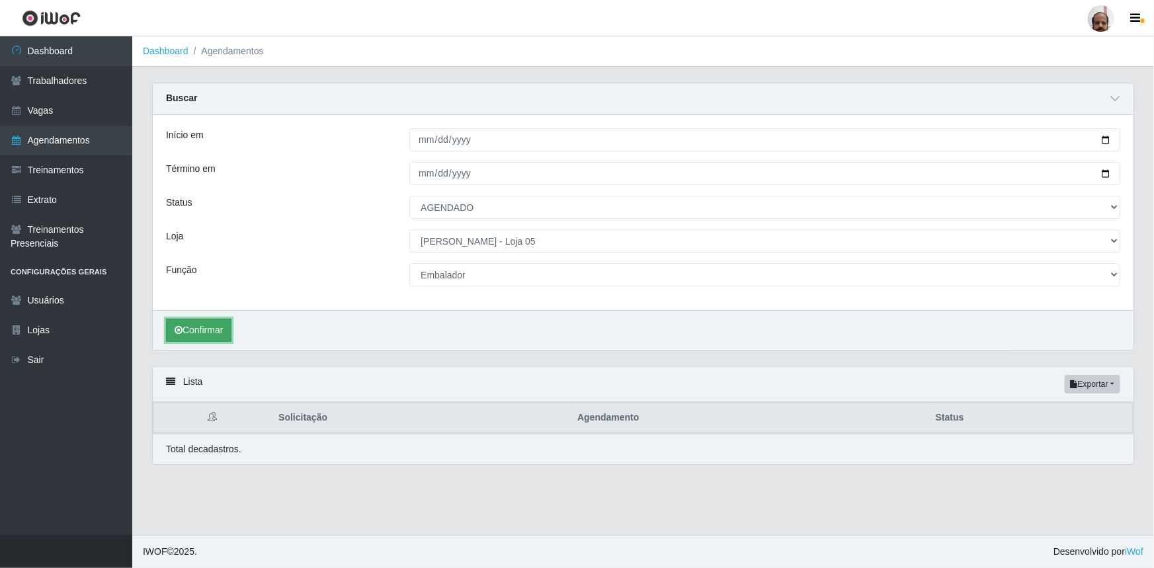
click at [206, 326] on button "Confirmar" at bounding box center [198, 330] width 65 height 23
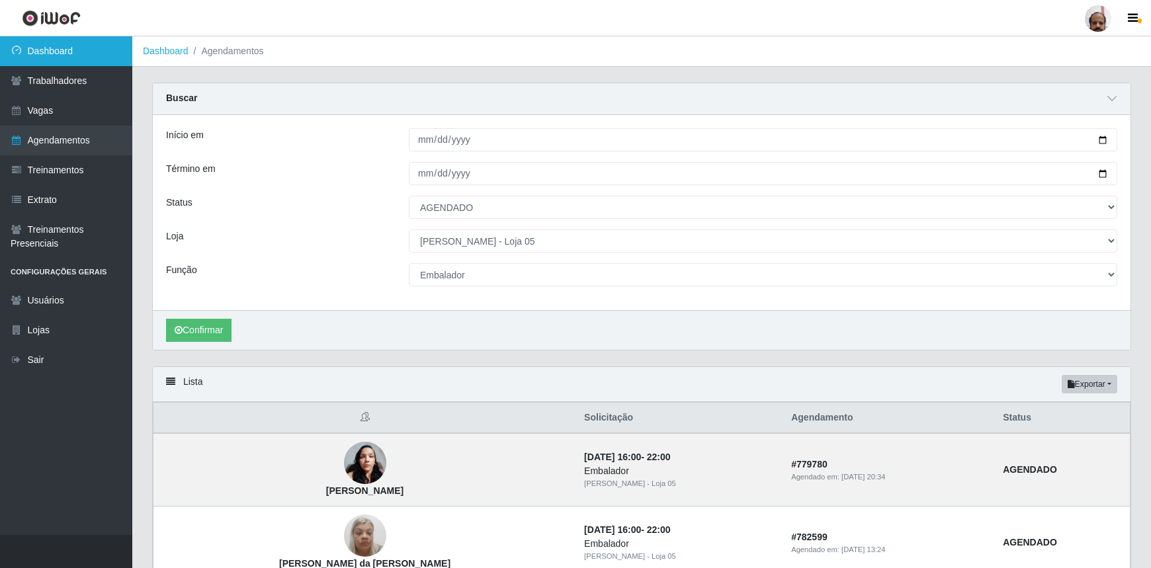
drag, startPoint x: 77, startPoint y: 56, endPoint x: 79, endPoint y: 62, distance: 6.9
click at [77, 56] on link "Dashboard" at bounding box center [66, 51] width 132 height 30
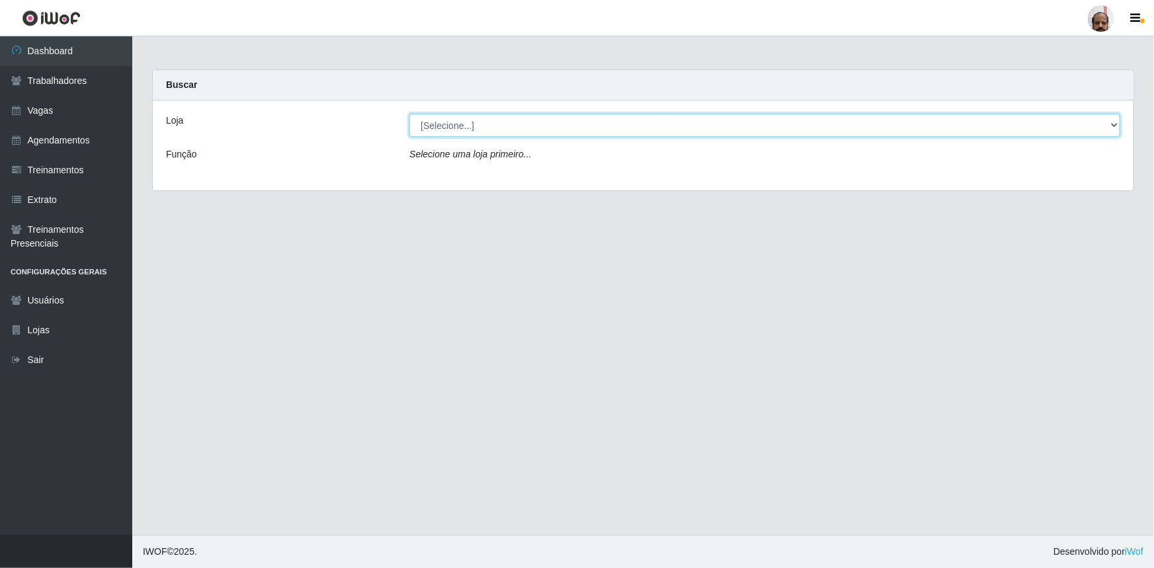
click at [1113, 125] on select "[Selecione...] Mar Vermelho - Loja 05" at bounding box center [764, 125] width 711 height 23
select select "252"
click at [409, 114] on select "[Selecione...] Mar Vermelho - Loja 05" at bounding box center [764, 125] width 711 height 23
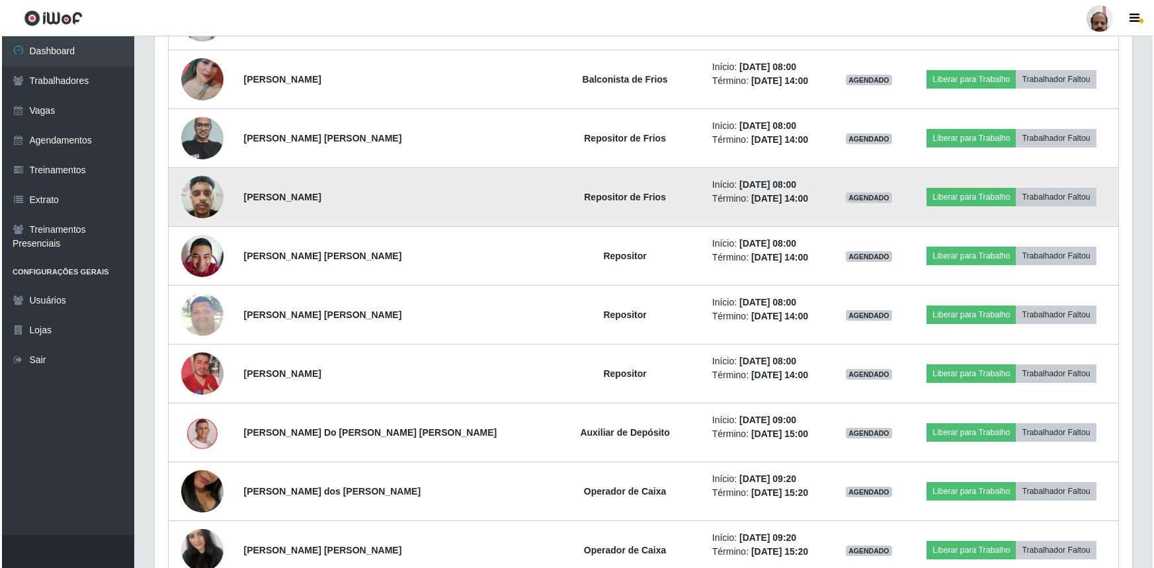
scroll to position [841, 0]
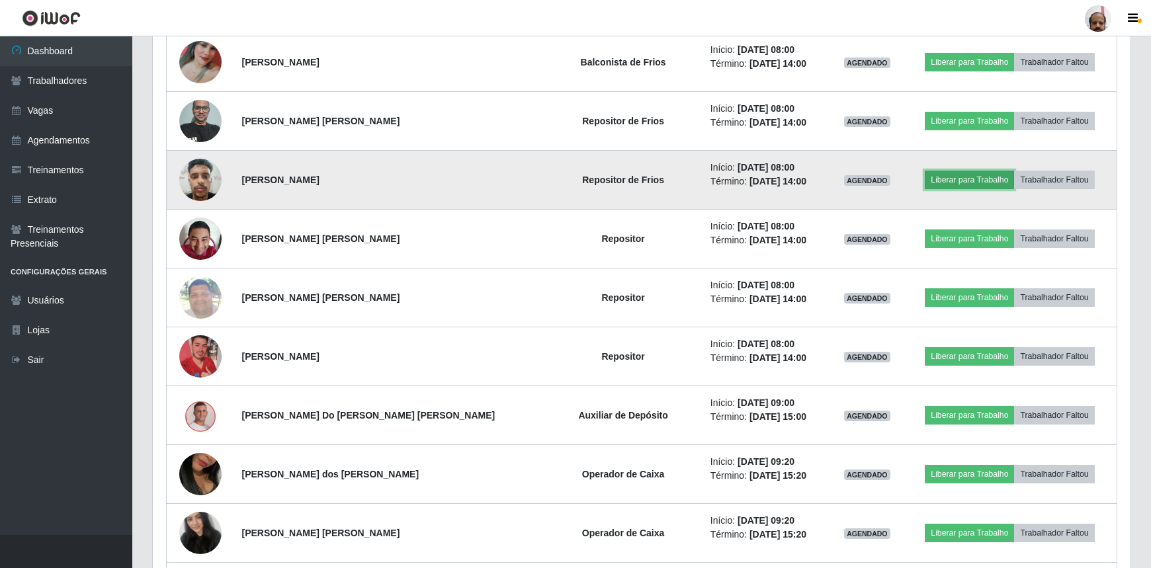
click at [953, 178] on button "Liberar para Trabalho" at bounding box center [969, 180] width 89 height 19
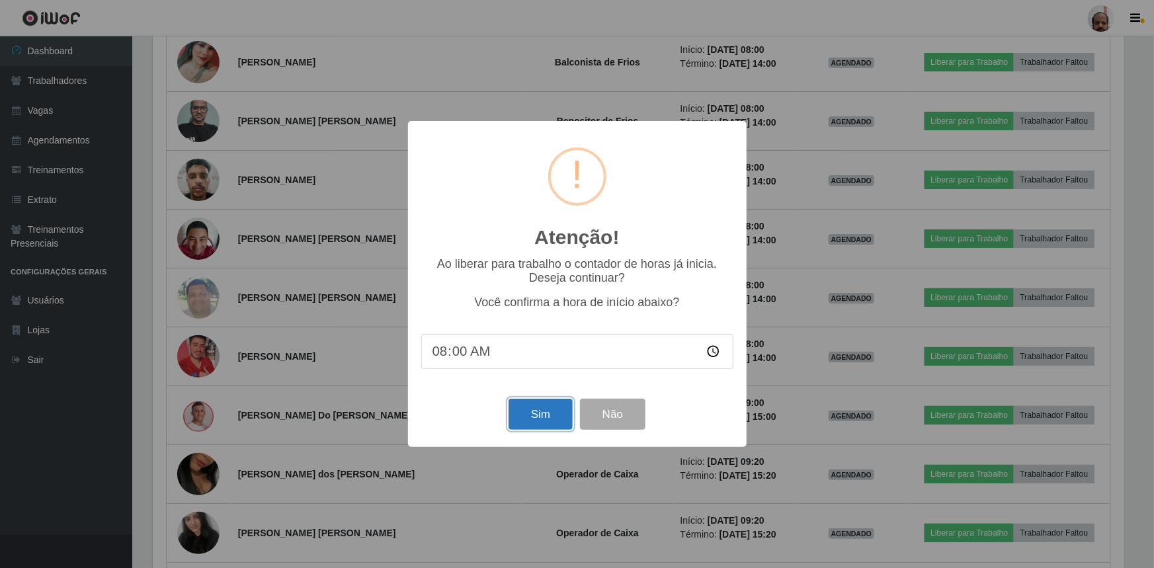
click at [542, 417] on button "Sim" at bounding box center [541, 414] width 64 height 31
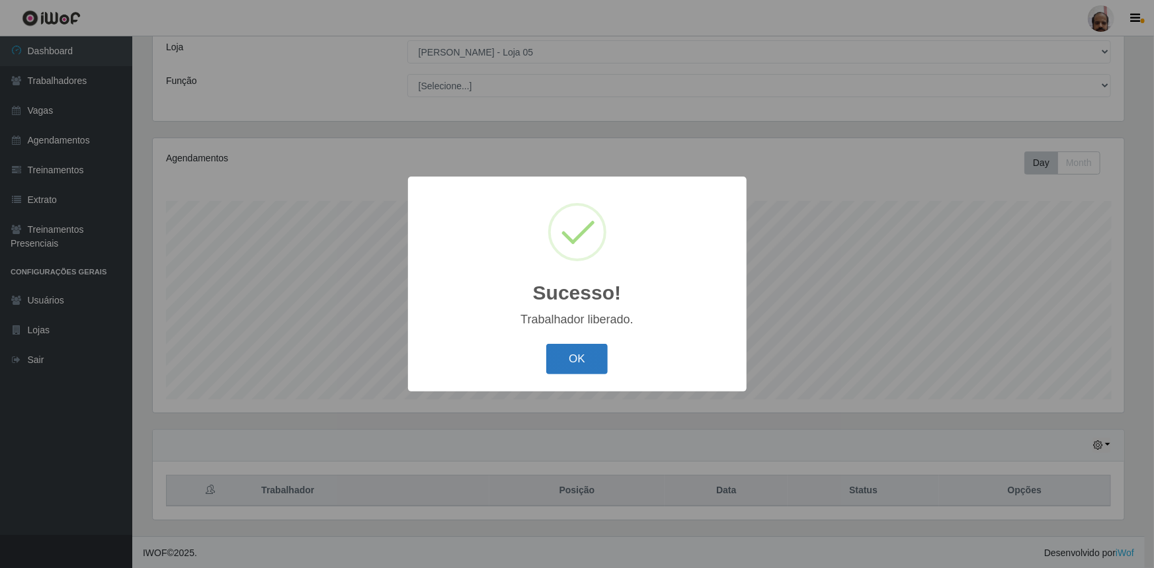
click at [569, 356] on button "OK" at bounding box center [577, 359] width 62 height 31
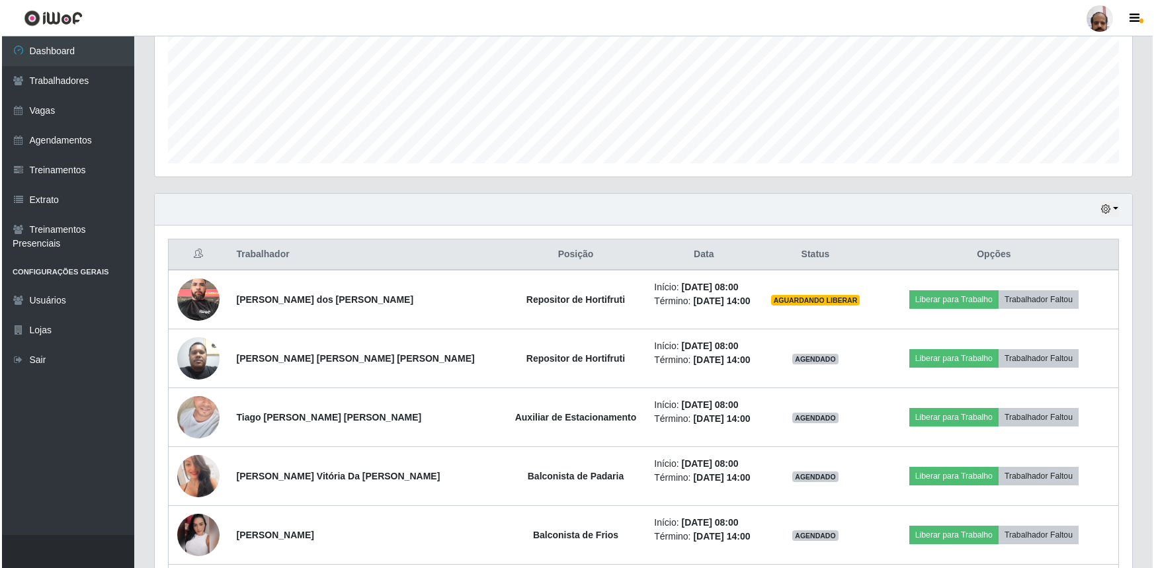
scroll to position [314, 0]
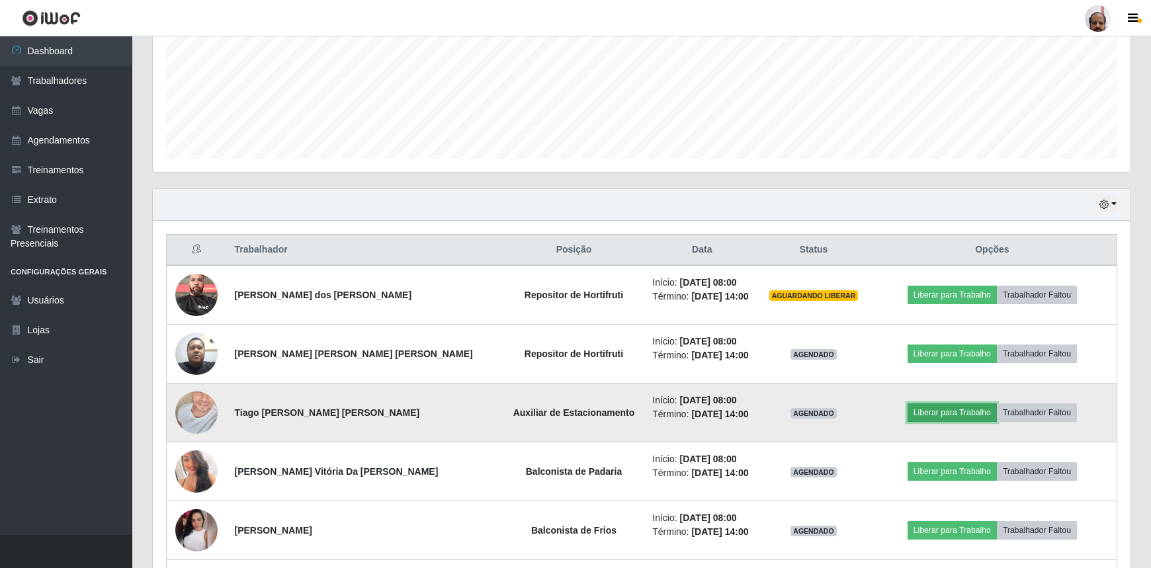
click at [941, 410] on button "Liberar para Trabalho" at bounding box center [951, 412] width 89 height 19
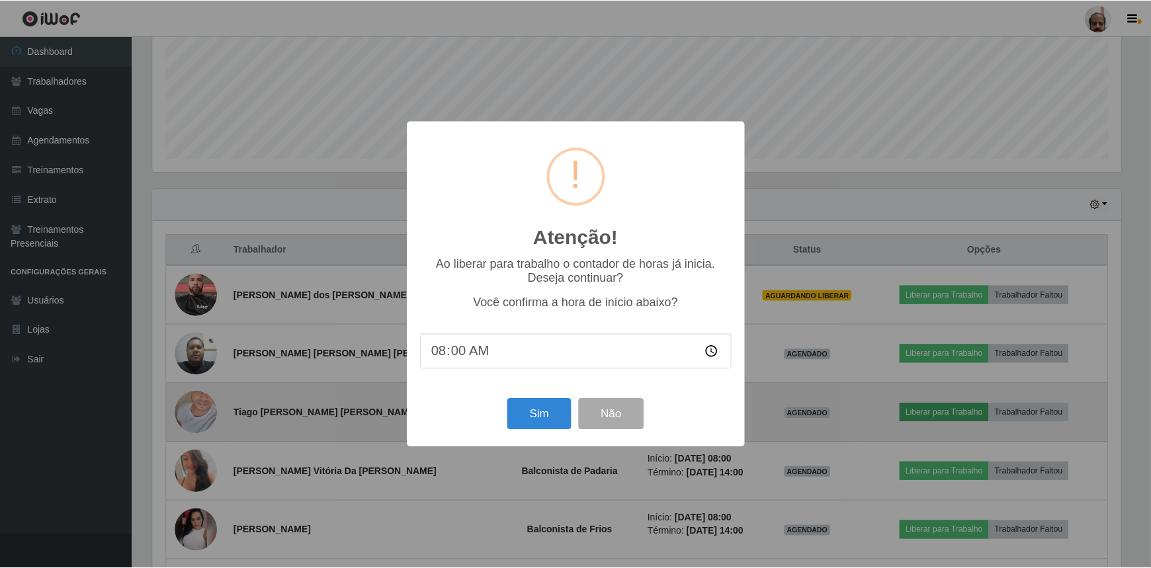
scroll to position [274, 972]
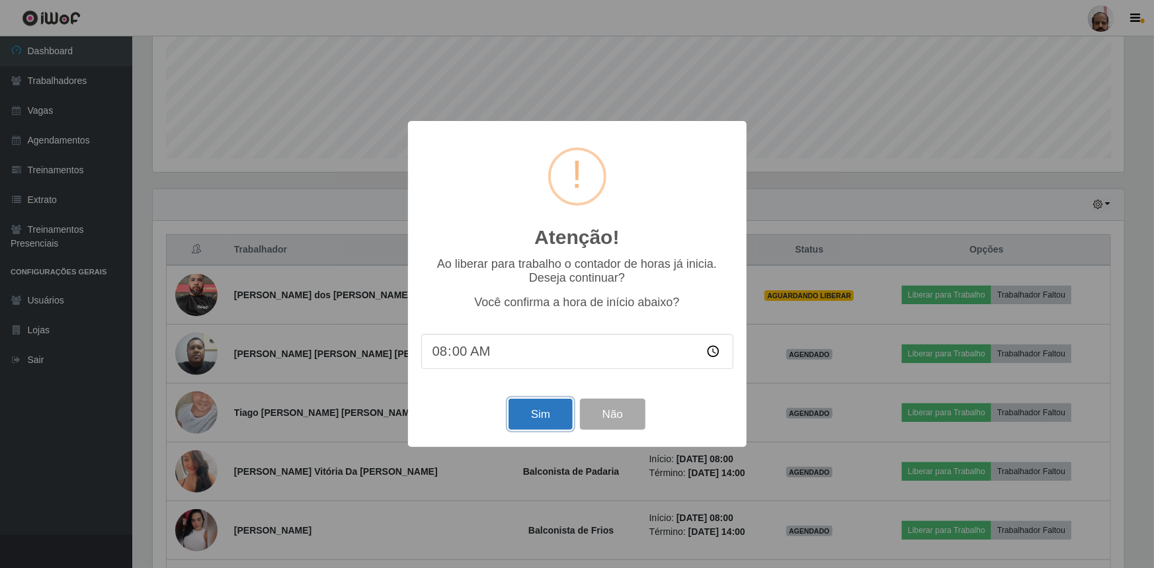
click at [540, 417] on button "Sim" at bounding box center [541, 414] width 64 height 31
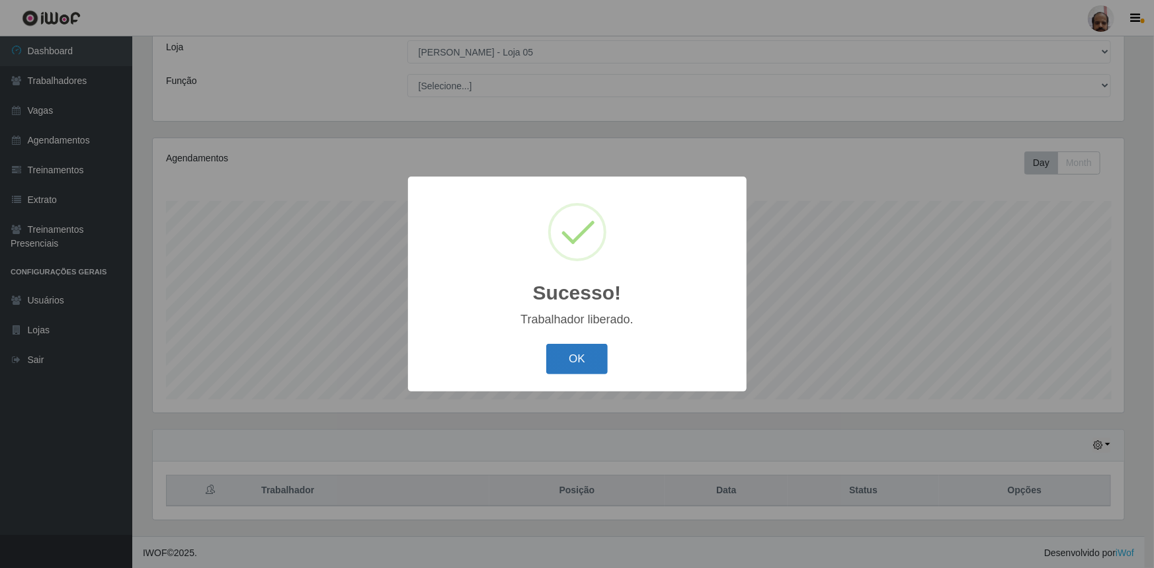
click at [588, 362] on button "OK" at bounding box center [577, 359] width 62 height 31
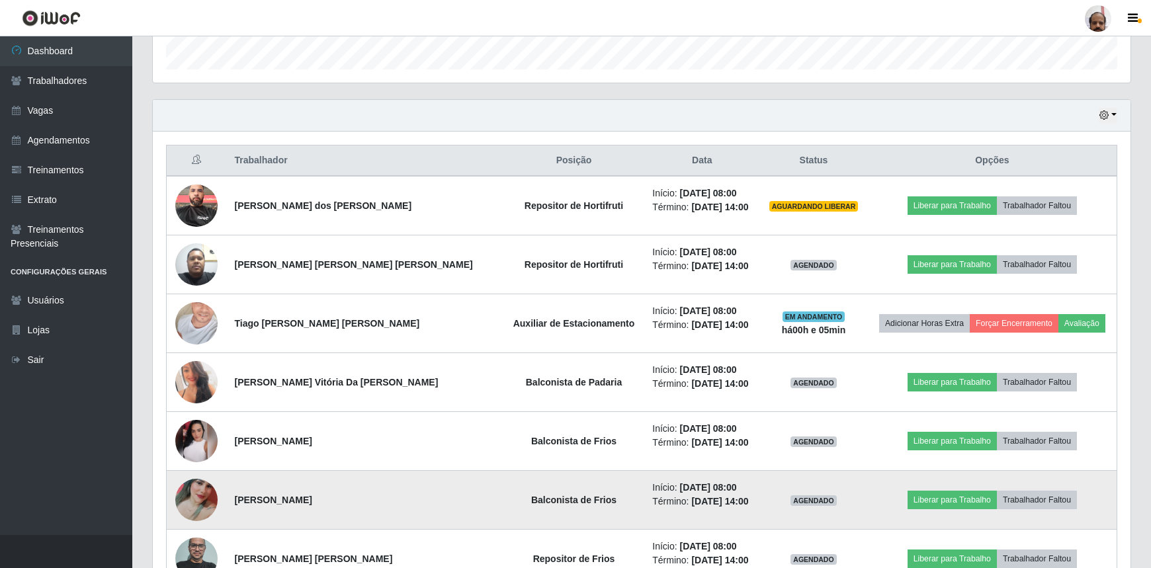
scroll to position [434, 0]
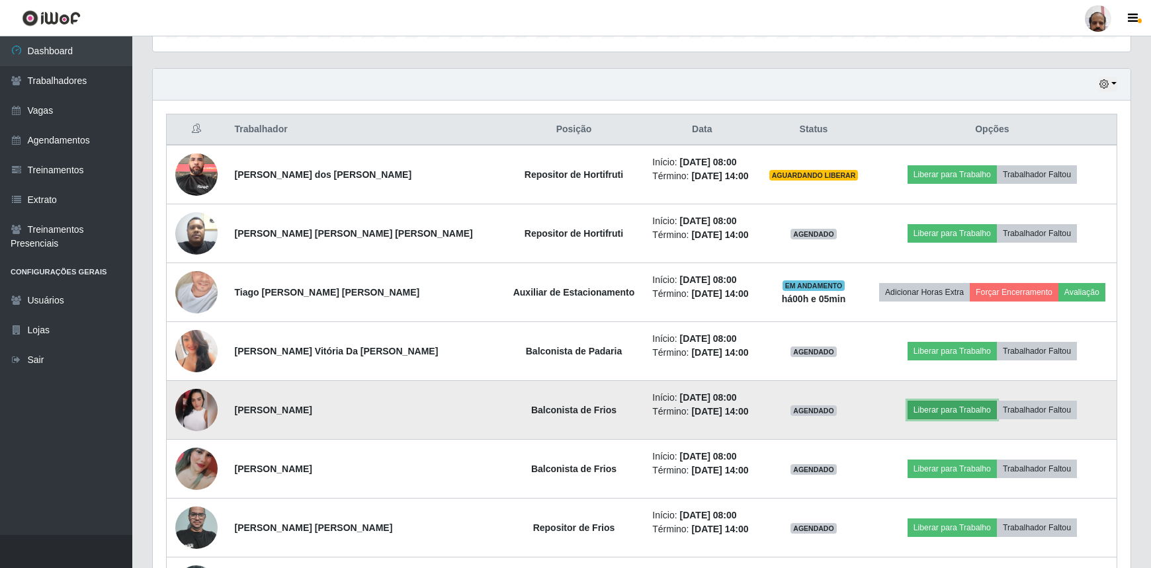
click at [930, 405] on button "Liberar para Trabalho" at bounding box center [951, 410] width 89 height 19
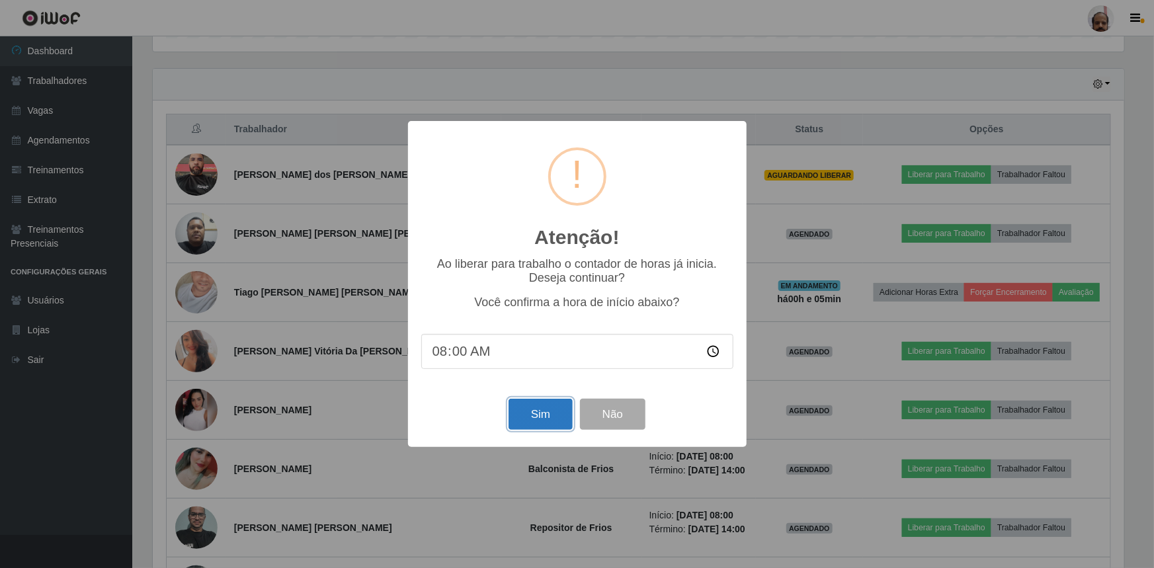
click at [540, 419] on button "Sim" at bounding box center [541, 414] width 64 height 31
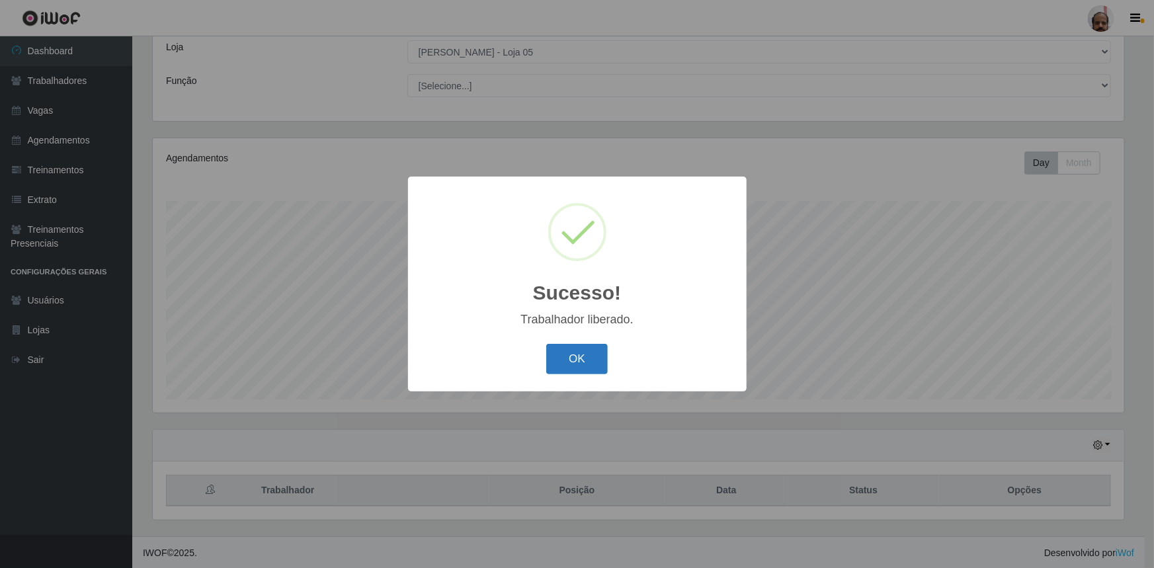
click at [591, 352] on button "OK" at bounding box center [577, 359] width 62 height 31
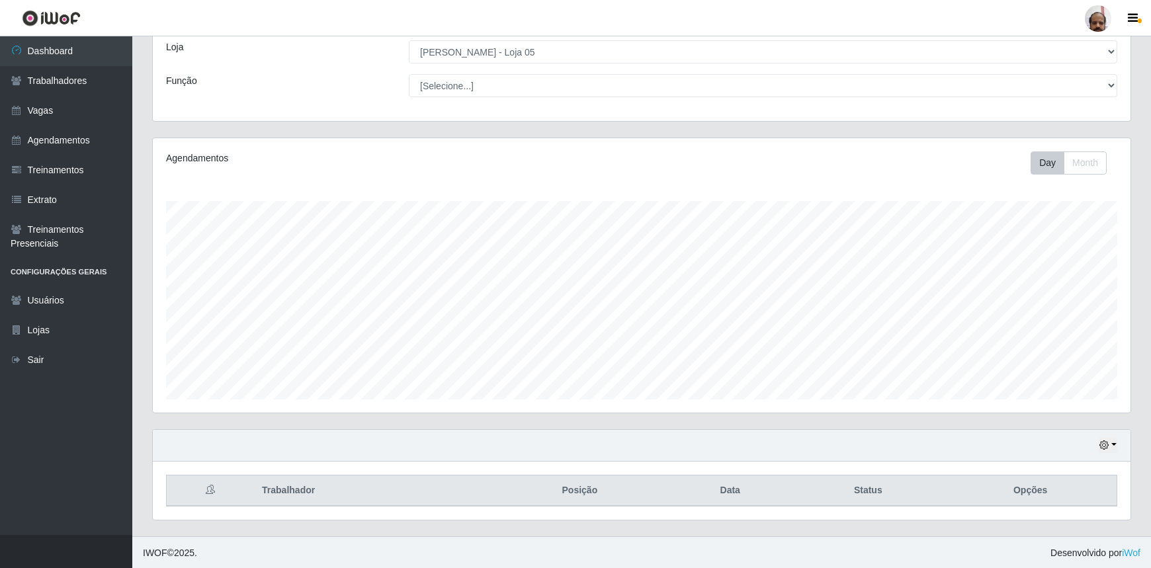
scroll to position [661061, 660357]
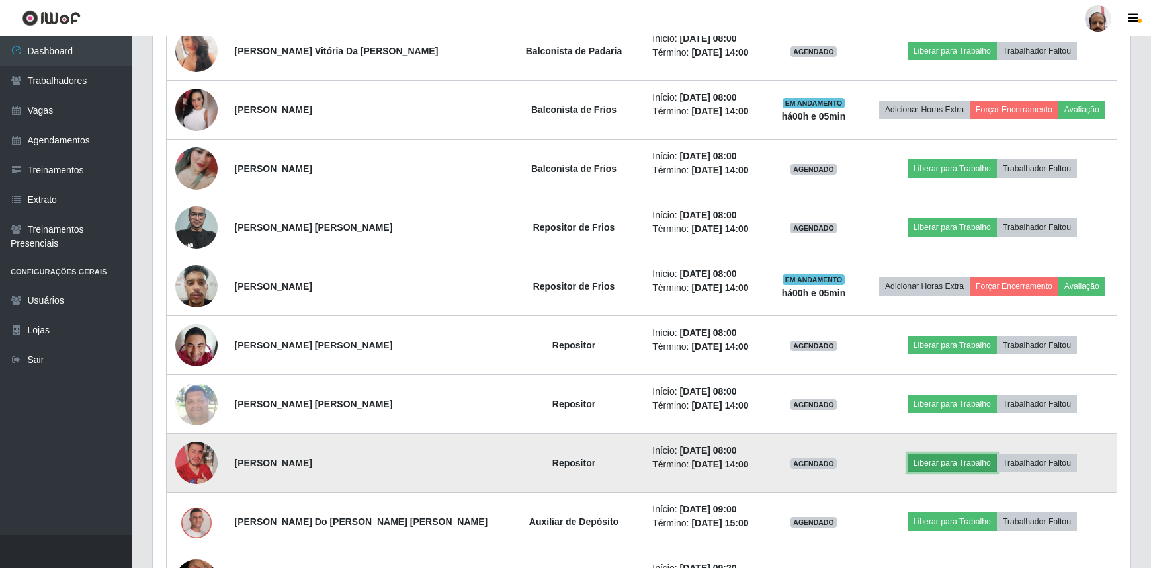
click at [940, 460] on button "Liberar para Trabalho" at bounding box center [951, 463] width 89 height 19
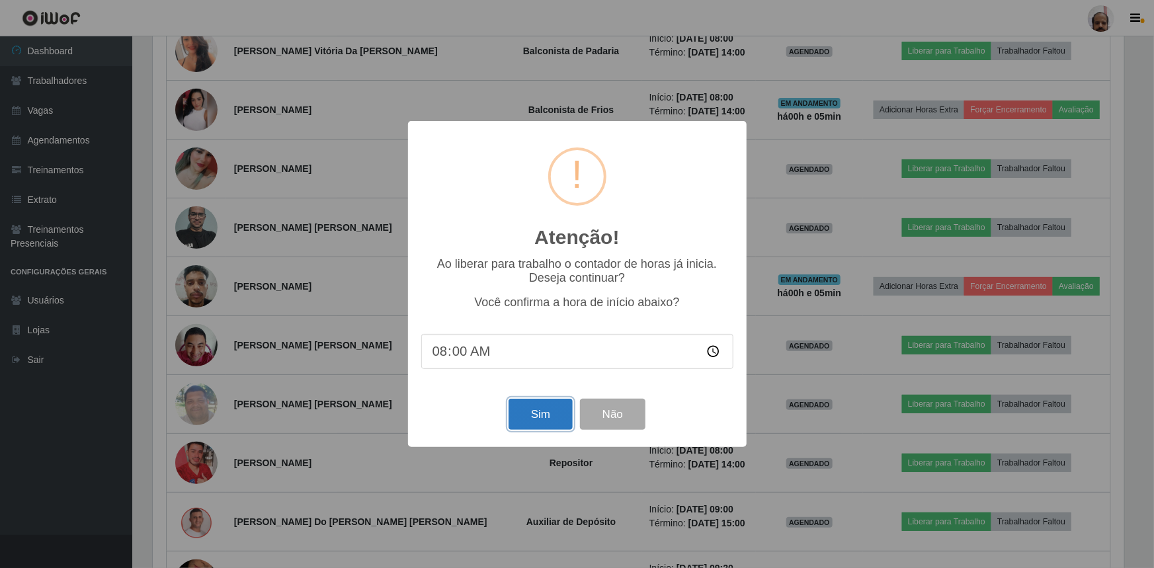
click at [556, 414] on button "Sim" at bounding box center [541, 414] width 64 height 31
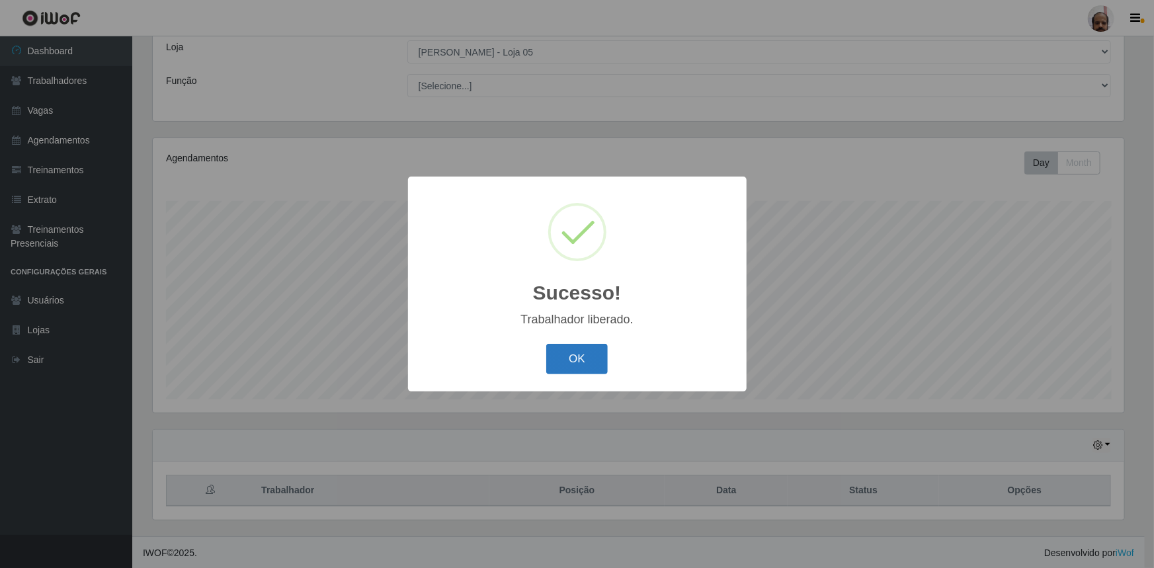
click at [584, 356] on button "OK" at bounding box center [577, 359] width 62 height 31
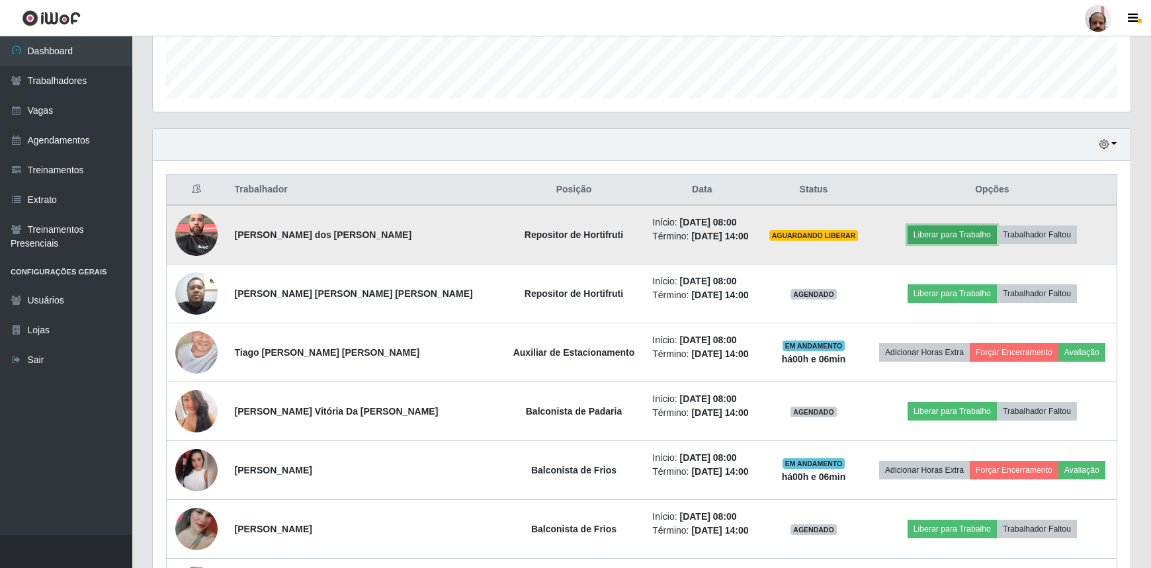
click at [931, 235] on button "Liberar para Trabalho" at bounding box center [951, 235] width 89 height 19
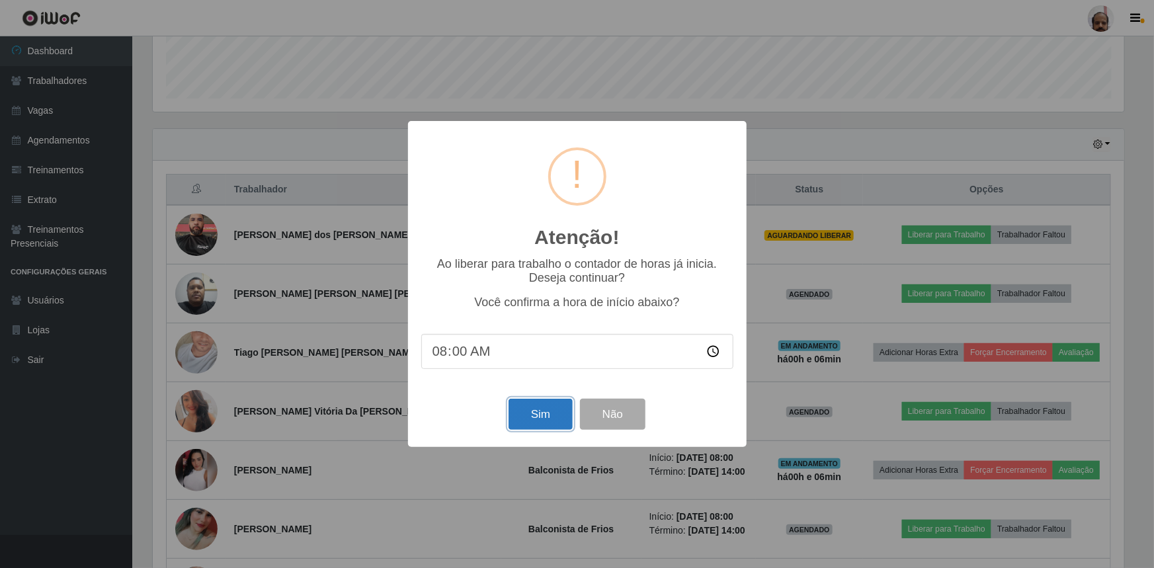
click at [546, 417] on button "Sim" at bounding box center [541, 414] width 64 height 31
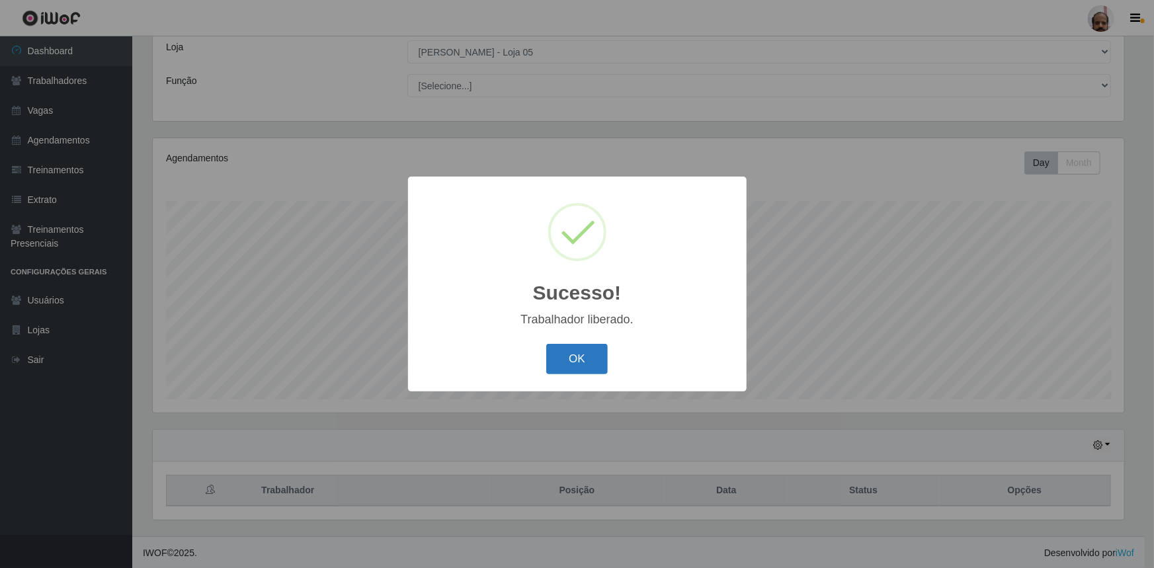
click at [577, 356] on button "OK" at bounding box center [577, 359] width 62 height 31
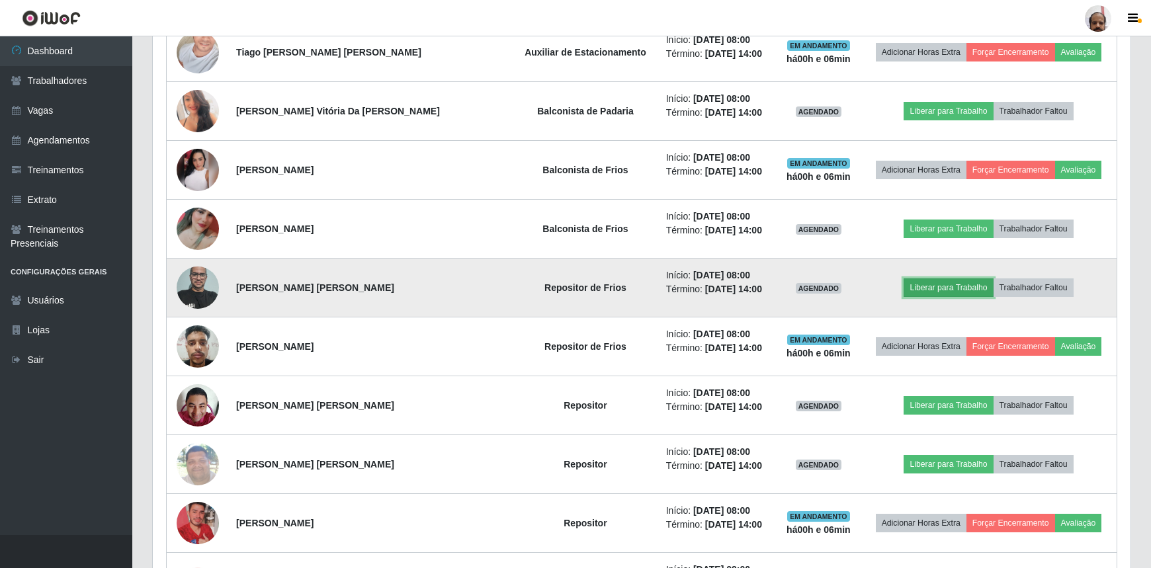
click at [954, 289] on button "Liberar para Trabalho" at bounding box center [947, 287] width 89 height 19
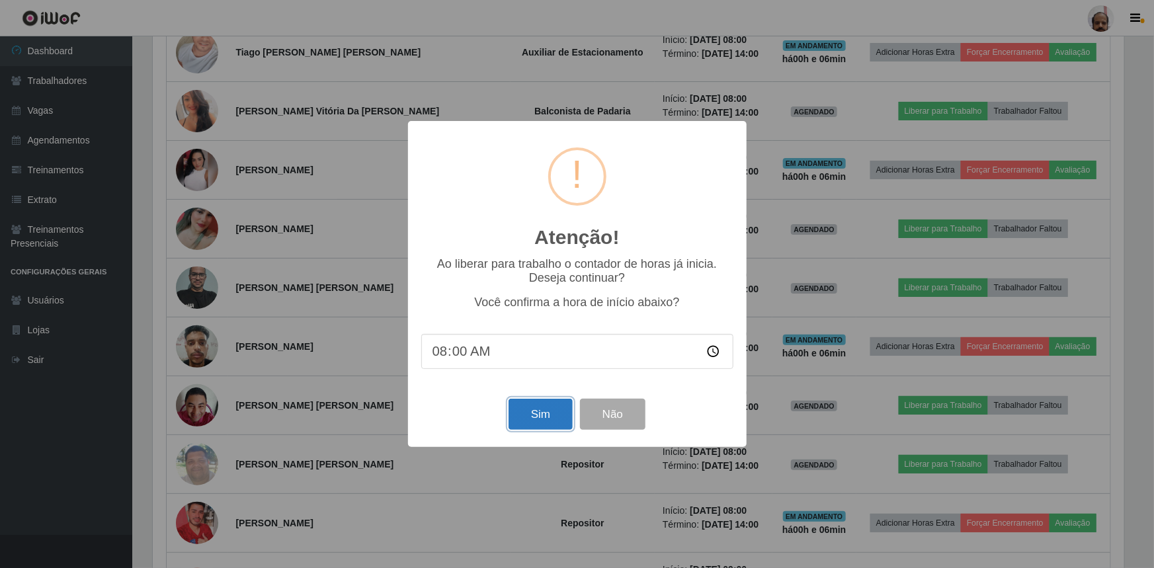
click at [530, 413] on button "Sim" at bounding box center [541, 414] width 64 height 31
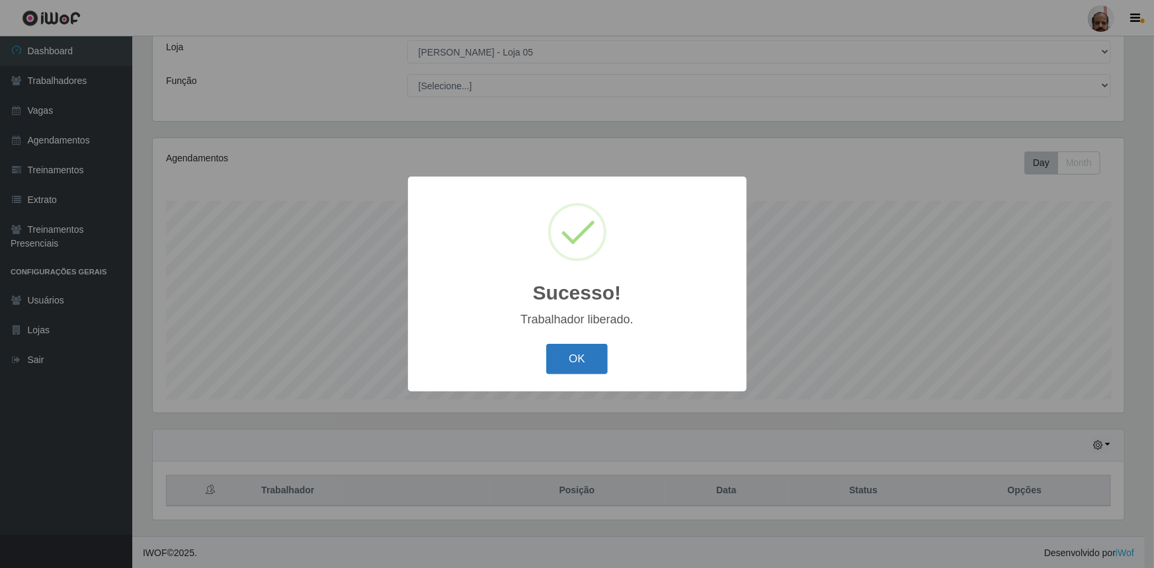
click at [581, 357] on button "OK" at bounding box center [577, 359] width 62 height 31
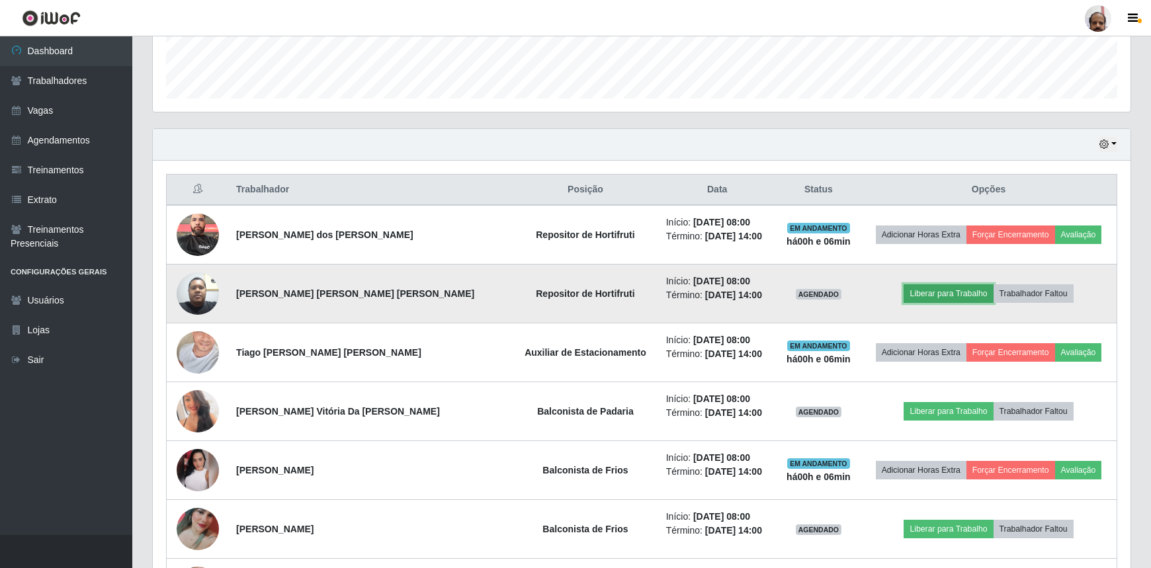
click at [928, 296] on button "Liberar para Trabalho" at bounding box center [947, 293] width 89 height 19
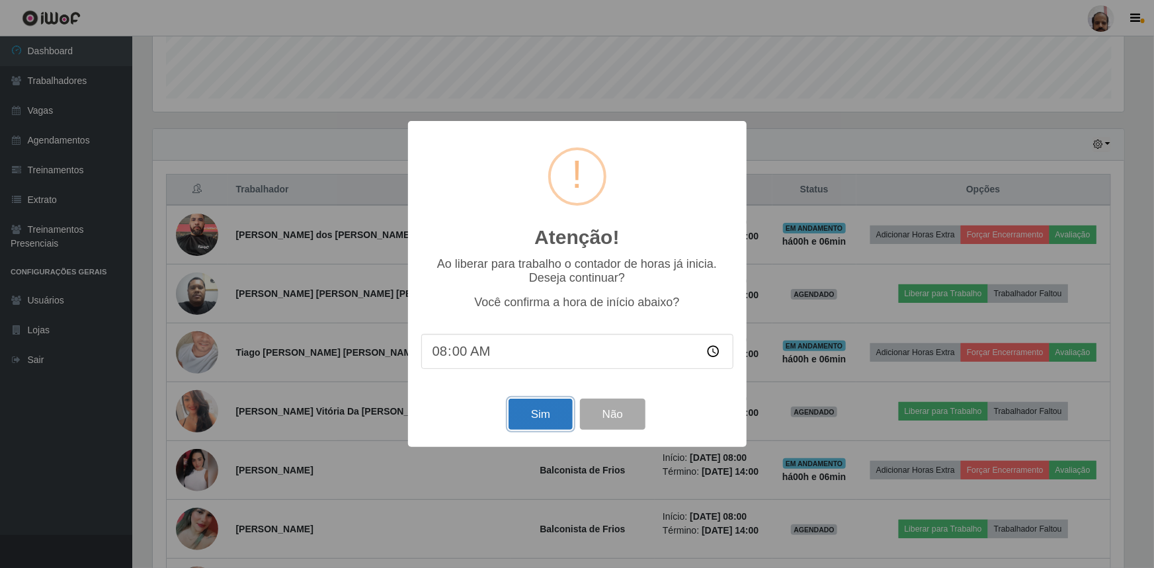
click at [521, 424] on button "Sim" at bounding box center [541, 414] width 64 height 31
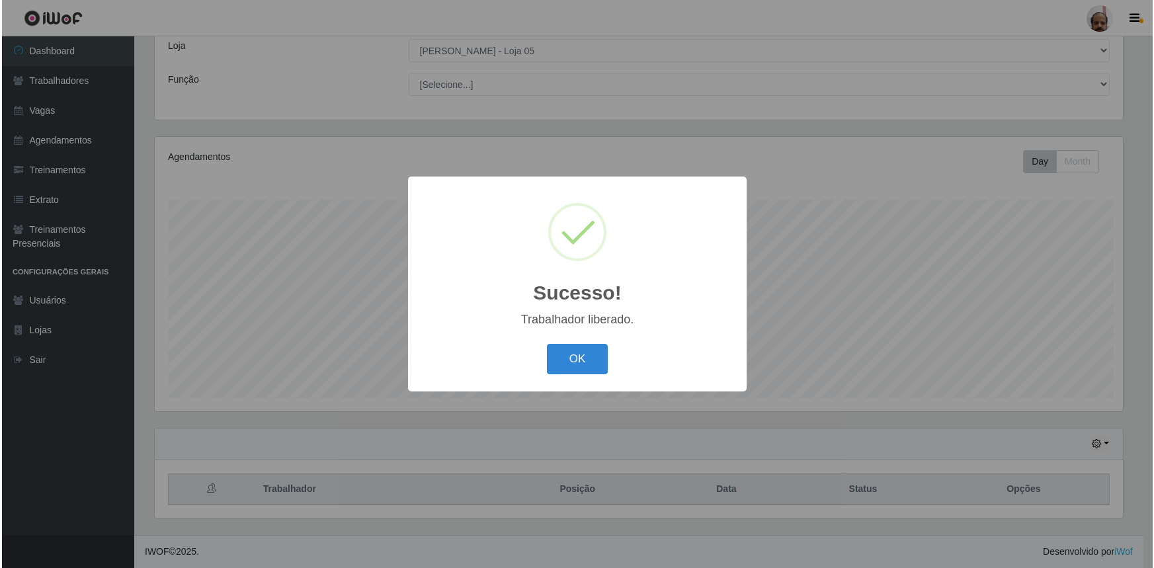
scroll to position [661061, 660363]
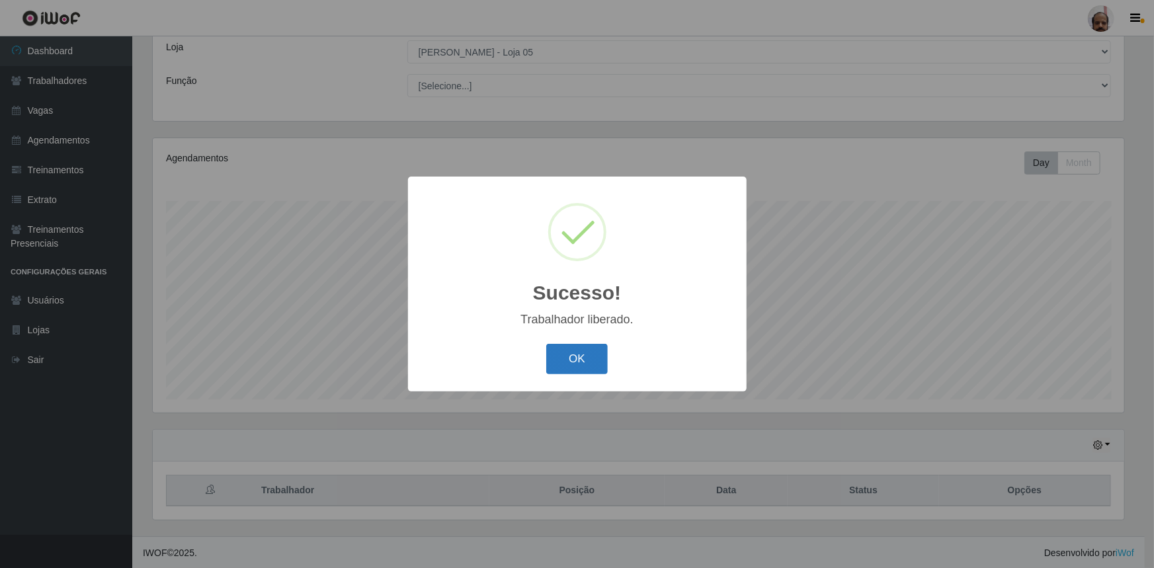
click at [585, 357] on button "OK" at bounding box center [577, 359] width 62 height 31
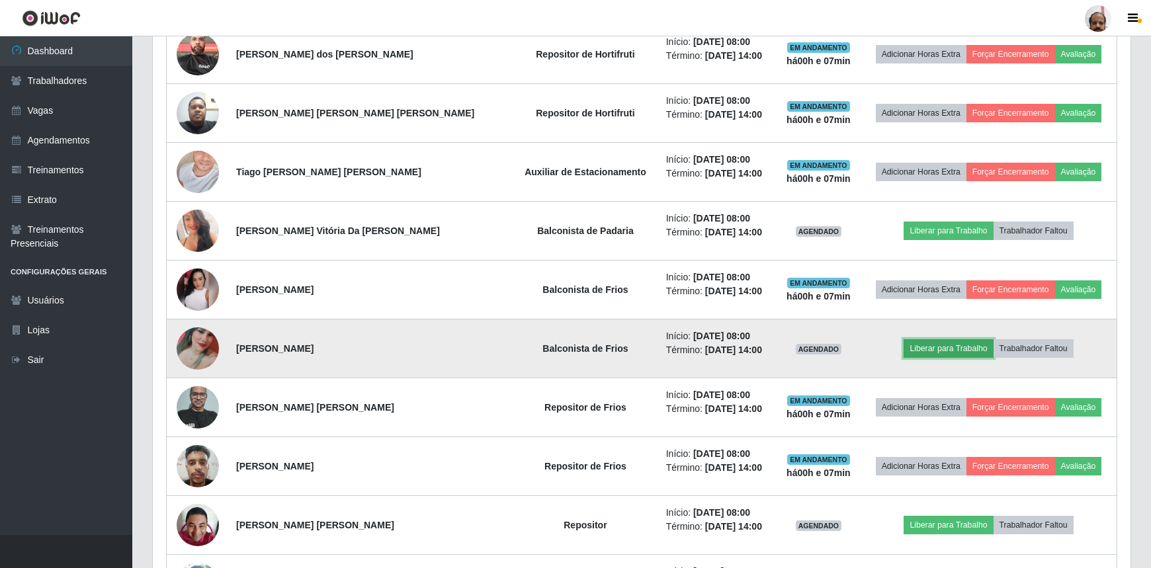
click at [950, 349] on button "Liberar para Trabalho" at bounding box center [947, 348] width 89 height 19
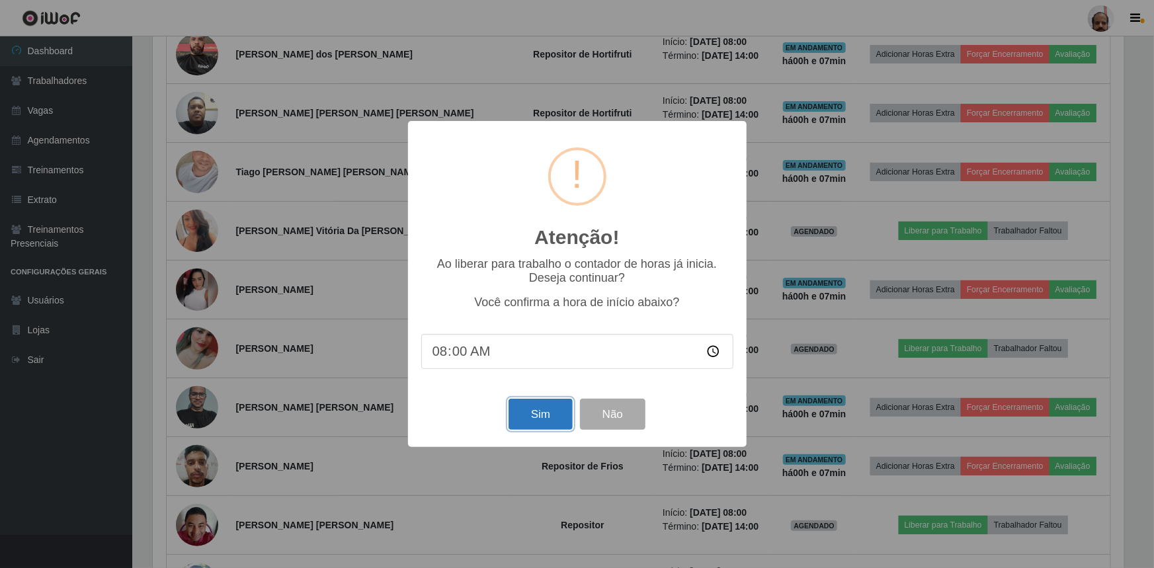
click at [535, 421] on button "Sim" at bounding box center [541, 414] width 64 height 31
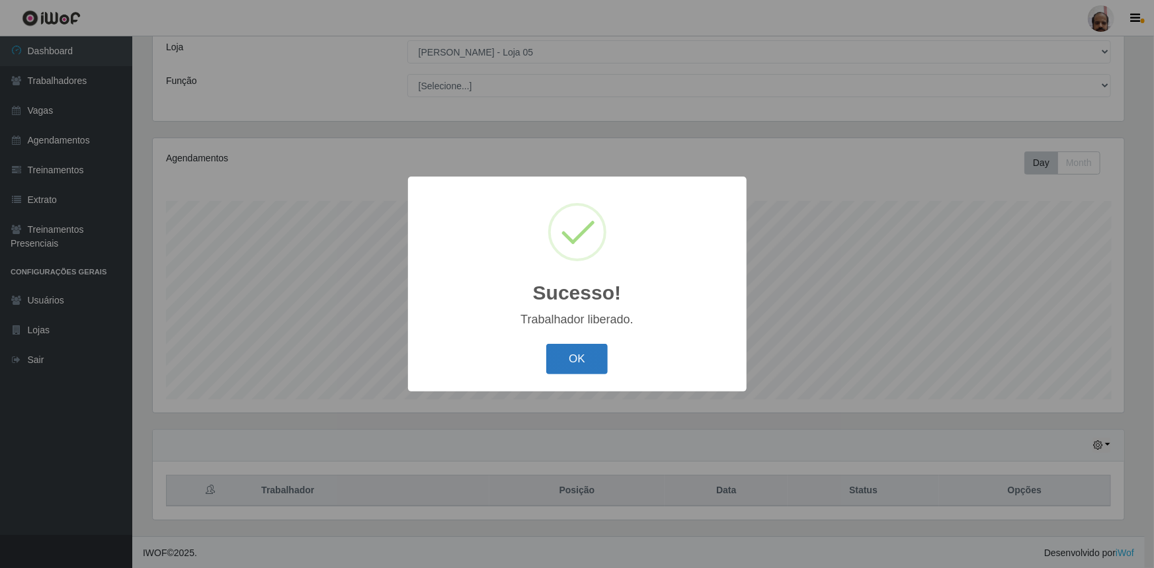
click at [590, 364] on button "OK" at bounding box center [577, 359] width 62 height 31
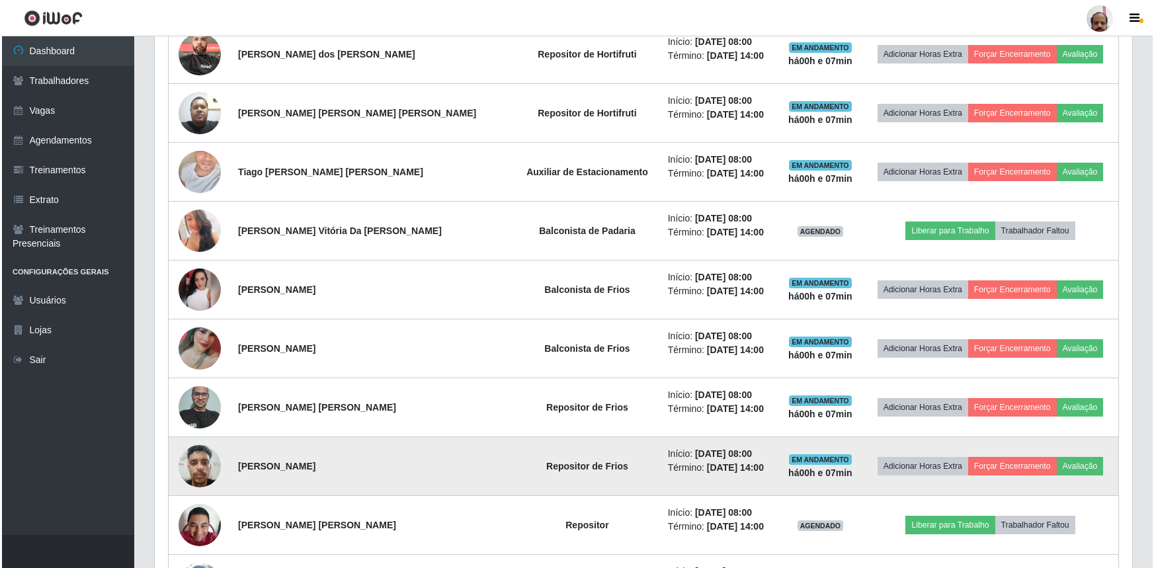
scroll to position [495, 0]
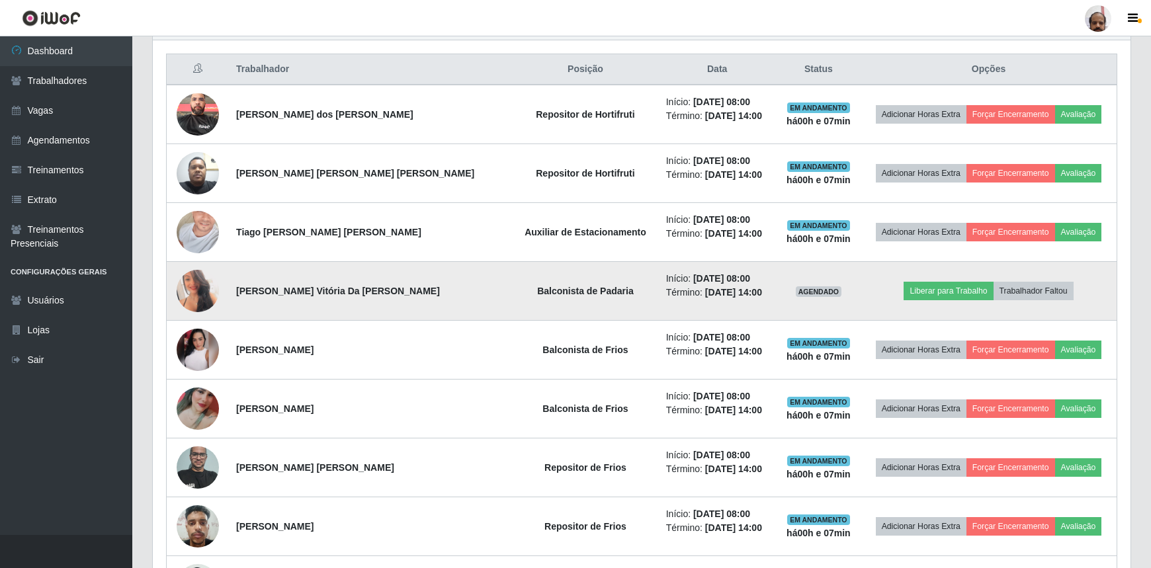
click at [190, 294] on img at bounding box center [198, 291] width 42 height 60
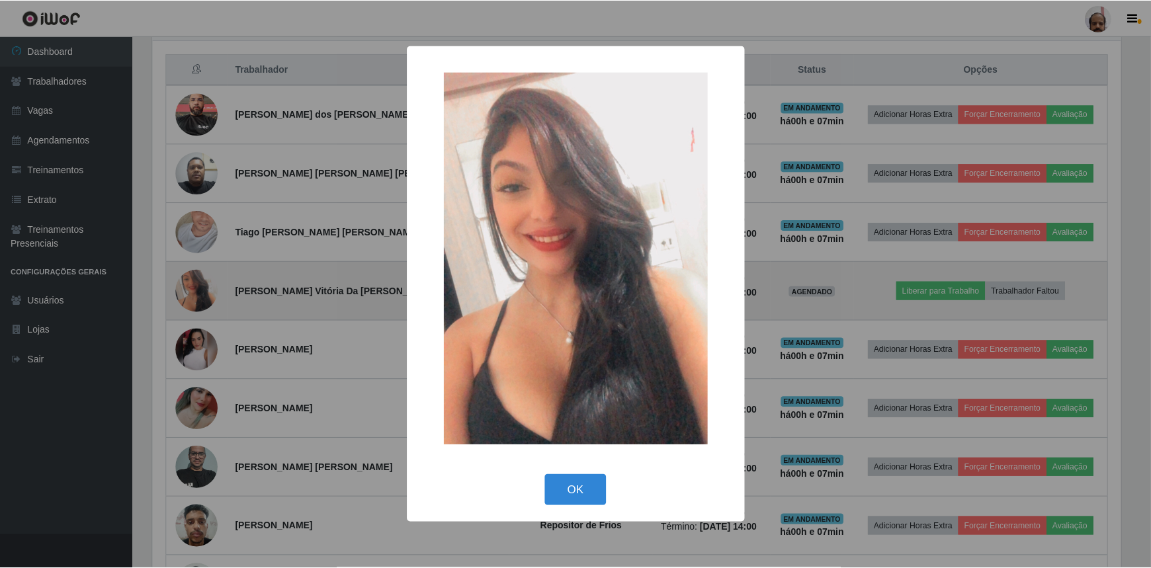
scroll to position [274, 972]
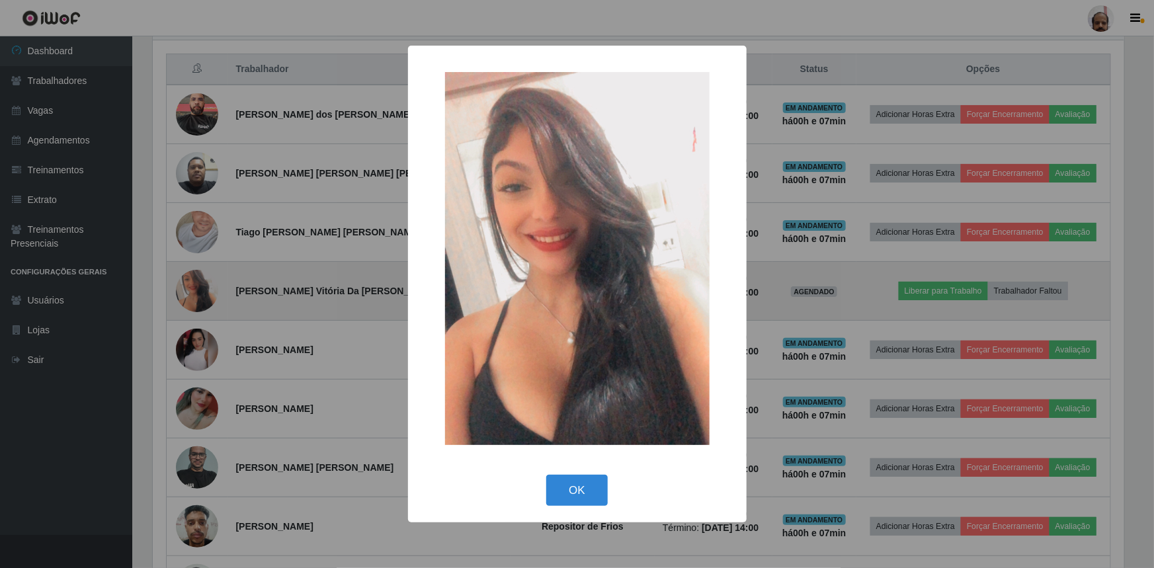
click at [190, 294] on div "× OK Cancel" at bounding box center [577, 284] width 1154 height 568
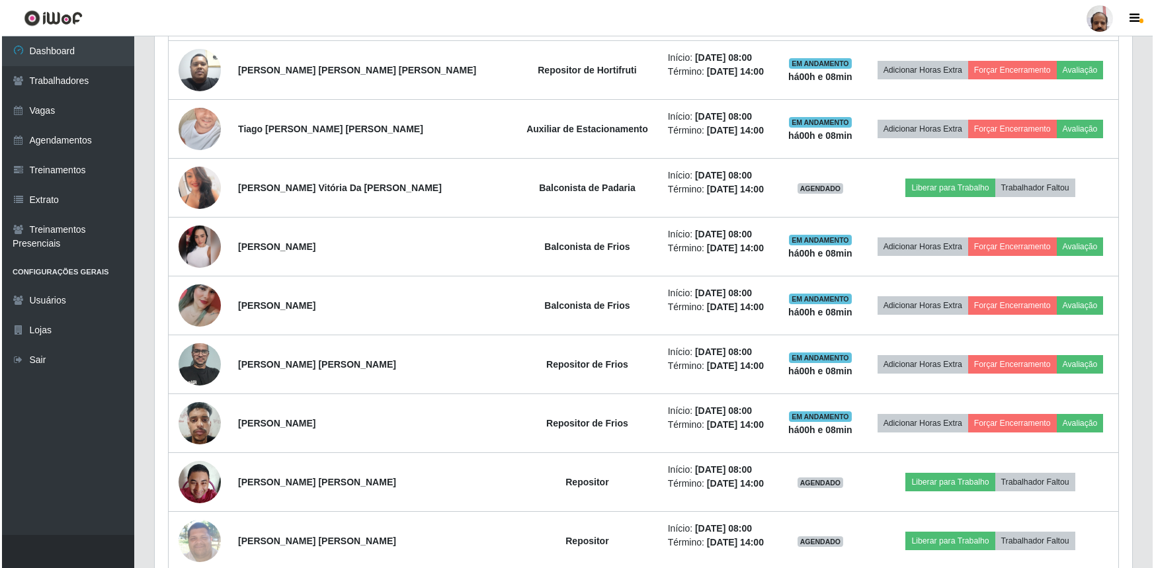
scroll to position [434, 0]
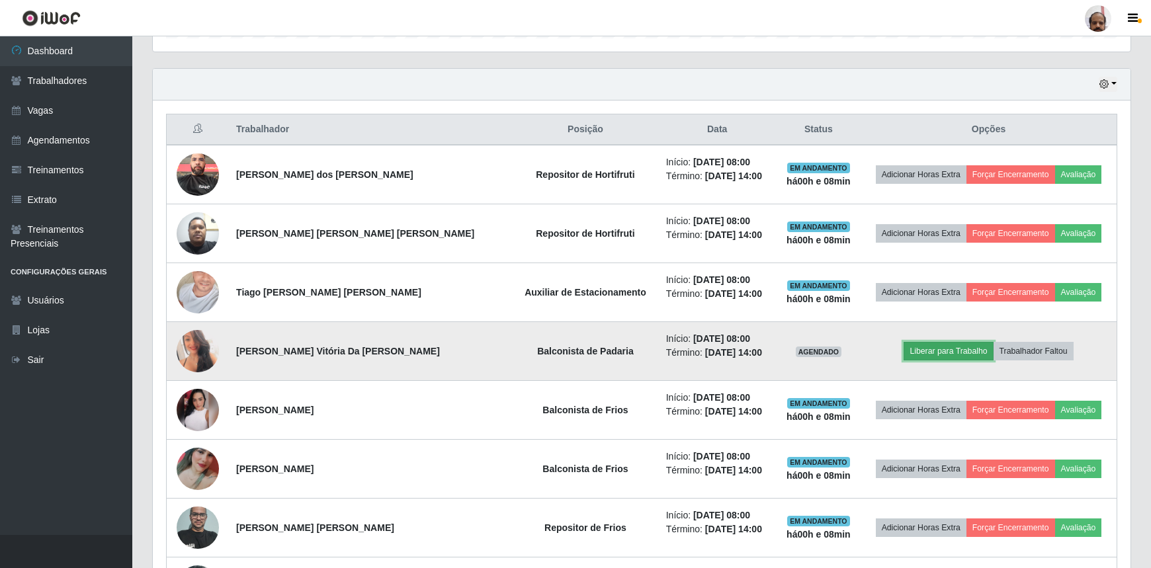
click at [936, 349] on button "Liberar para Trabalho" at bounding box center [947, 351] width 89 height 19
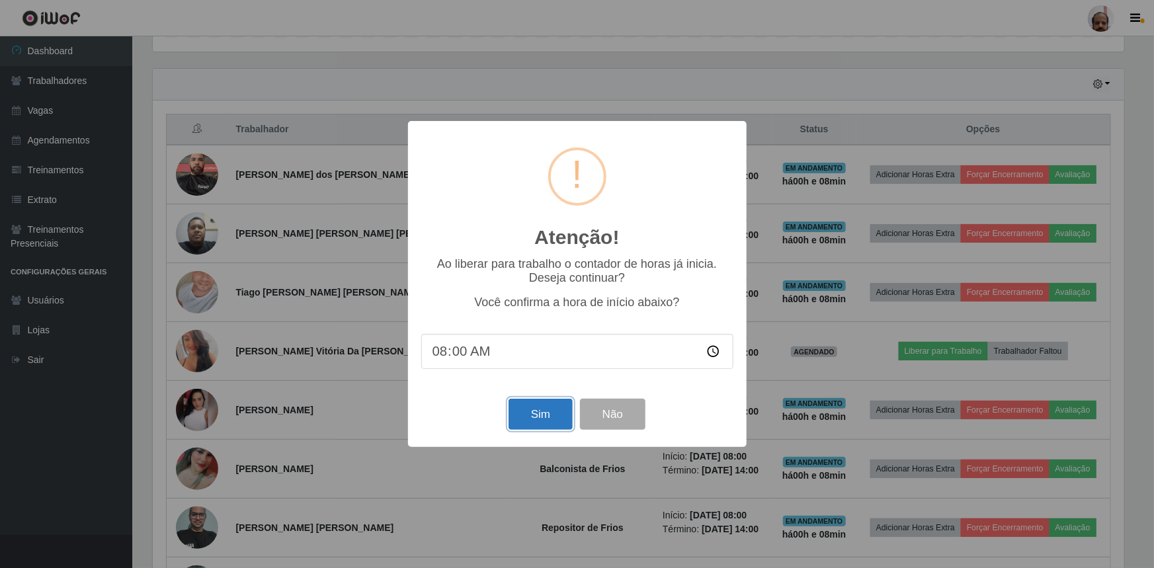
click at [553, 414] on button "Sim" at bounding box center [541, 414] width 64 height 31
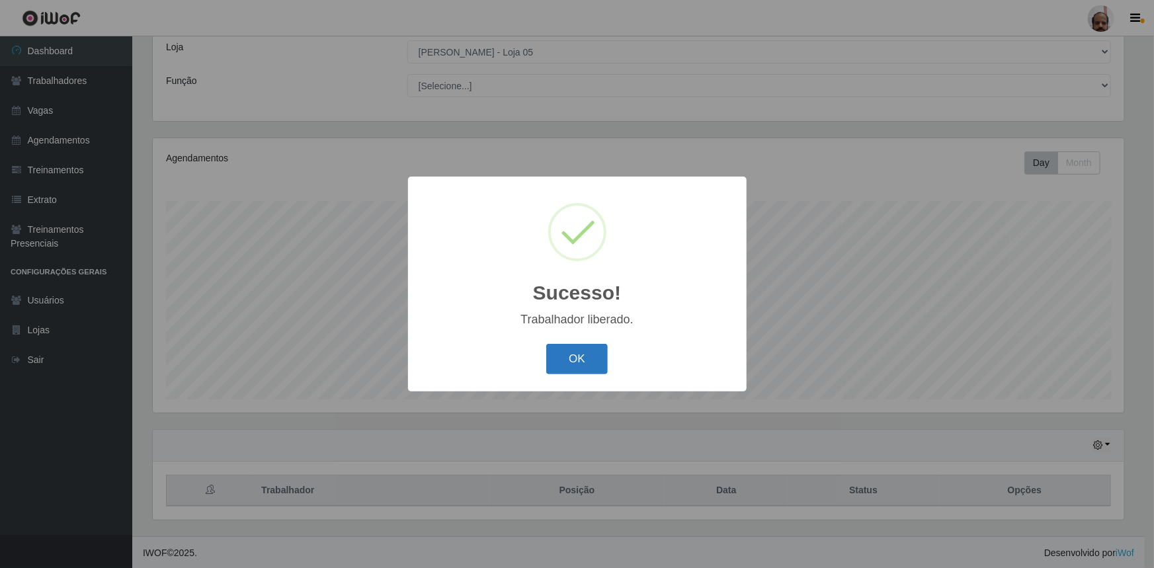
click at [581, 364] on button "OK" at bounding box center [577, 359] width 62 height 31
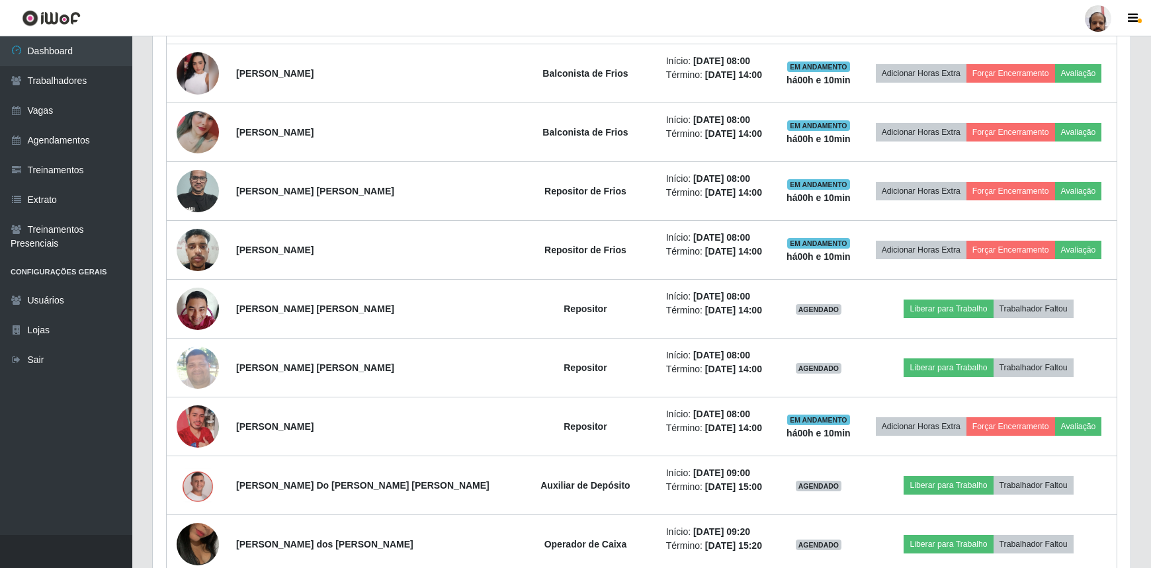
scroll to position [781, 0]
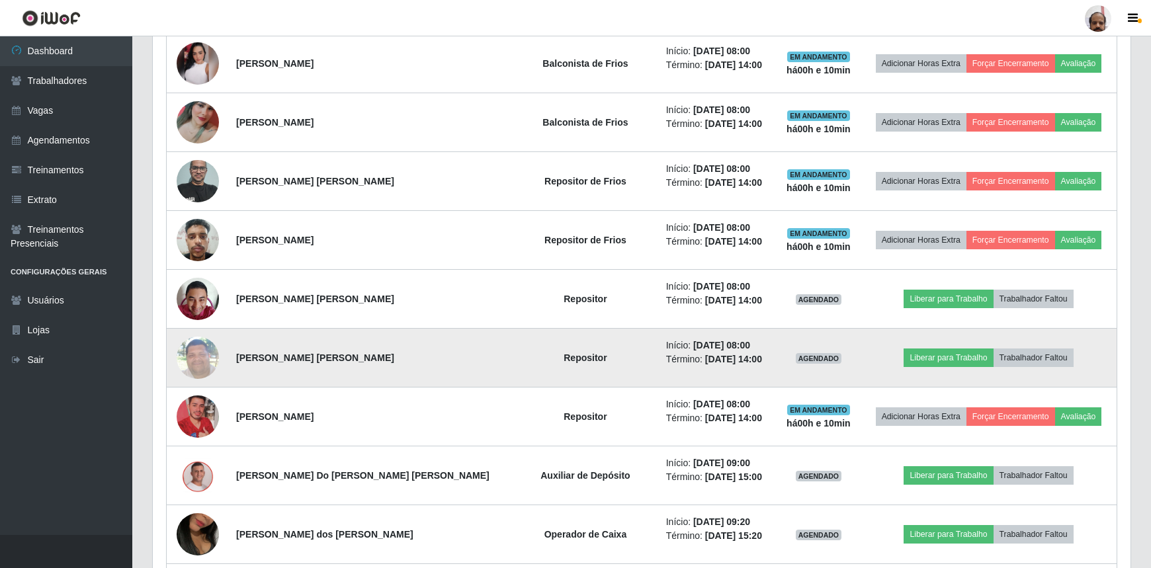
click at [944, 364] on td "Liberar para Trabalho Trabalhador Faltou" at bounding box center [988, 358] width 256 height 59
click at [939, 350] on button "Liberar para Trabalho" at bounding box center [947, 358] width 89 height 19
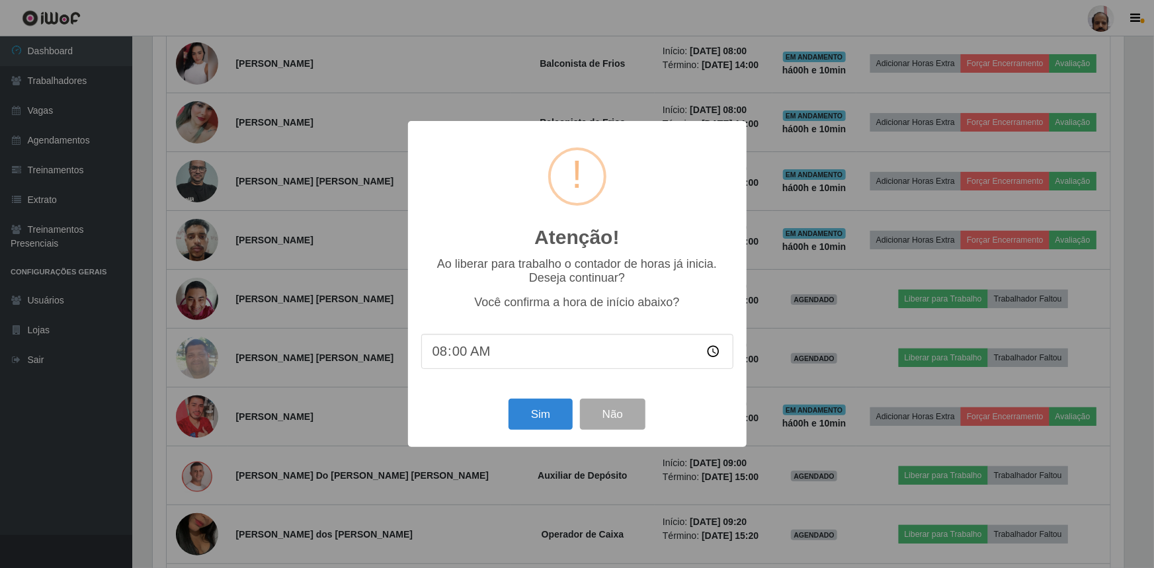
click at [456, 356] on input "08:00" at bounding box center [577, 351] width 312 height 35
type input "08:10"
click at [528, 413] on button "Sim" at bounding box center [541, 414] width 64 height 31
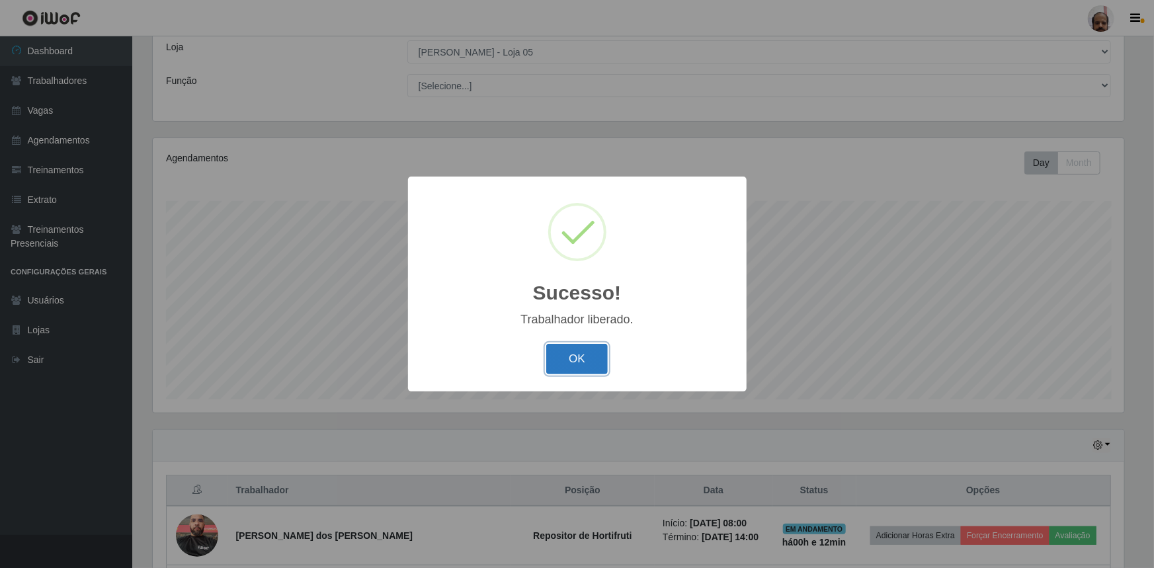
click at [580, 368] on button "OK" at bounding box center [577, 359] width 62 height 31
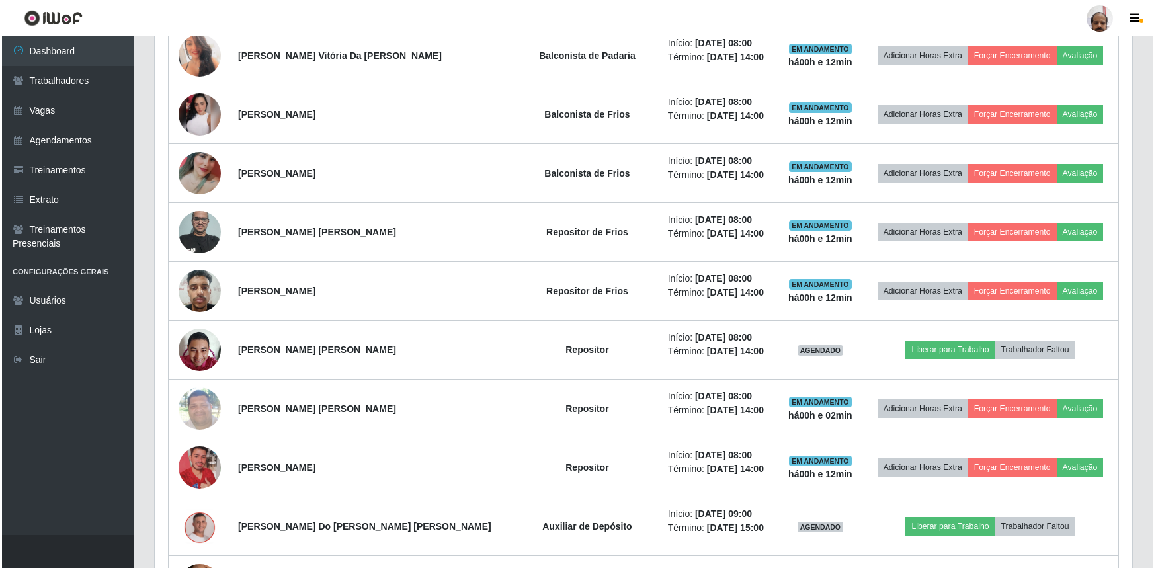
scroll to position [735, 0]
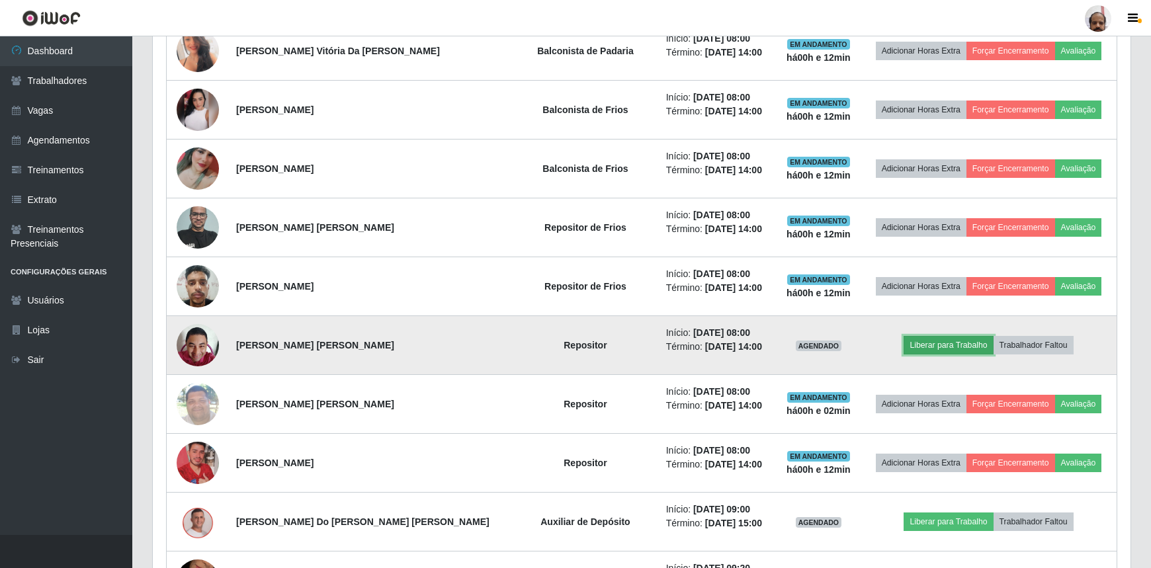
click at [950, 345] on button "Liberar para Trabalho" at bounding box center [947, 345] width 89 height 19
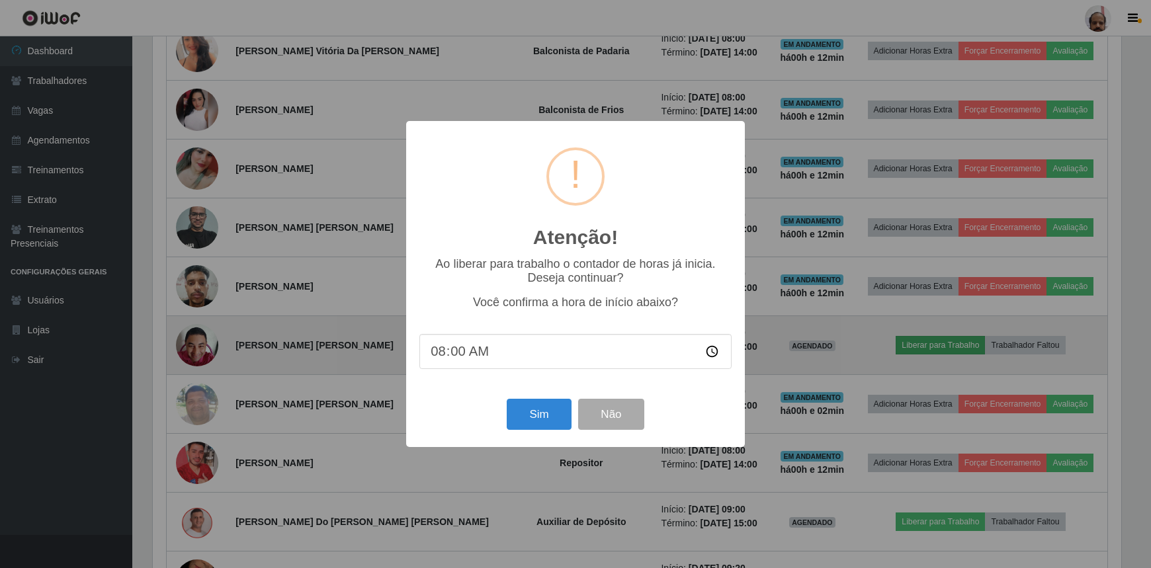
scroll to position [274, 972]
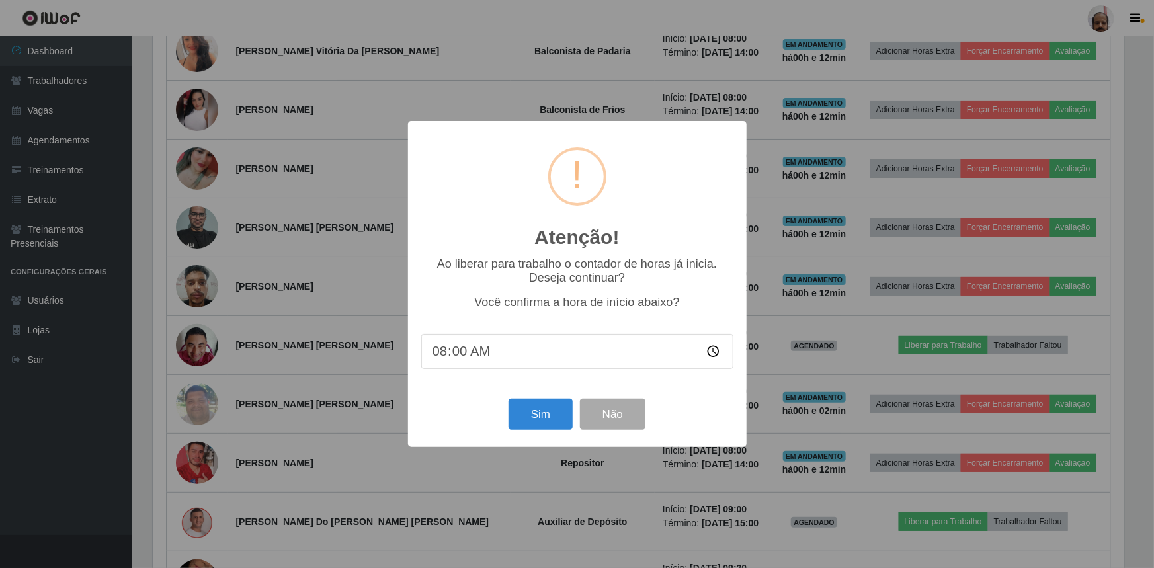
click at [455, 352] on input "08:00" at bounding box center [577, 351] width 312 height 35
type input "08:12"
click at [525, 404] on button "Sim" at bounding box center [541, 414] width 64 height 31
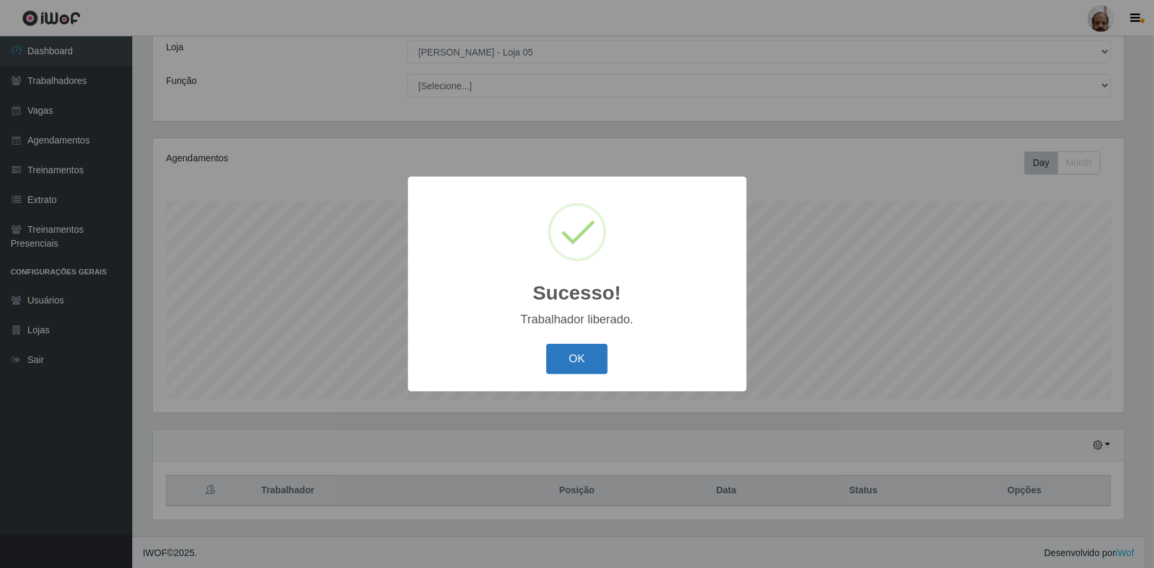
click at [602, 353] on button "OK" at bounding box center [577, 359] width 62 height 31
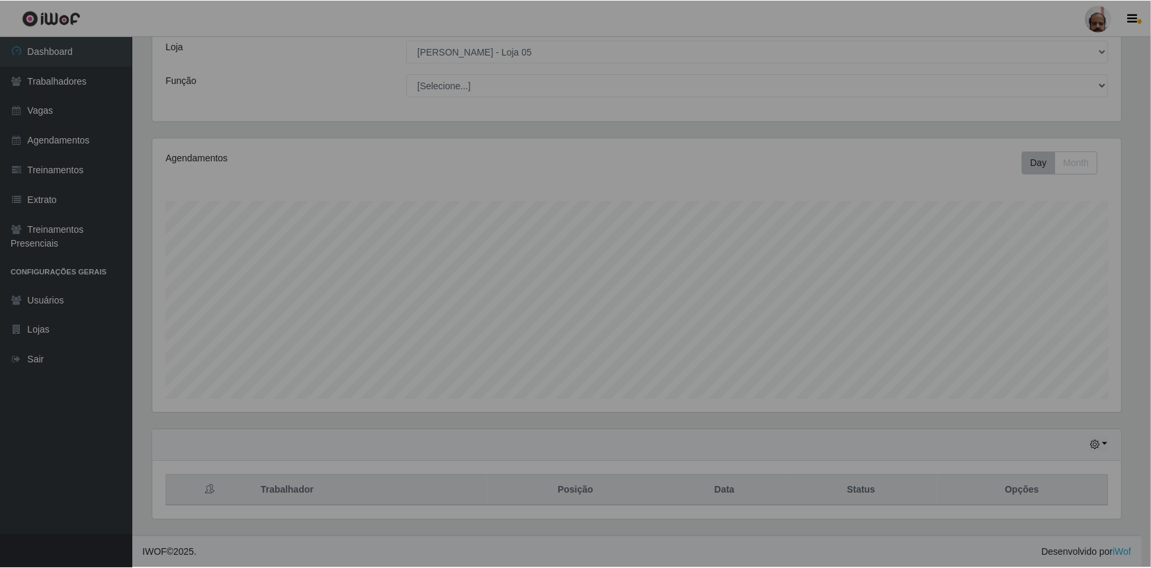
scroll to position [274, 977]
